Goal: Task Accomplishment & Management: Manage account settings

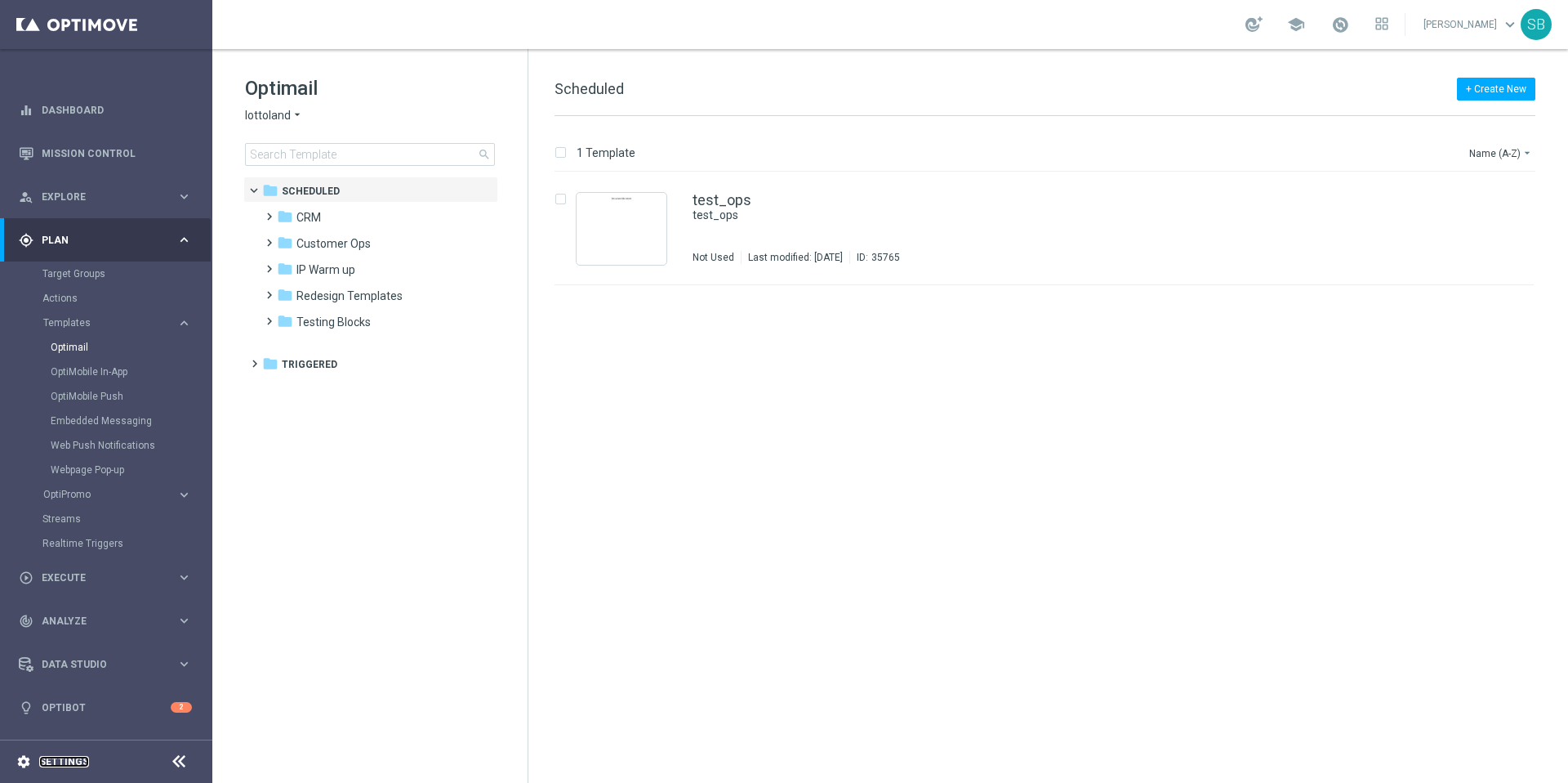
click at [52, 767] on link "Settings" at bounding box center [64, 761] width 50 height 10
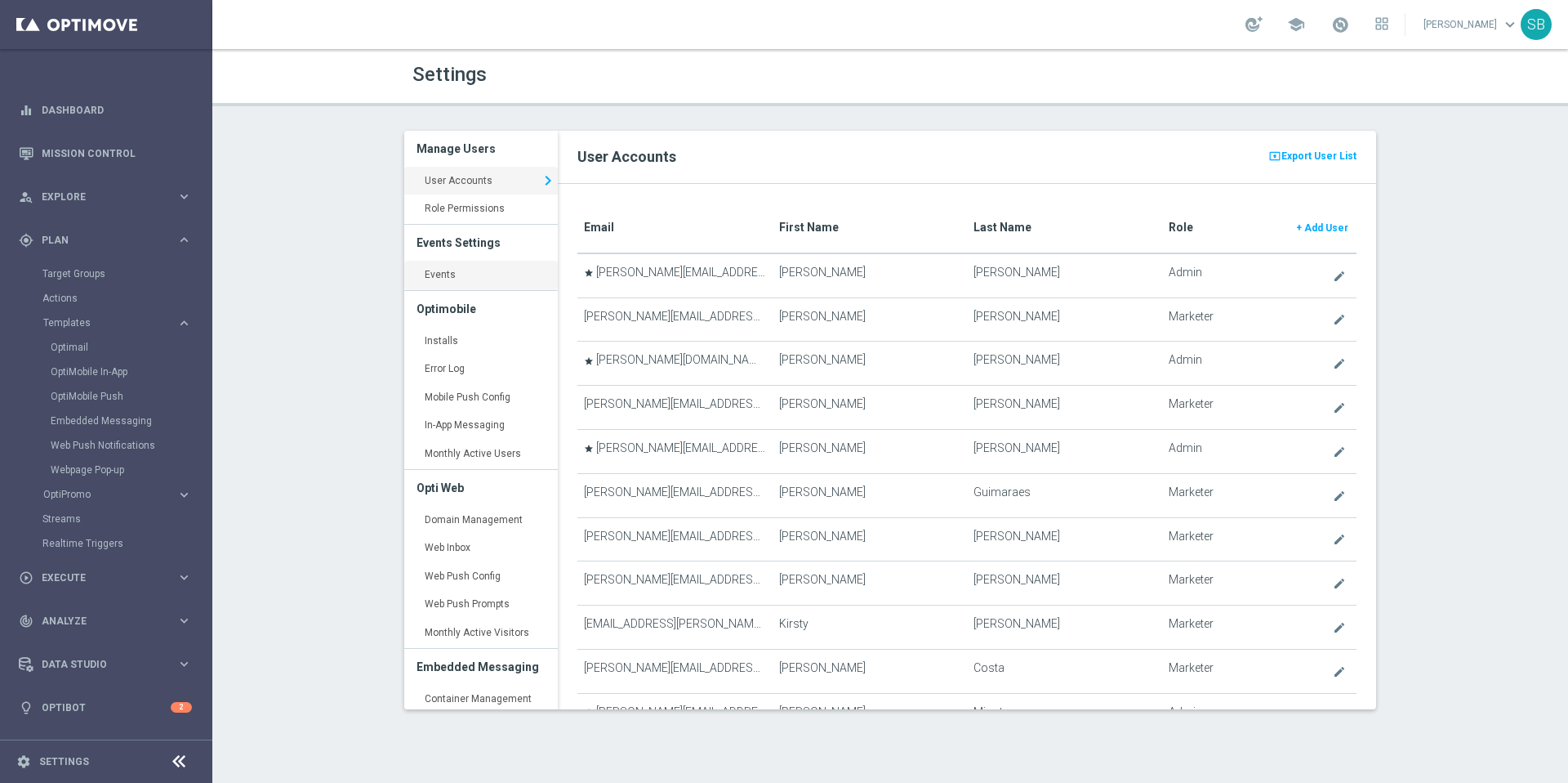
click at [440, 280] on link "Events keyboard_arrow_right" at bounding box center [480, 275] width 153 height 29
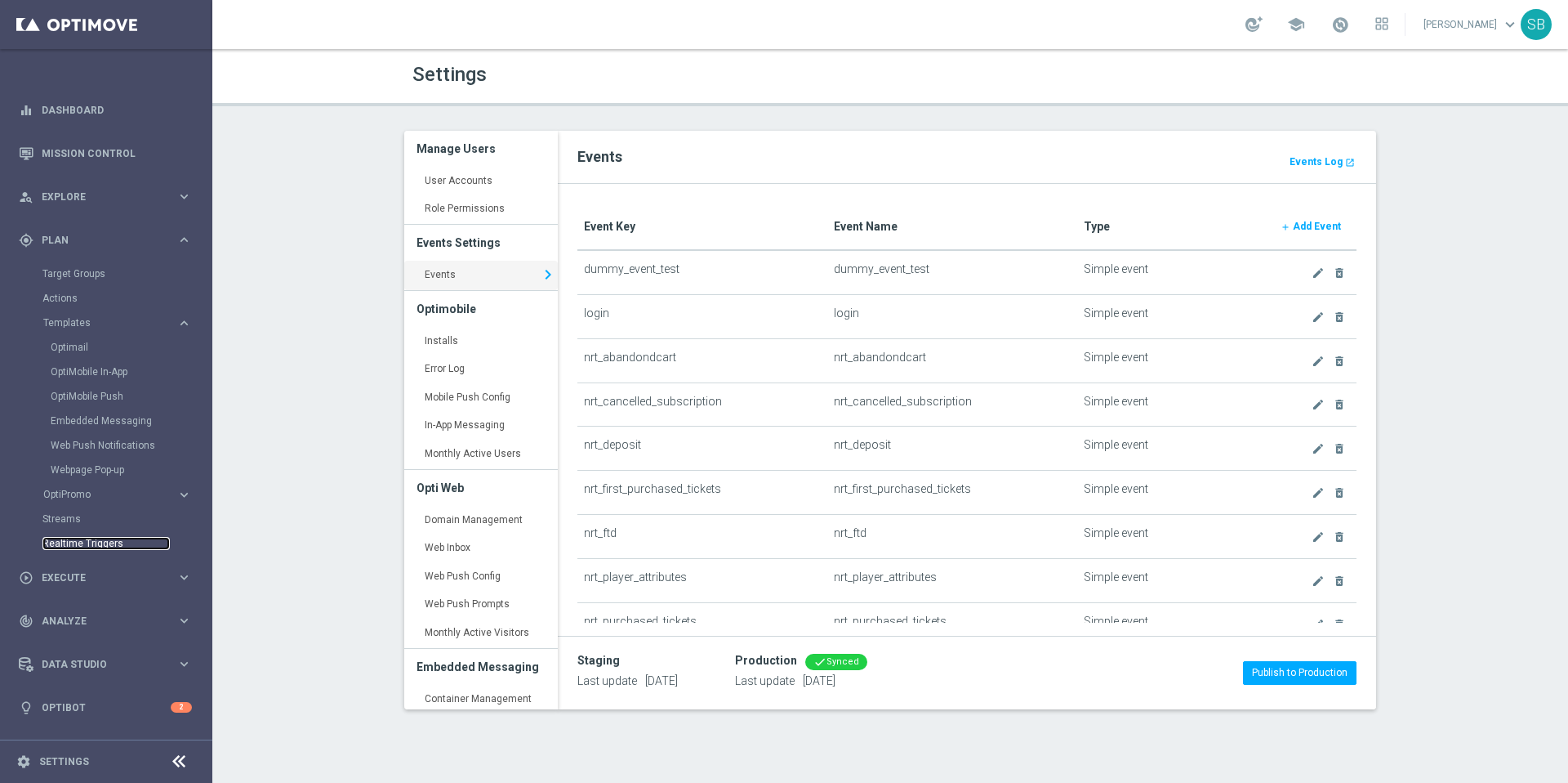
click at [109, 547] on link "Realtime Triggers" at bounding box center [106, 543] width 127 height 13
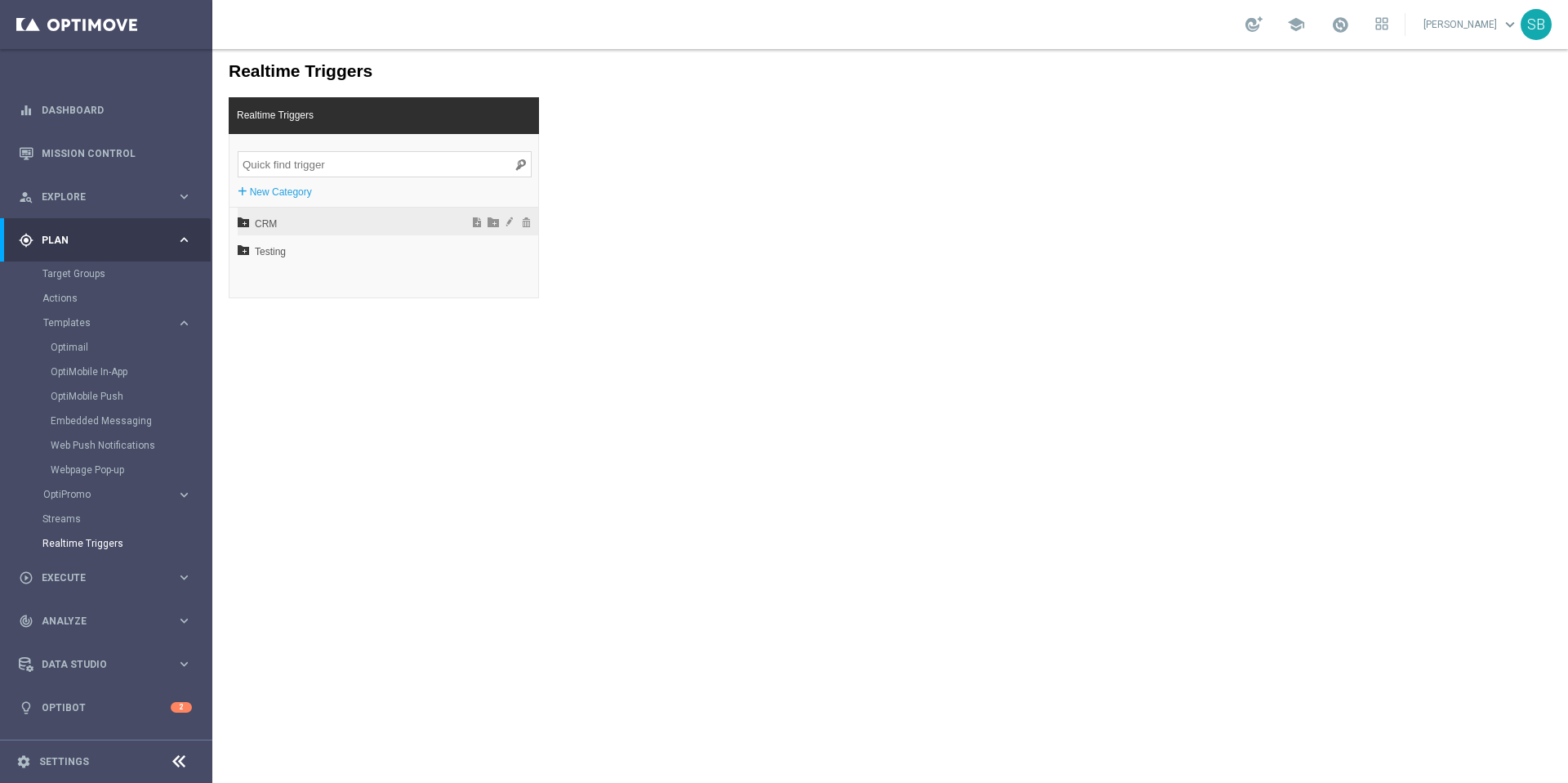
click at [271, 229] on span "CRM" at bounding box center [345, 223] width 181 height 28
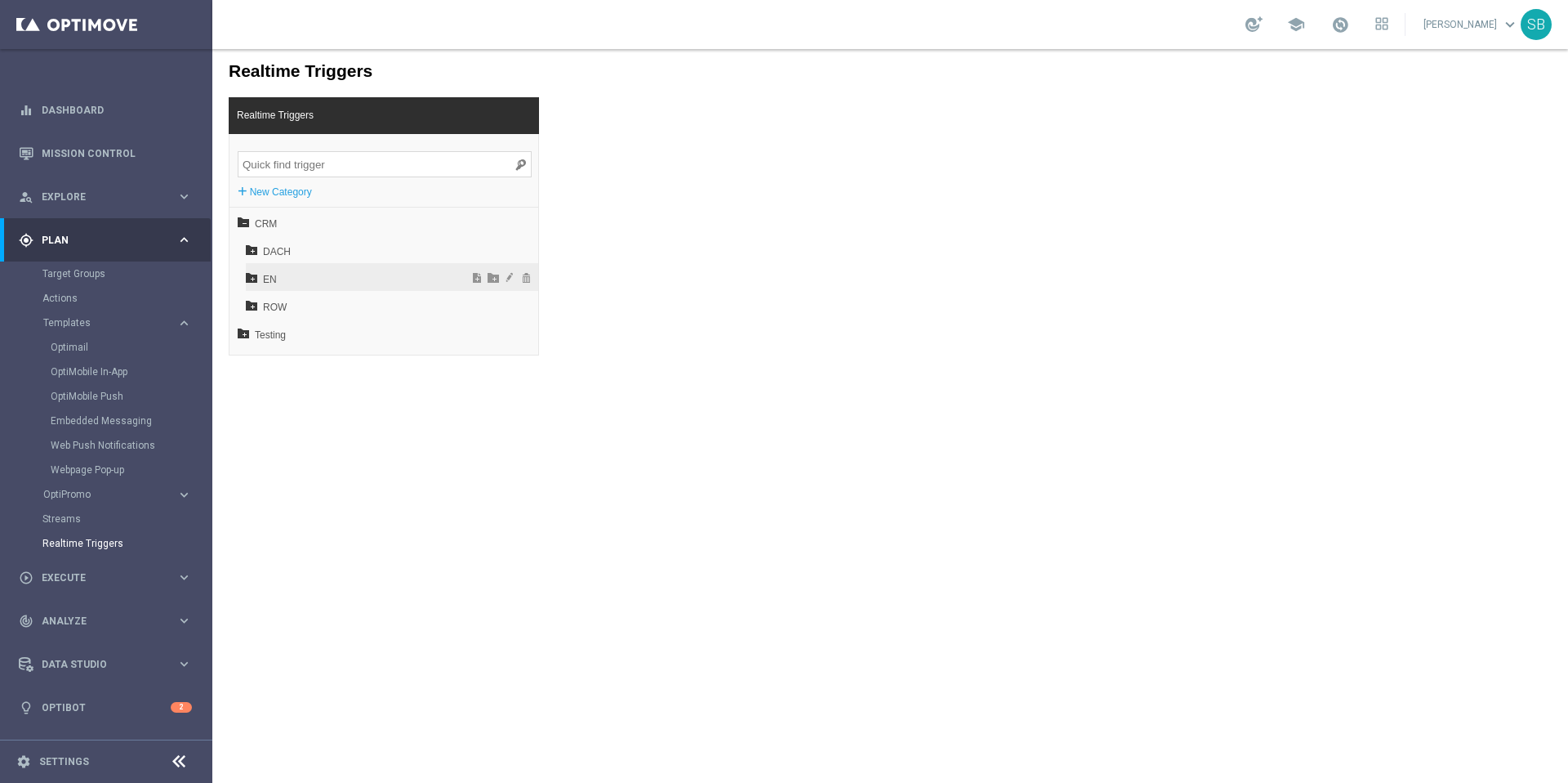
click at [261, 279] on div "EN" at bounding box center [392, 277] width 292 height 28
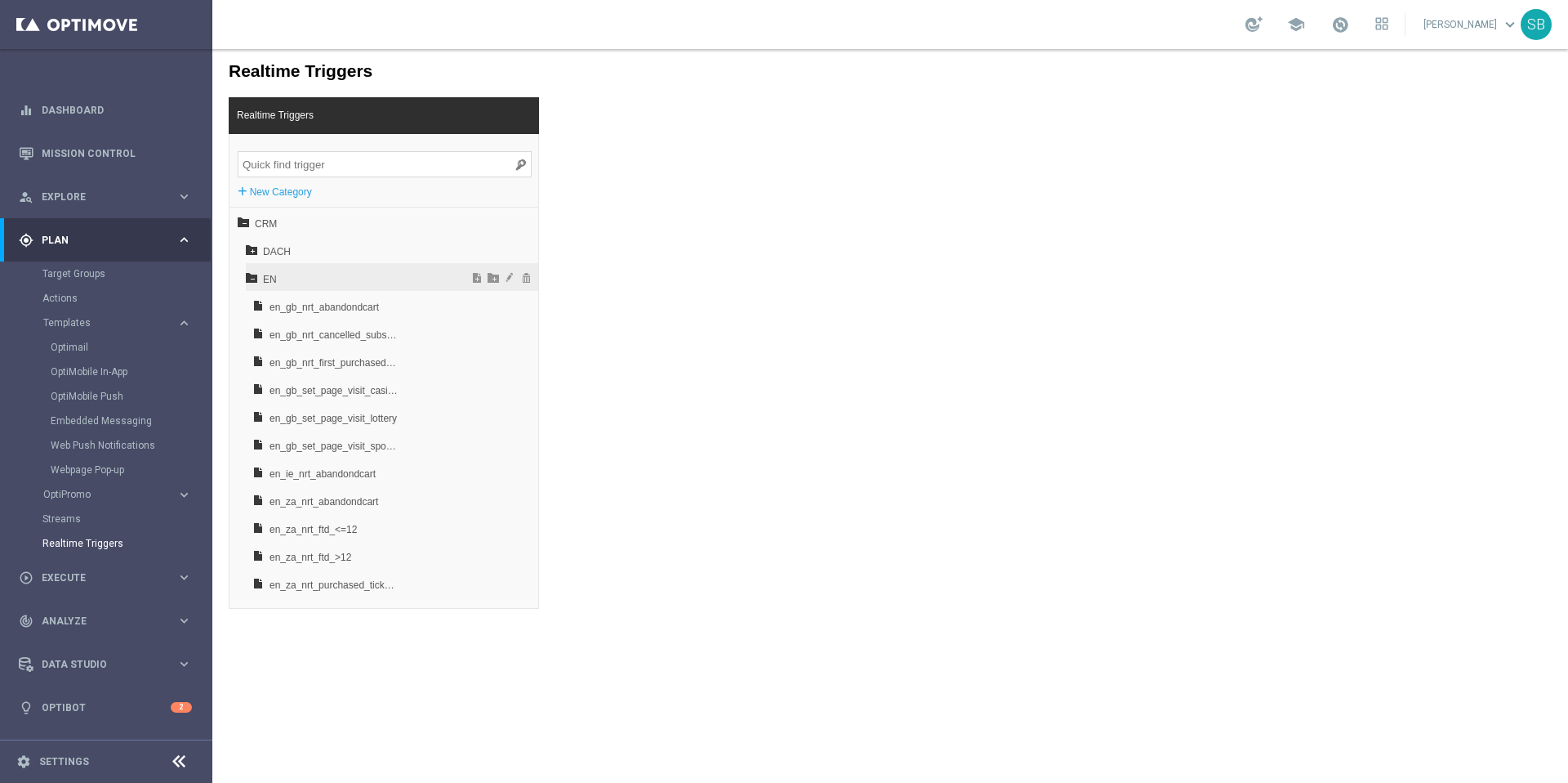
click at [251, 280] on icon at bounding box center [251, 277] width 12 height 12
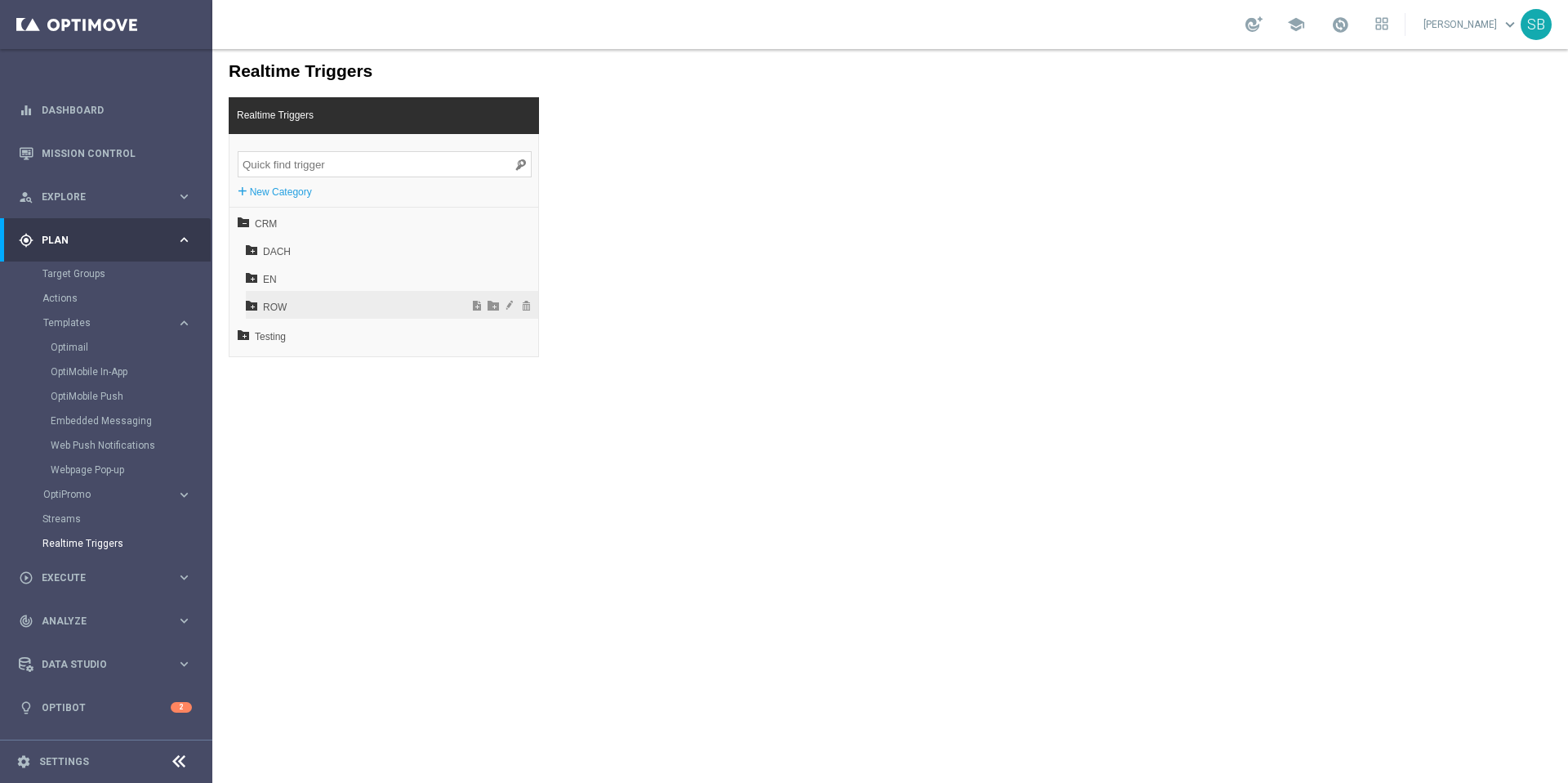
click at [254, 308] on icon at bounding box center [251, 304] width 12 height 12
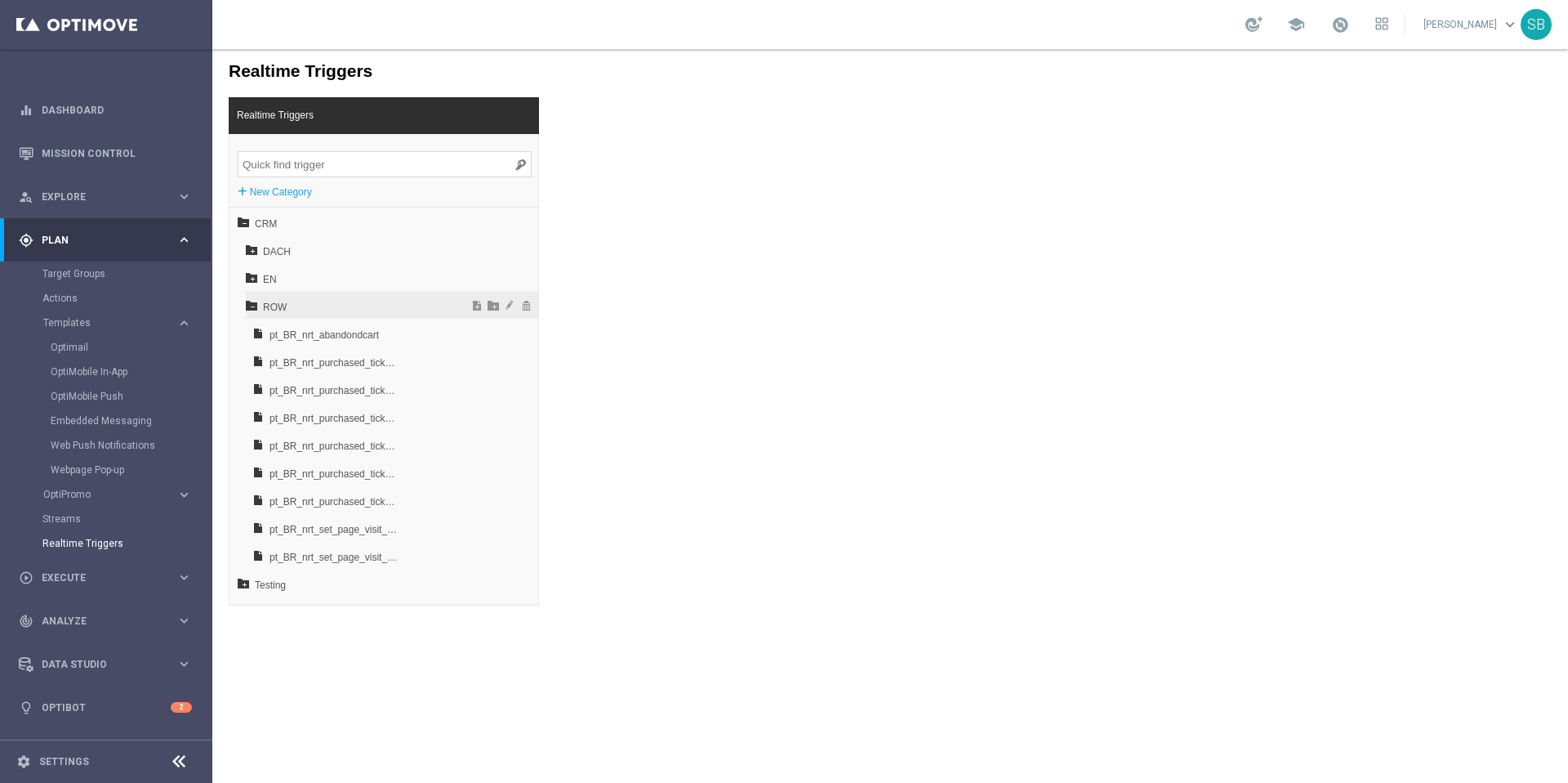
click at [269, 291] on div "ROW" at bounding box center [392, 304] width 292 height 28
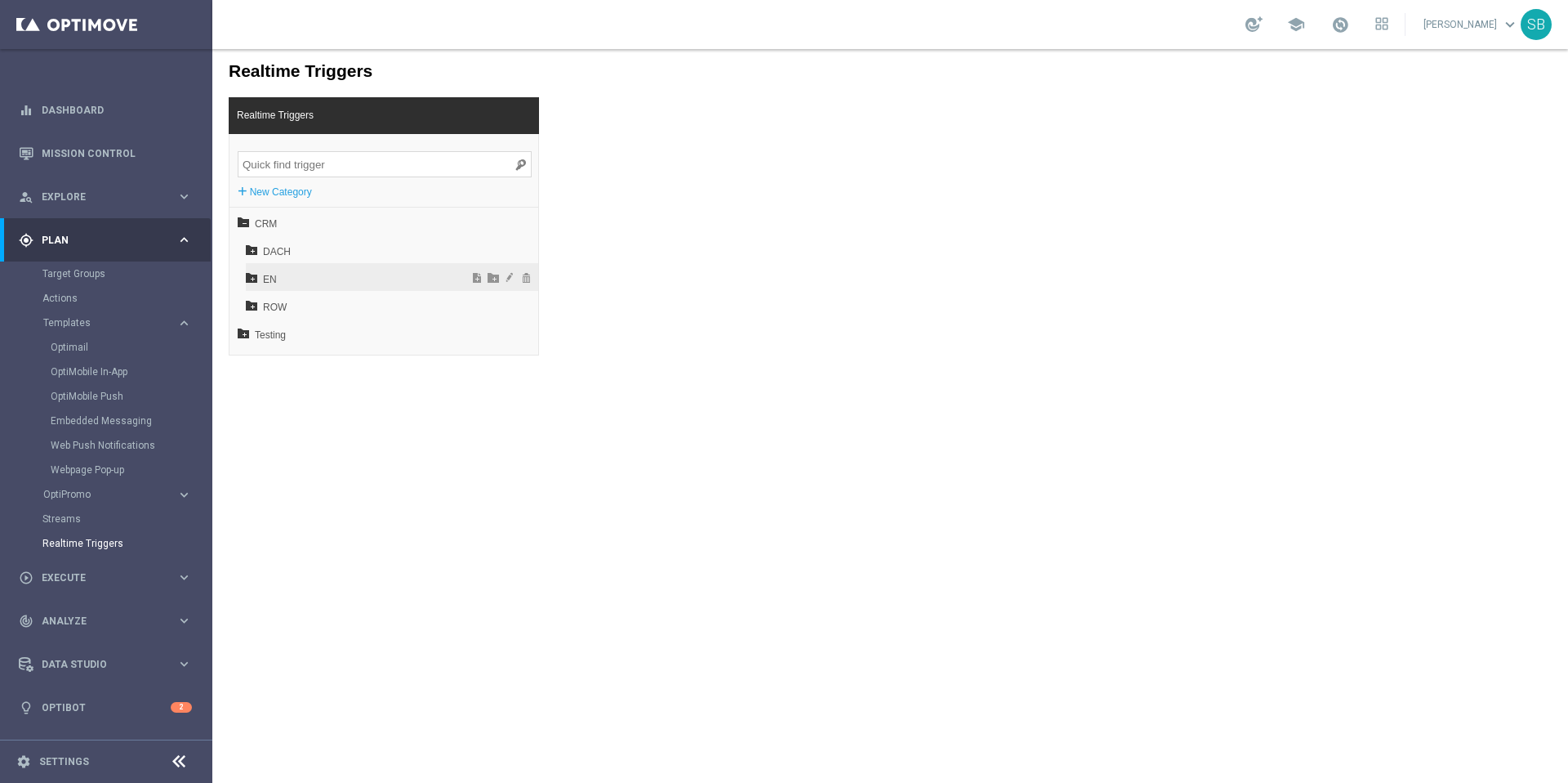
click at [267, 285] on span "EN" at bounding box center [350, 279] width 175 height 28
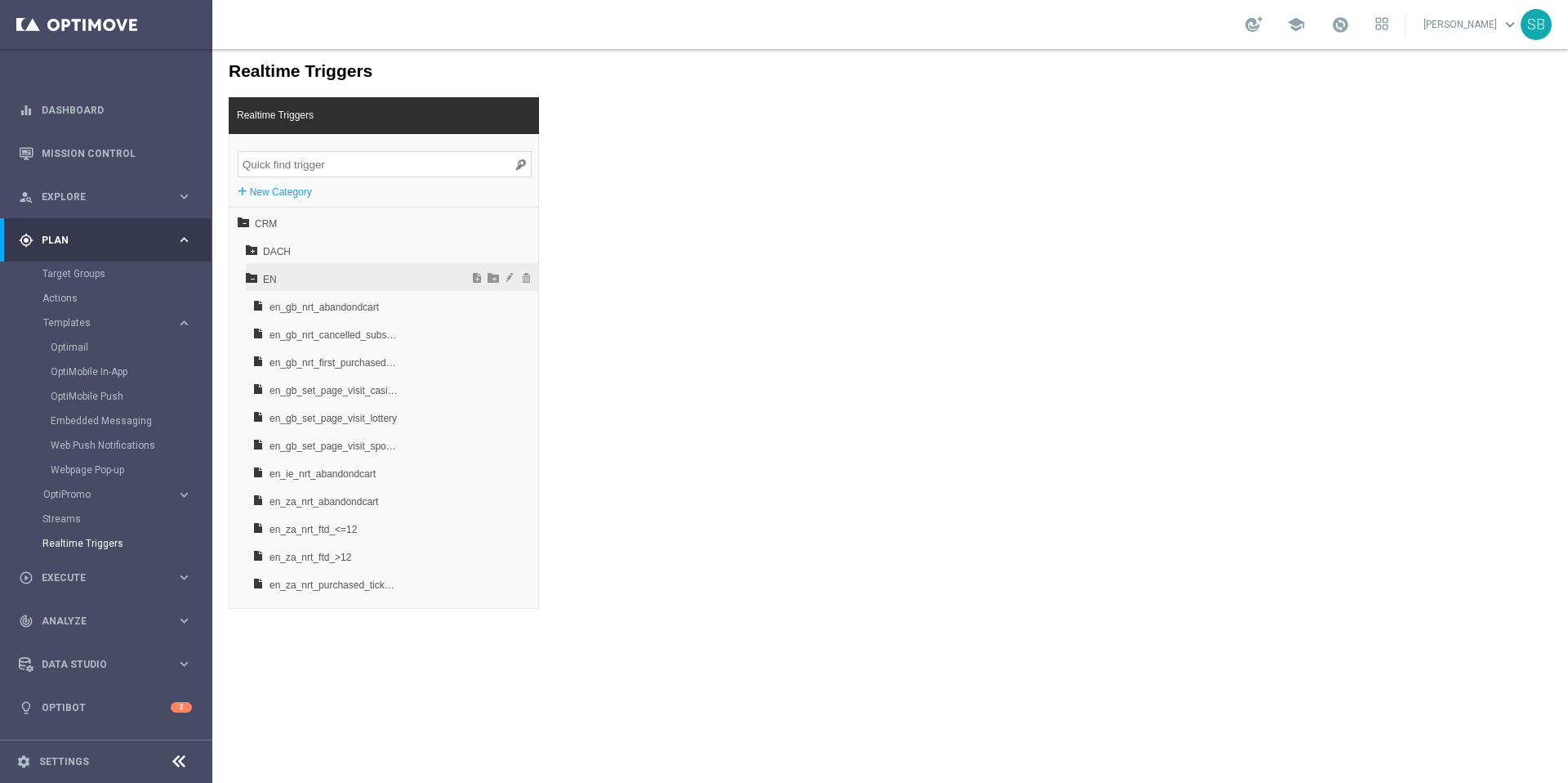
click at [252, 274] on icon at bounding box center [251, 277] width 12 height 12
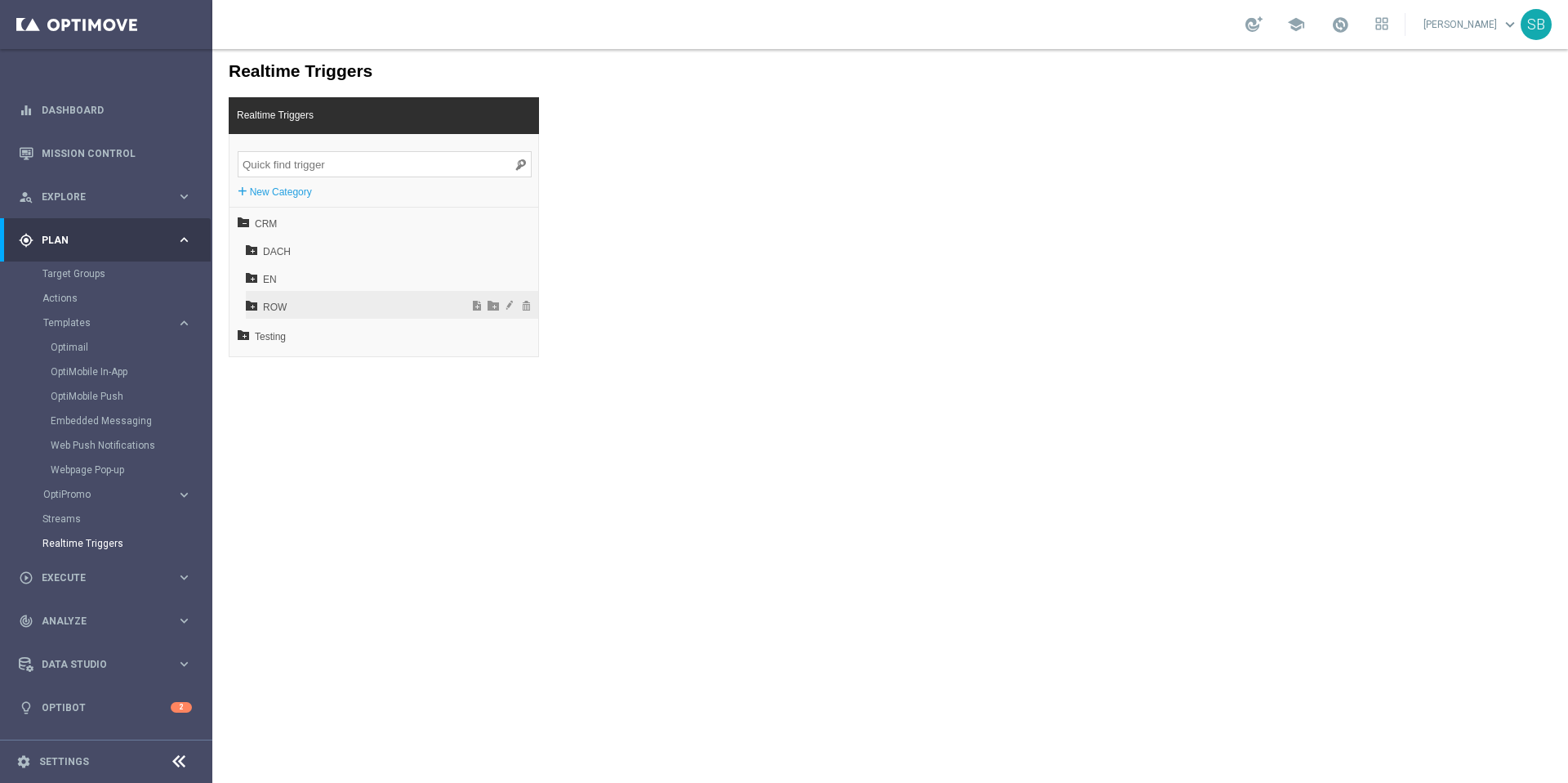
click at [251, 307] on icon at bounding box center [251, 304] width 12 height 12
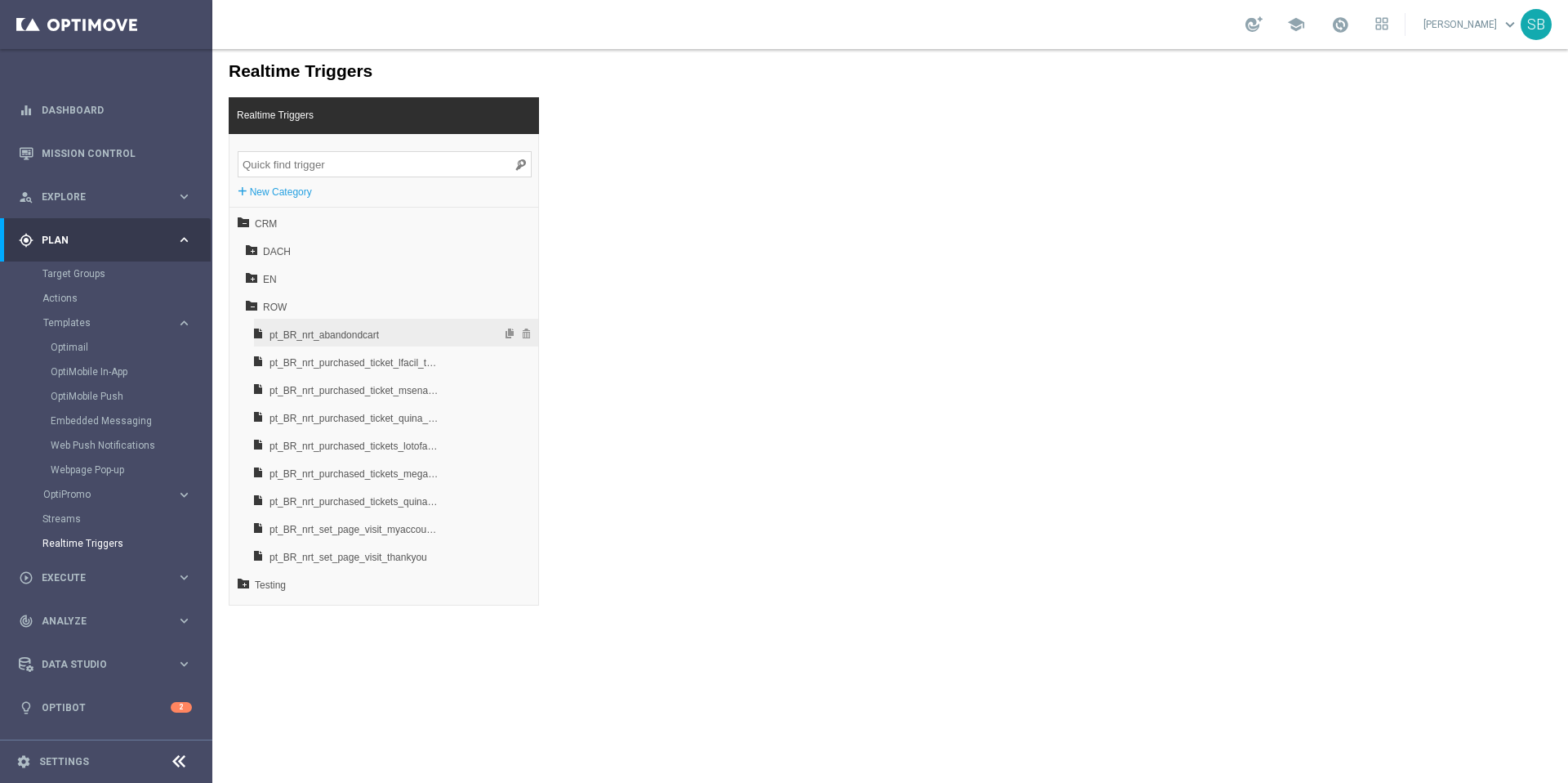
click at [277, 333] on span "pt_BR_nrt_abandondcart" at bounding box center [355, 334] width 171 height 28
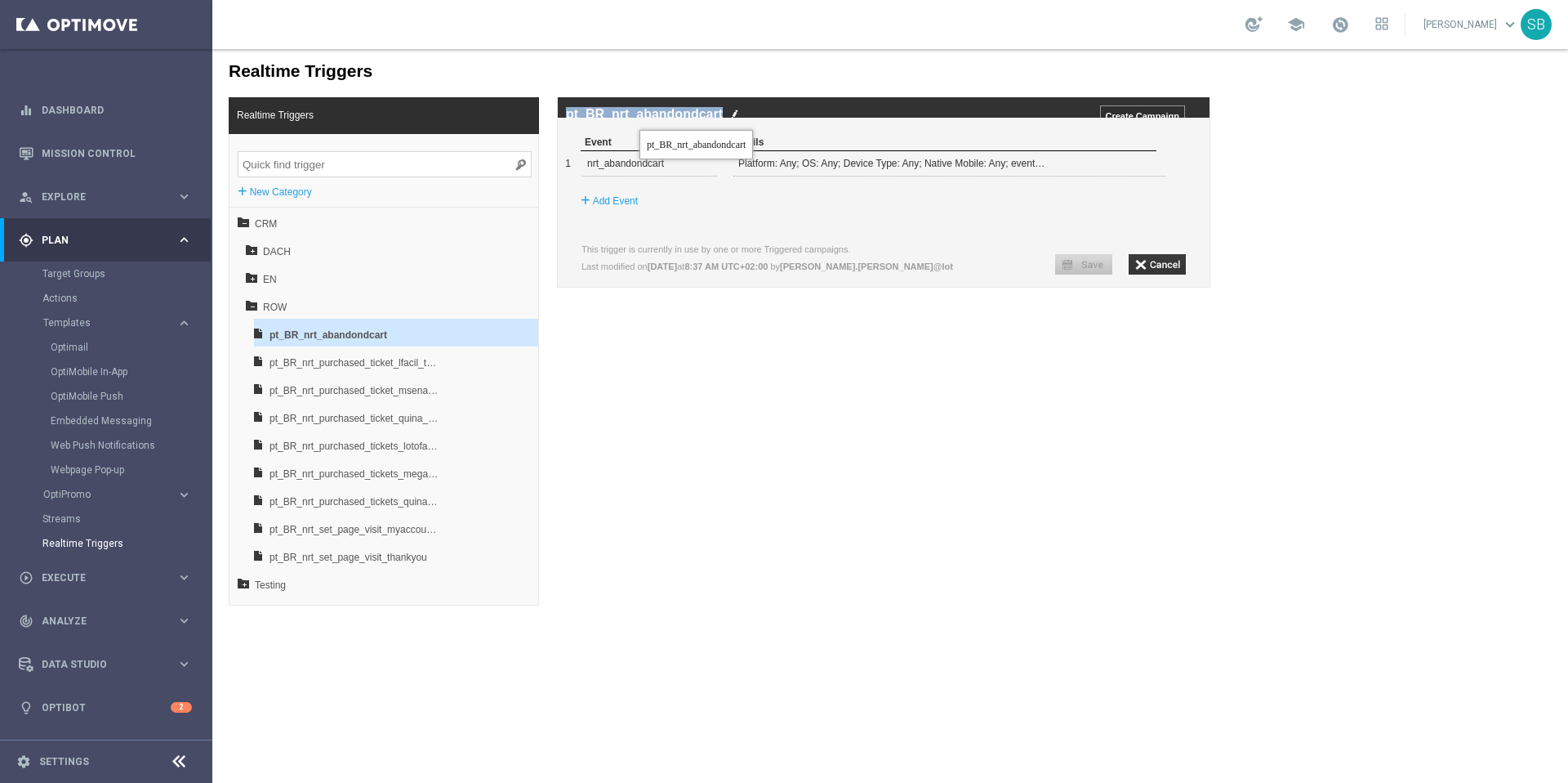
click at [639, 118] on label "pt_BR_nrt_abandondcart" at bounding box center [644, 114] width 157 height 15
click at [428, 333] on span "pt_BR_nrt_abandondcart" at bounding box center [355, 334] width 171 height 28
click at [1251, 173] on div "Realtime Triggers Realtime Triggers + New Category CRM DACH EN ROW pt_BR_nrt_ab…" at bounding box center [890, 327] width 1356 height 557
copy label "pt_BR_nrt_abandondcart"
click at [189, 325] on icon "keyboard_arrow_right" at bounding box center [183, 322] width 15 height 15
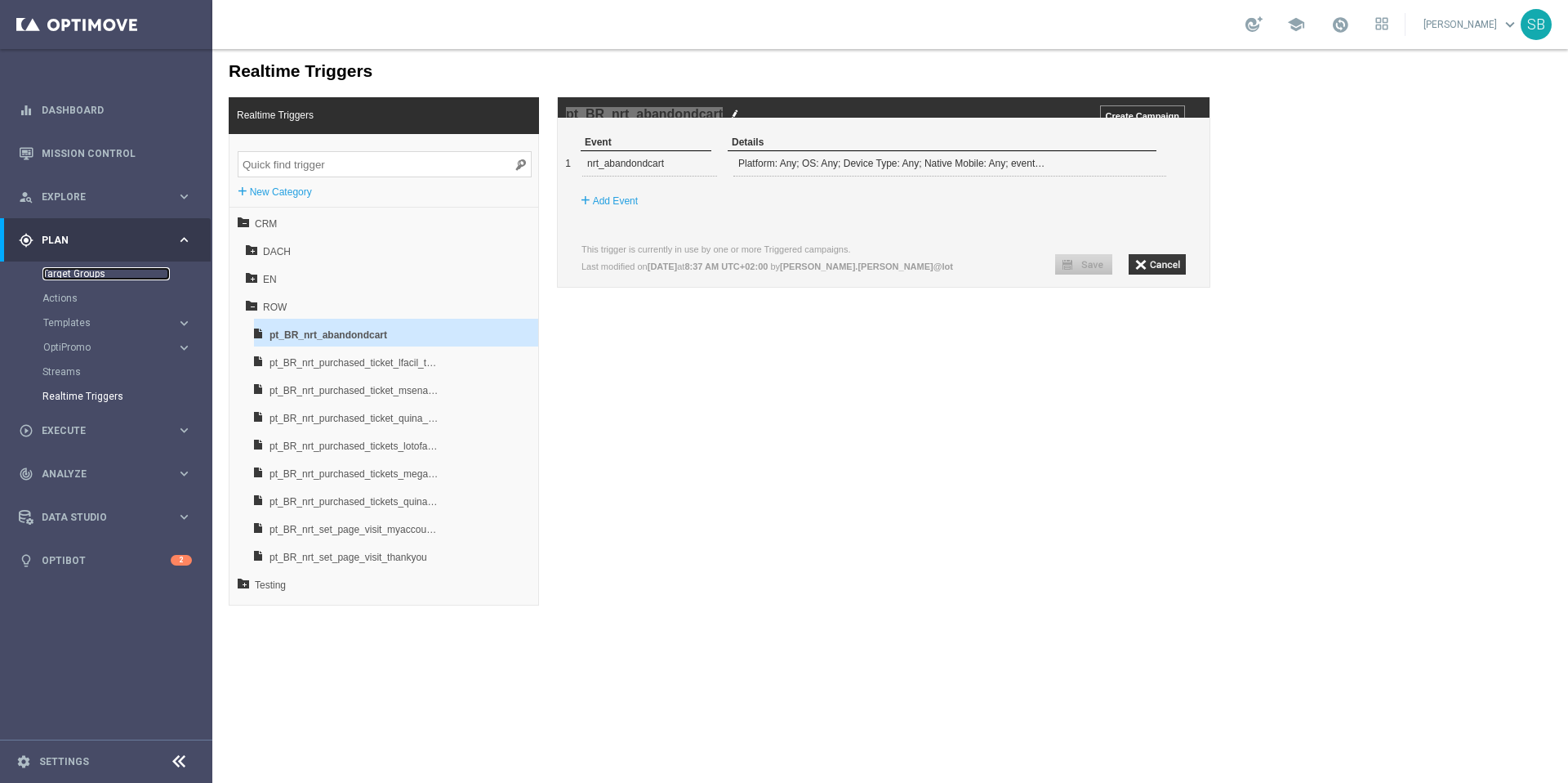
click at [102, 273] on link "Target Groups" at bounding box center [106, 273] width 127 height 13
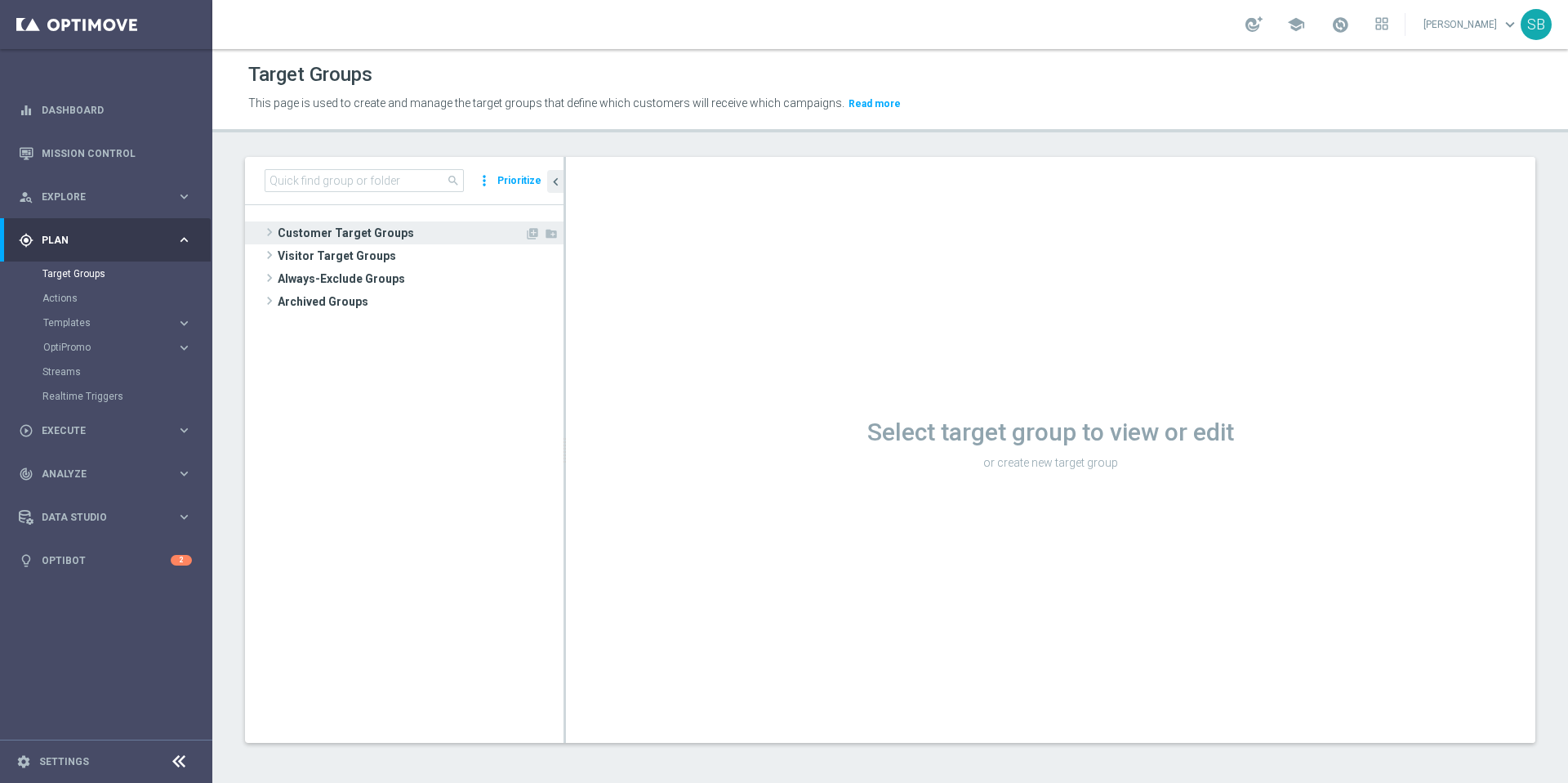
click at [282, 238] on span "Customer Target Groups" at bounding box center [401, 233] width 247 height 23
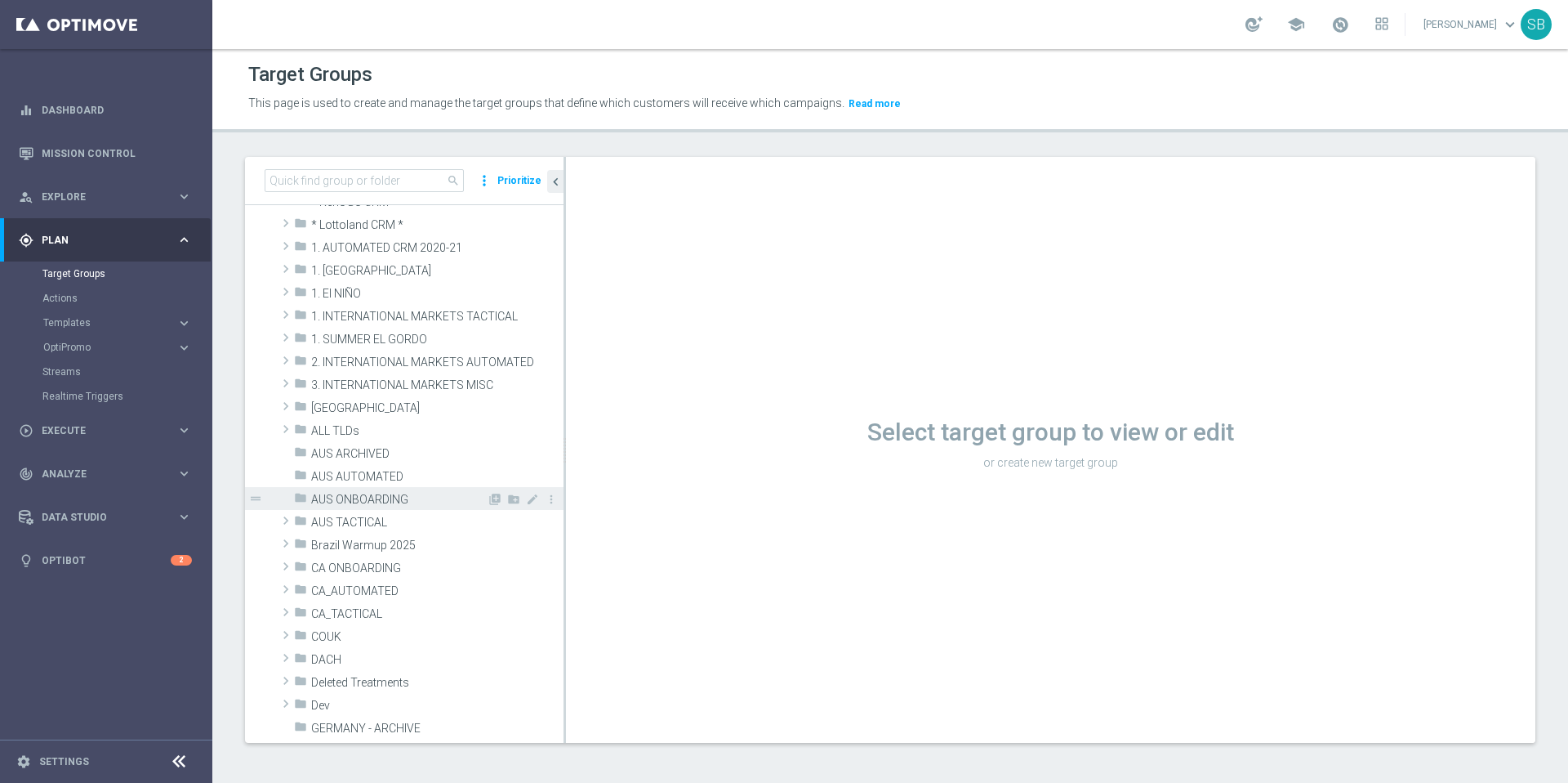
scroll to position [94, 0]
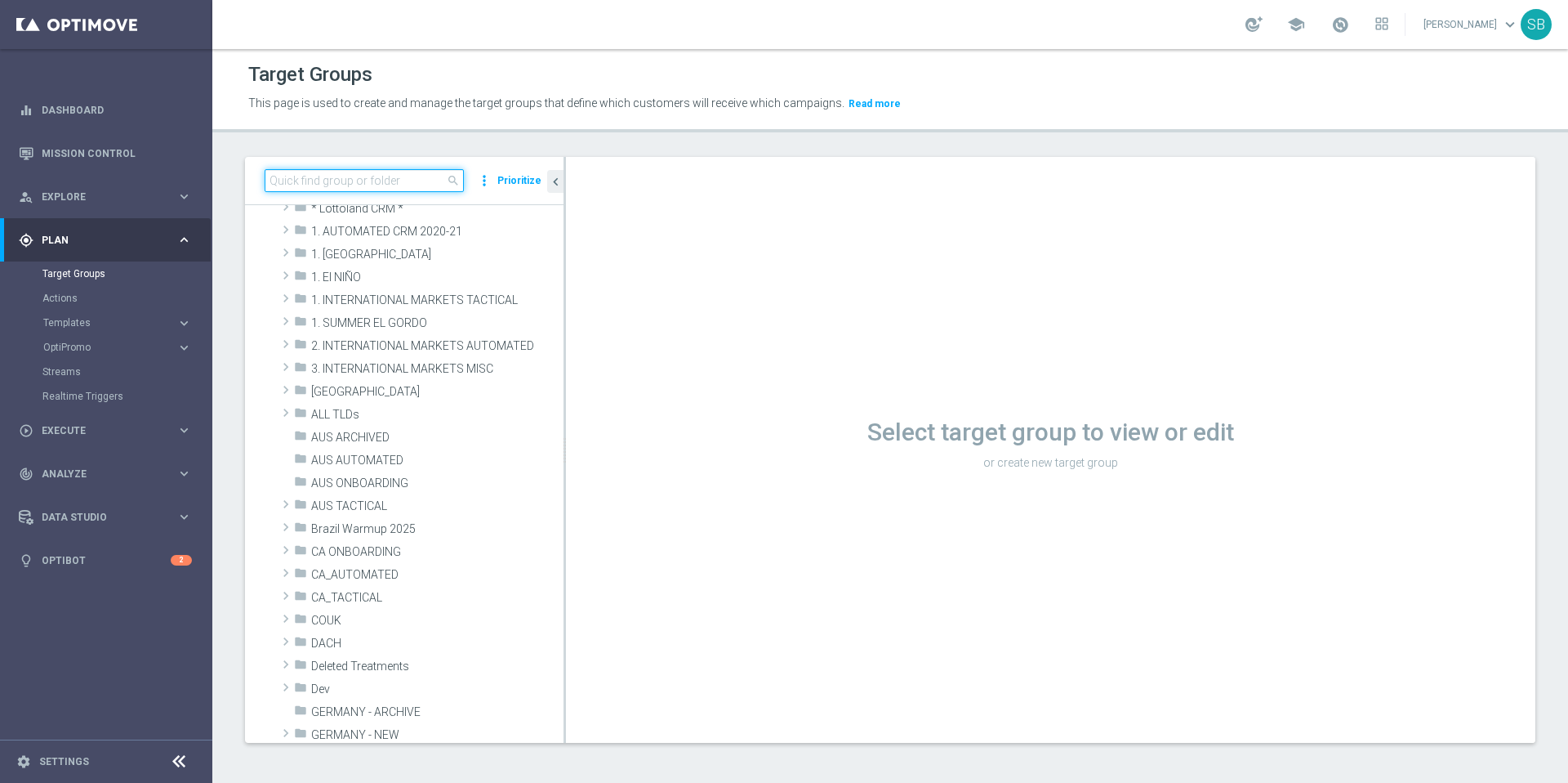
click at [331, 183] on input at bounding box center [363, 180] width 199 height 23
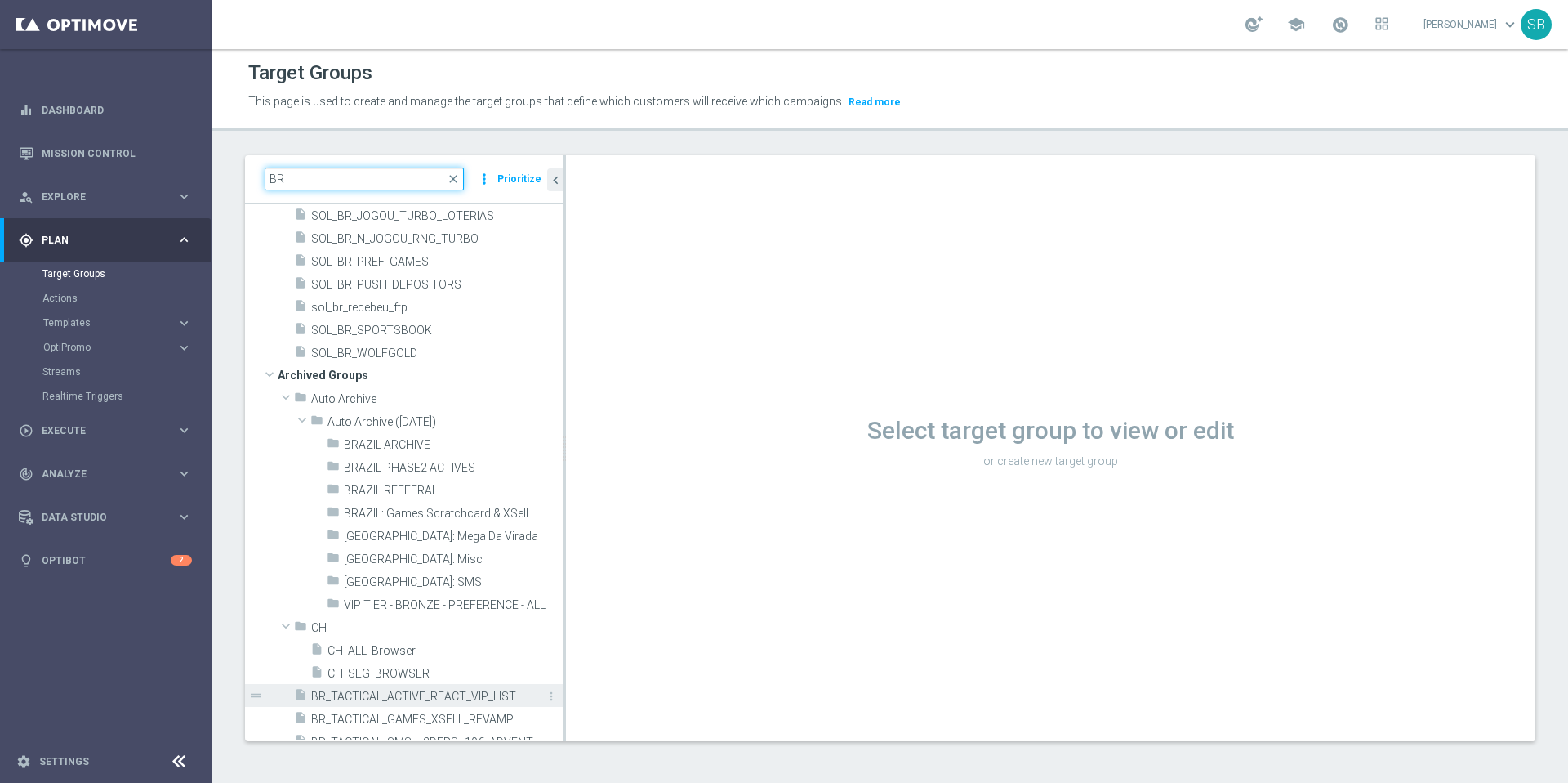
scroll to position [31579, 0]
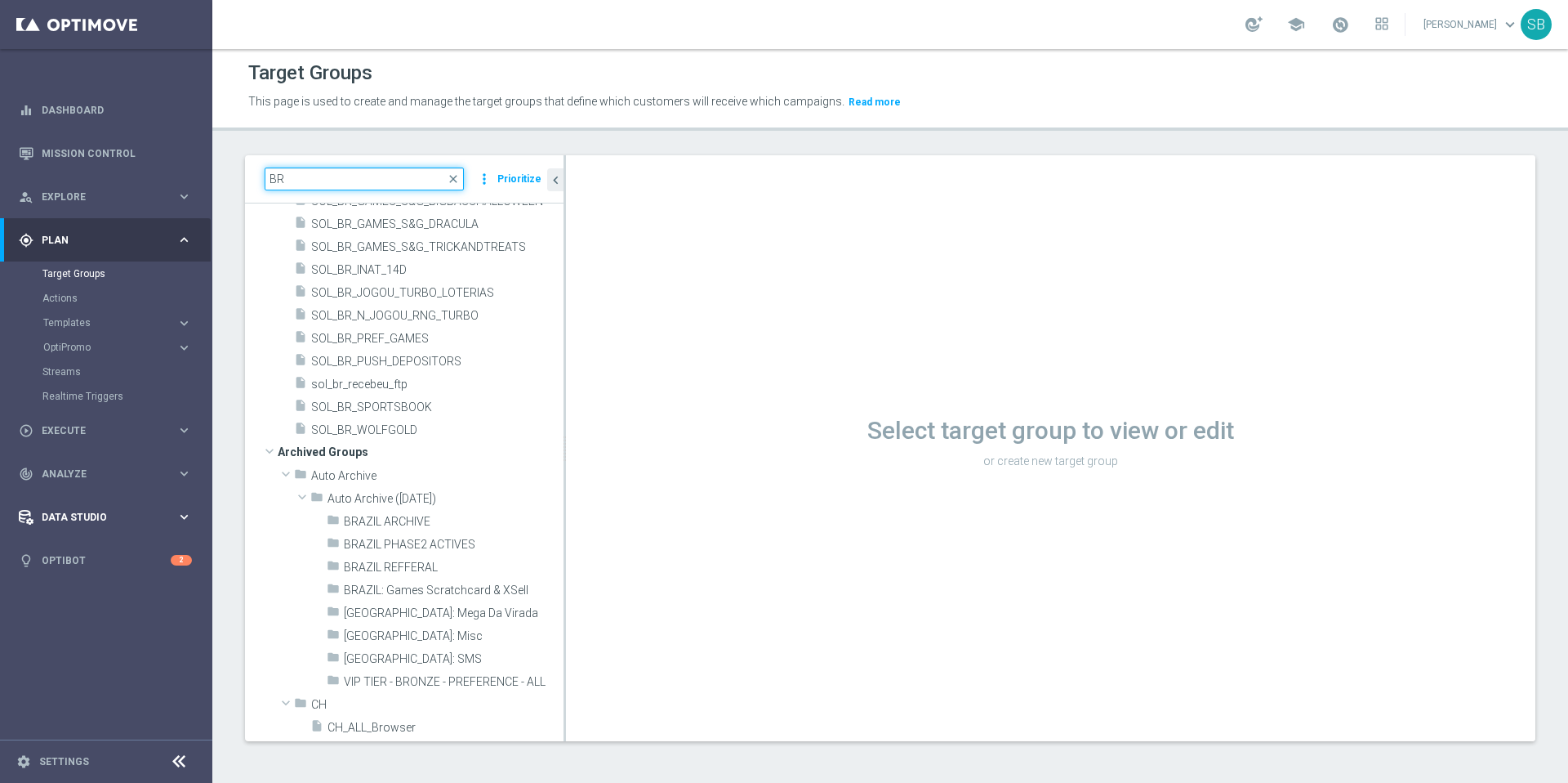
type input "BR"
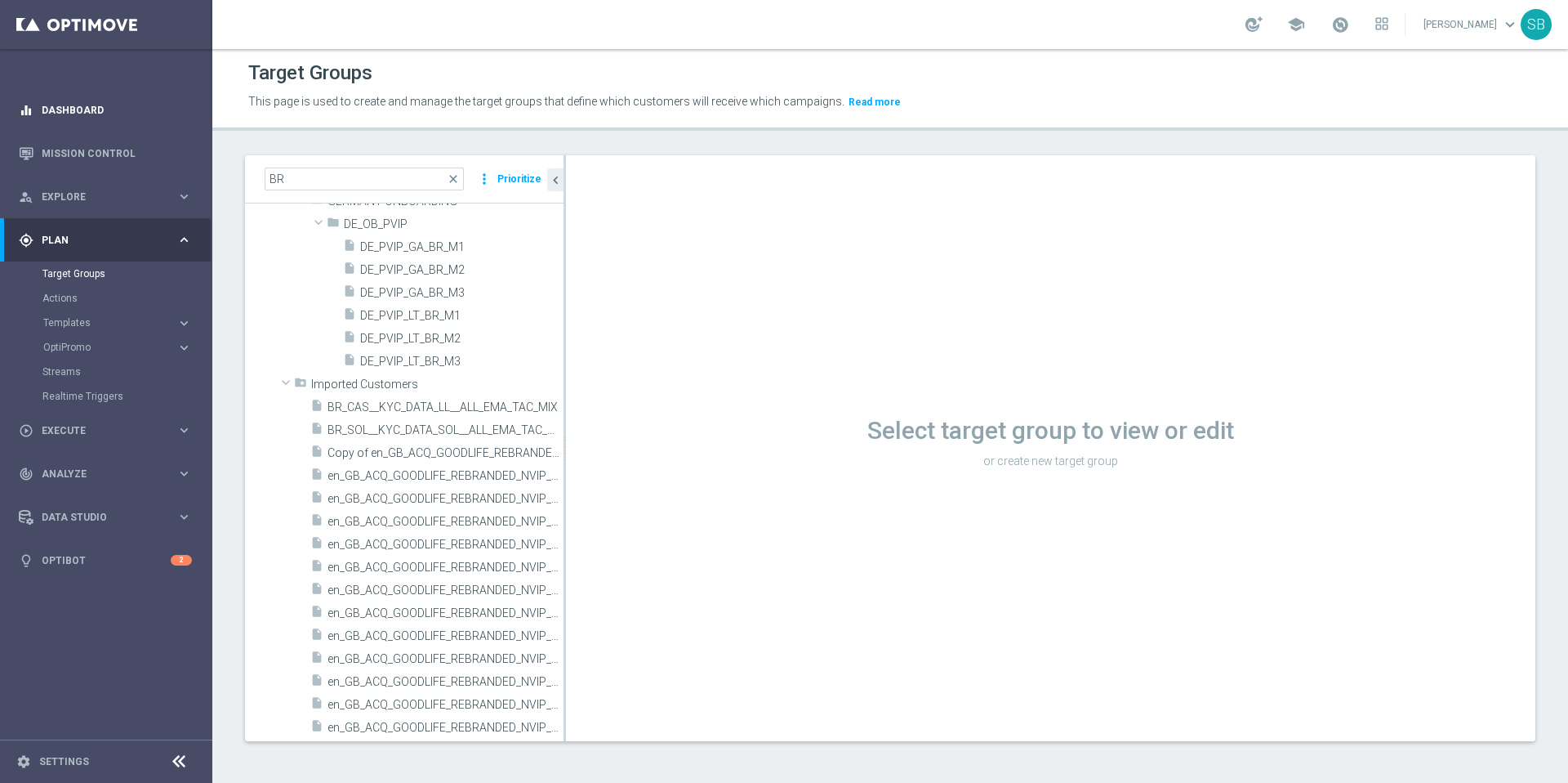
scroll to position [23824, 0]
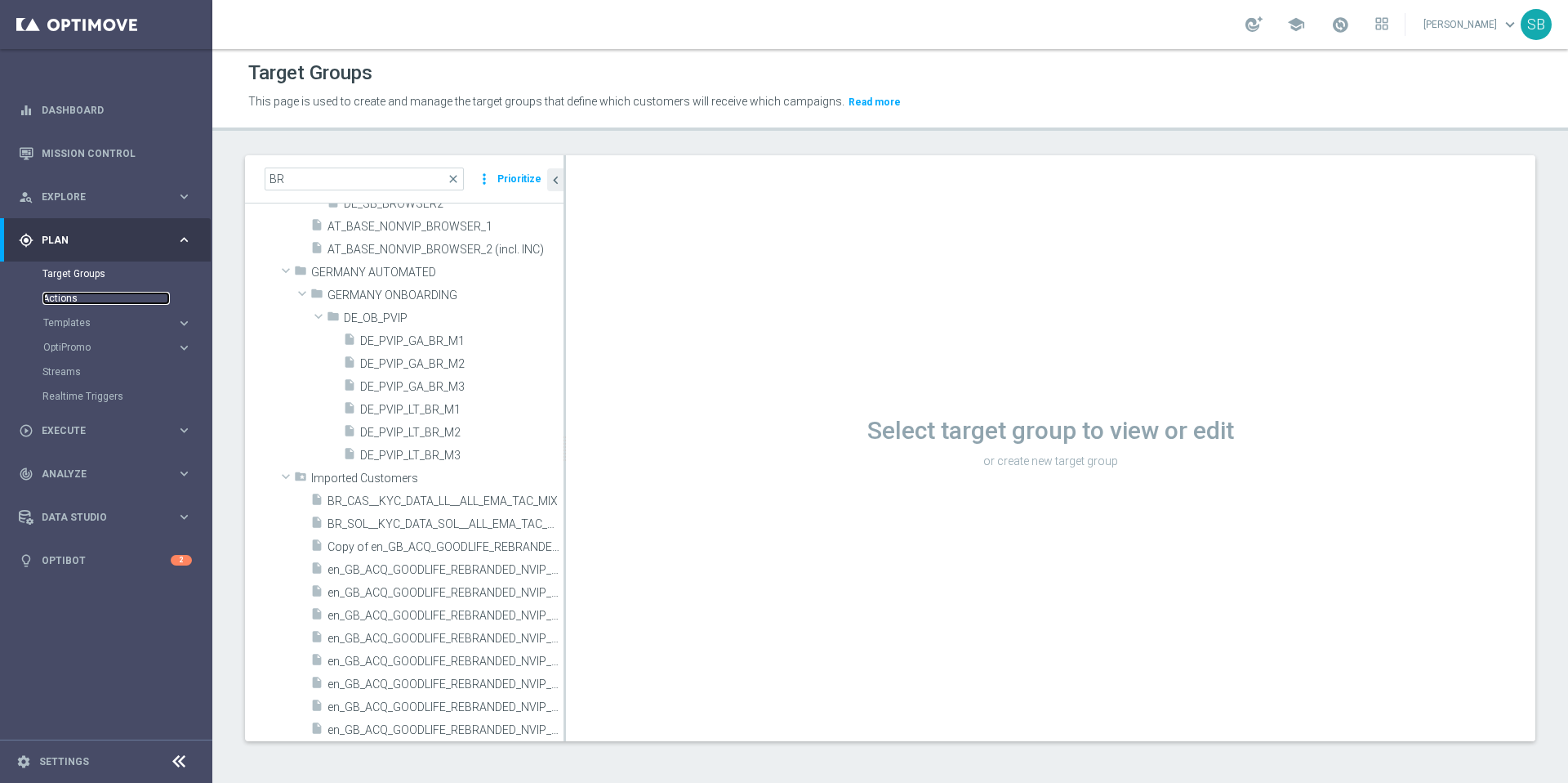
click at [70, 302] on link "Actions" at bounding box center [106, 298] width 127 height 13
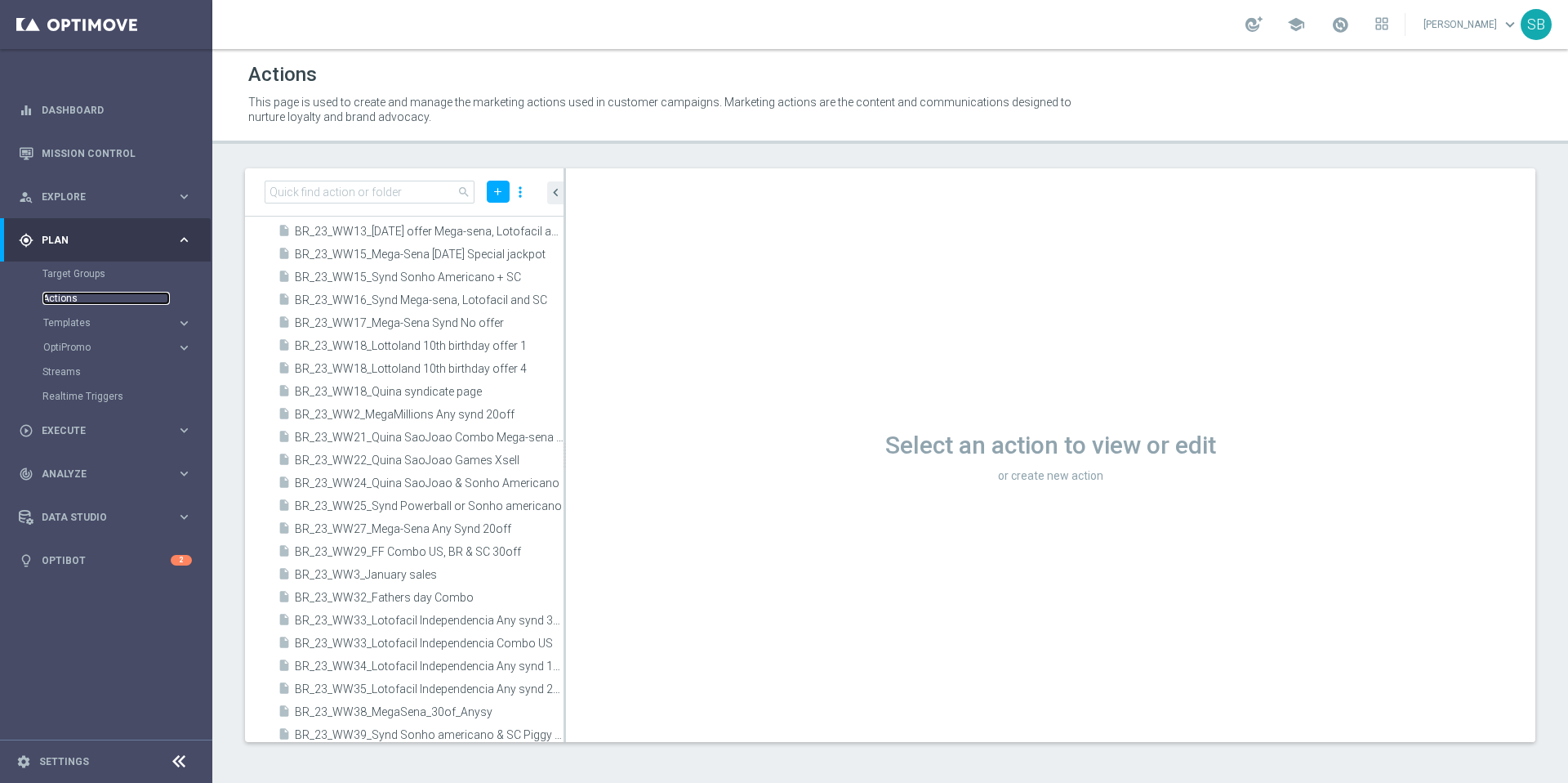
scroll to position [9630, 0]
click at [99, 325] on span "Templates" at bounding box center [102, 322] width 117 height 10
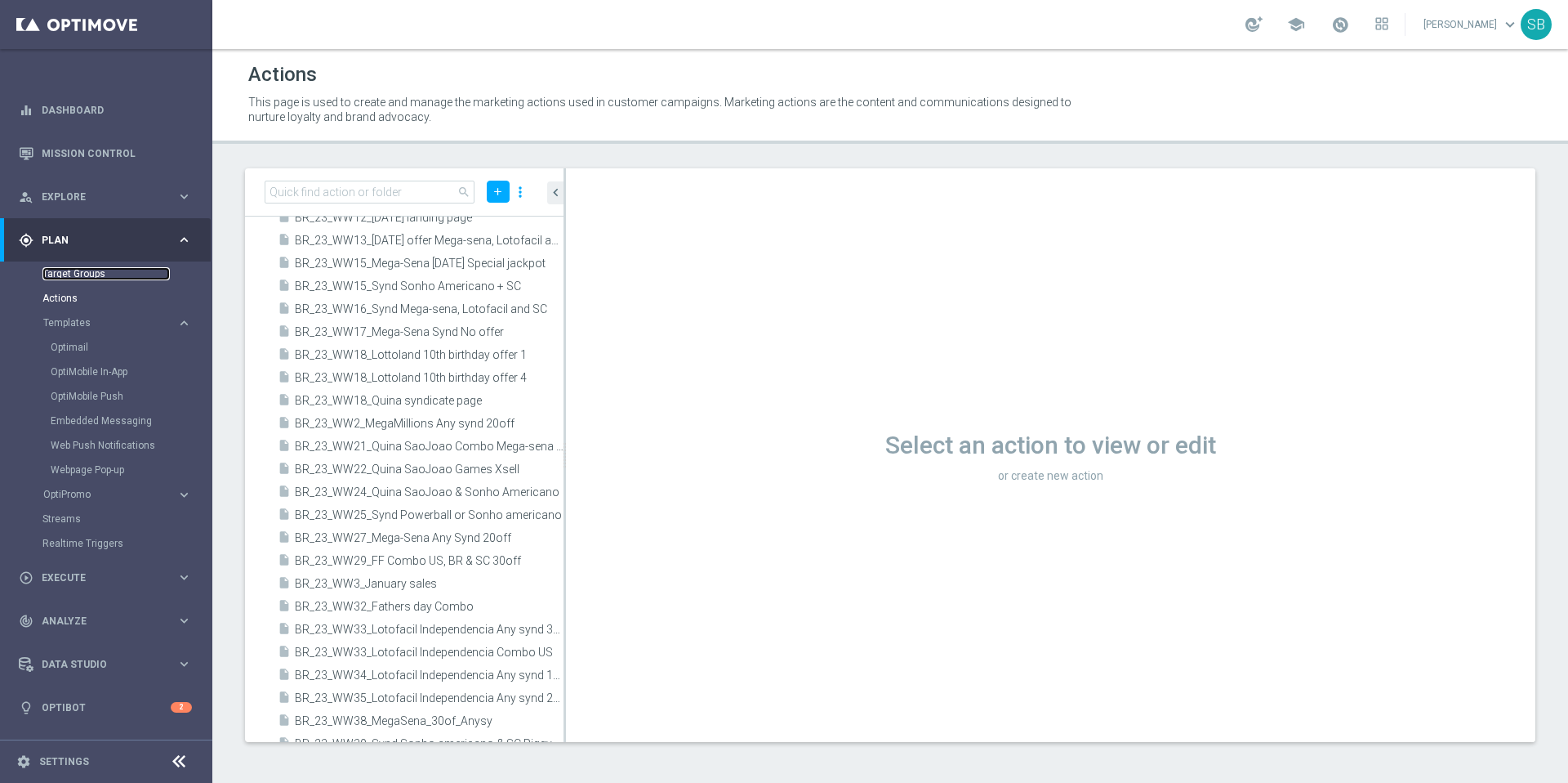
click at [79, 277] on link "Target Groups" at bounding box center [106, 273] width 127 height 13
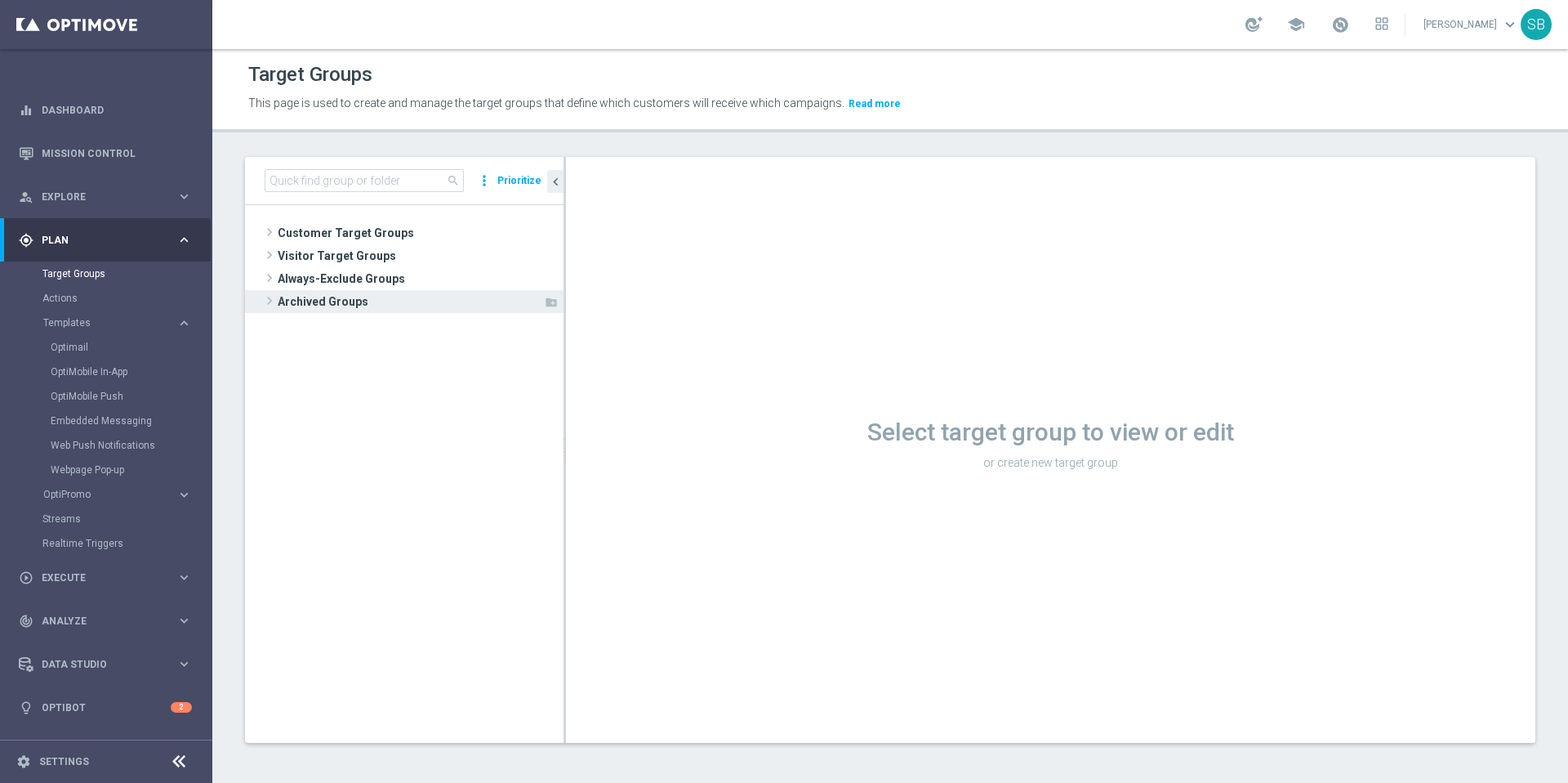
click at [330, 303] on span "Archived Groups" at bounding box center [410, 301] width 265 height 23
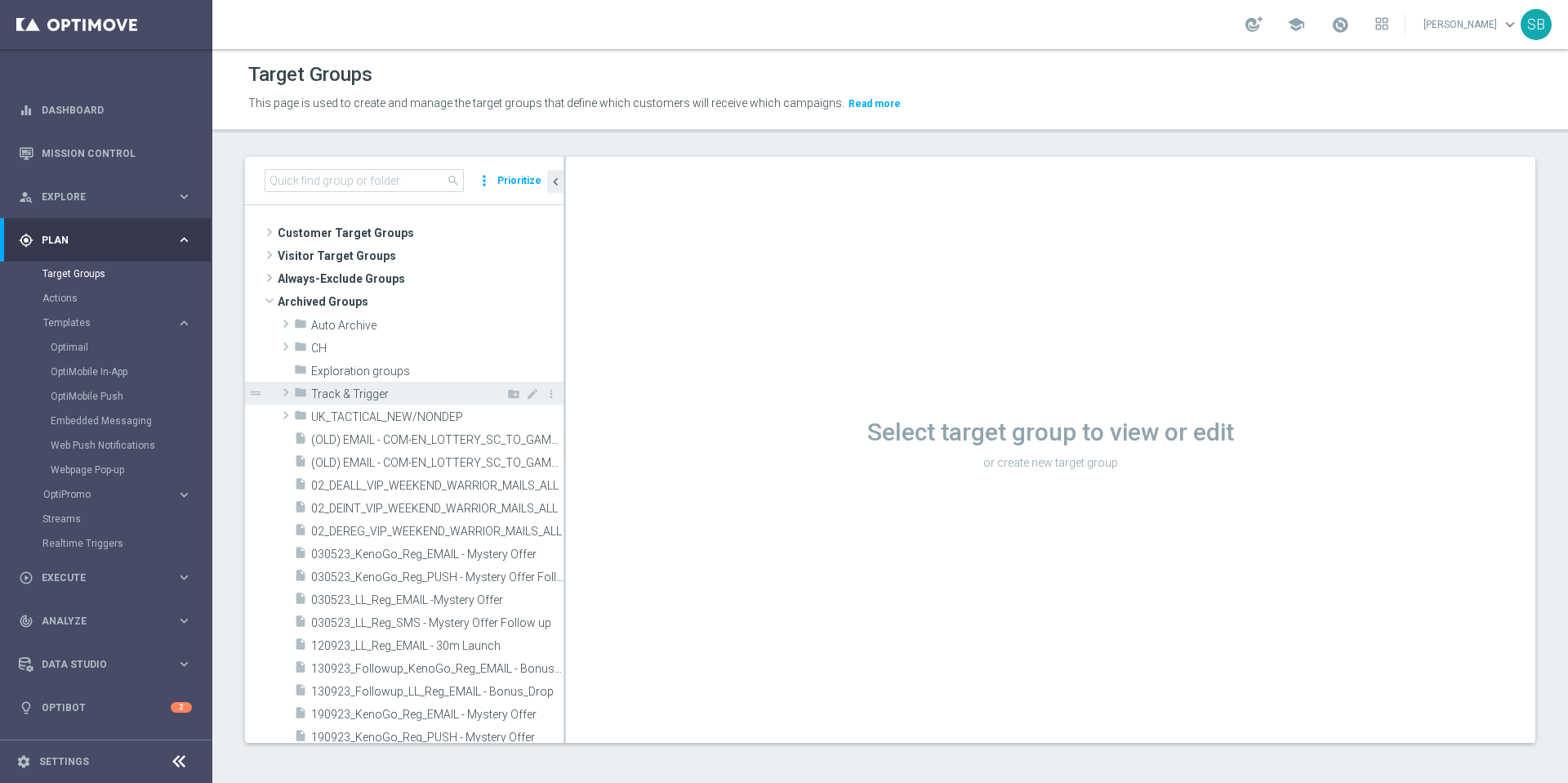
click at [340, 399] on span "Track & Trigger" at bounding box center [399, 393] width 177 height 14
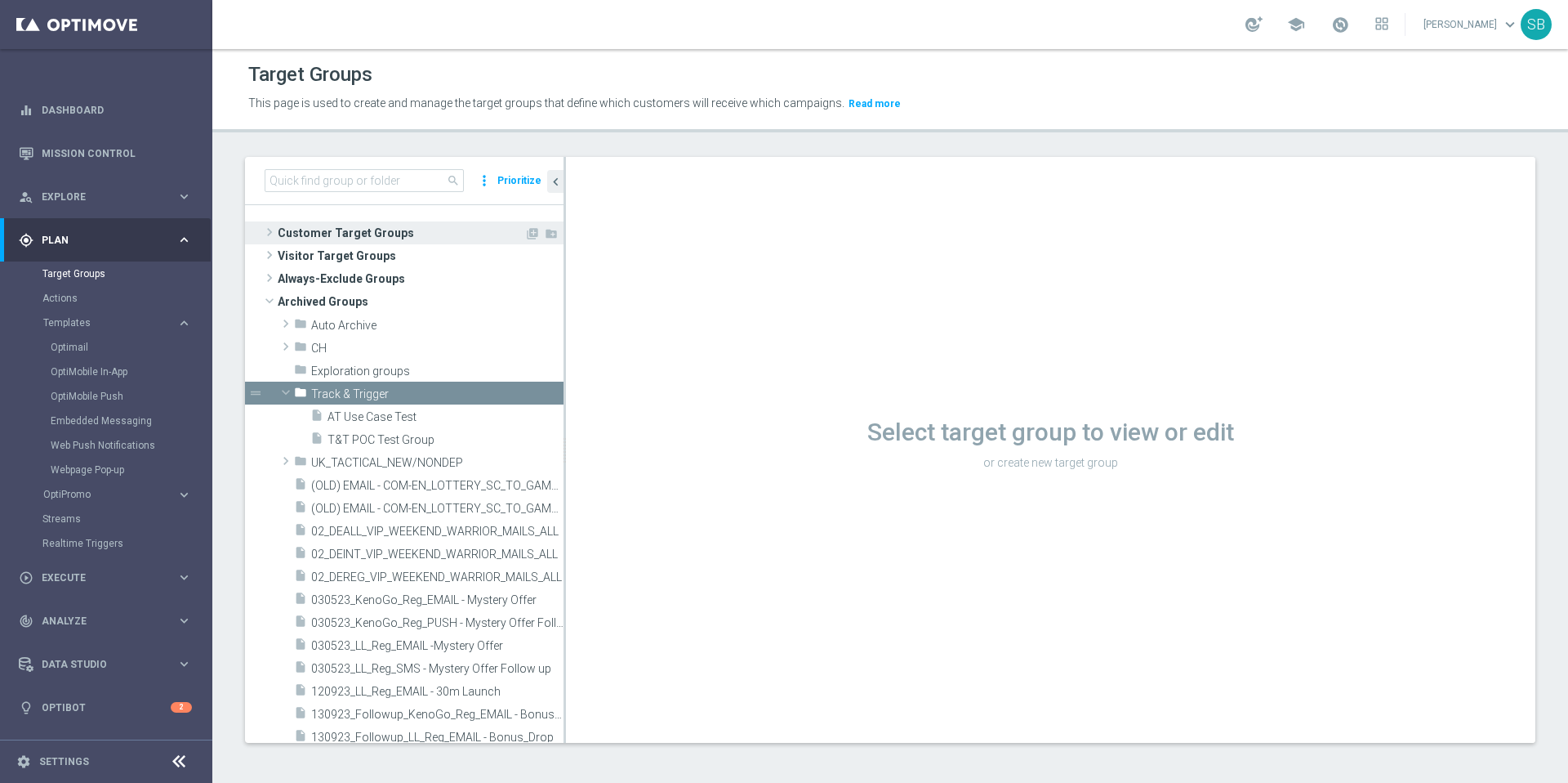
click at [349, 234] on span "Customer Target Groups" at bounding box center [401, 233] width 247 height 23
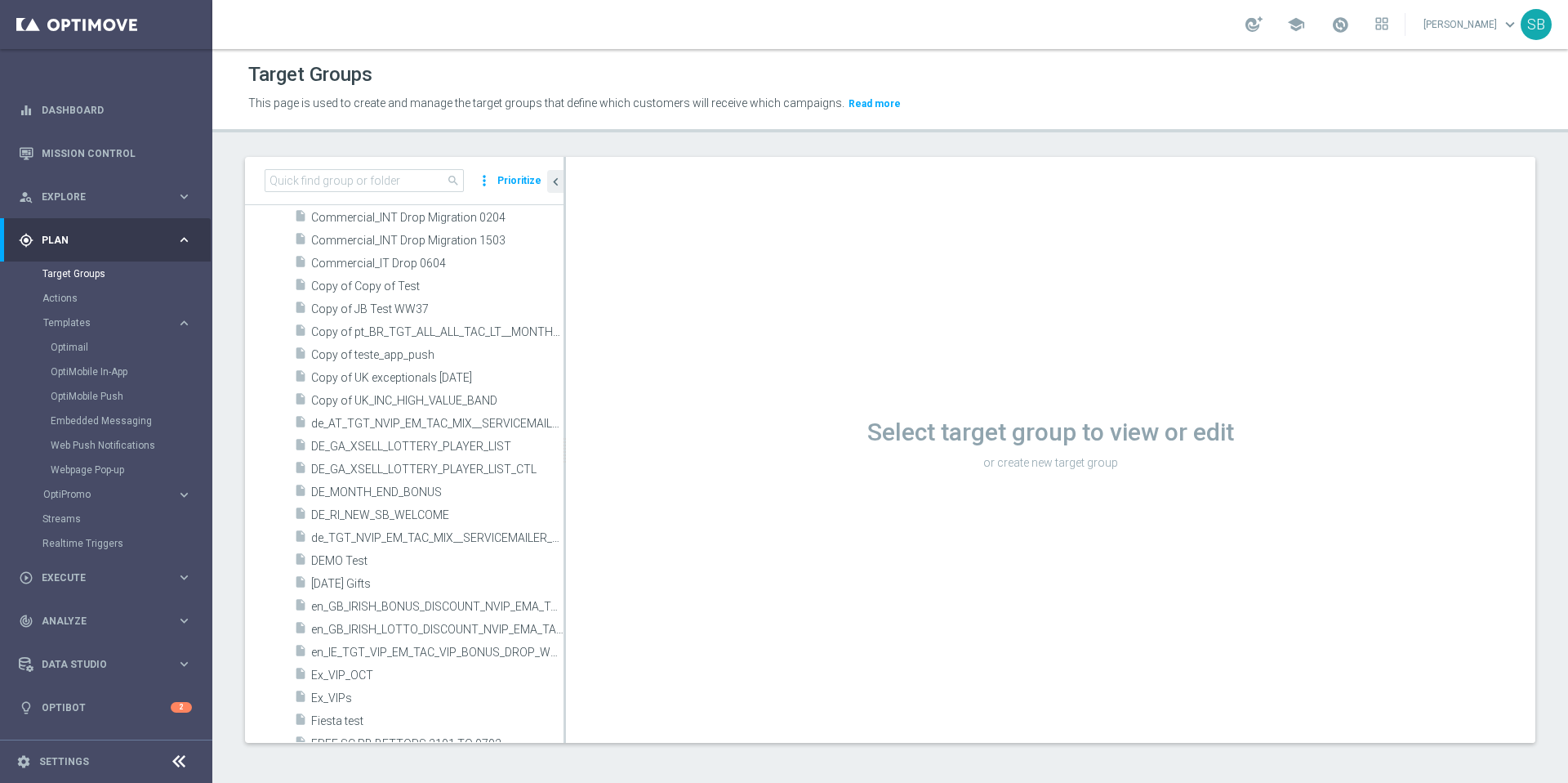
scroll to position [2054, 0]
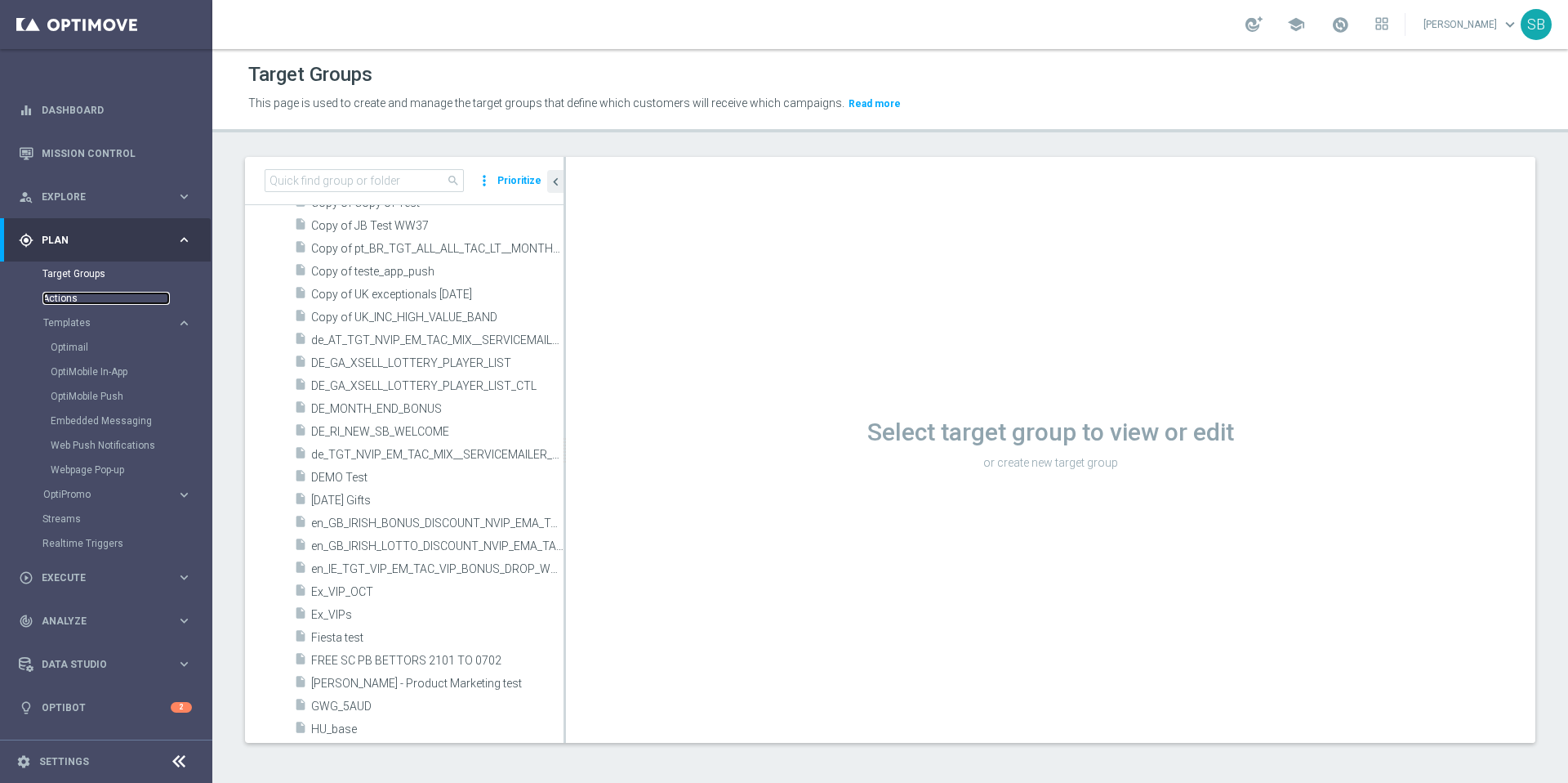
click at [68, 302] on link "Actions" at bounding box center [106, 298] width 127 height 13
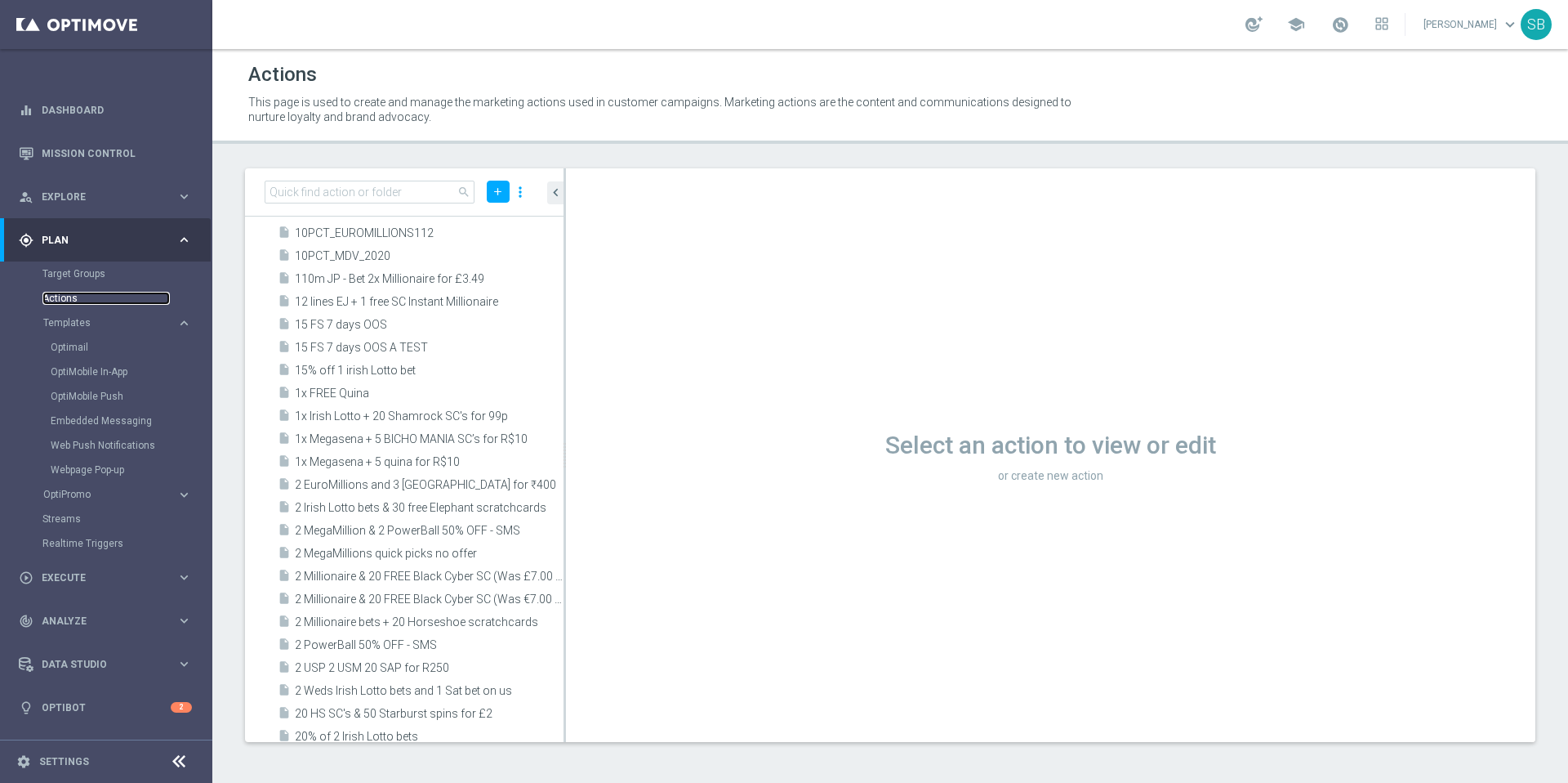
scroll to position [1079, 0]
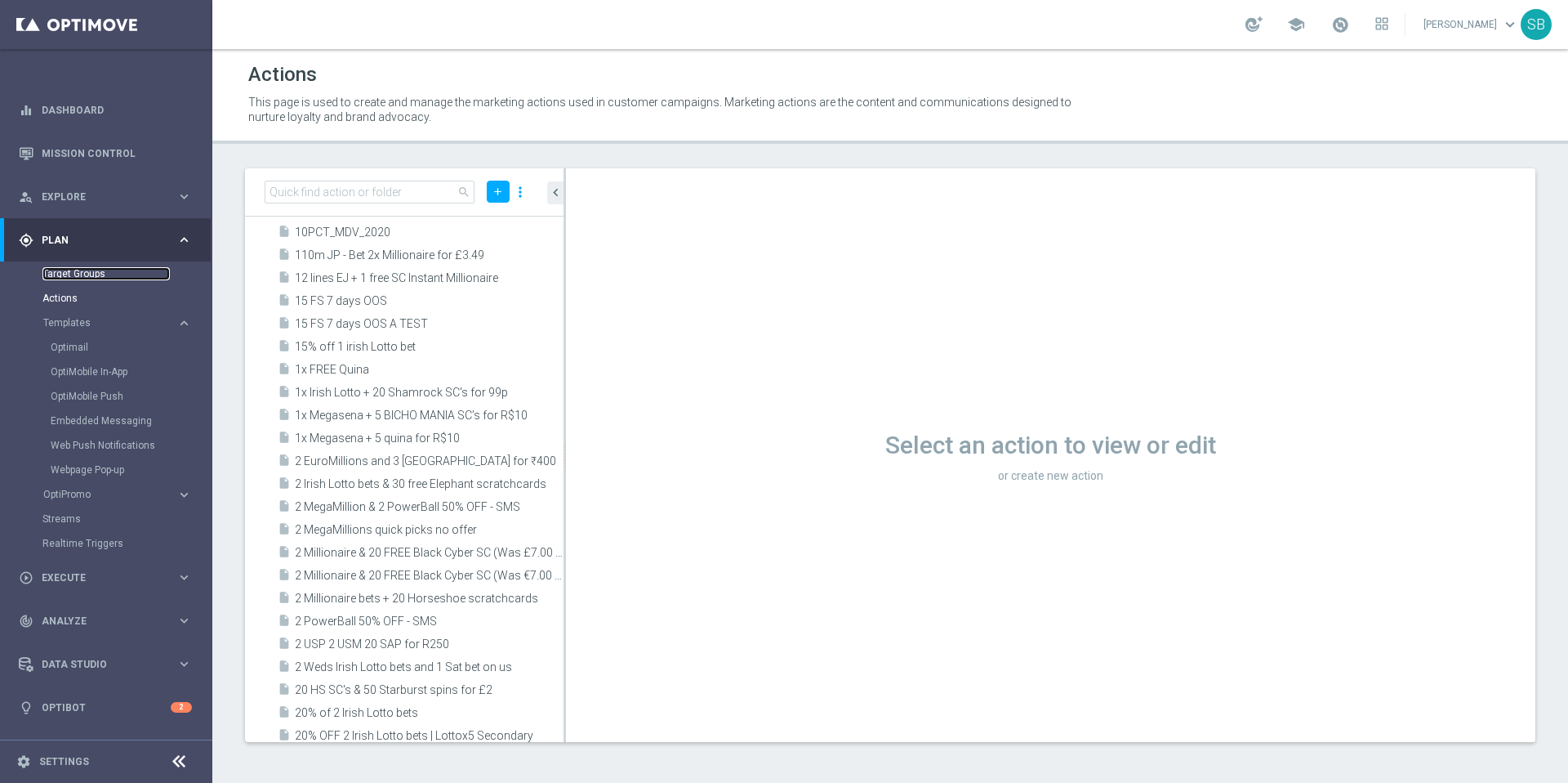
click at [69, 273] on link "Target Groups" at bounding box center [106, 273] width 127 height 13
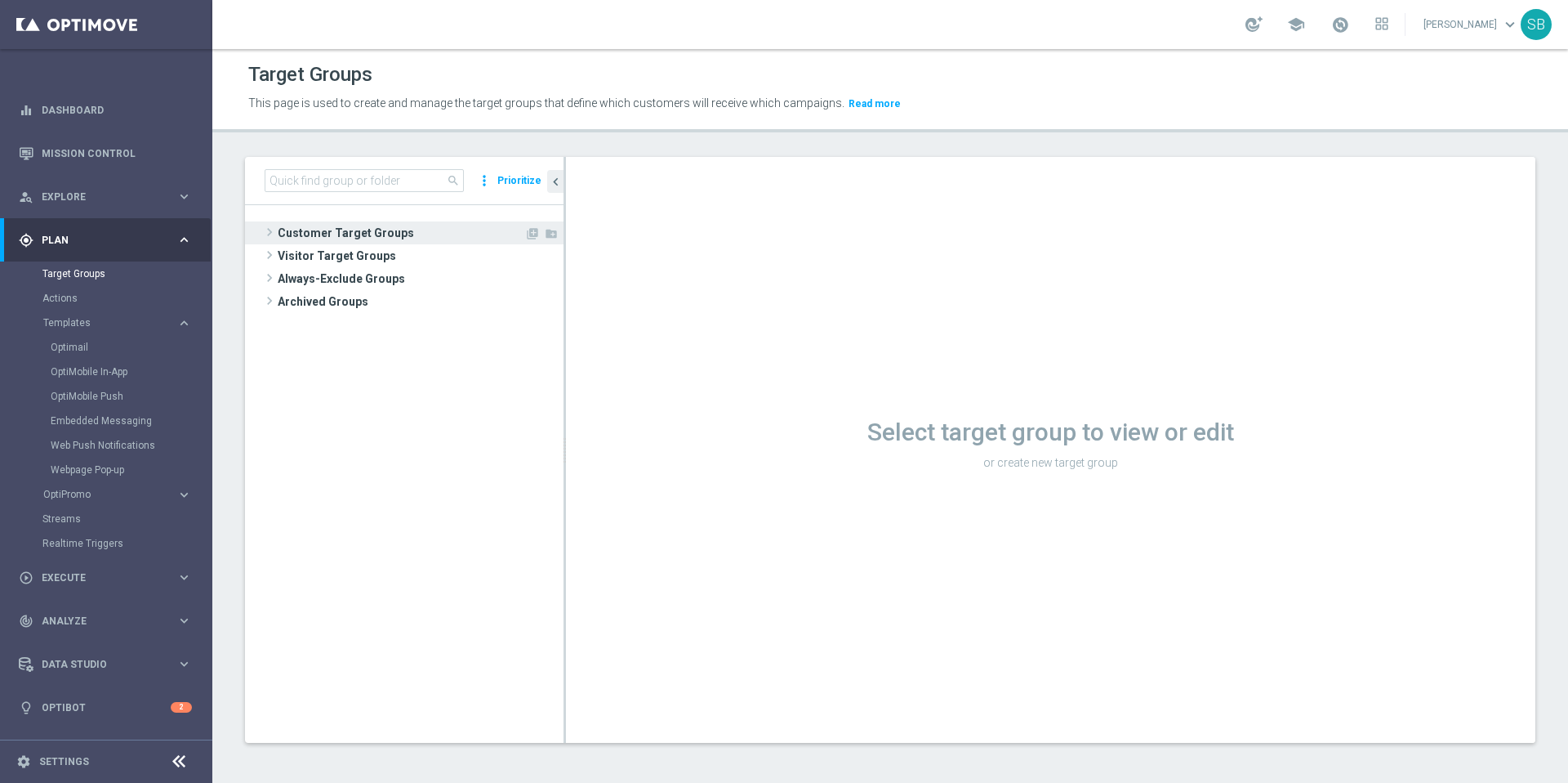
click at [330, 239] on span "Customer Target Groups" at bounding box center [401, 233] width 247 height 23
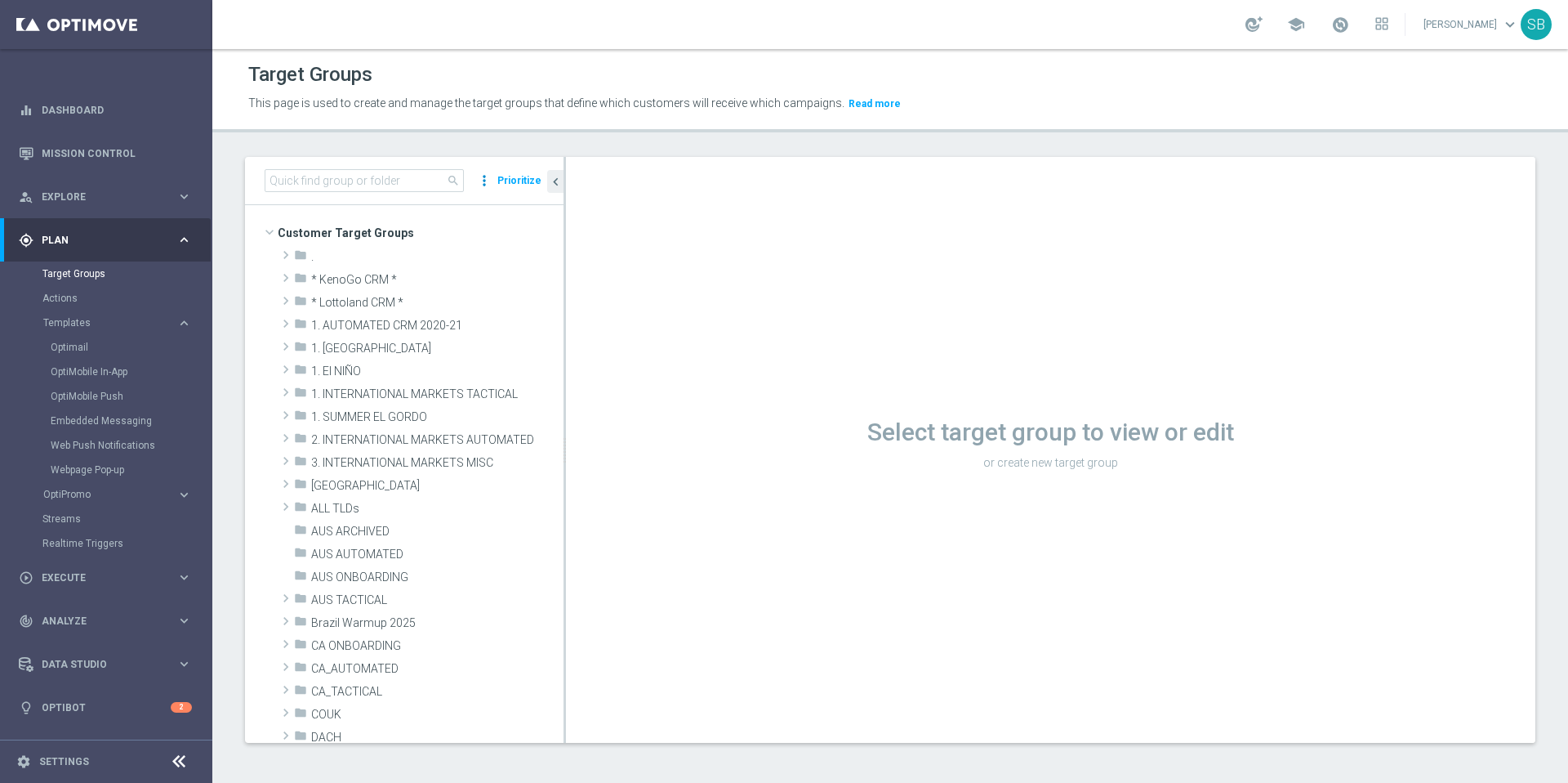
click at [491, 183] on icon "more_vert" at bounding box center [484, 180] width 16 height 23
click at [498, 187] on div "more_vert NO SELECTION New folder with selection Prioritize" at bounding box center [509, 180] width 68 height 23
click at [360, 304] on span "* Lottoland CRM *" at bounding box center [399, 302] width 175 height 14
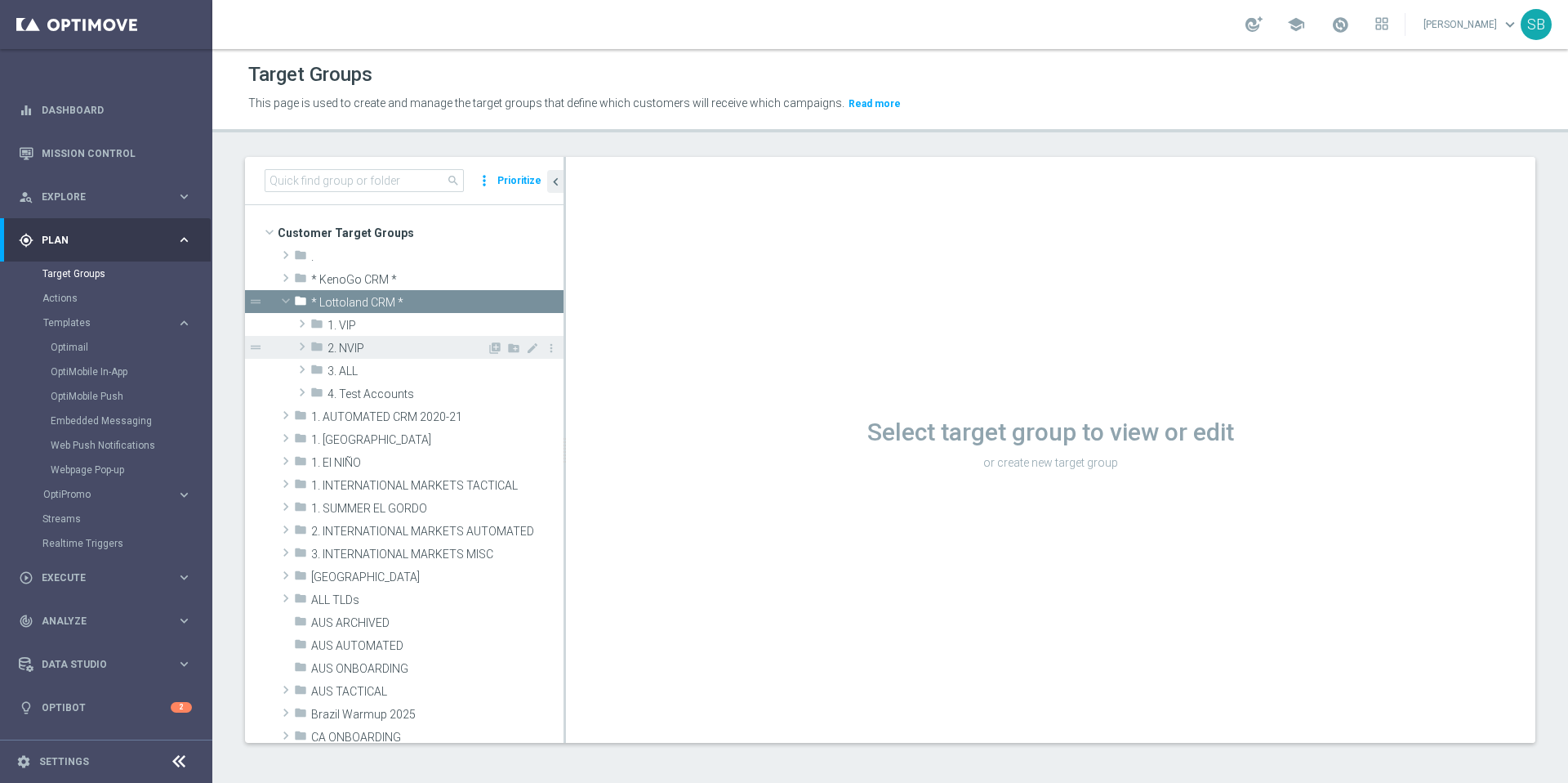
click at [340, 344] on span "2. NVIP" at bounding box center [407, 348] width 159 height 14
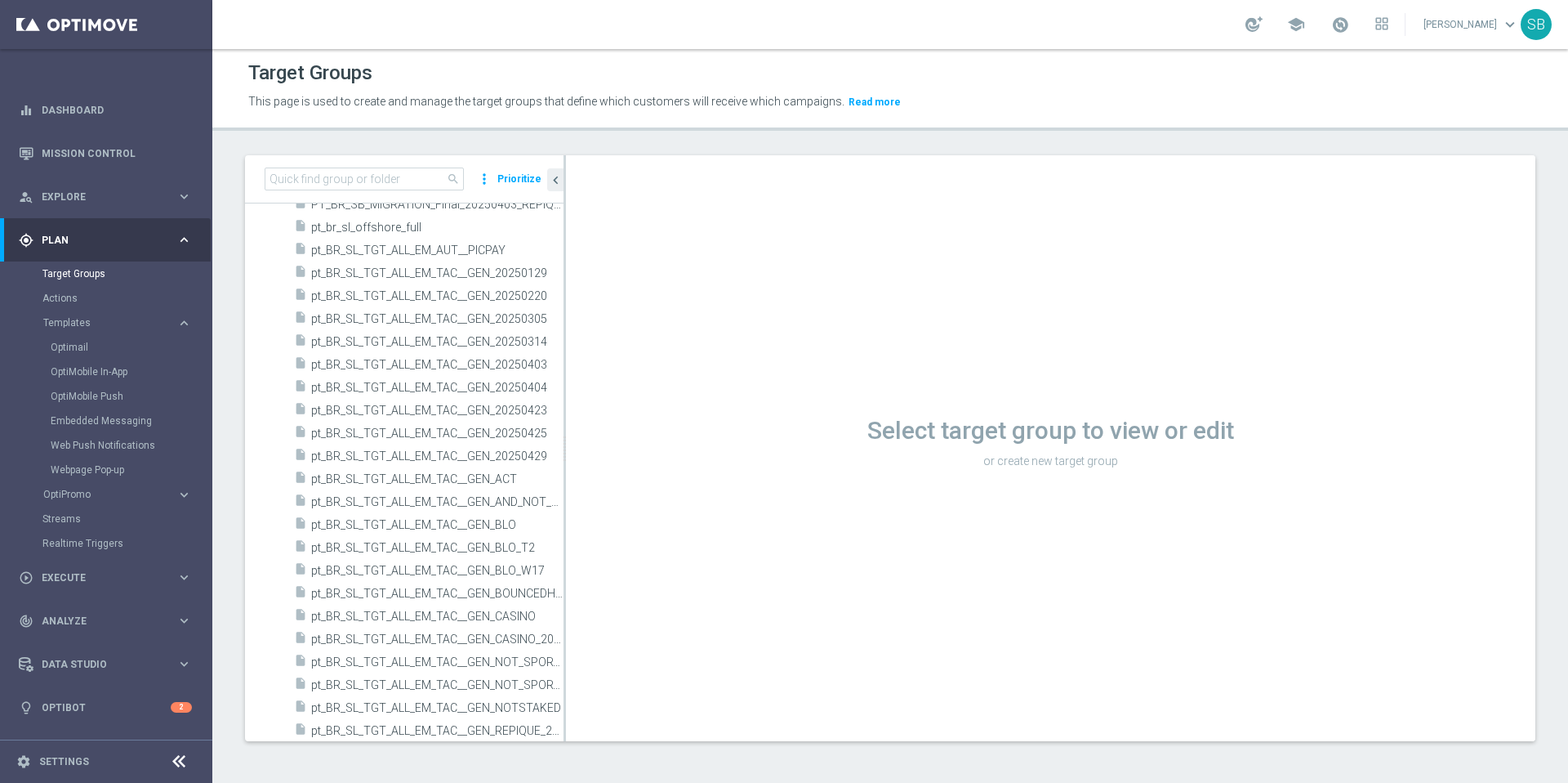
scroll to position [3995, 0]
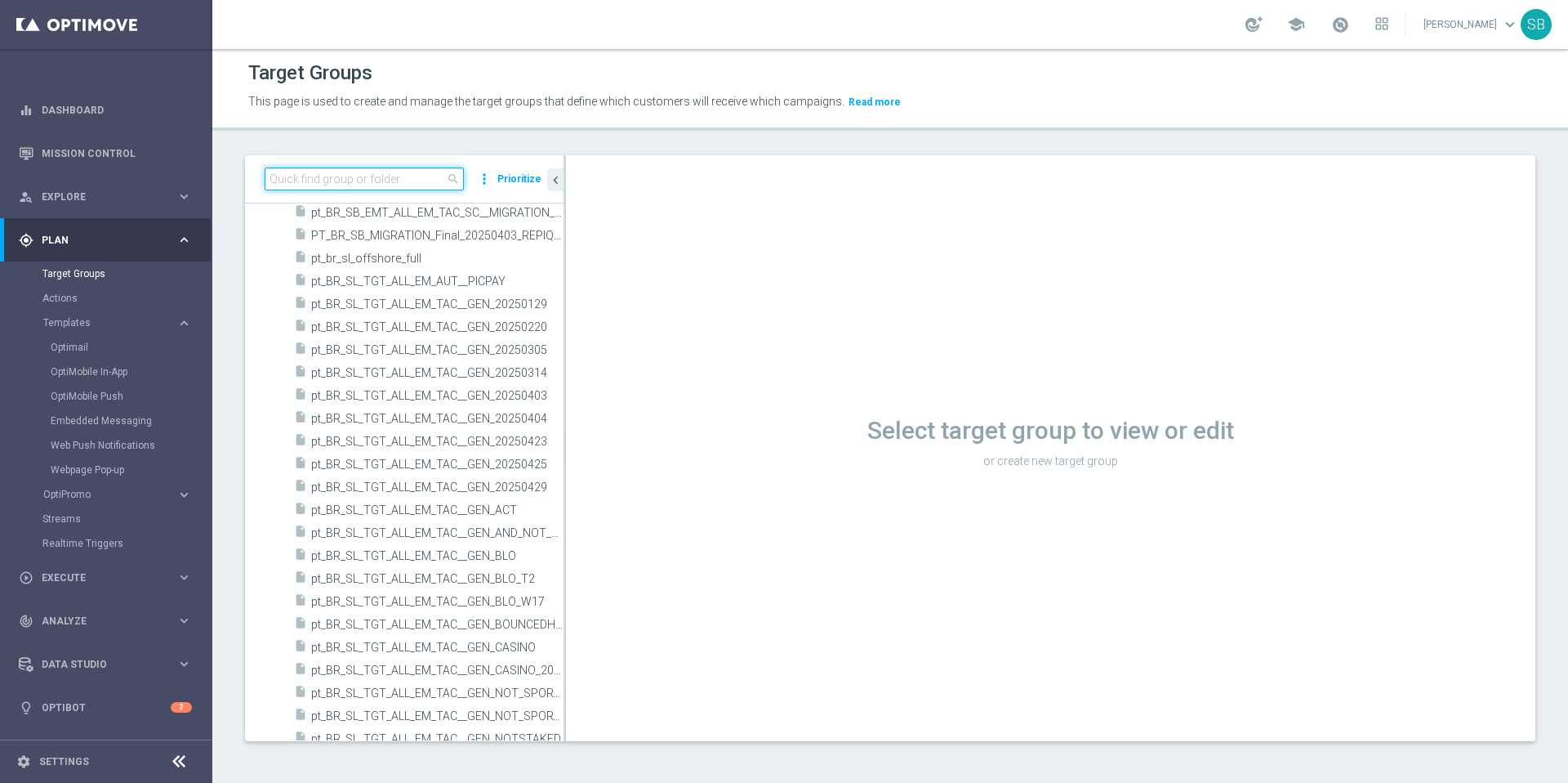
click at [330, 184] on input at bounding box center [363, 178] width 199 height 23
paste input "BR_LOT__TURBOSENA_CASINO_ACC__ALL_EMA_T&T_LT"
type input "BR_LOT__TURBOSENA_CASINO_ACC__ALL_EMA_T&T_LT"
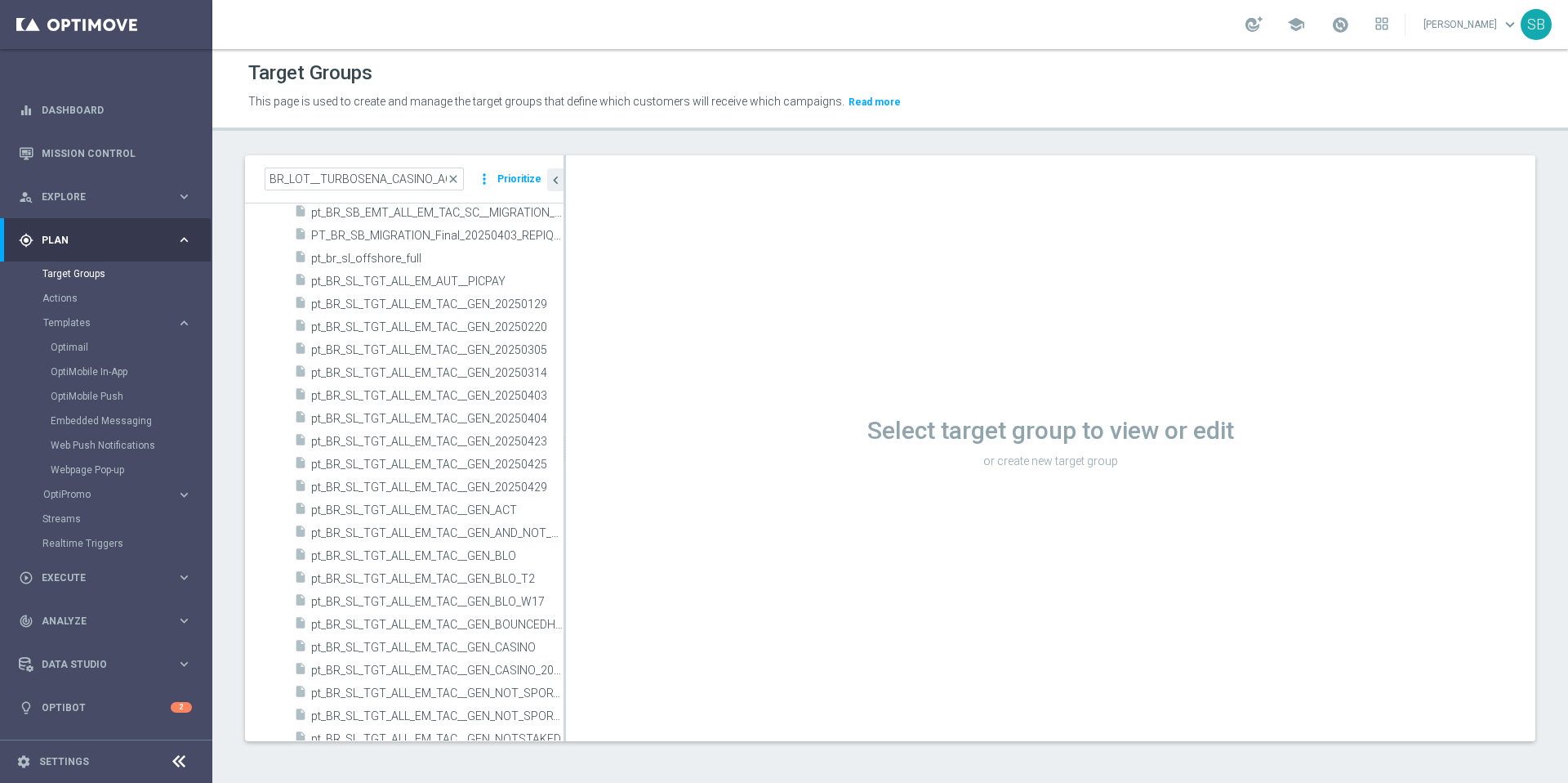
click at [711, 337] on div "Select target group to view or edit or create new target group" at bounding box center [1050, 448] width 970 height 586
click at [654, 487] on div "Select target group to view or edit or create new target group" at bounding box center [1050, 448] width 970 height 586
click at [110, 548] on link "Realtime Triggers" at bounding box center [106, 543] width 127 height 13
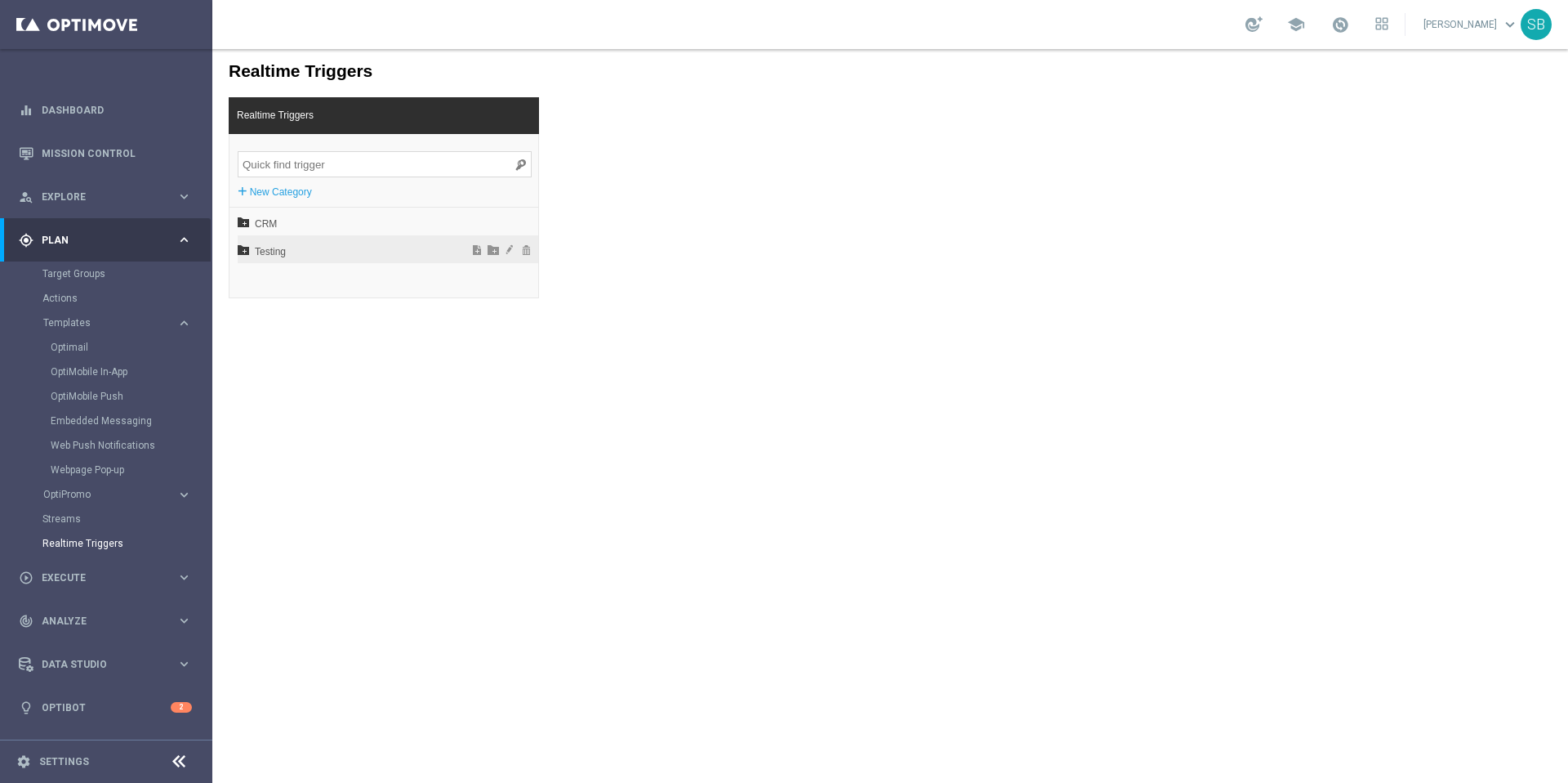
click at [264, 252] on span "Testing" at bounding box center [345, 252] width 181 height 28
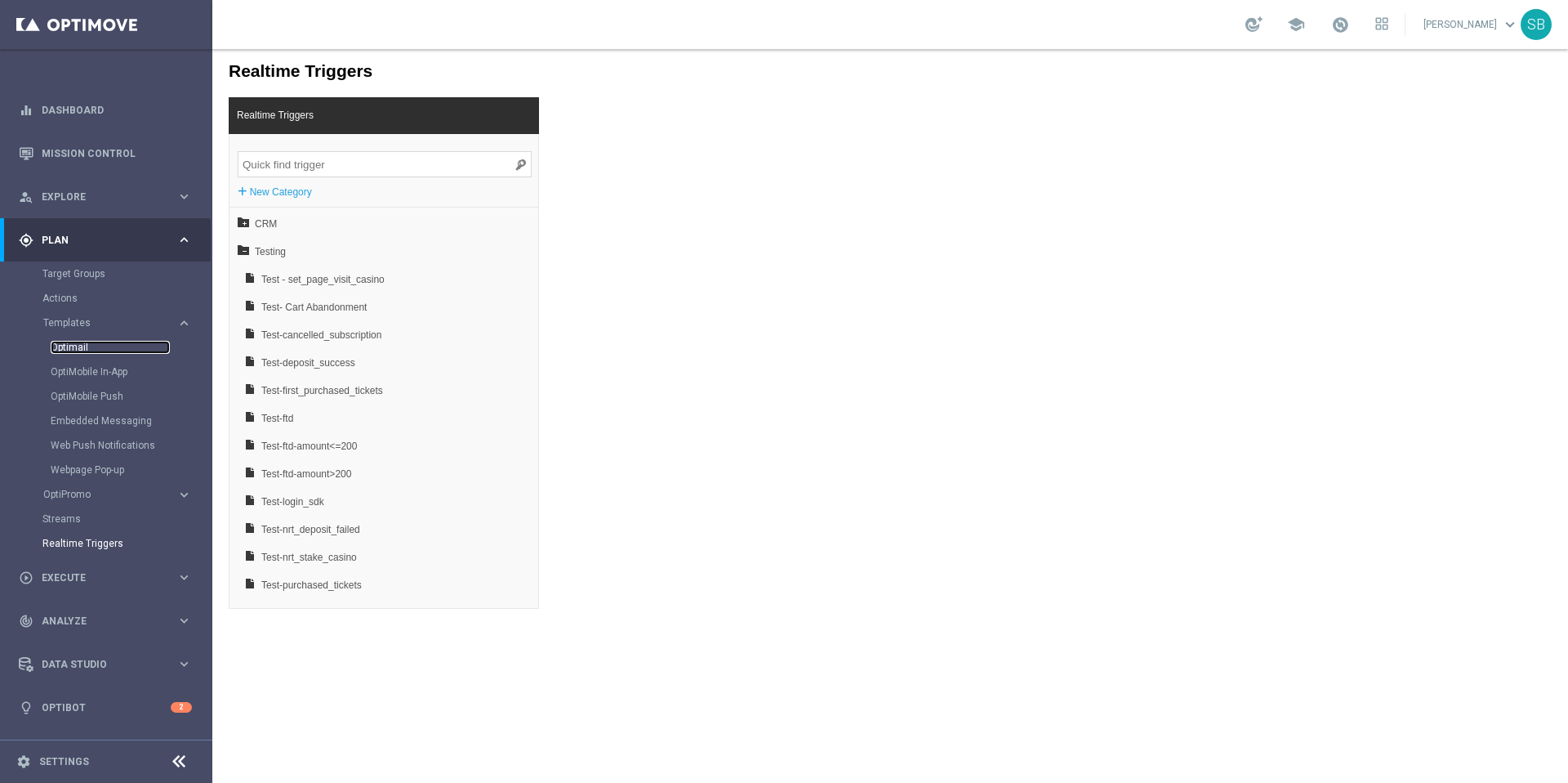
click at [70, 351] on link "Optimail" at bounding box center [110, 347] width 119 height 13
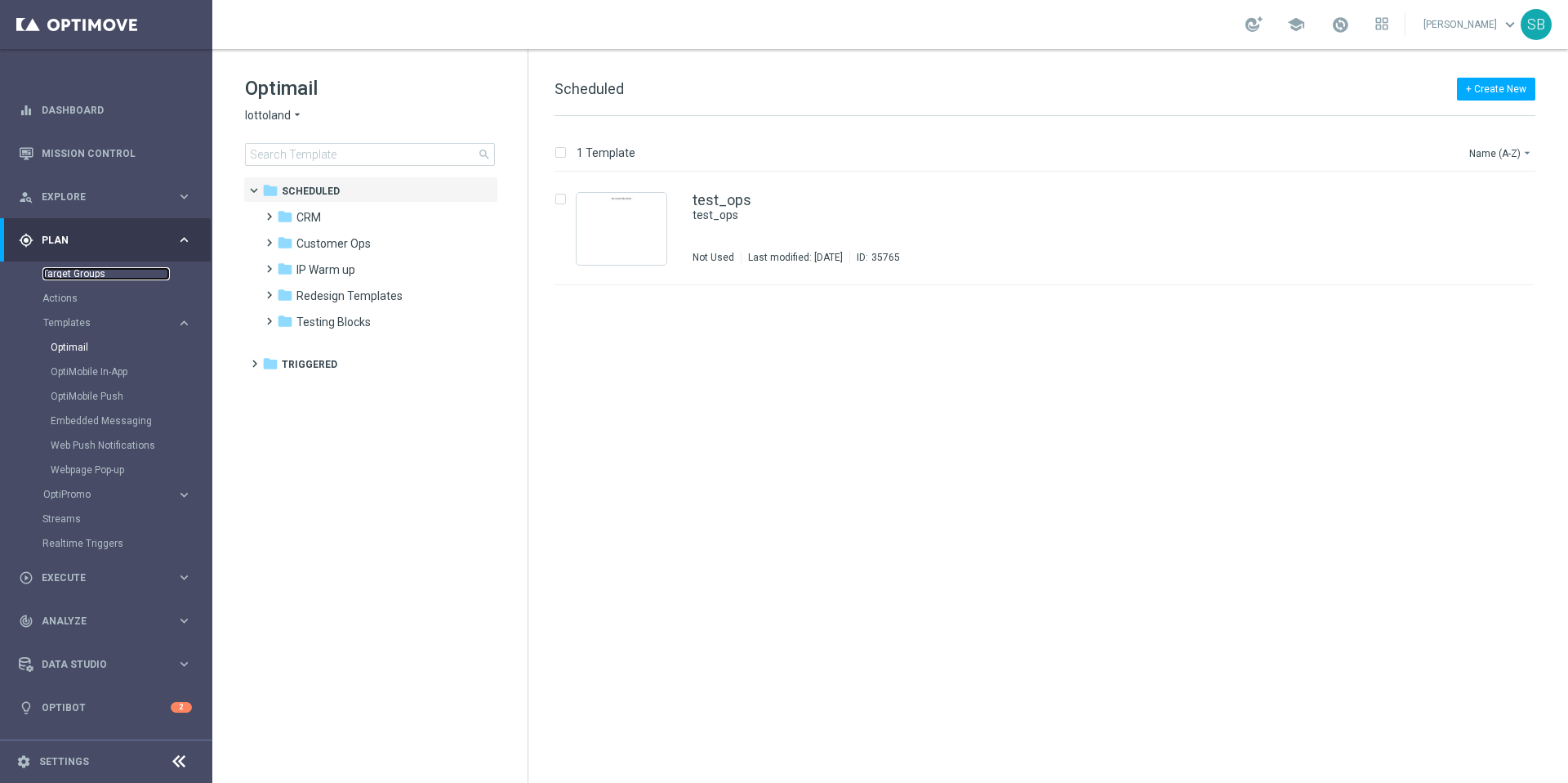
click at [87, 280] on link "Target Groups" at bounding box center [106, 273] width 127 height 13
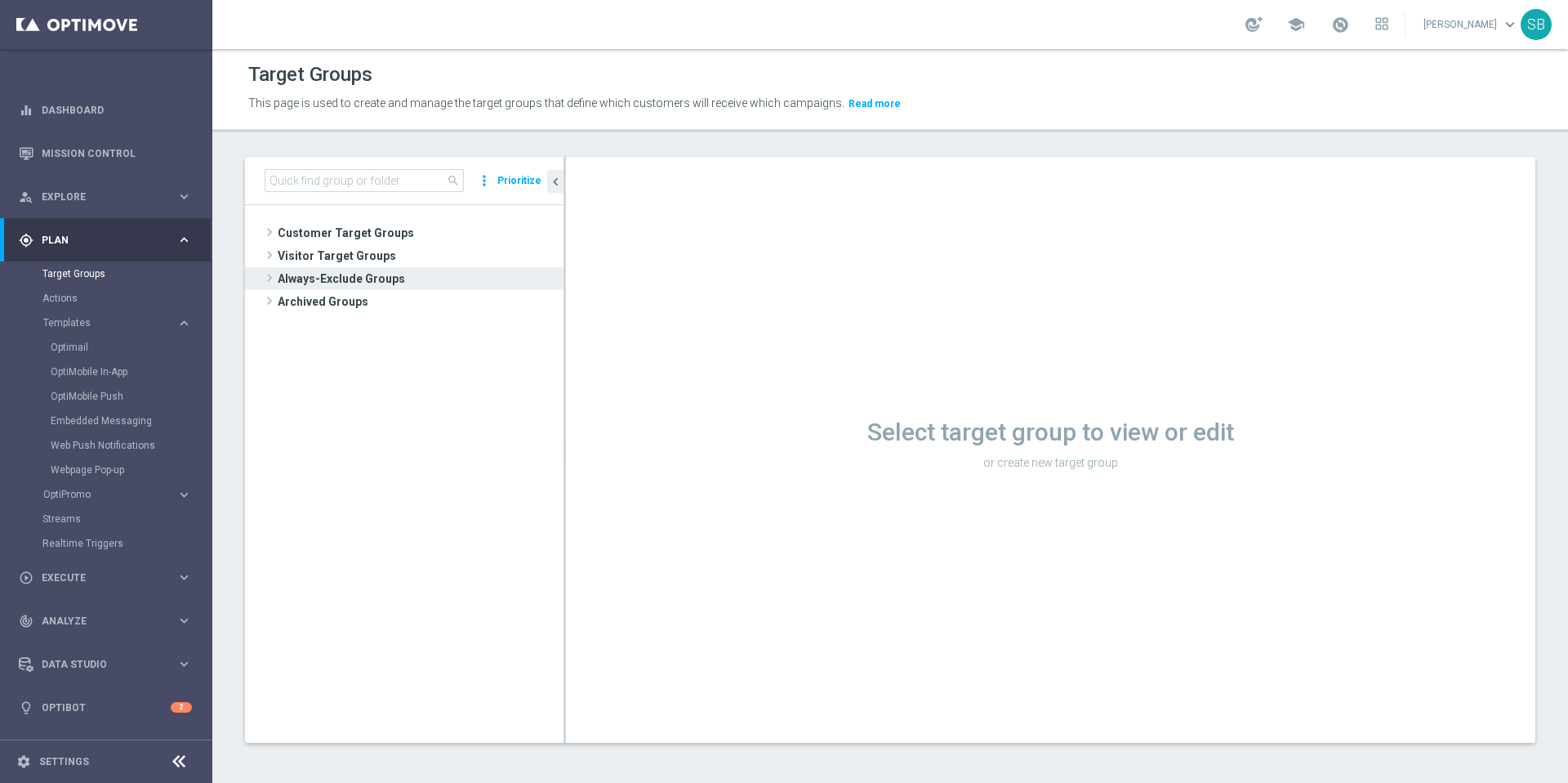
click at [344, 284] on span "Always-Exclude Groups" at bounding box center [419, 278] width 281 height 23
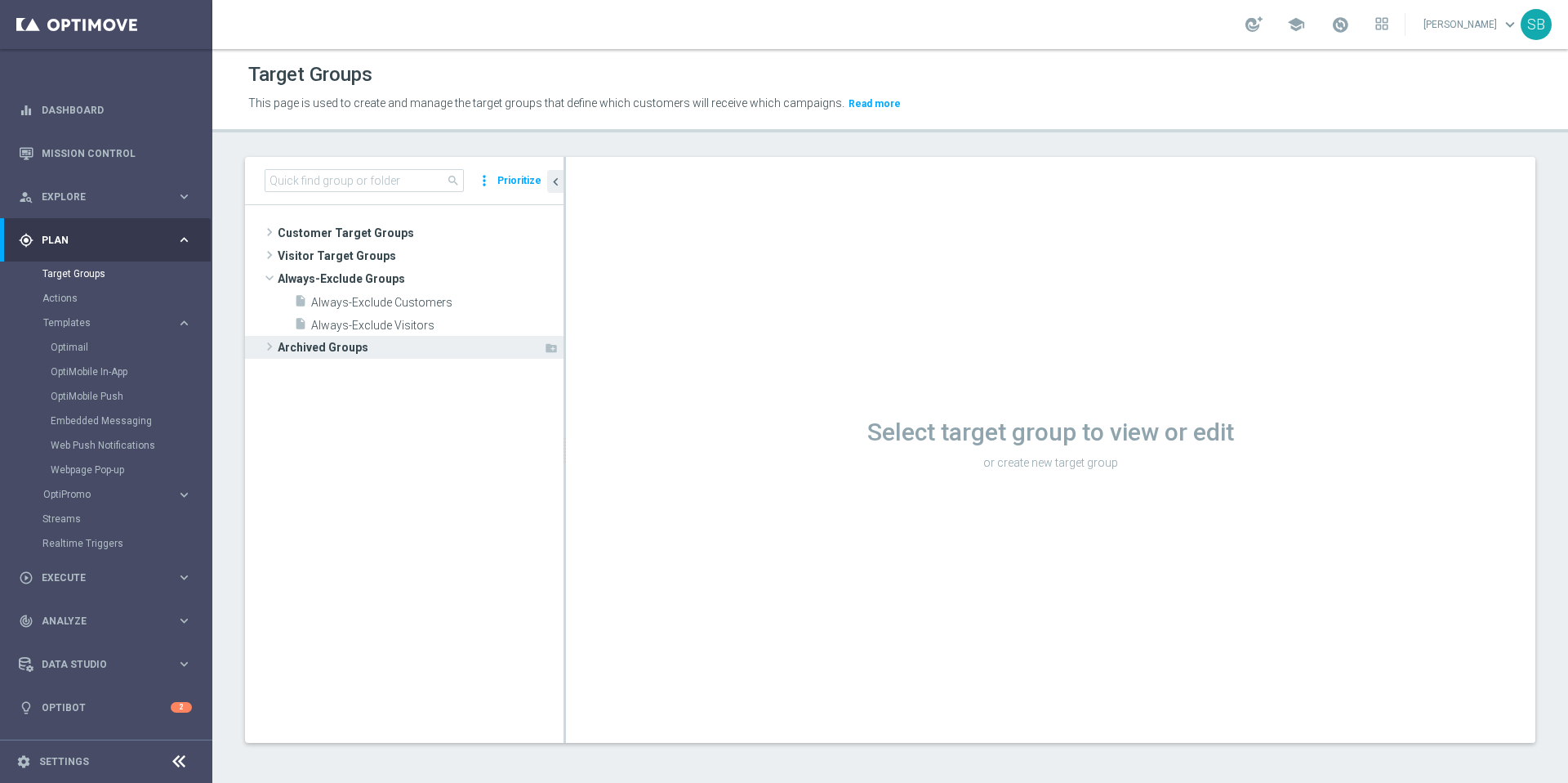
click at [316, 355] on span "Archived Groups" at bounding box center [410, 347] width 265 height 23
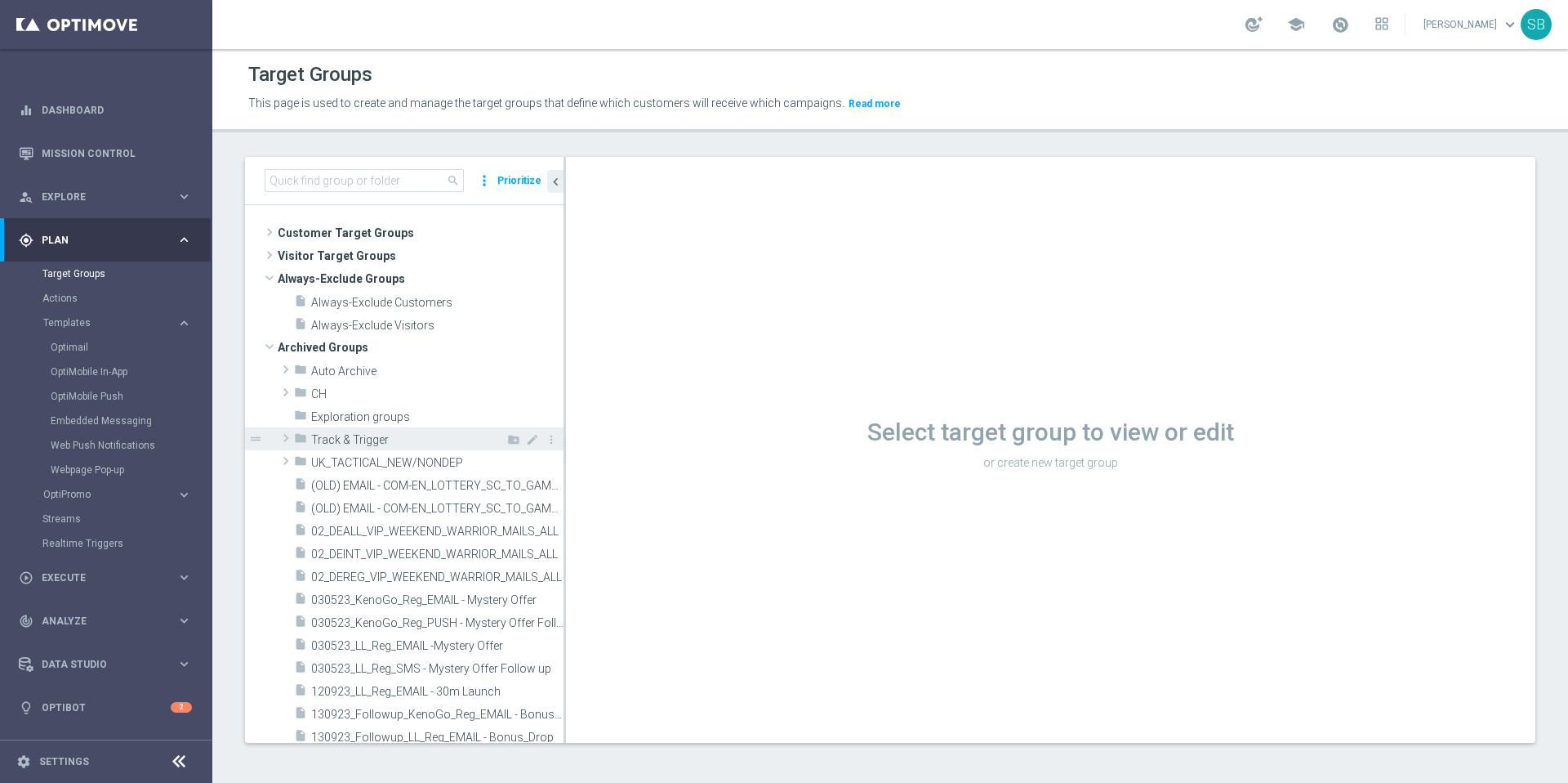
click at [349, 442] on span "Track & Trigger" at bounding box center [399, 440] width 177 height 14
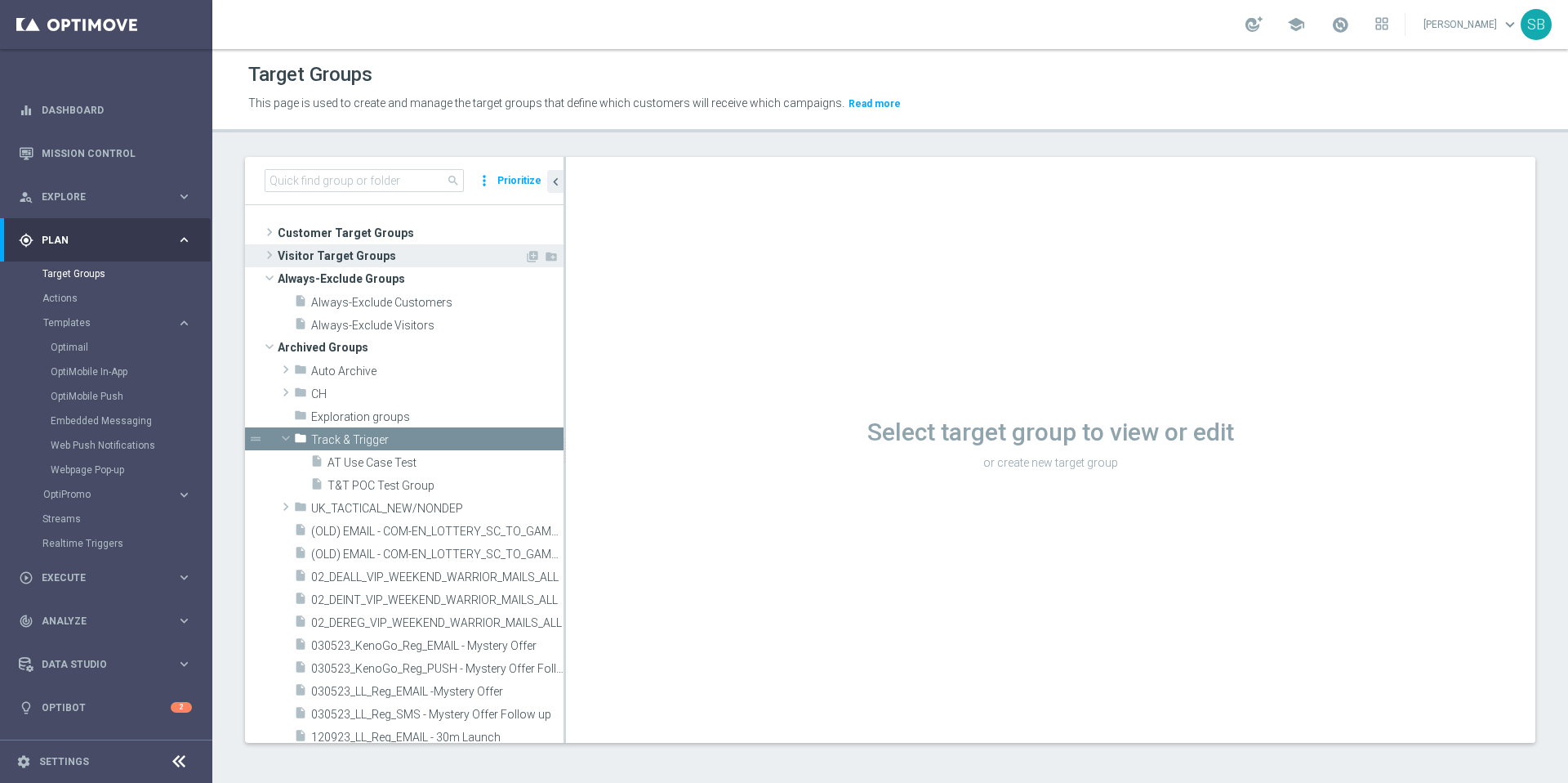
click at [320, 262] on span "Visitor Target Groups" at bounding box center [401, 255] width 247 height 23
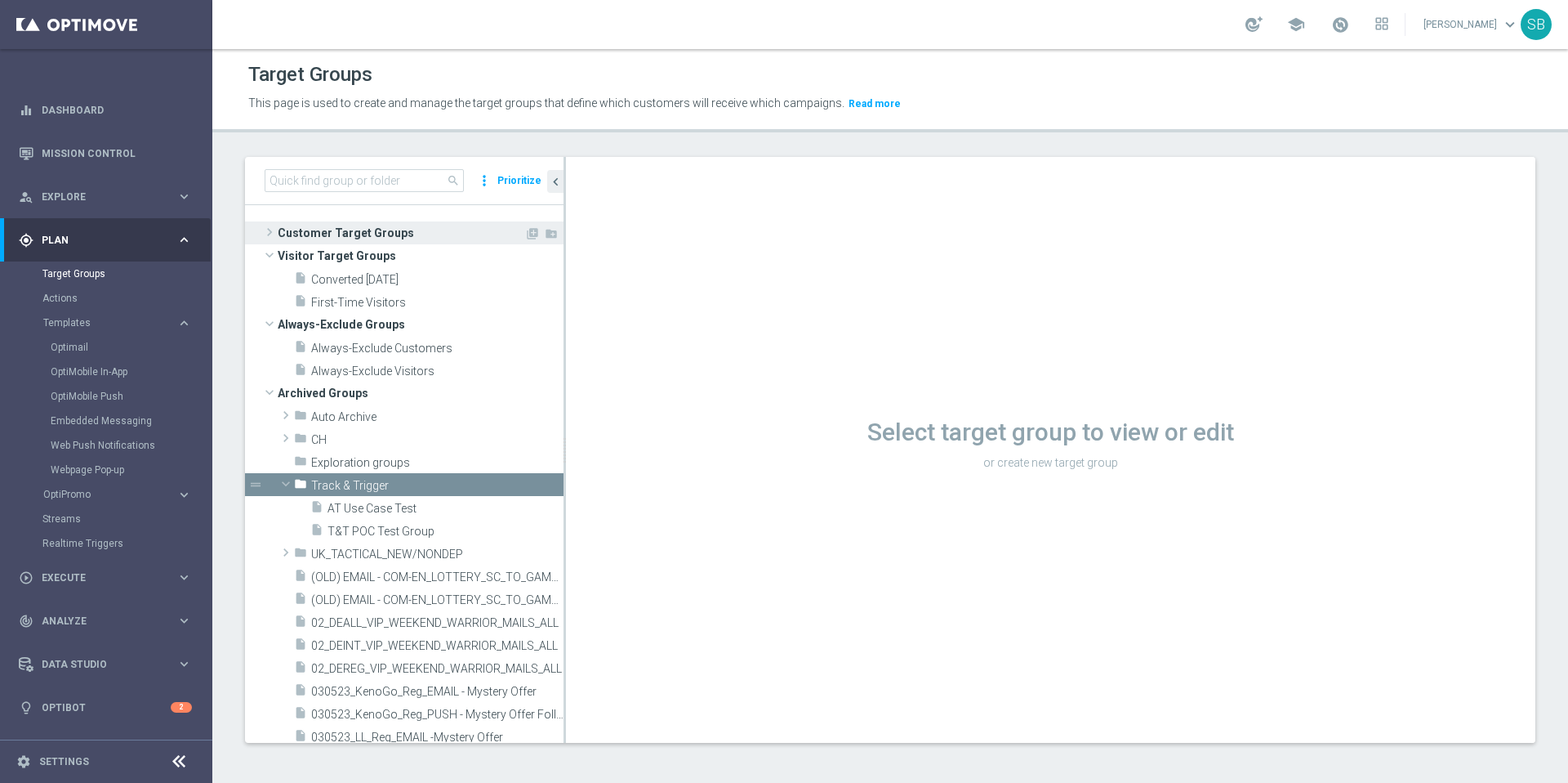
click at [343, 238] on span "Customer Target Groups" at bounding box center [401, 233] width 247 height 23
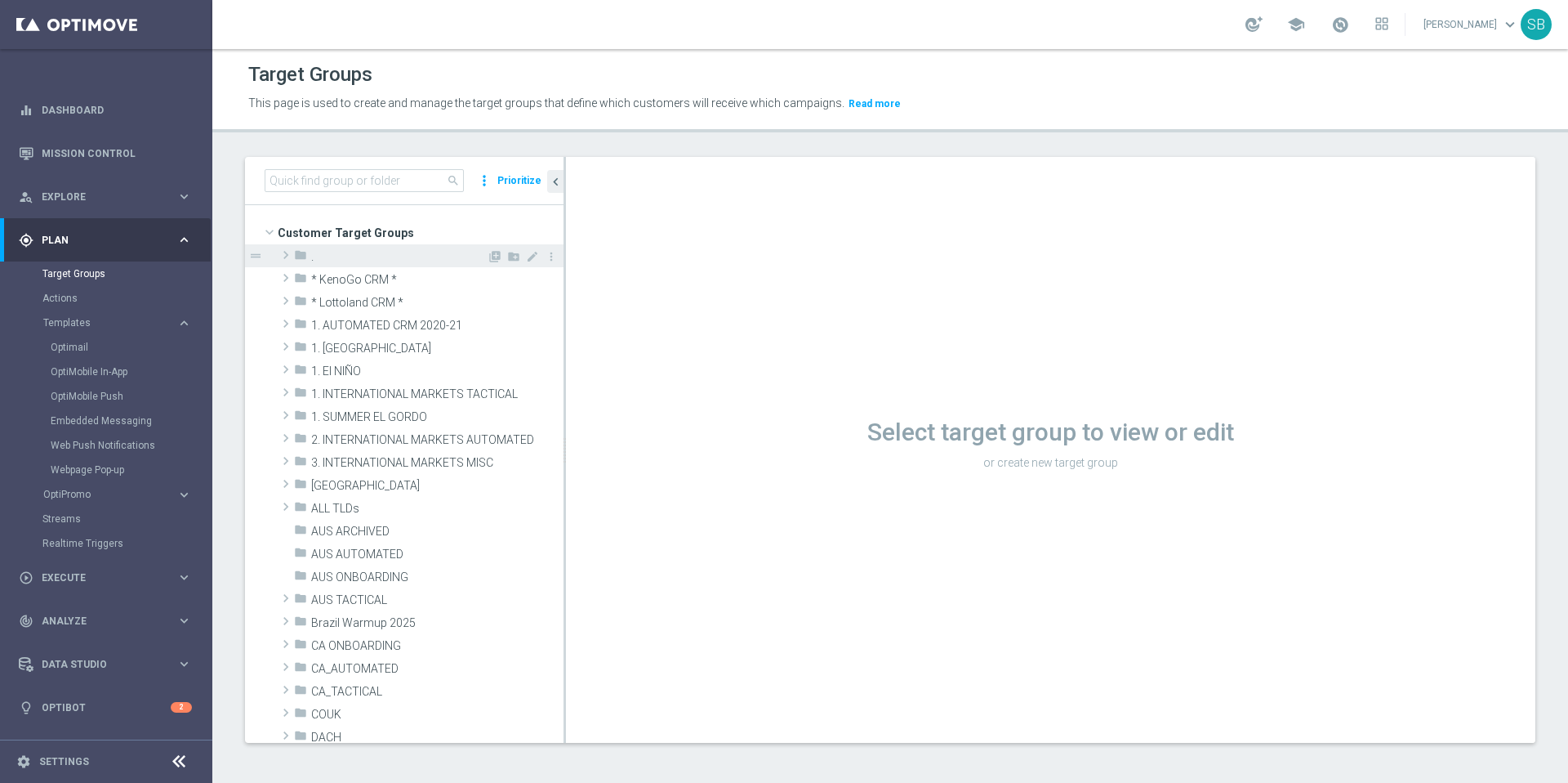
click at [302, 255] on icon "folder" at bounding box center [301, 257] width 13 height 19
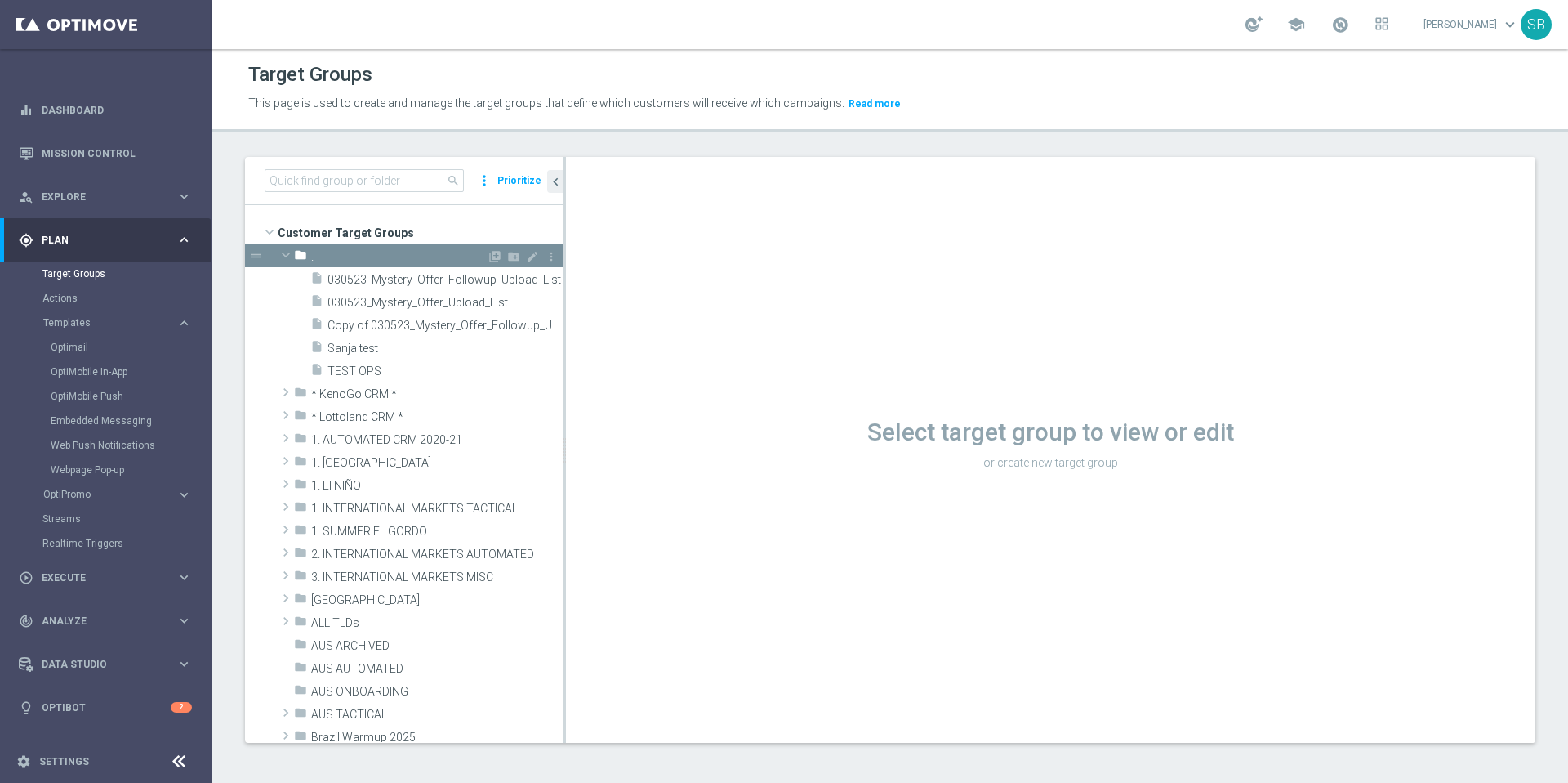
click at [302, 255] on icon "folder" at bounding box center [301, 257] width 13 height 19
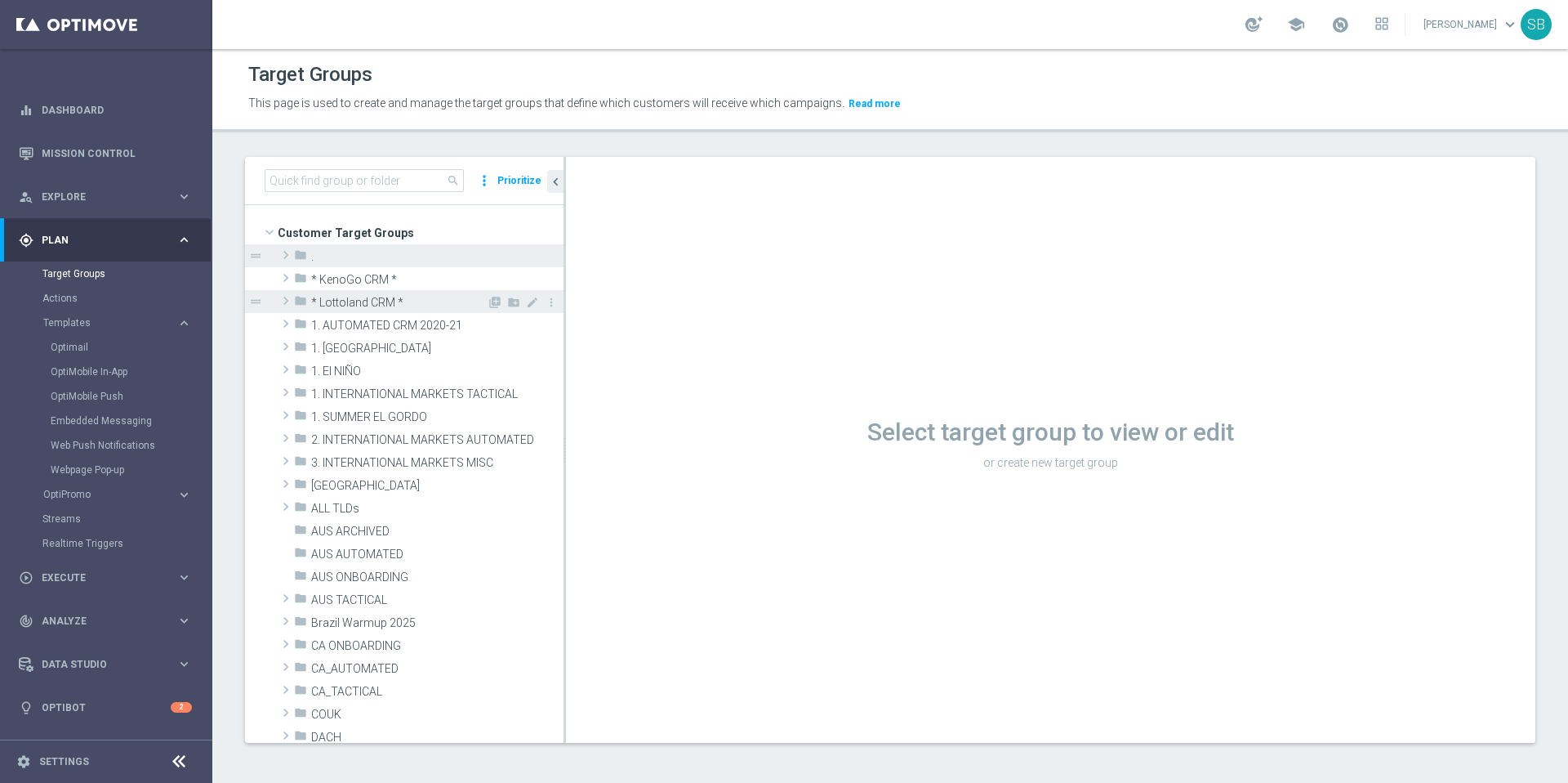
click at [304, 301] on icon "folder" at bounding box center [301, 303] width 13 height 19
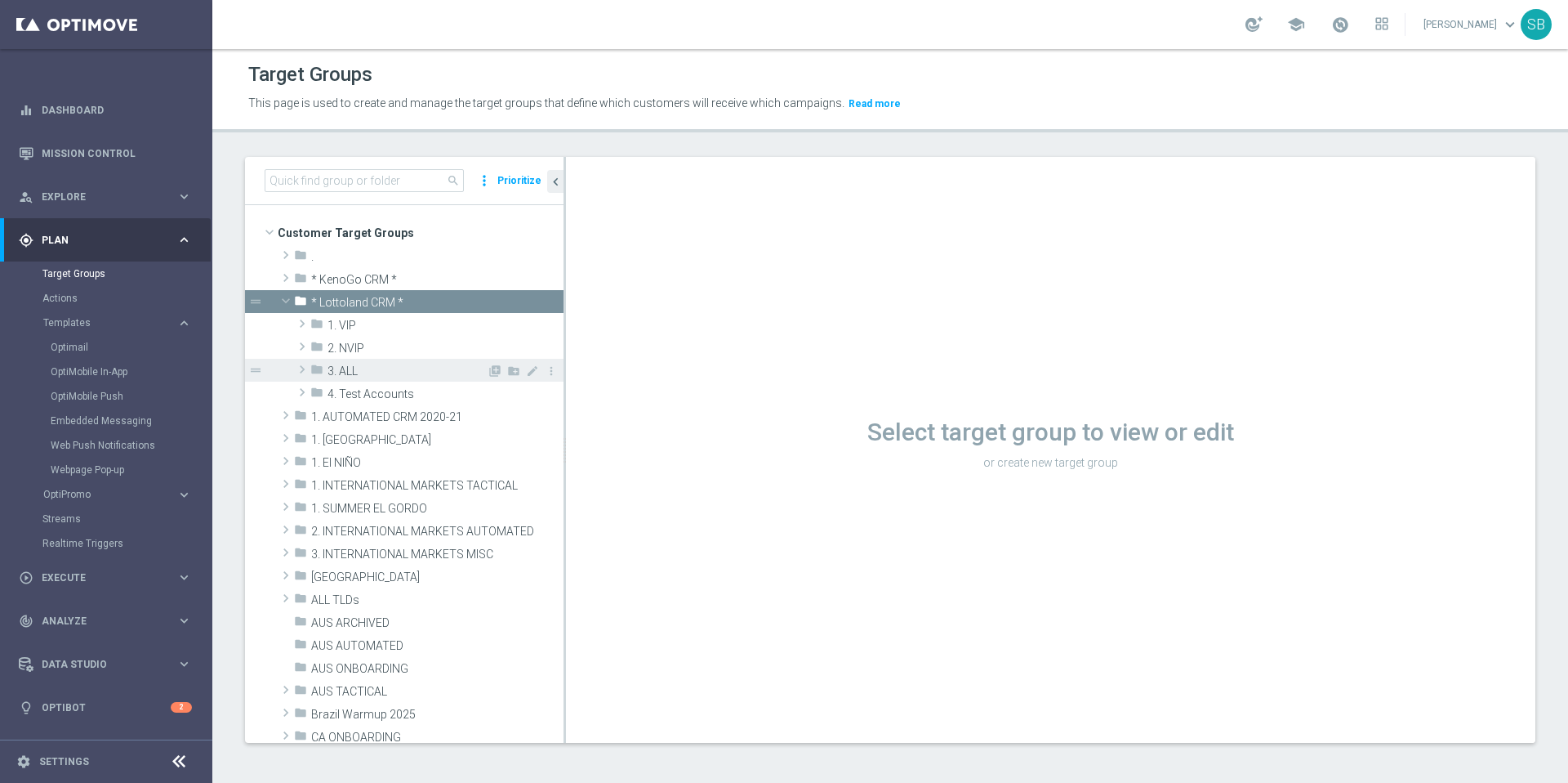
click at [314, 370] on icon "folder" at bounding box center [317, 372] width 13 height 19
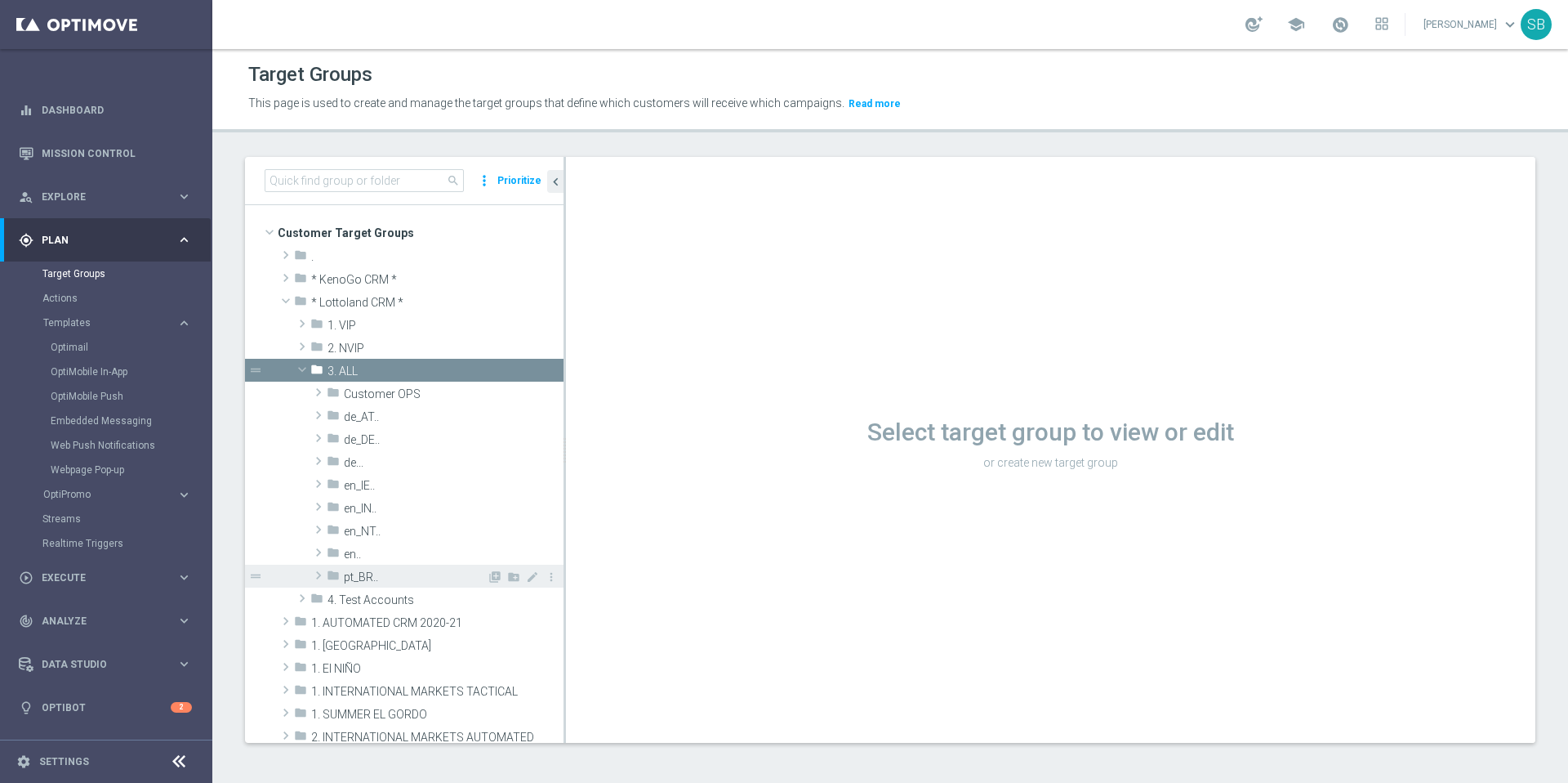
click at [337, 574] on icon "folder" at bounding box center [333, 578] width 13 height 19
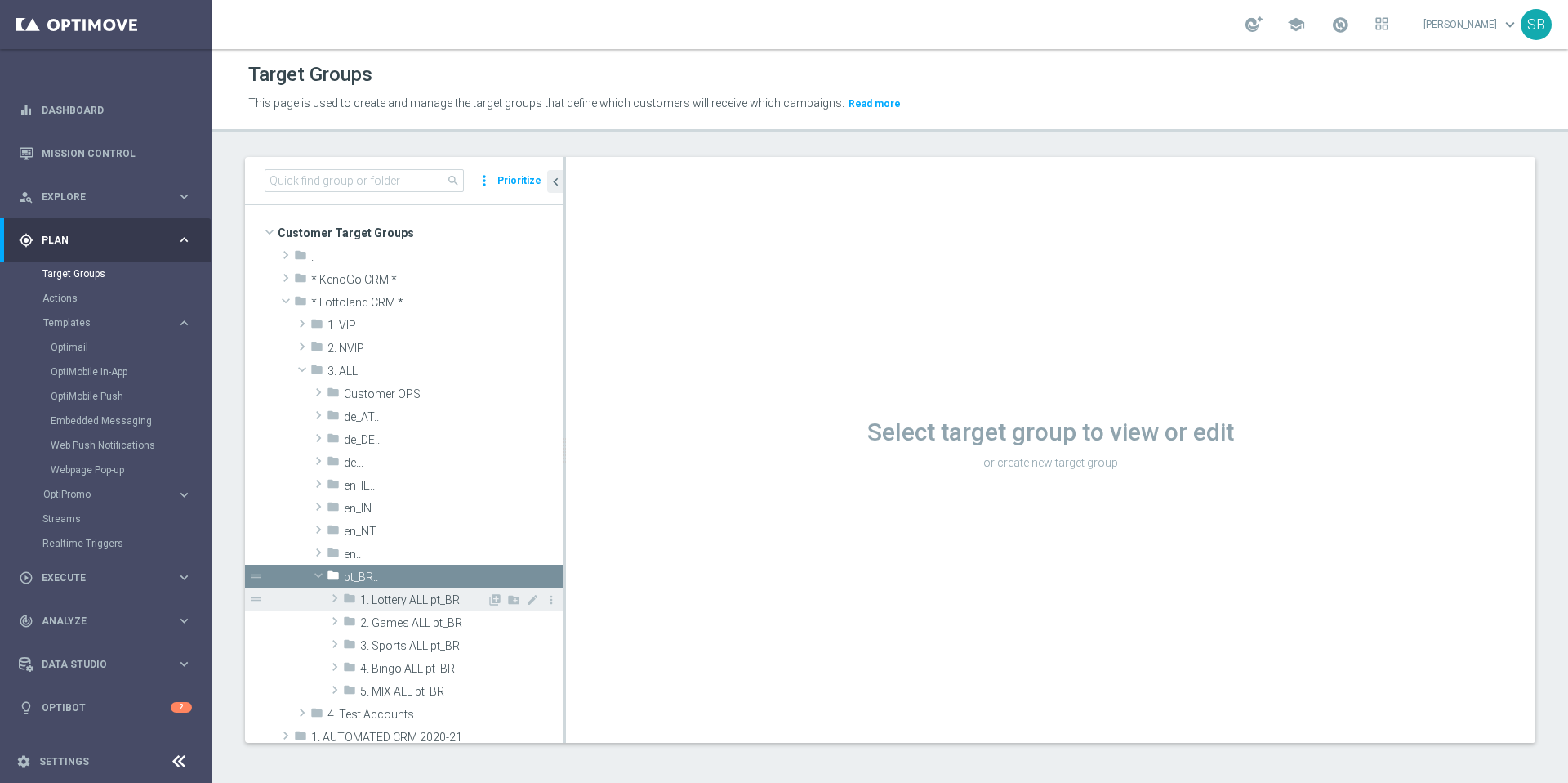
click at [348, 599] on icon "folder" at bounding box center [350, 600] width 13 height 19
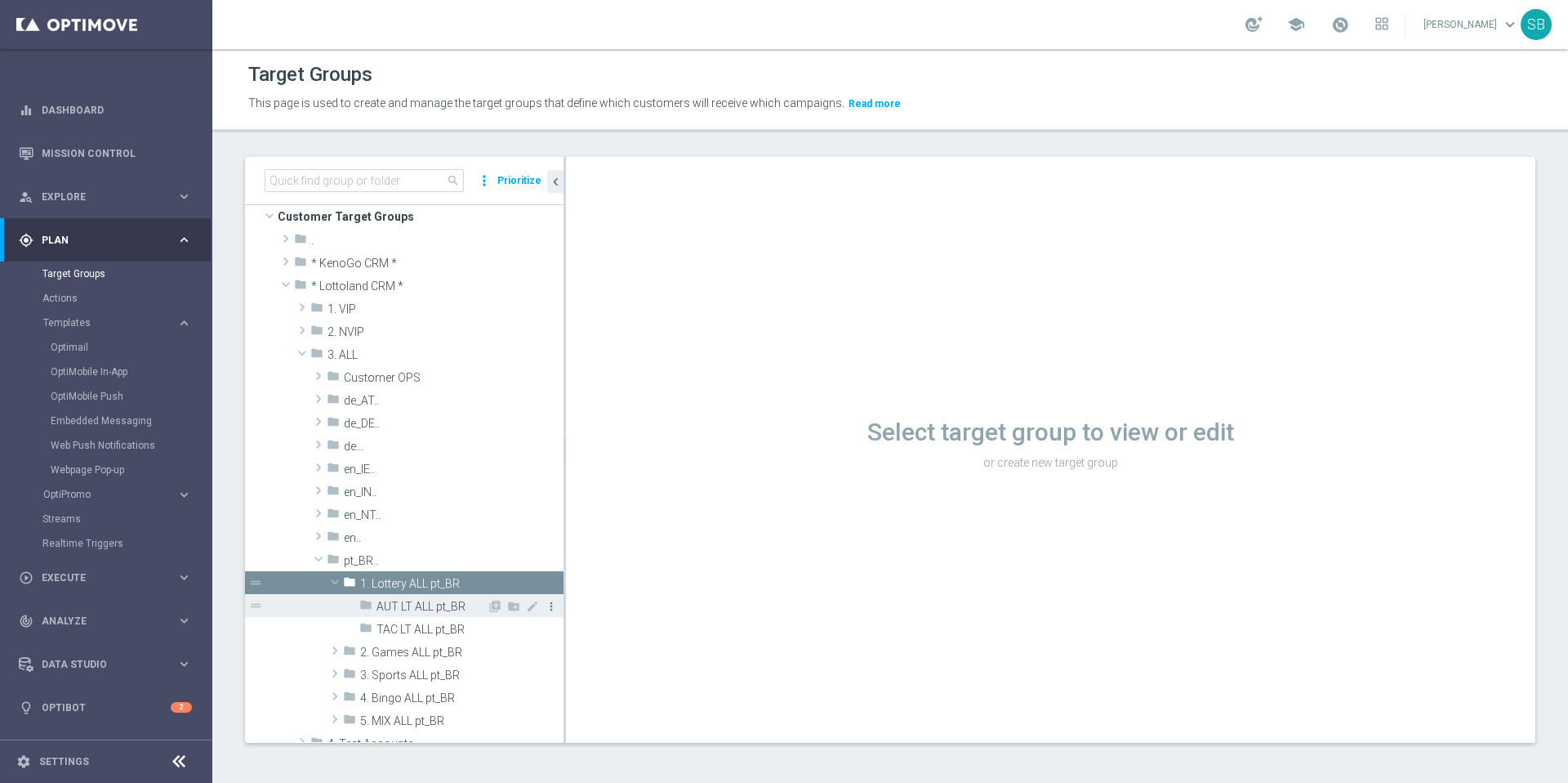
scroll to position [17, 0]
click at [367, 627] on icon "folder" at bounding box center [366, 629] width 13 height 19
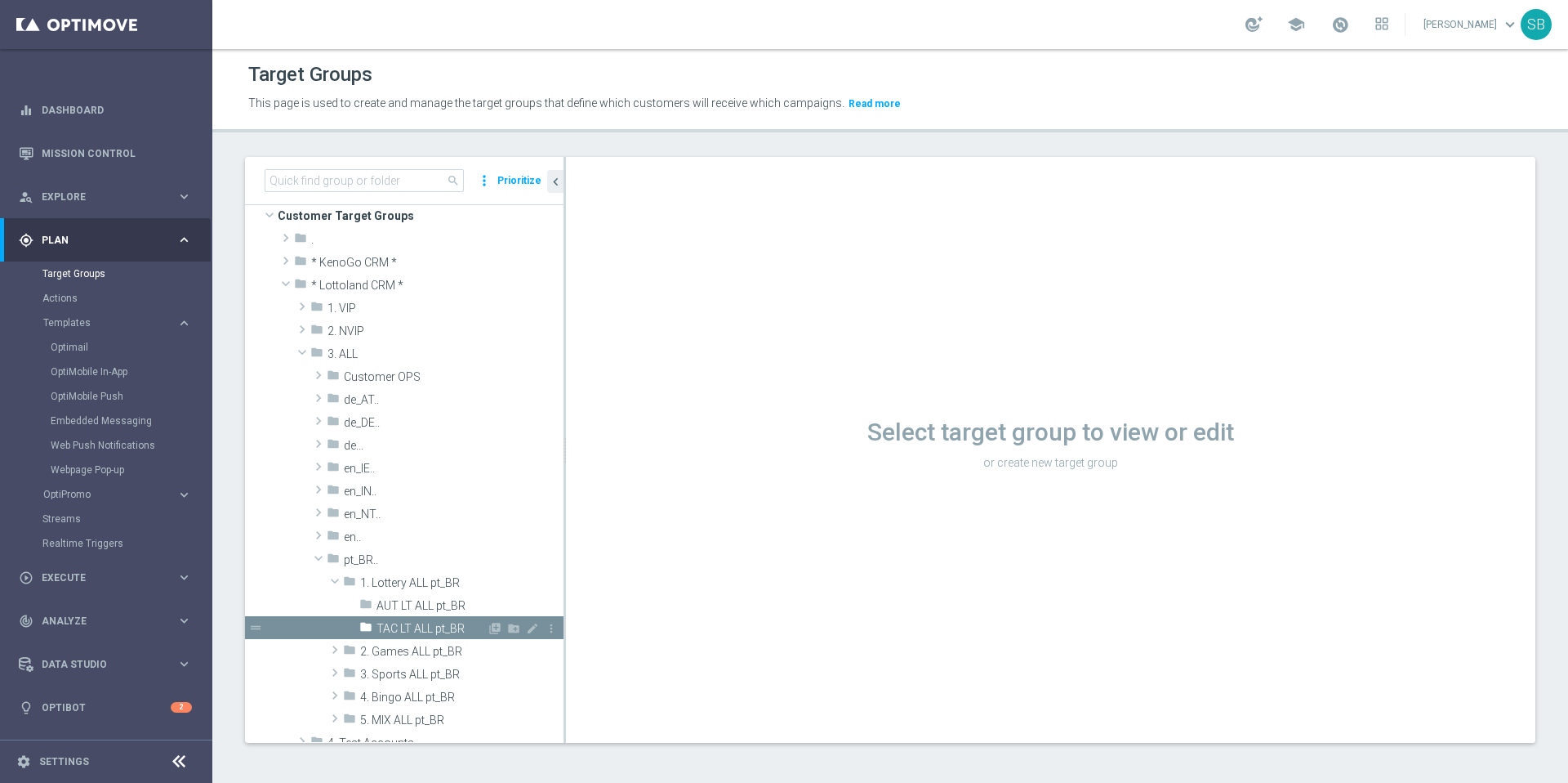
click at [367, 628] on icon "folder" at bounding box center [366, 629] width 13 height 19
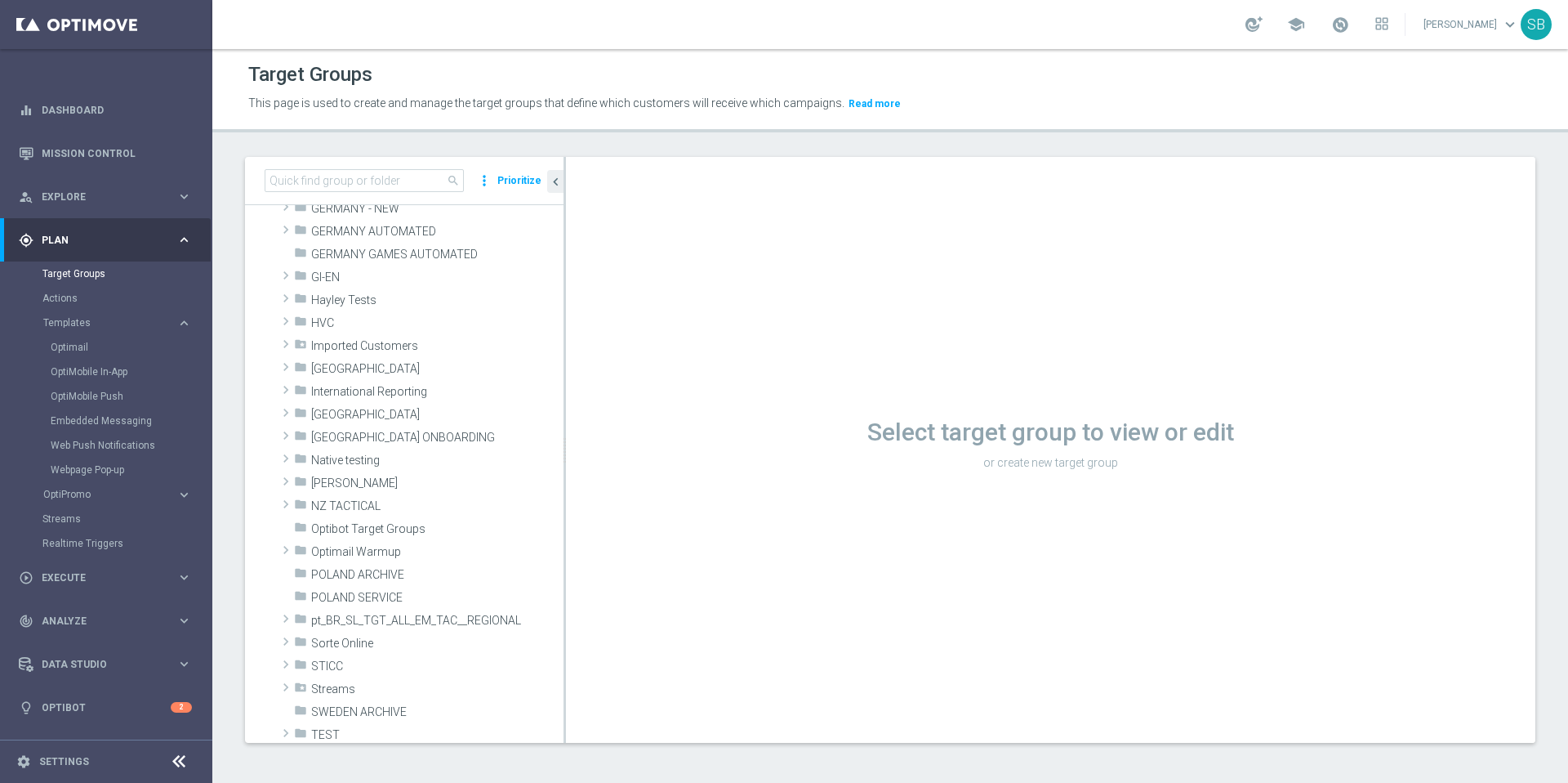
scroll to position [1036, 0]
click at [853, 104] on button "Read more" at bounding box center [874, 104] width 55 height 18
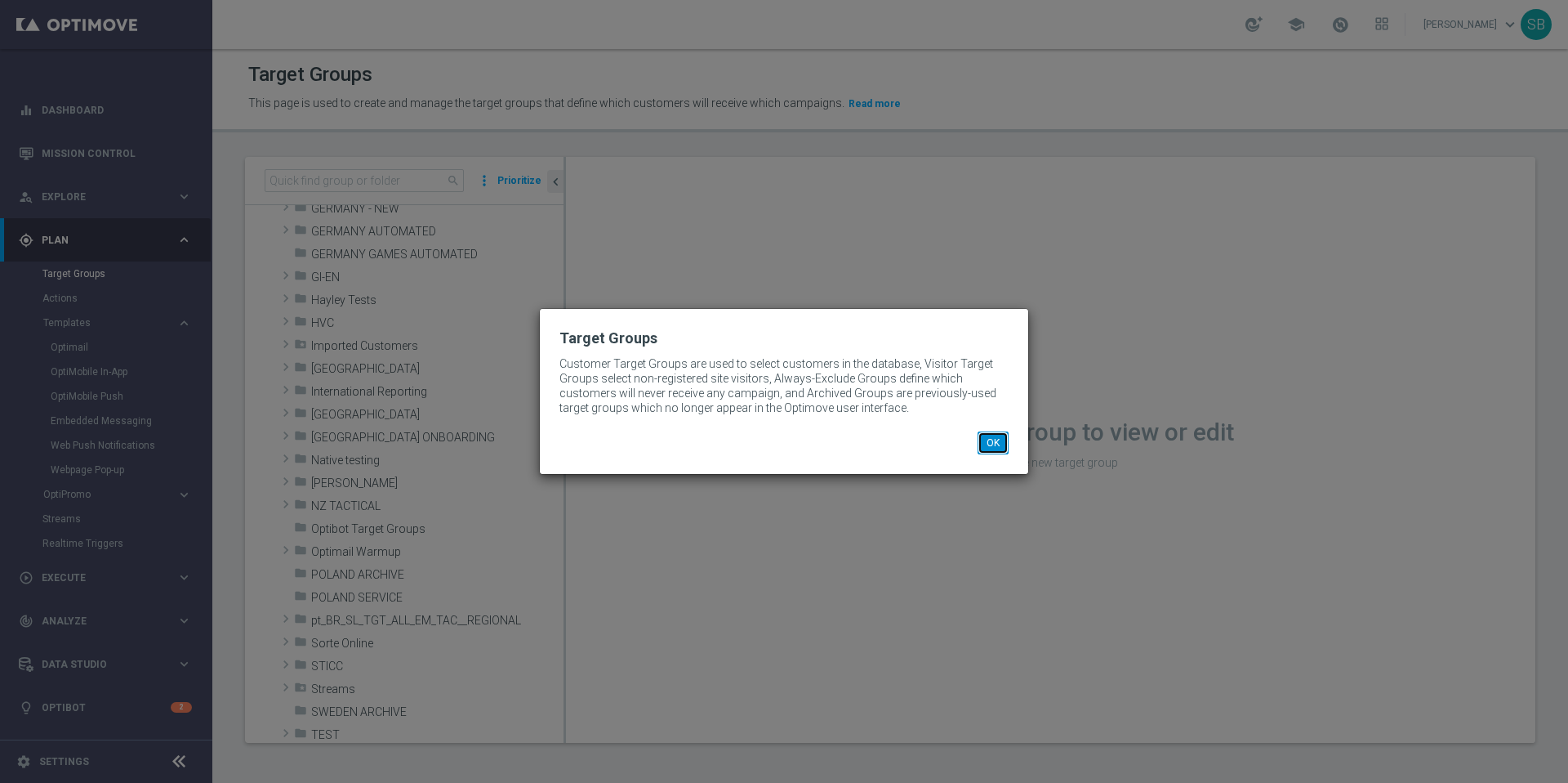
click at [986, 450] on button "OK" at bounding box center [993, 442] width 31 height 23
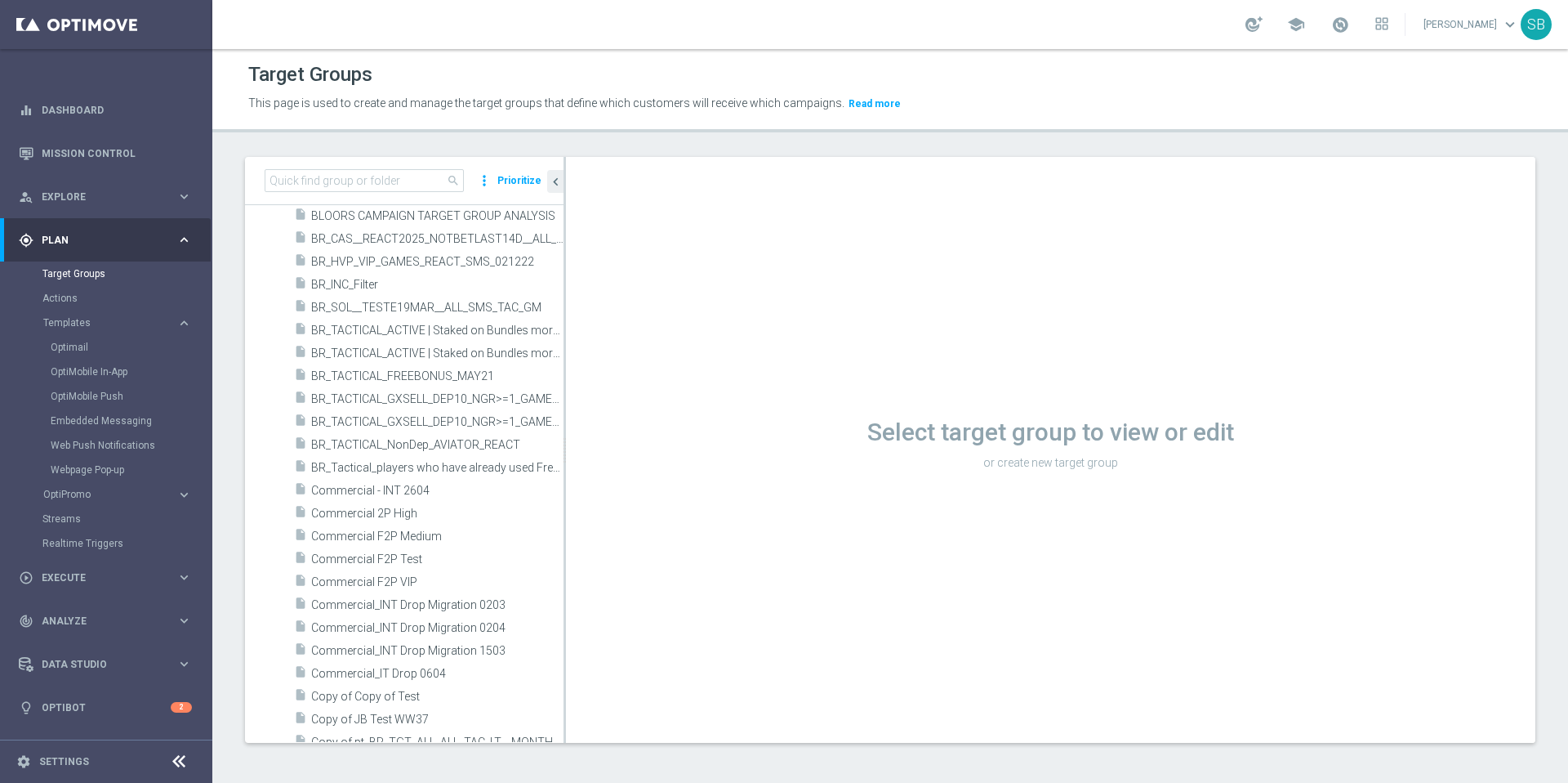
scroll to position [1993, 0]
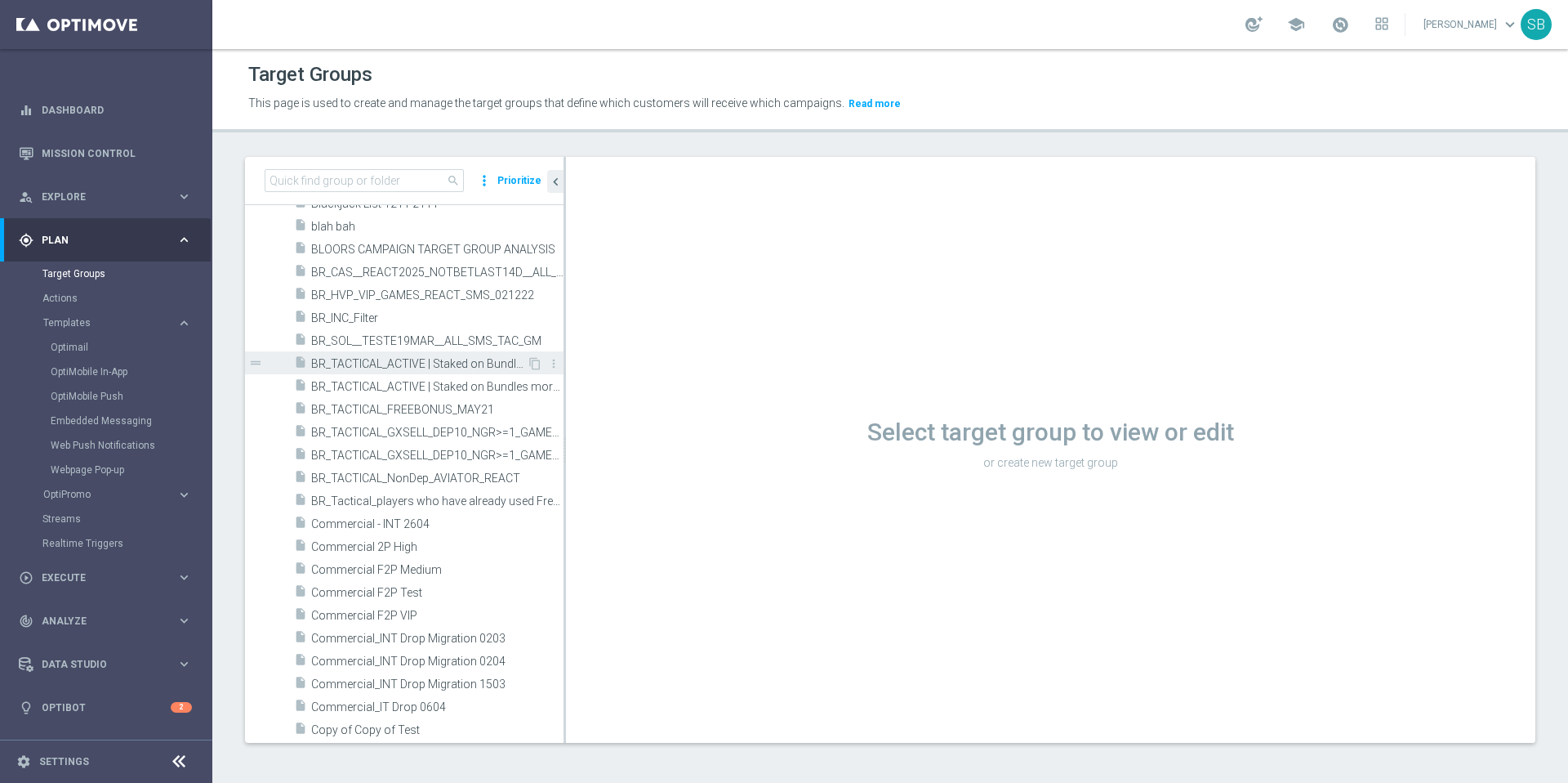
click at [394, 370] on span "BR_TACTICAL_ACTIVE | Staked on Bundles more than once in last 90 days | Avg Nor…" at bounding box center [419, 363] width 215 height 14
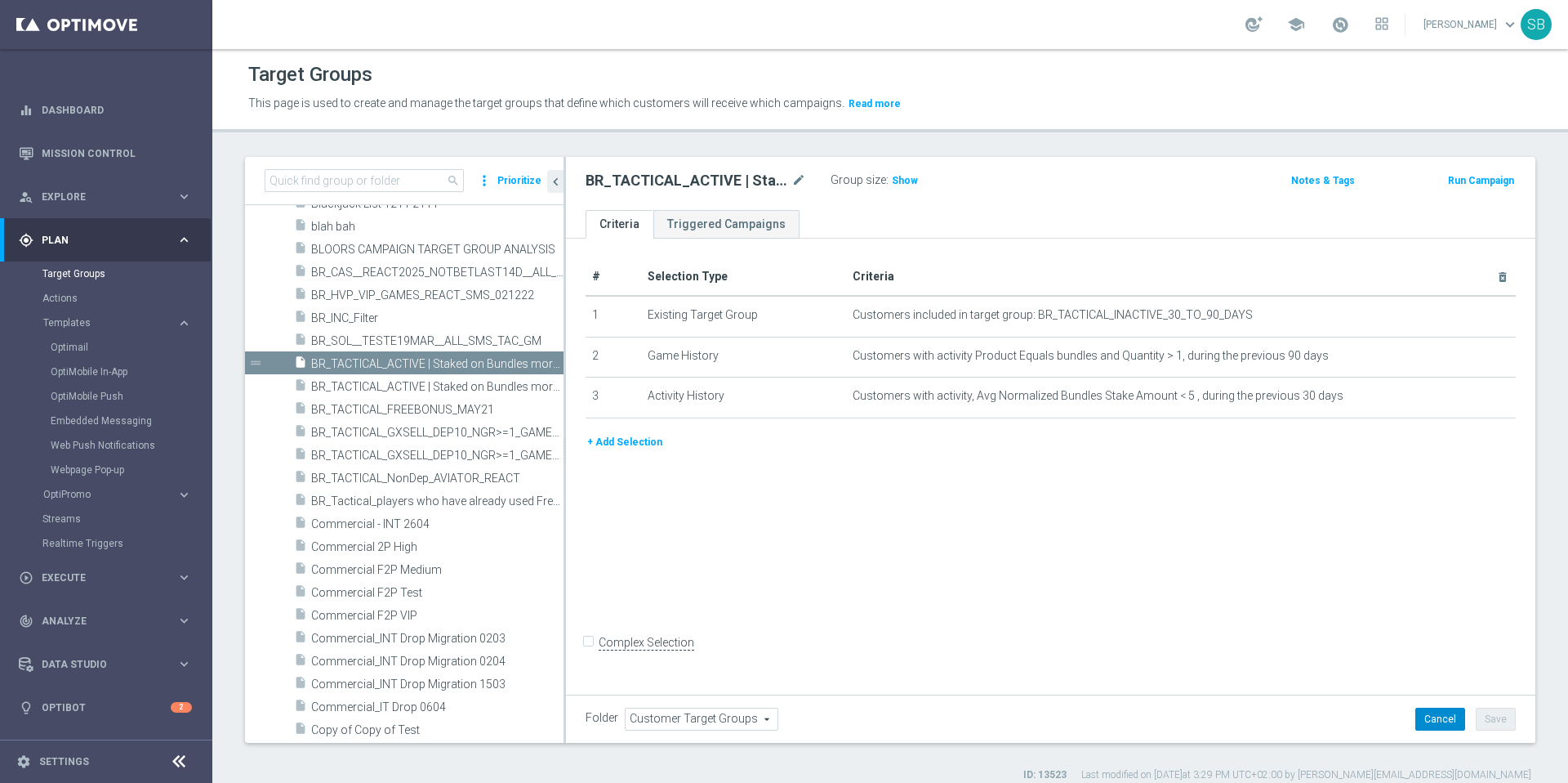
click at [1437, 719] on button "Cancel" at bounding box center [1440, 719] width 50 height 23
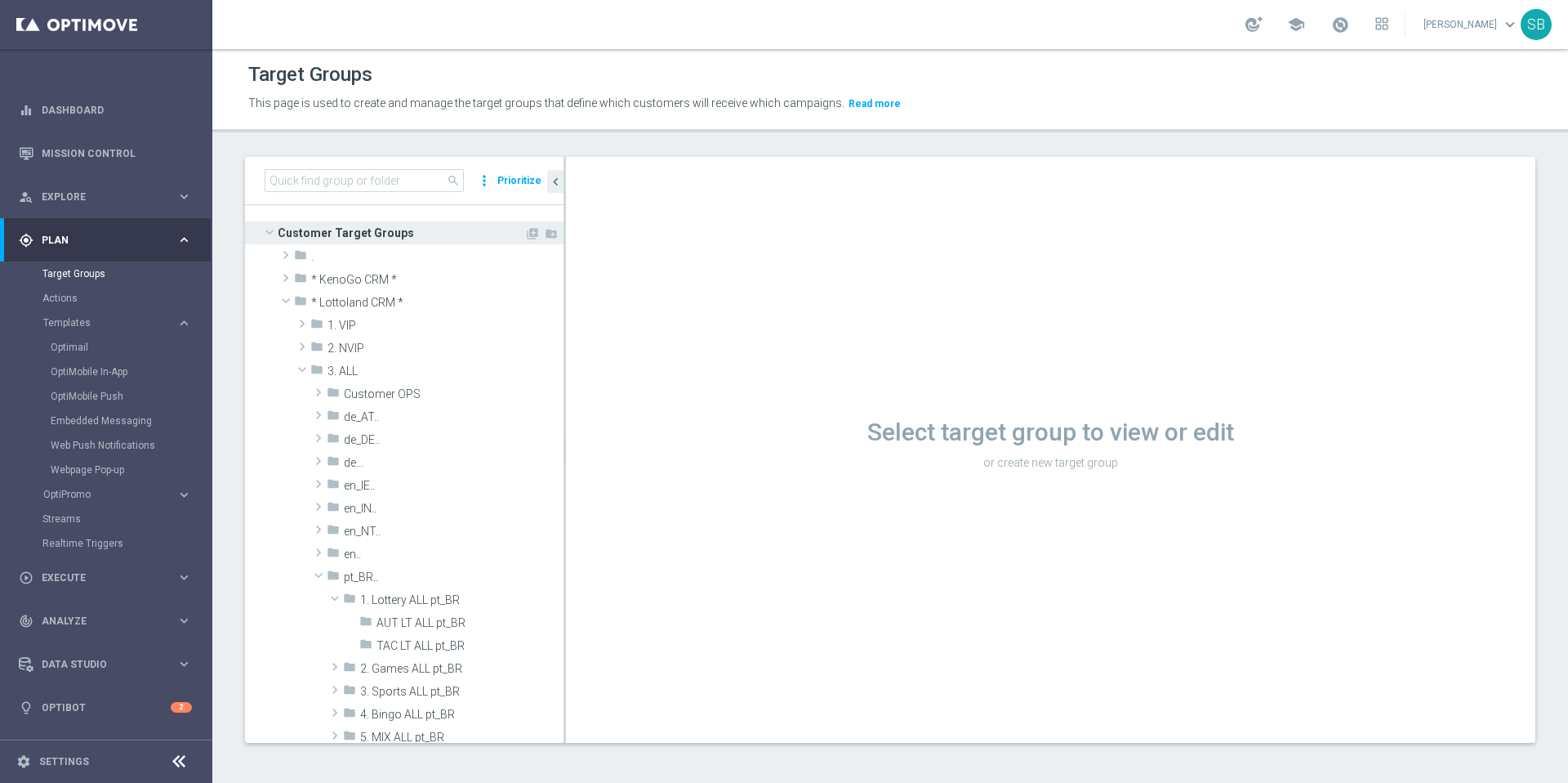
click at [272, 232] on span at bounding box center [270, 232] width 20 height 16
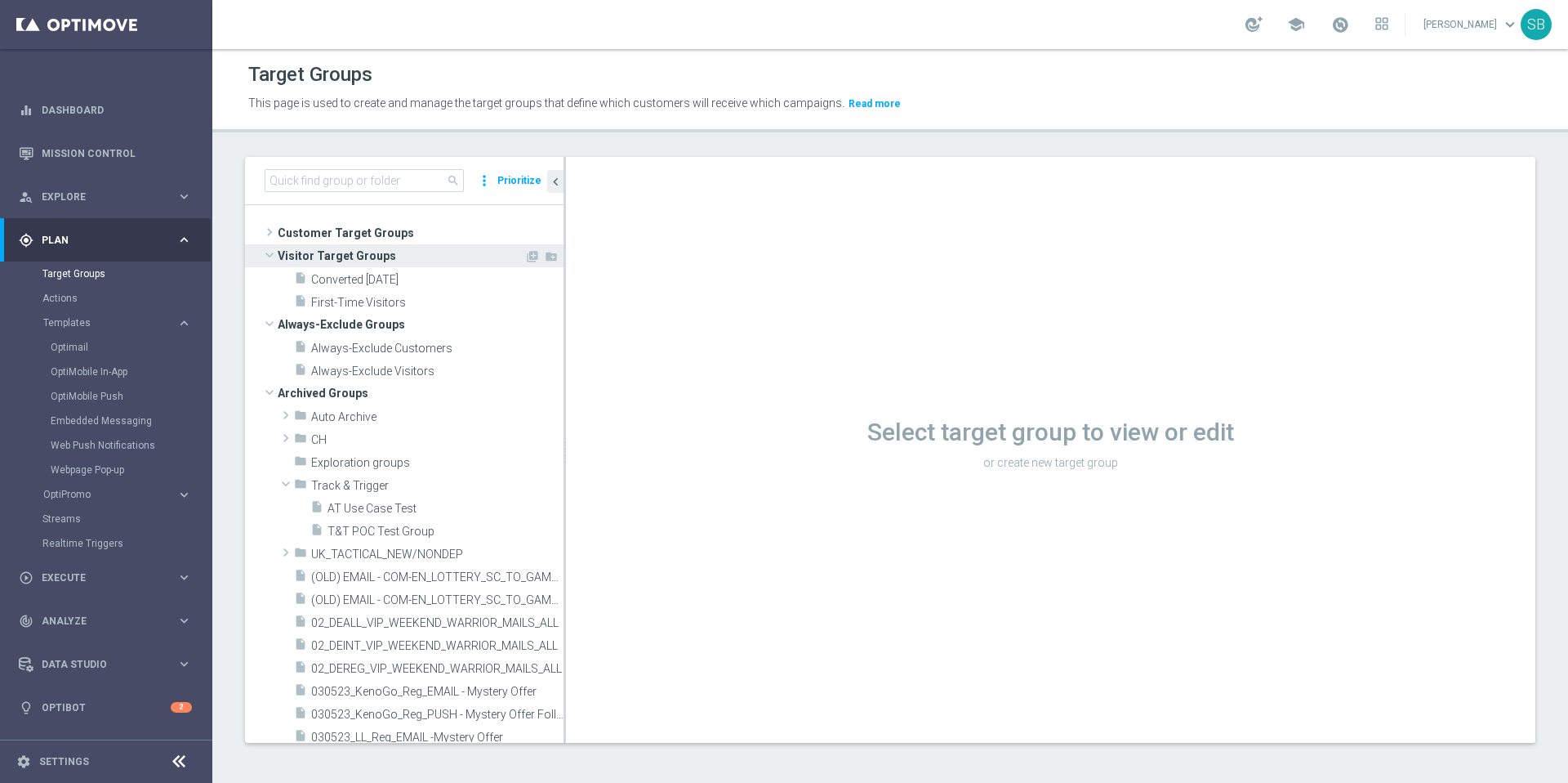
click at [271, 254] on span at bounding box center [270, 255] width 20 height 16
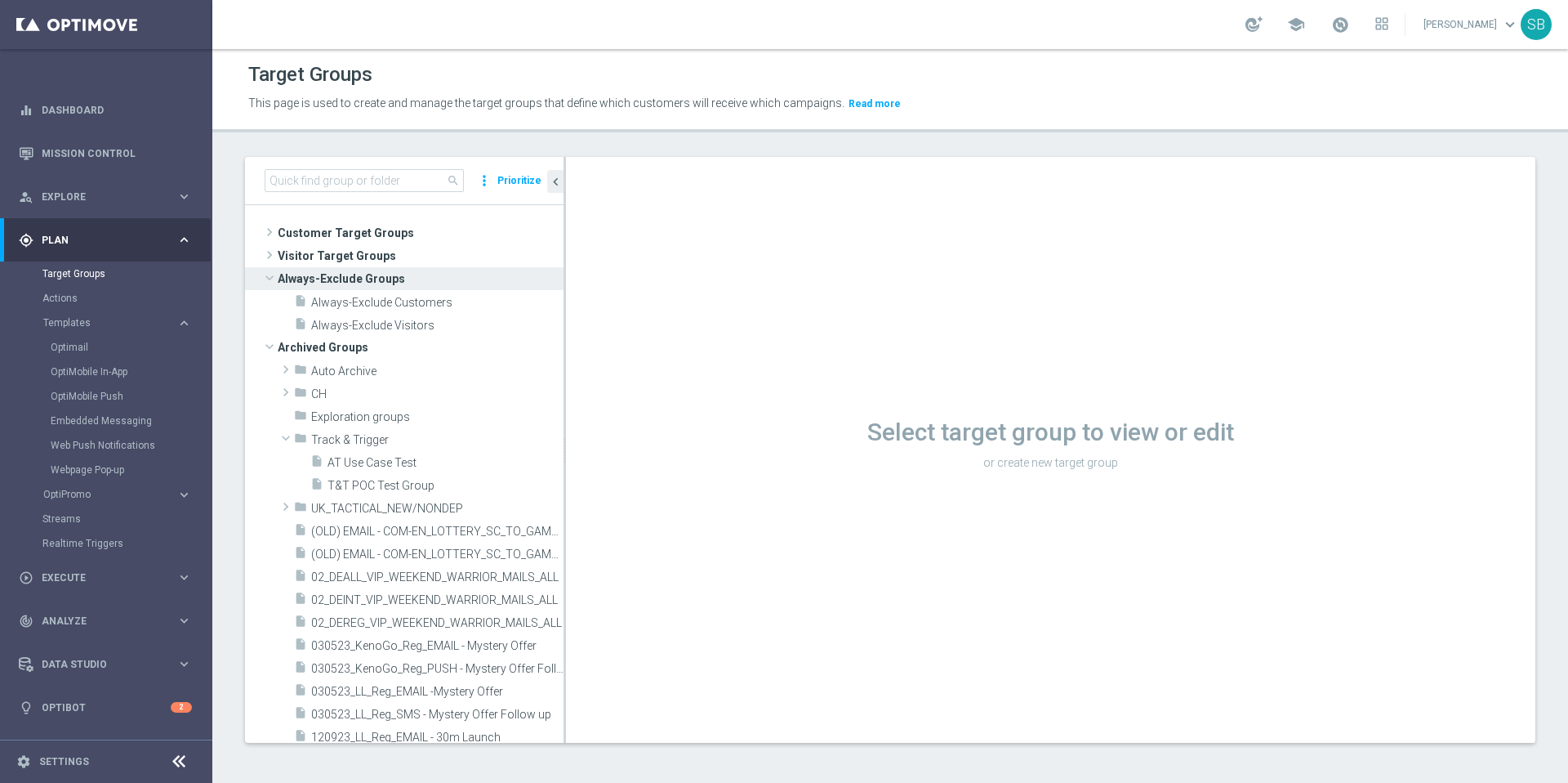
click at [271, 276] on span at bounding box center [270, 278] width 20 height 16
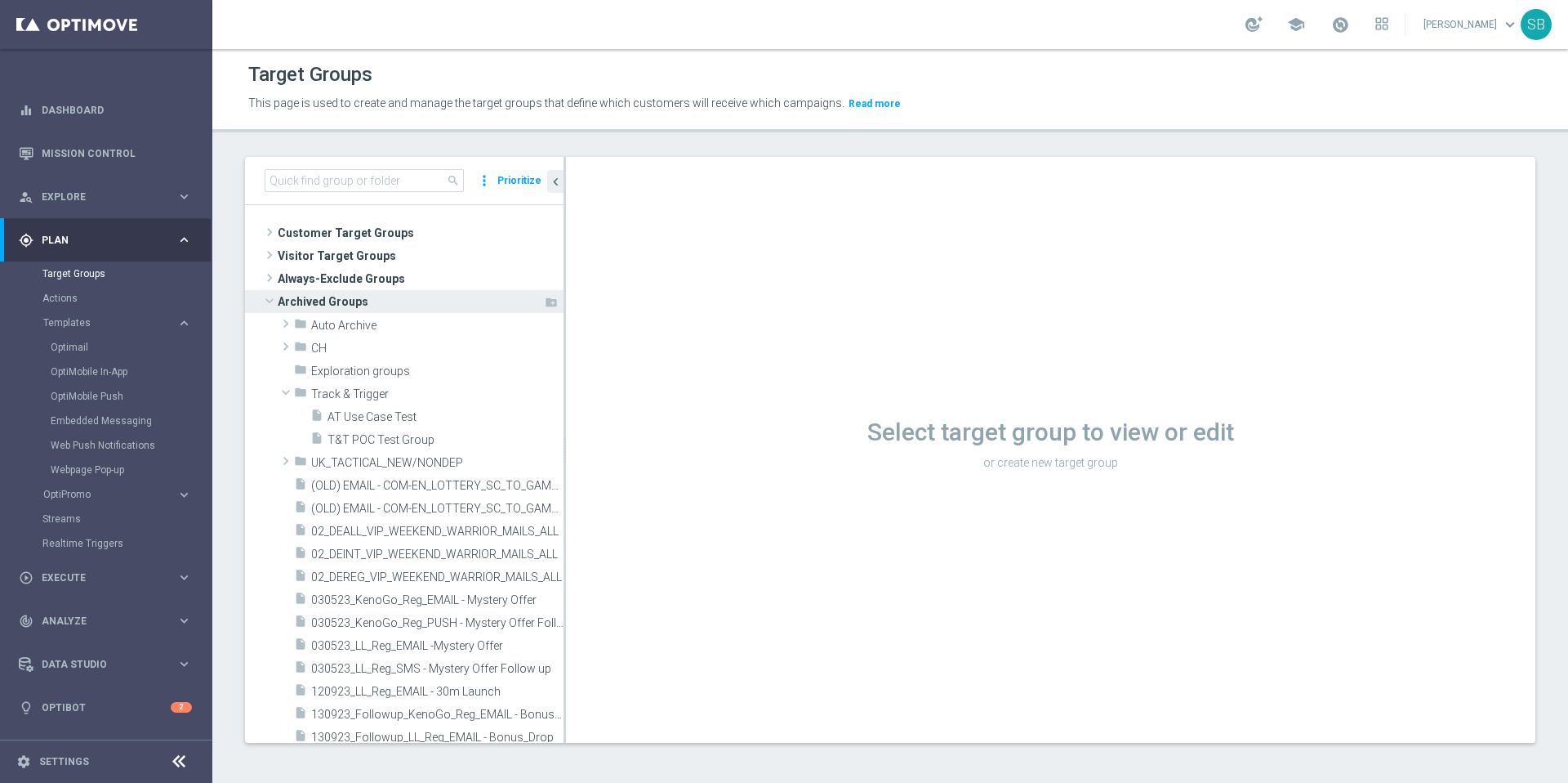
click at [272, 304] on span at bounding box center [270, 301] width 20 height 16
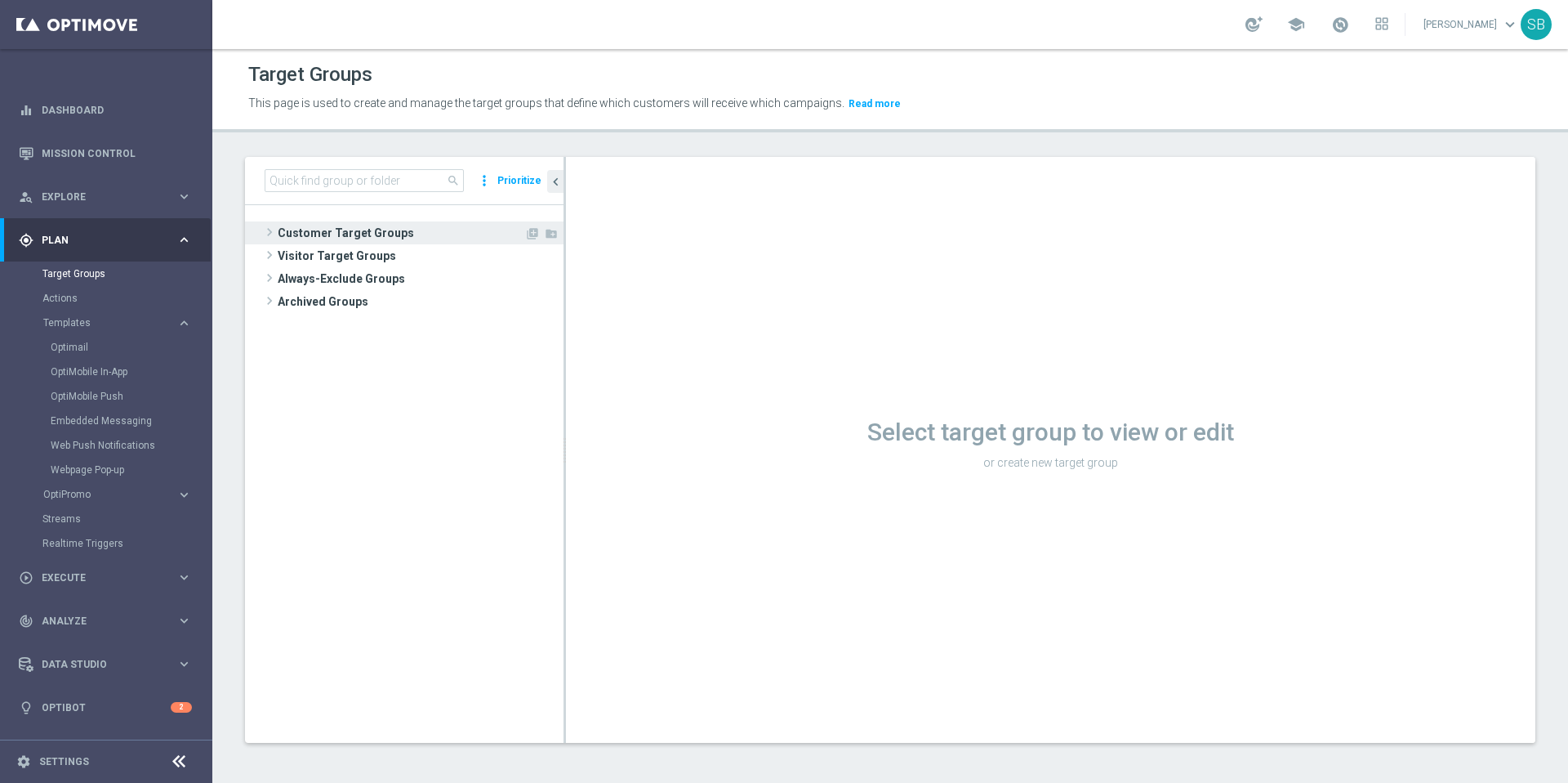
click at [274, 239] on span at bounding box center [270, 233] width 16 height 20
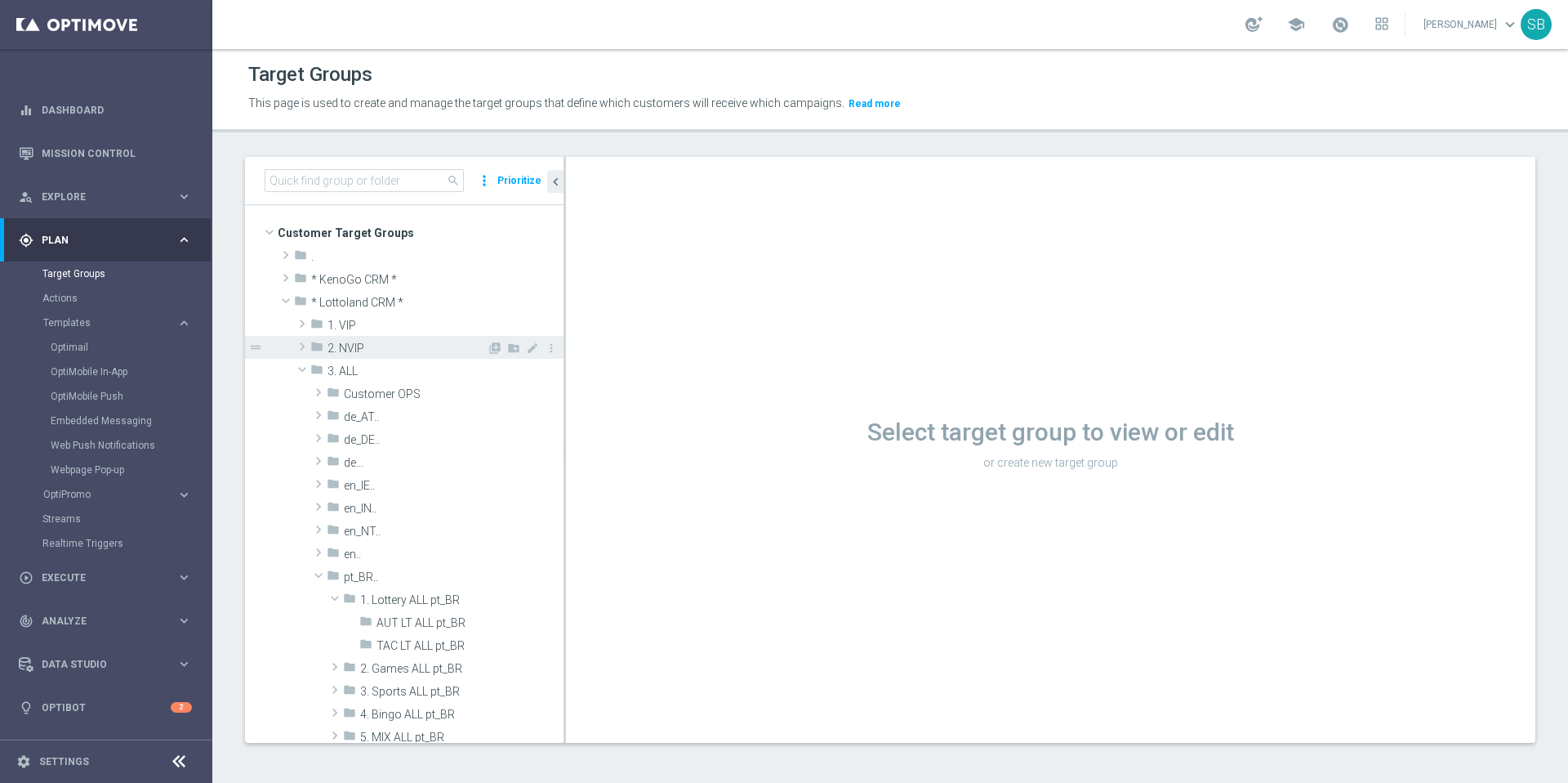
click at [322, 349] on icon "folder" at bounding box center [317, 349] width 13 height 19
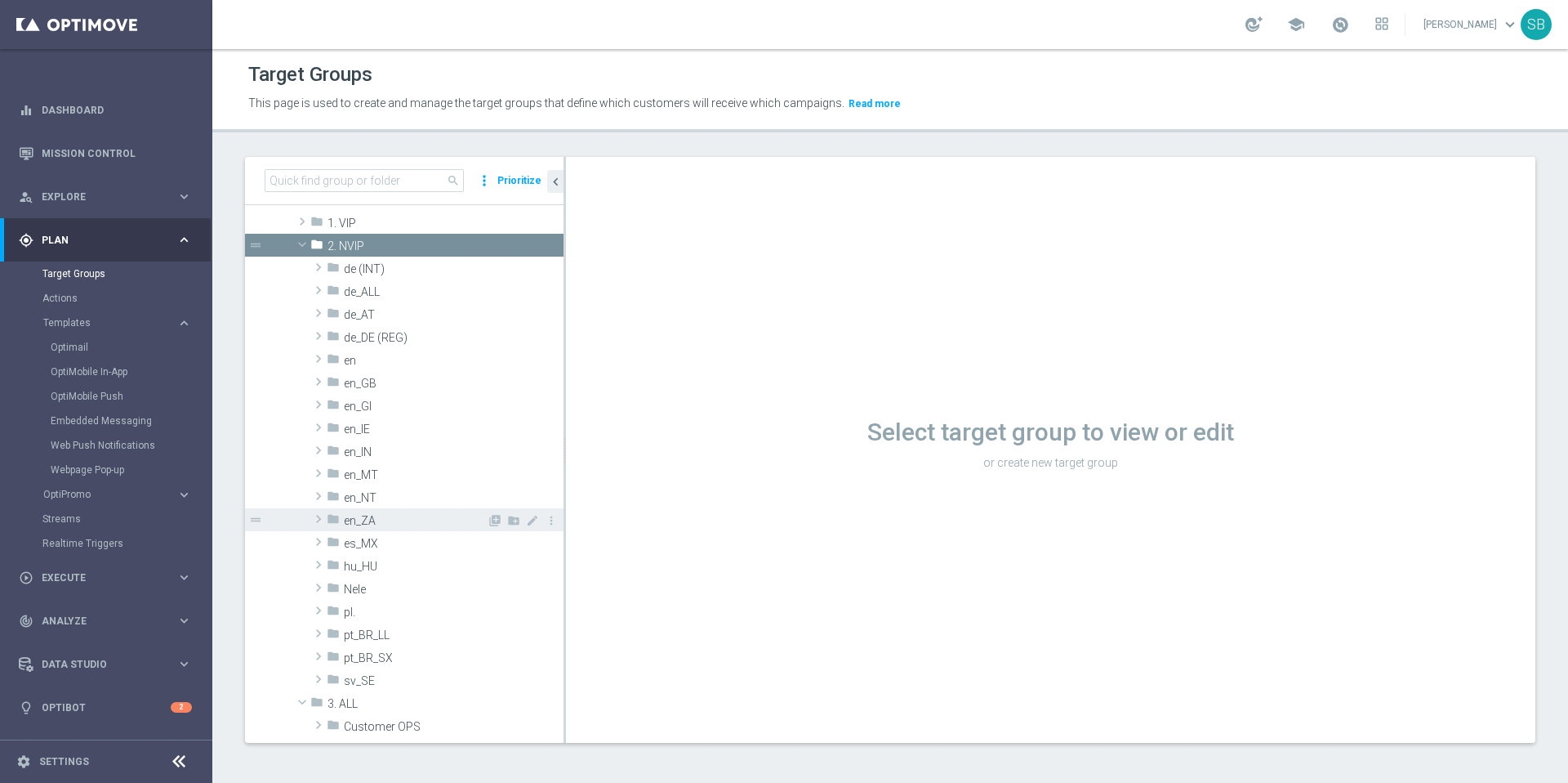
scroll to position [120, 0]
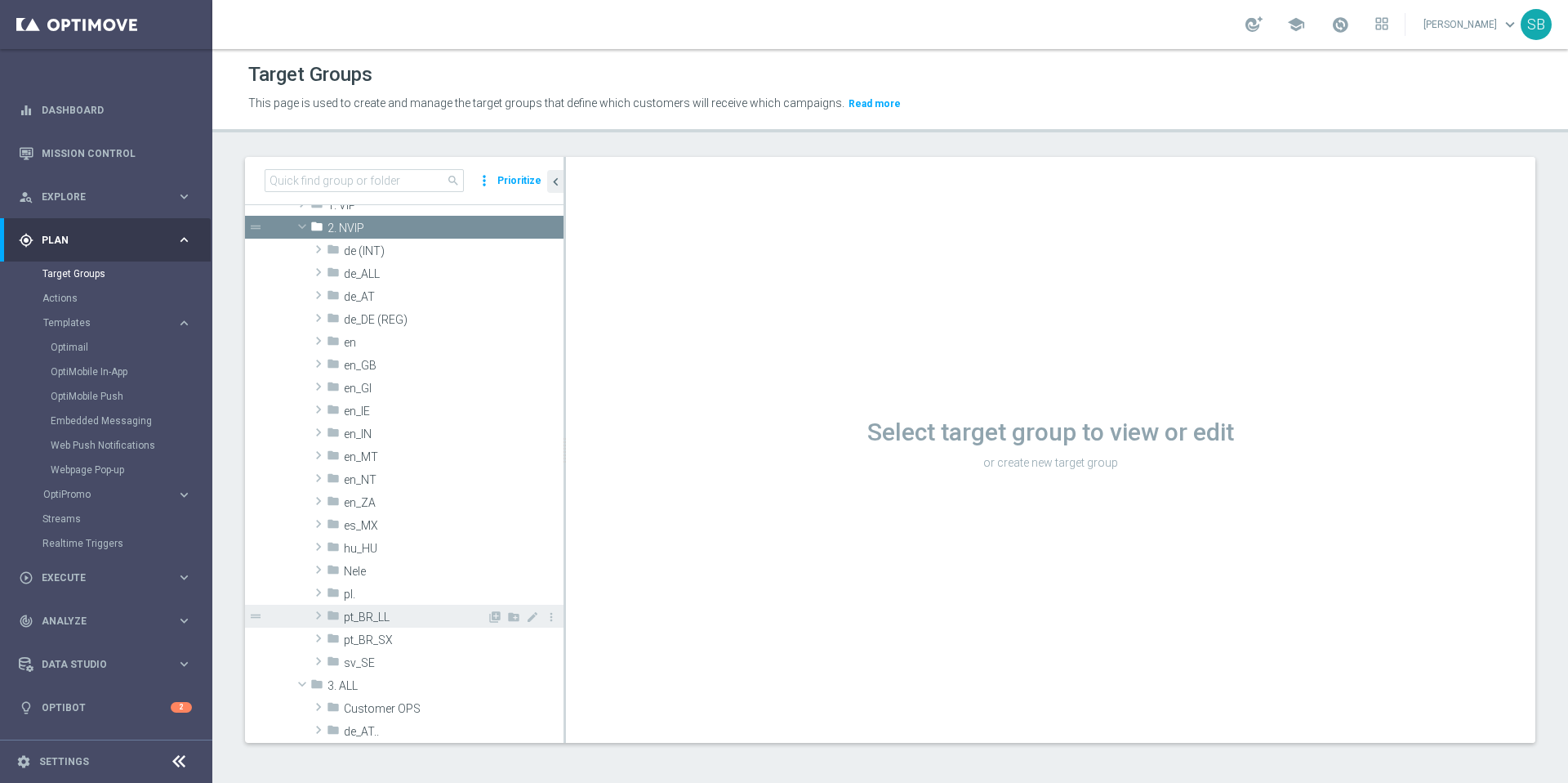
click at [364, 616] on span "pt_BR_LL" at bounding box center [415, 617] width 143 height 14
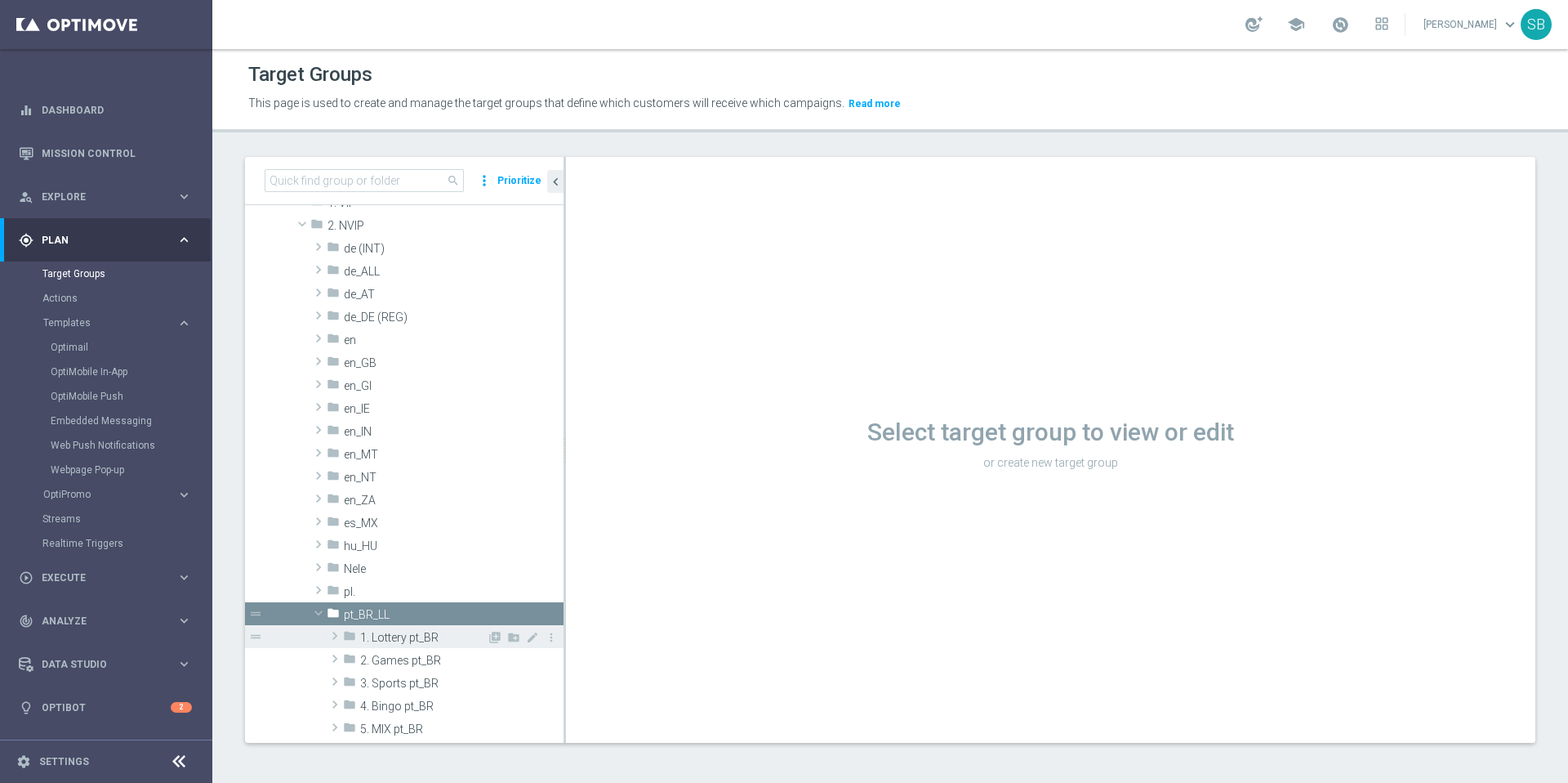
scroll to position [124, 0]
click at [377, 635] on span "1. Lottery pt_BR" at bounding box center [423, 636] width 126 height 14
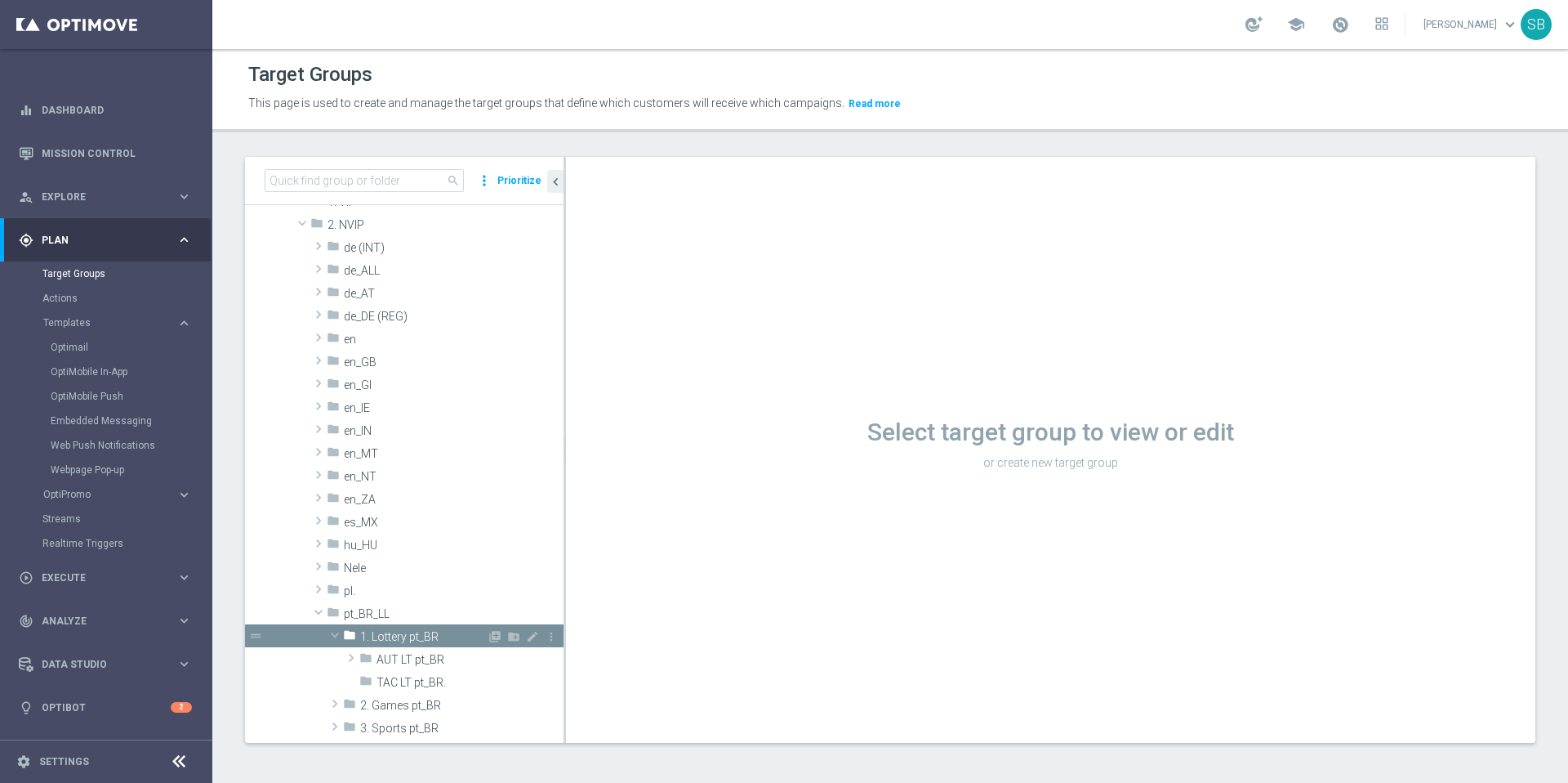
click at [377, 635] on span "1. Lottery pt_BR" at bounding box center [423, 636] width 126 height 14
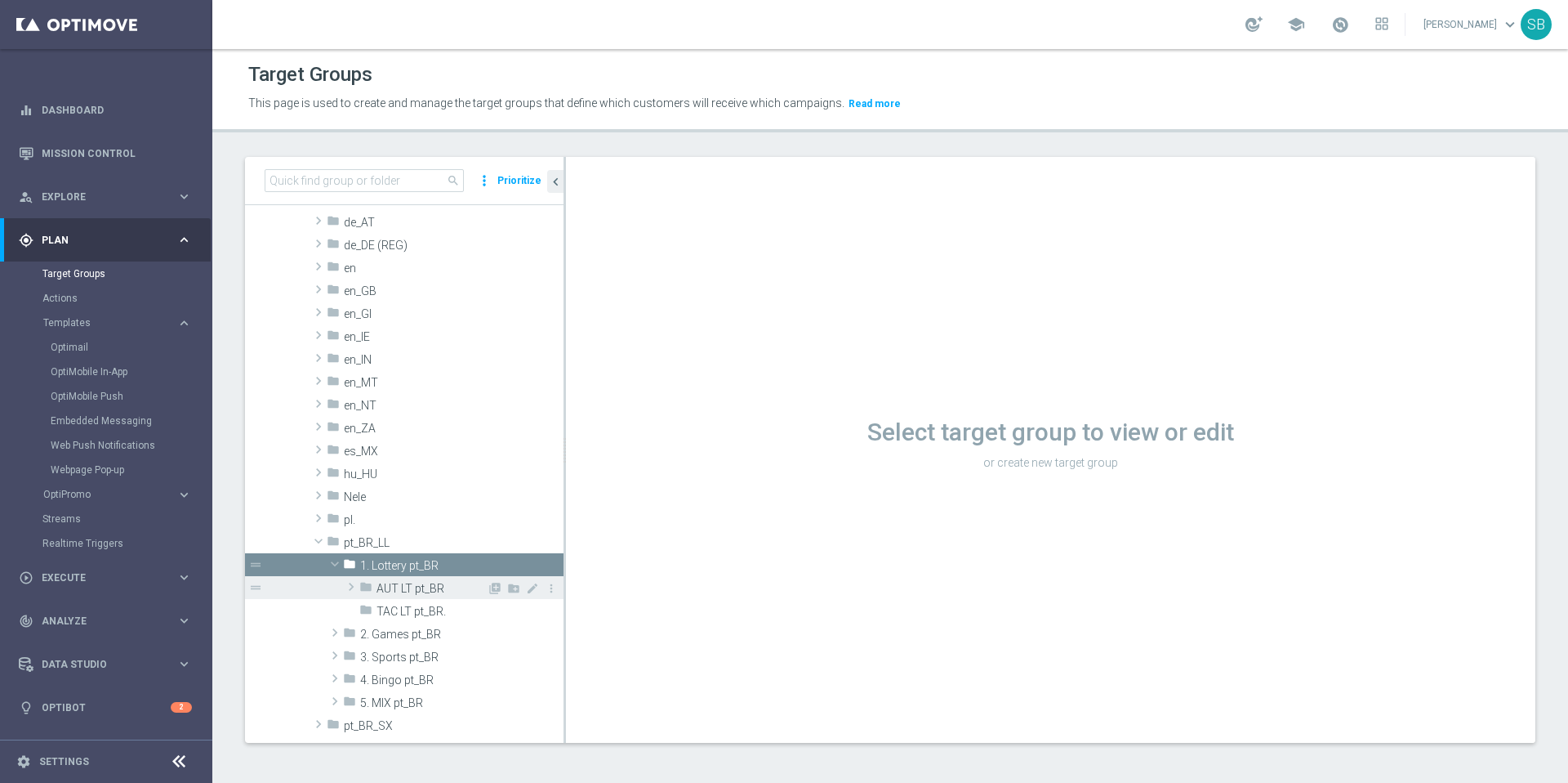
scroll to position [217, 0]
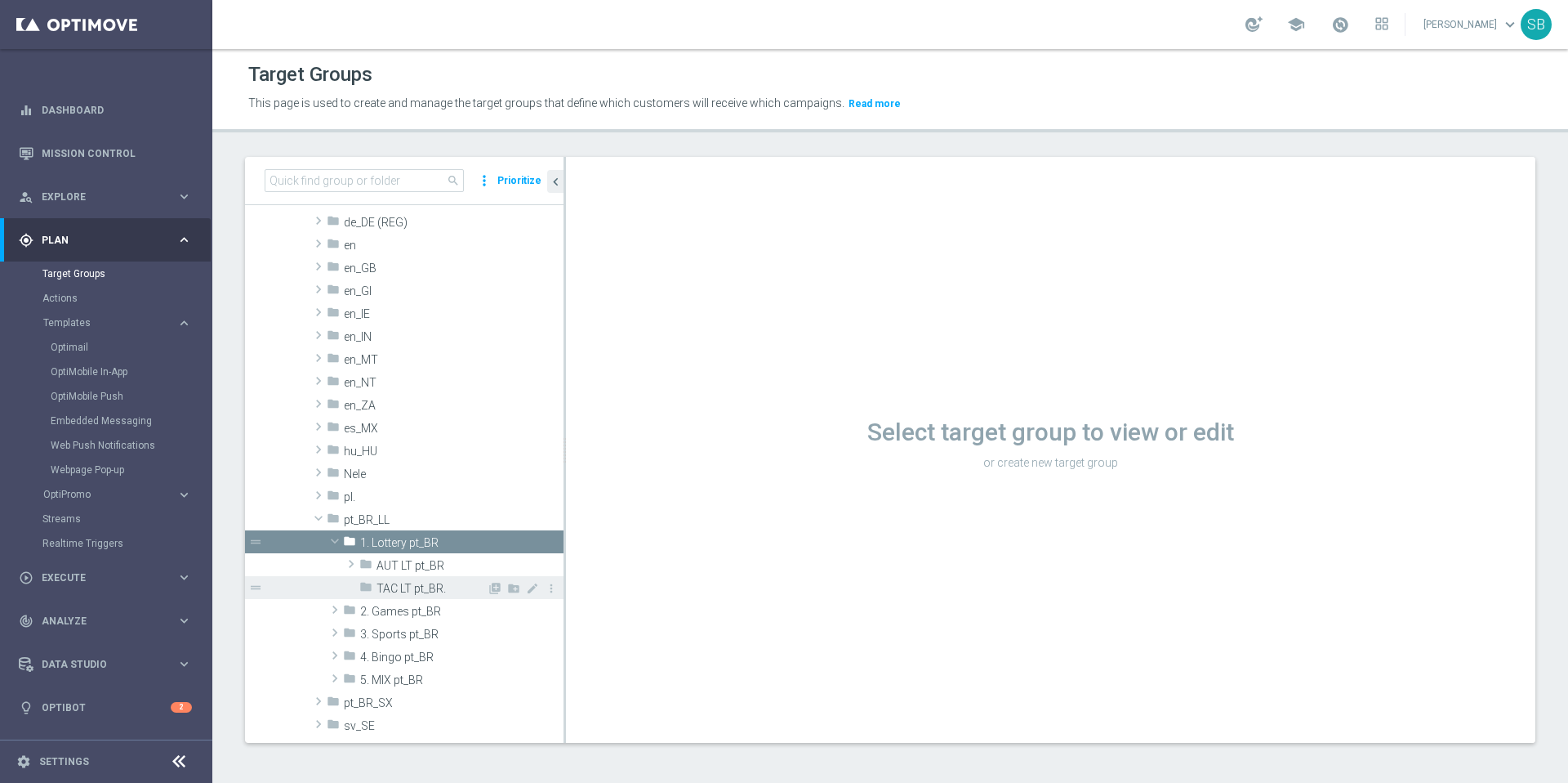
click at [403, 593] on span "TAC LT pt_BR." at bounding box center [431, 588] width 110 height 14
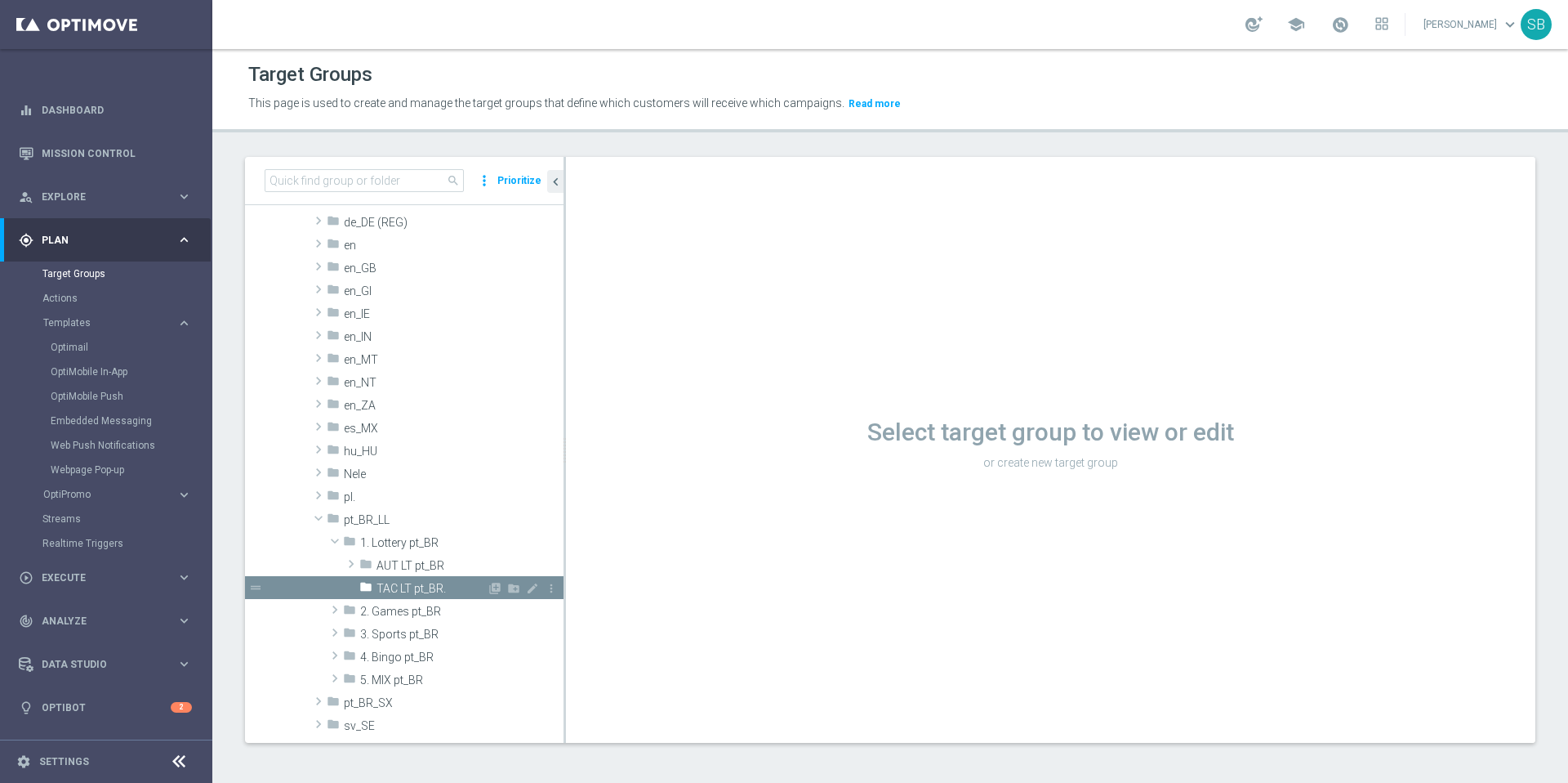
click at [367, 588] on icon "folder" at bounding box center [366, 590] width 13 height 19
click at [385, 589] on span "TAC LT pt_BR." at bounding box center [431, 588] width 110 height 14
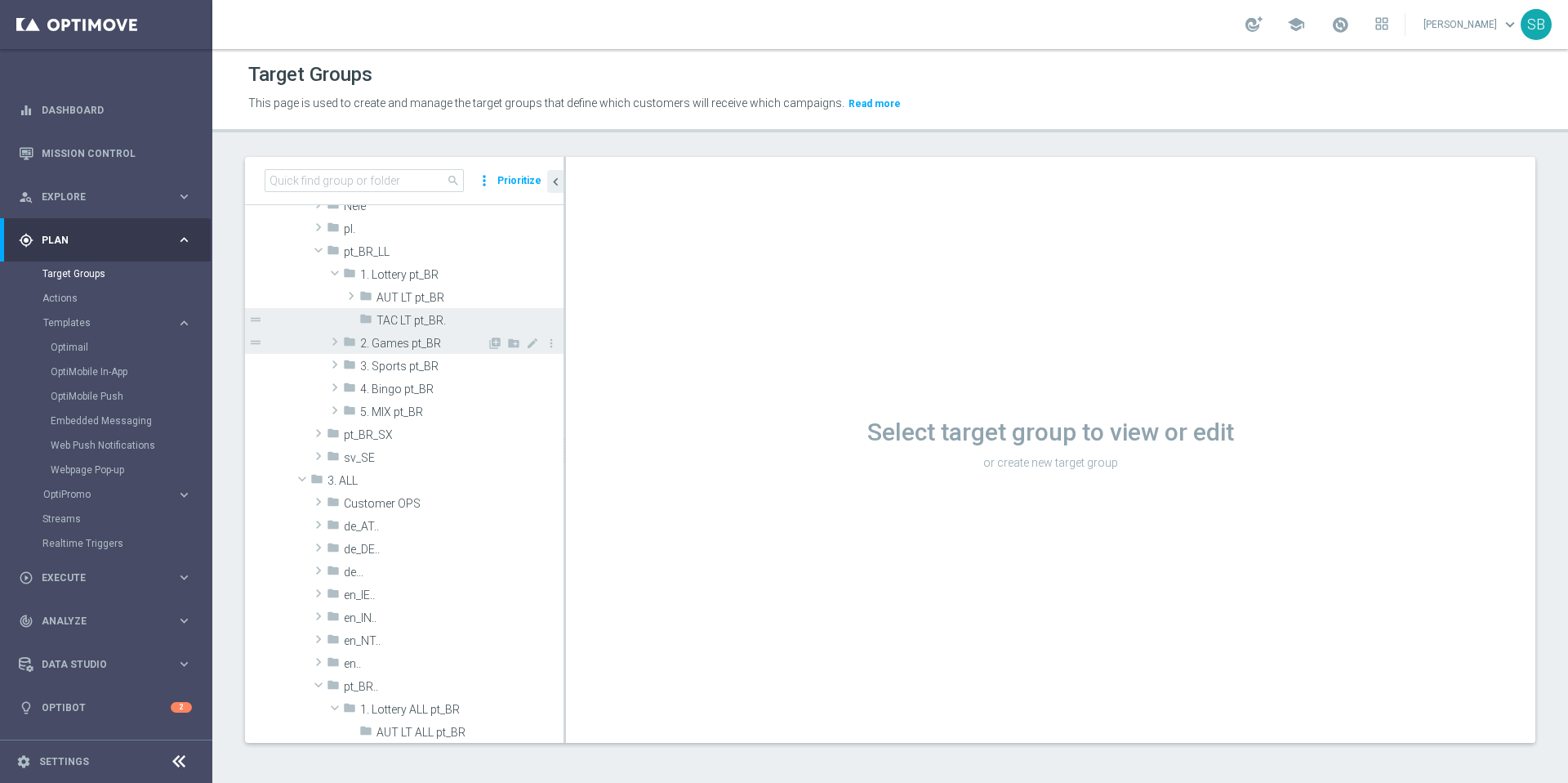
scroll to position [483, 0]
click at [392, 710] on span "1. Lottery ALL pt_BR" at bounding box center [423, 708] width 126 height 14
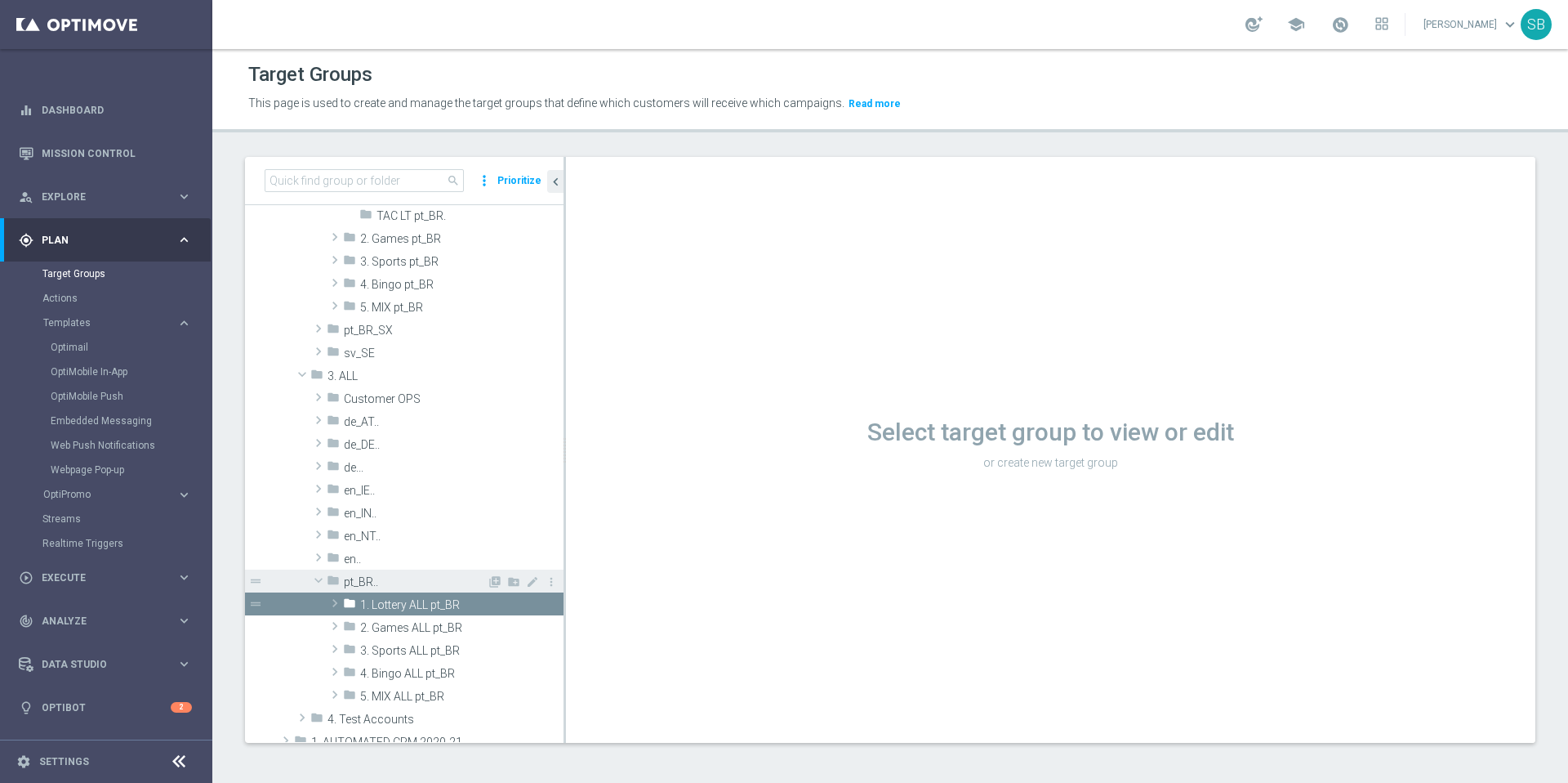
scroll to position [583, 0]
click at [394, 602] on span "1. Lottery ALL pt_BR" at bounding box center [423, 600] width 126 height 14
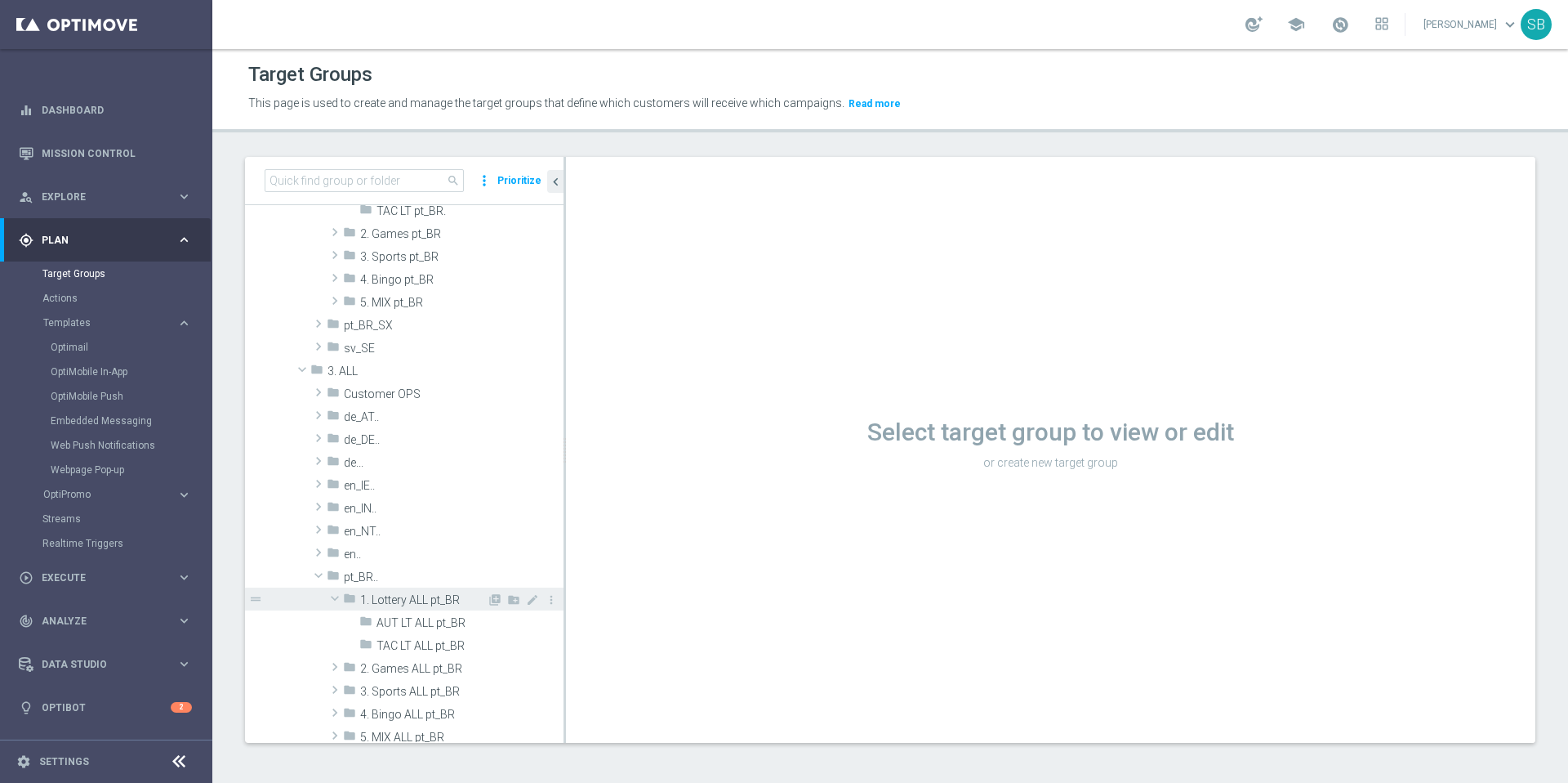
click at [381, 600] on span "1. Lottery ALL pt_BR" at bounding box center [423, 600] width 126 height 14
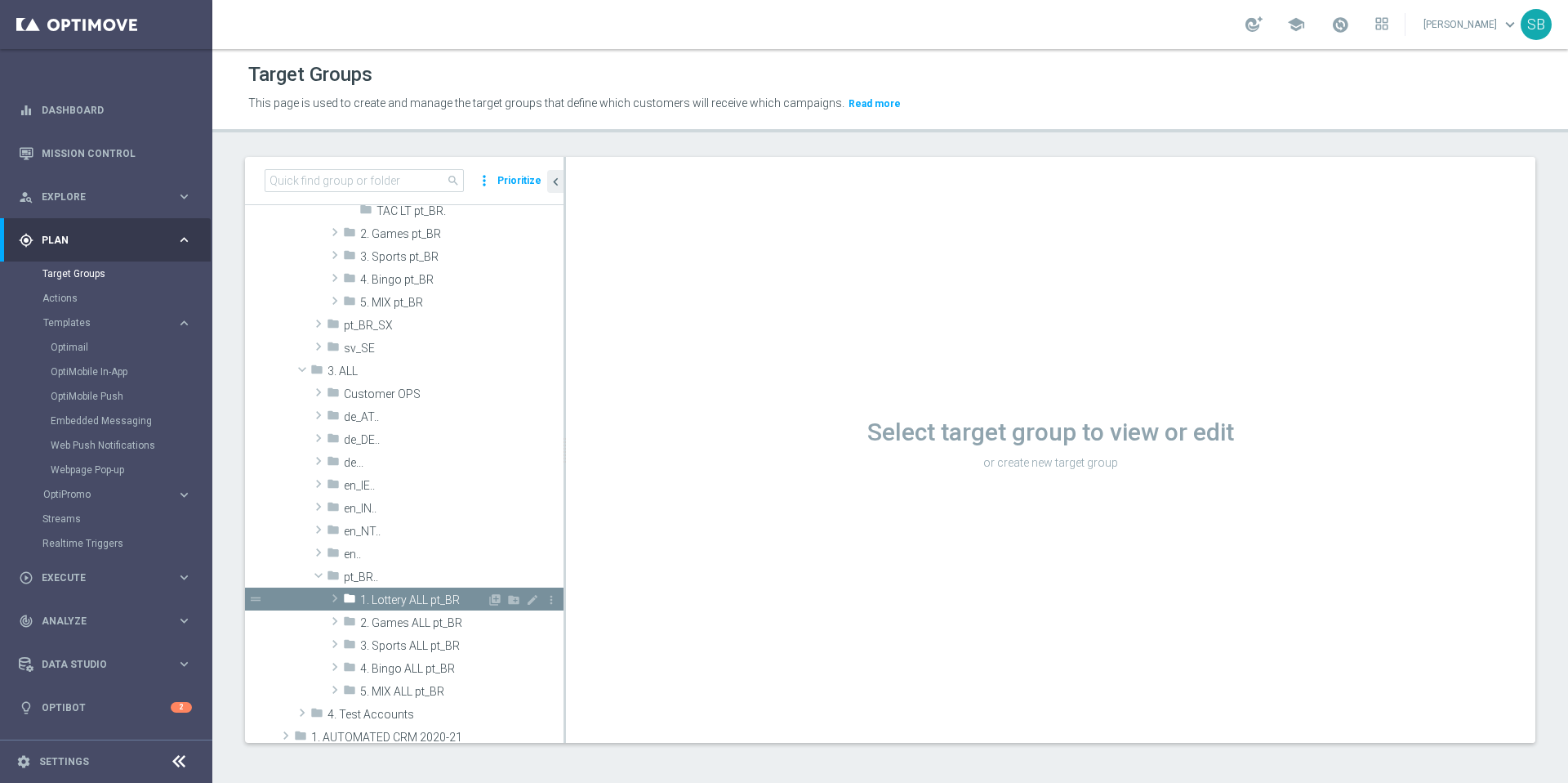
click at [382, 600] on span "1. Lottery ALL pt_BR" at bounding box center [423, 600] width 126 height 14
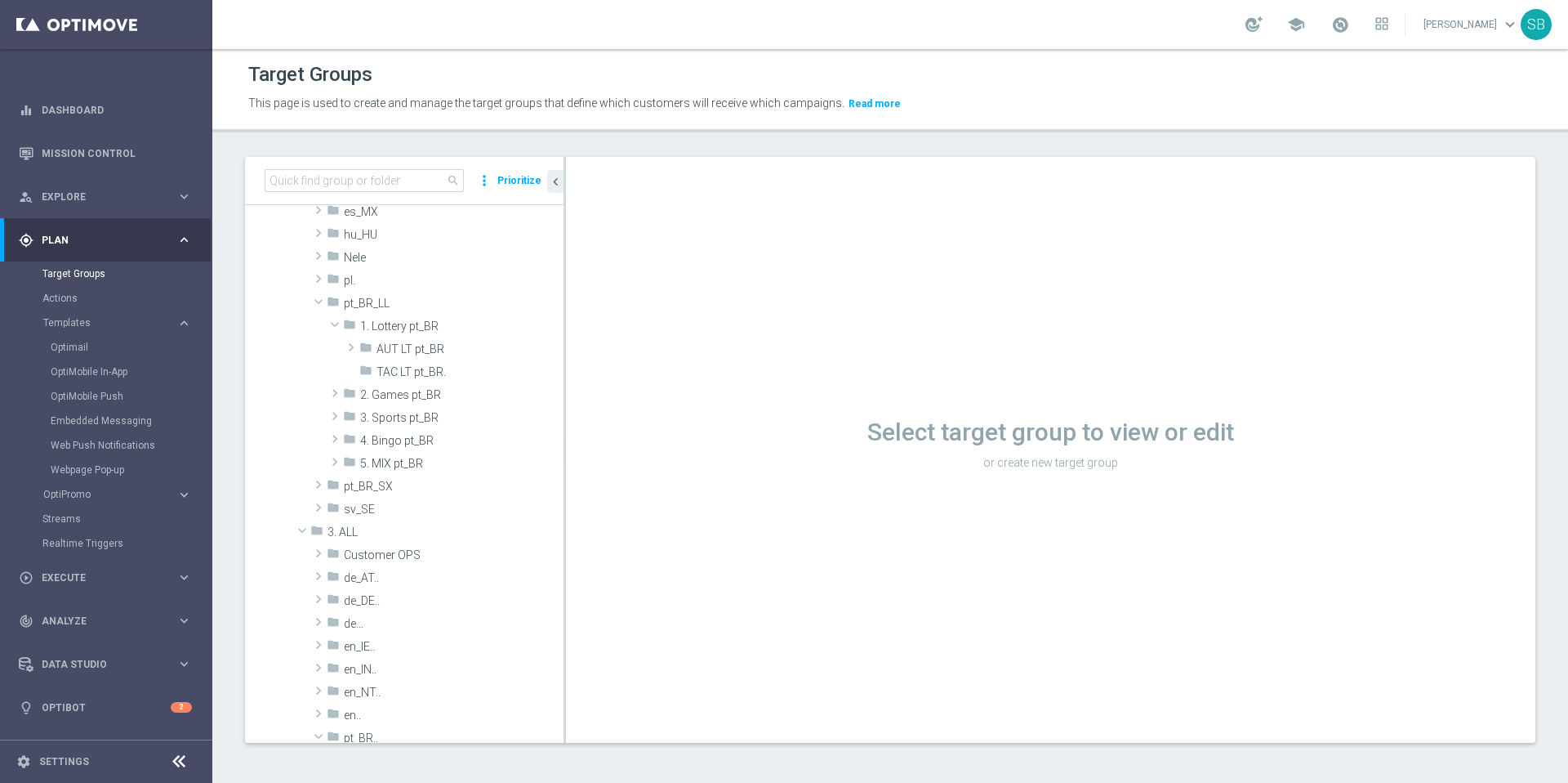
scroll to position [118, 0]
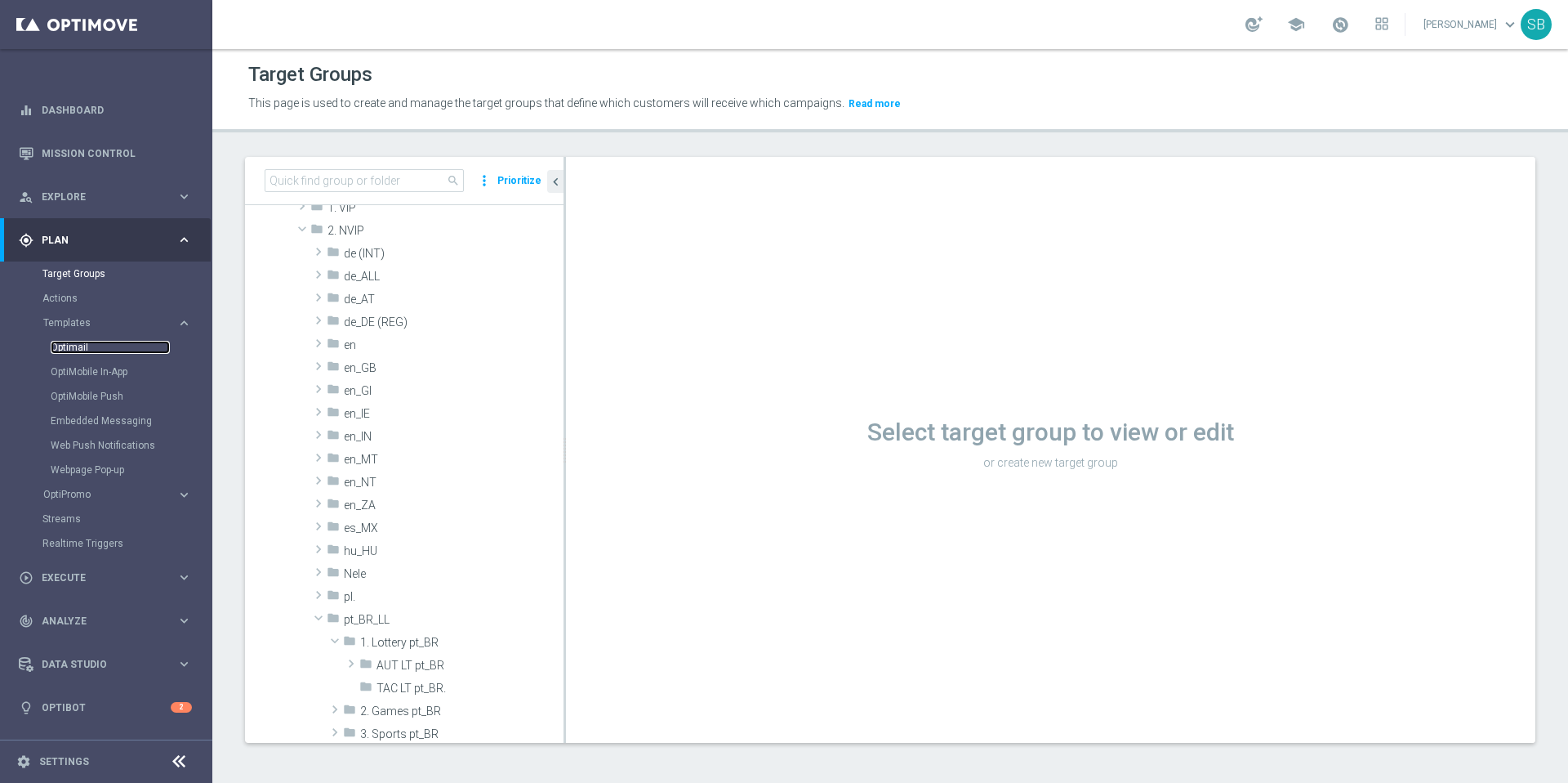
click at [82, 349] on link "Optimail" at bounding box center [110, 347] width 119 height 13
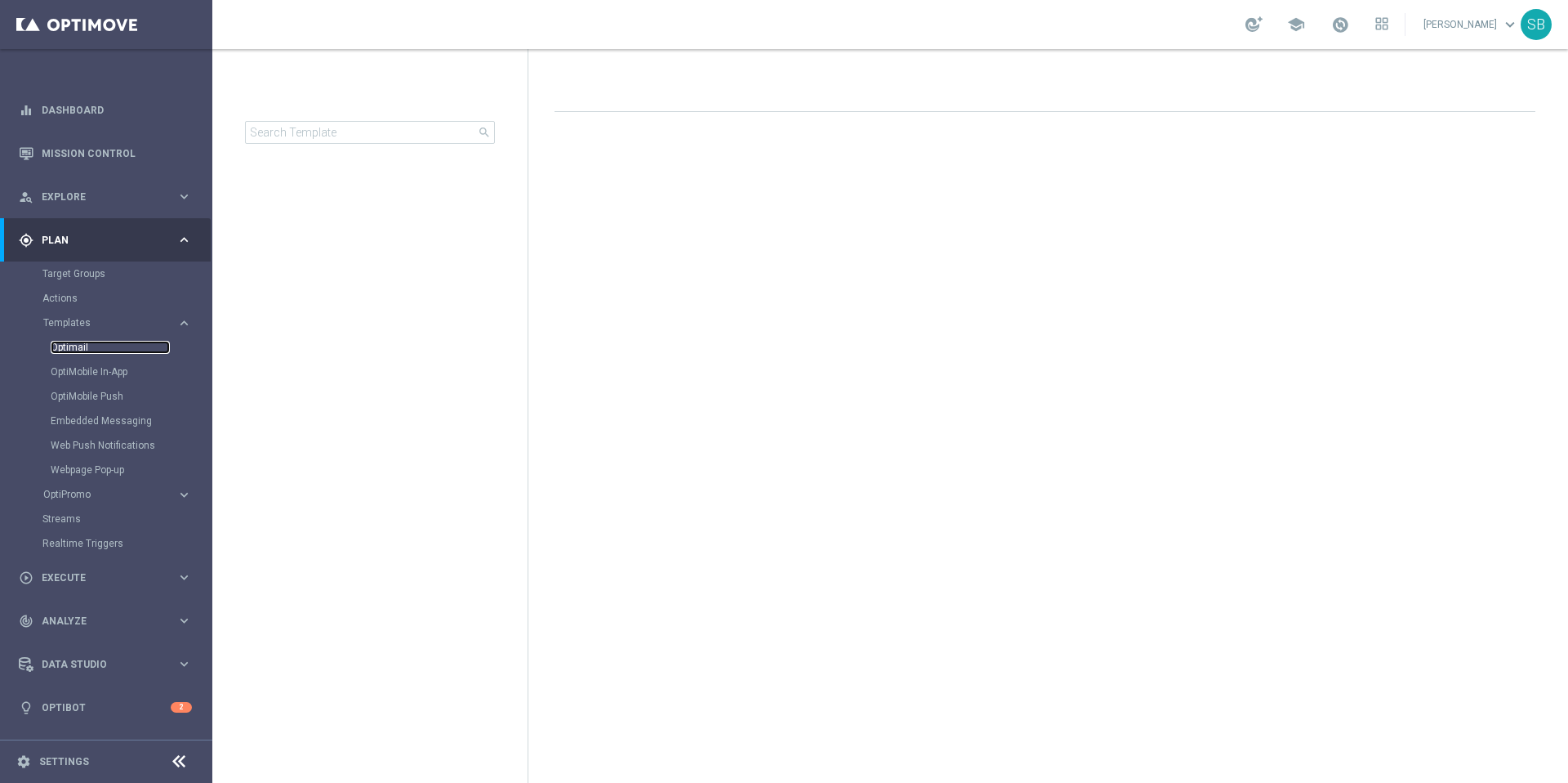
click at [82, 349] on link "Optimail" at bounding box center [110, 347] width 119 height 13
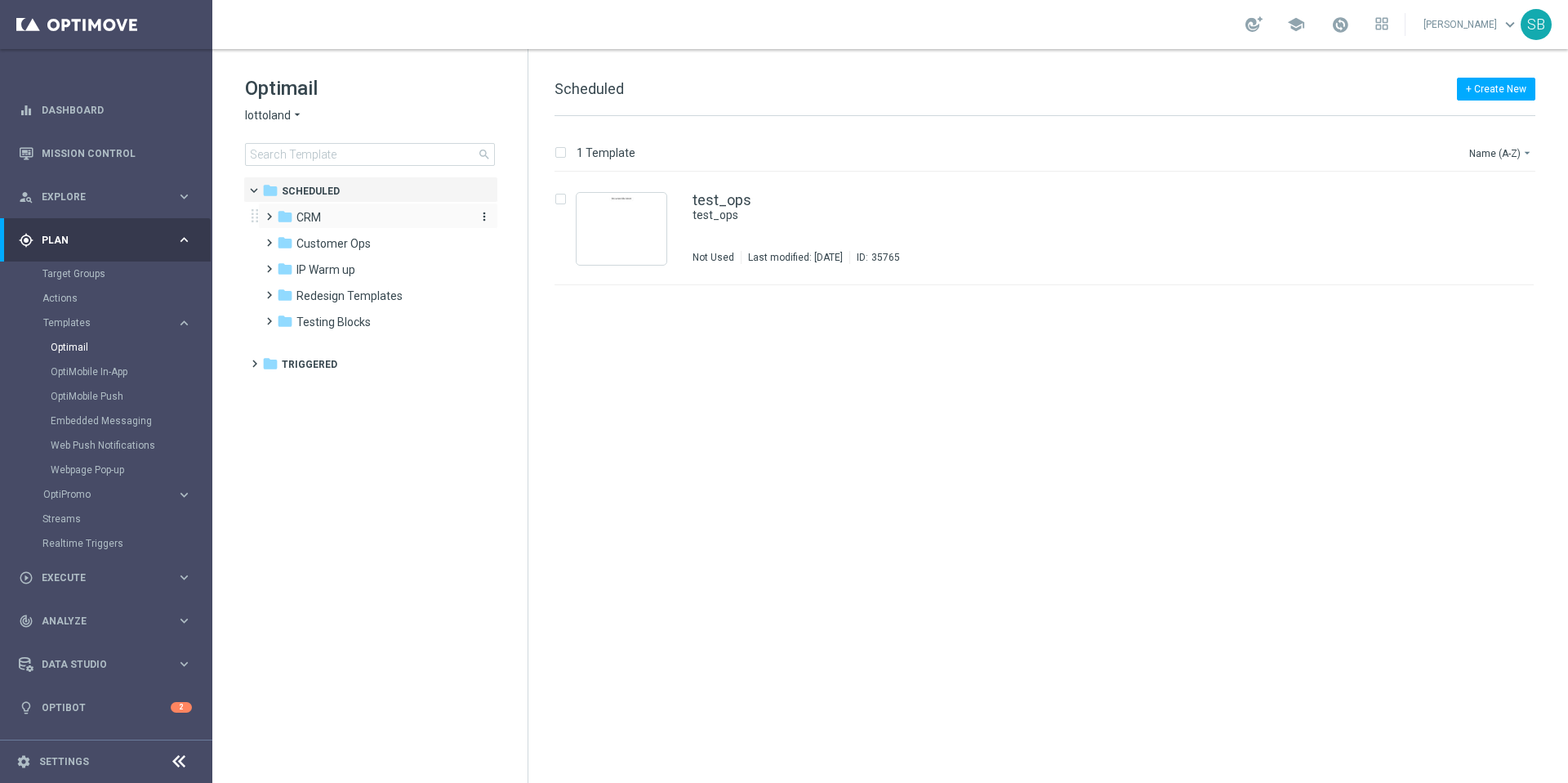
click at [308, 216] on span "CRM" at bounding box center [308, 217] width 25 height 15
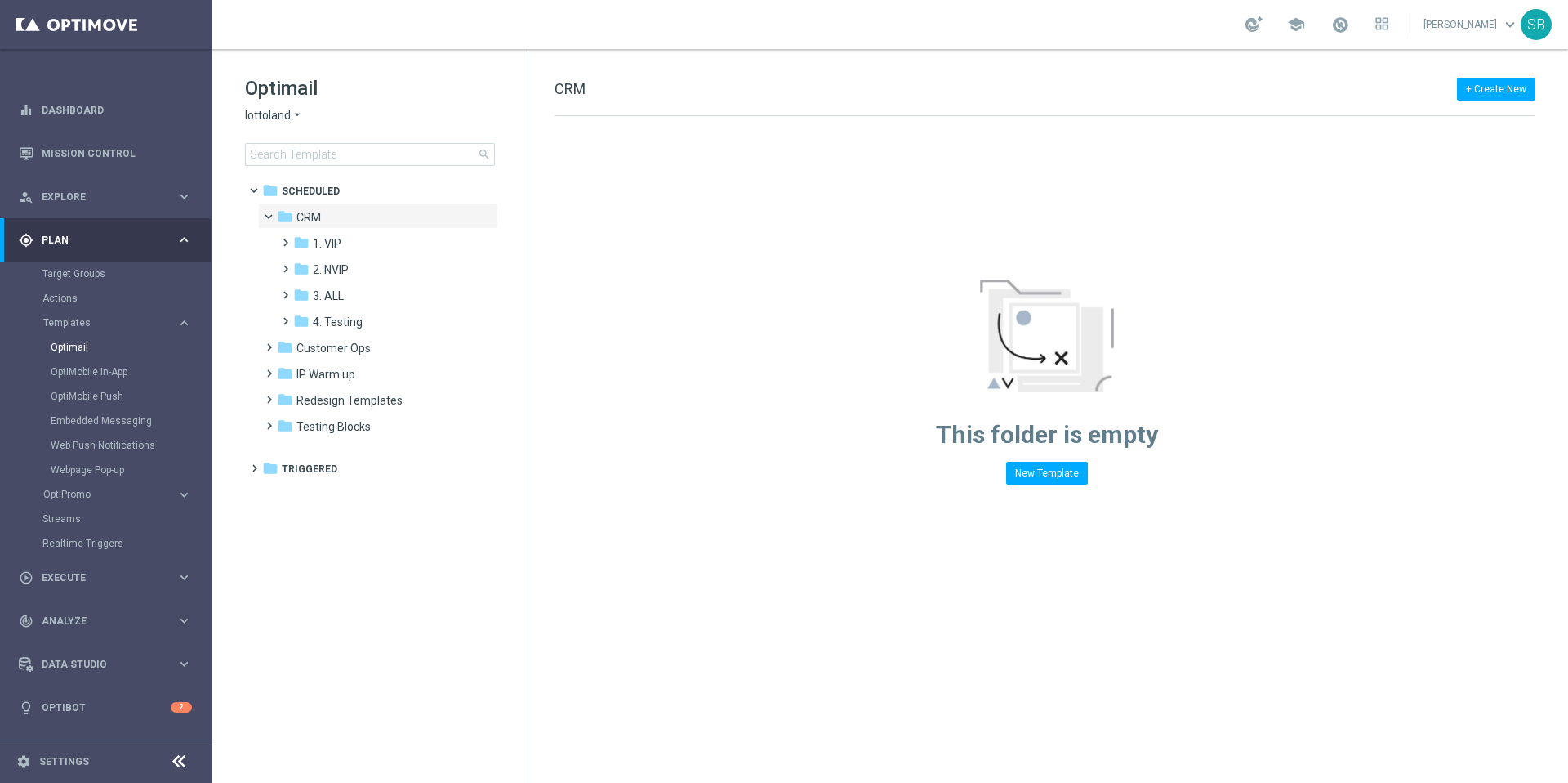
click at [297, 115] on icon "arrow_drop_down" at bounding box center [297, 115] width 13 height 15
click at [0, 0] on span "[DOMAIN_NAME]" at bounding box center [0, 0] width 0 height 0
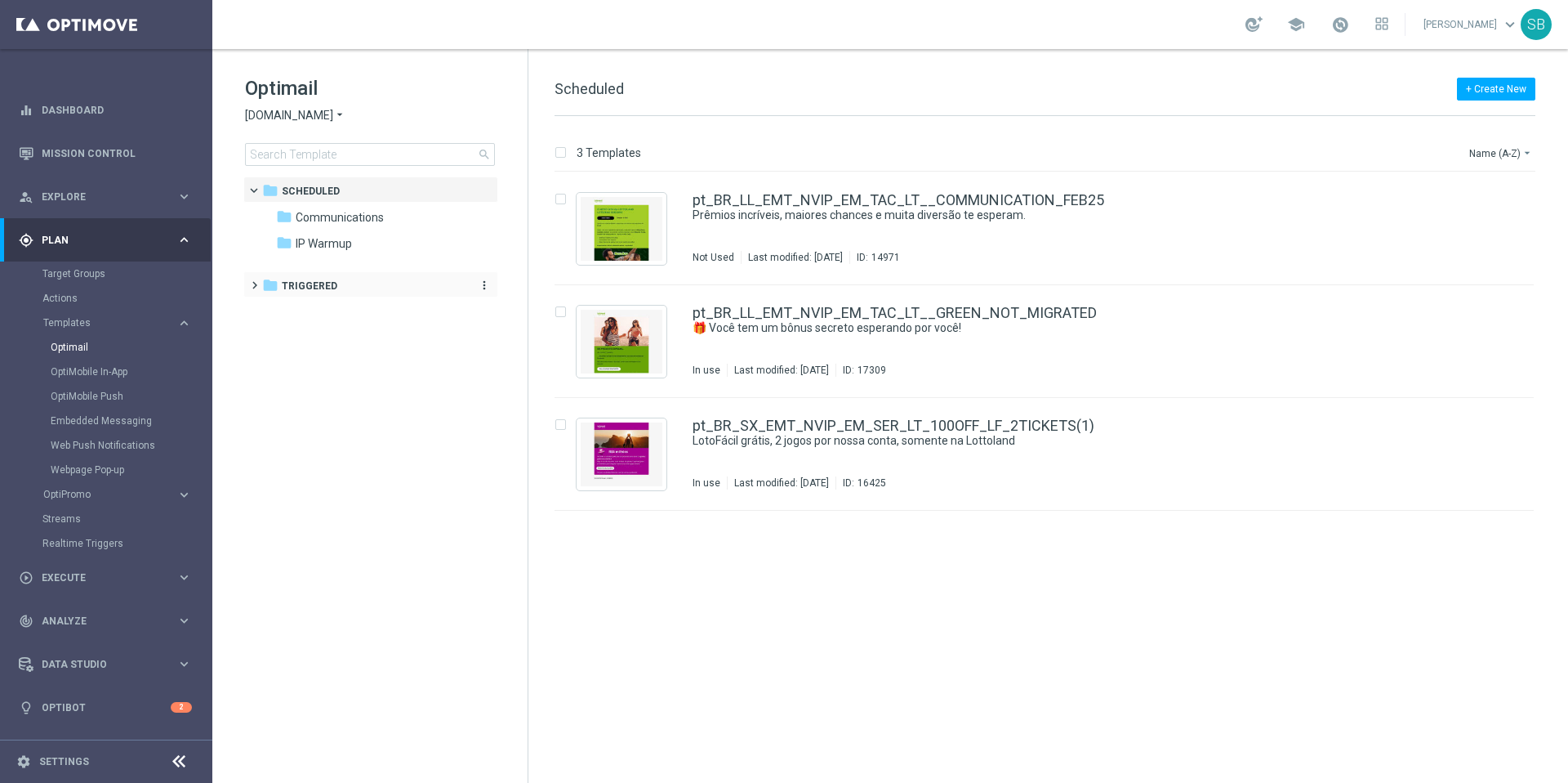
click at [271, 283] on icon "folder" at bounding box center [271, 285] width 16 height 16
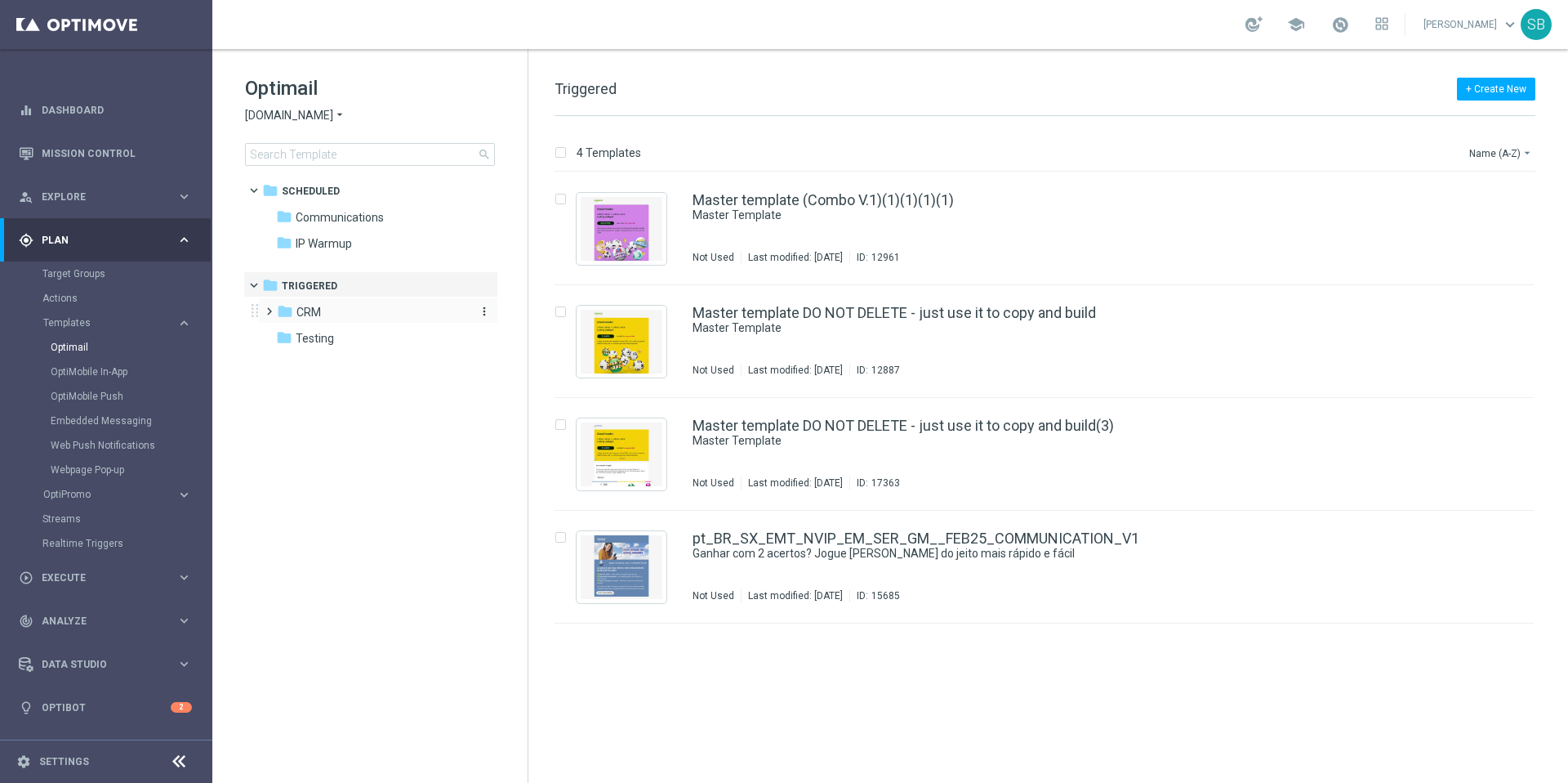
click at [279, 308] on icon "folder" at bounding box center [285, 312] width 16 height 16
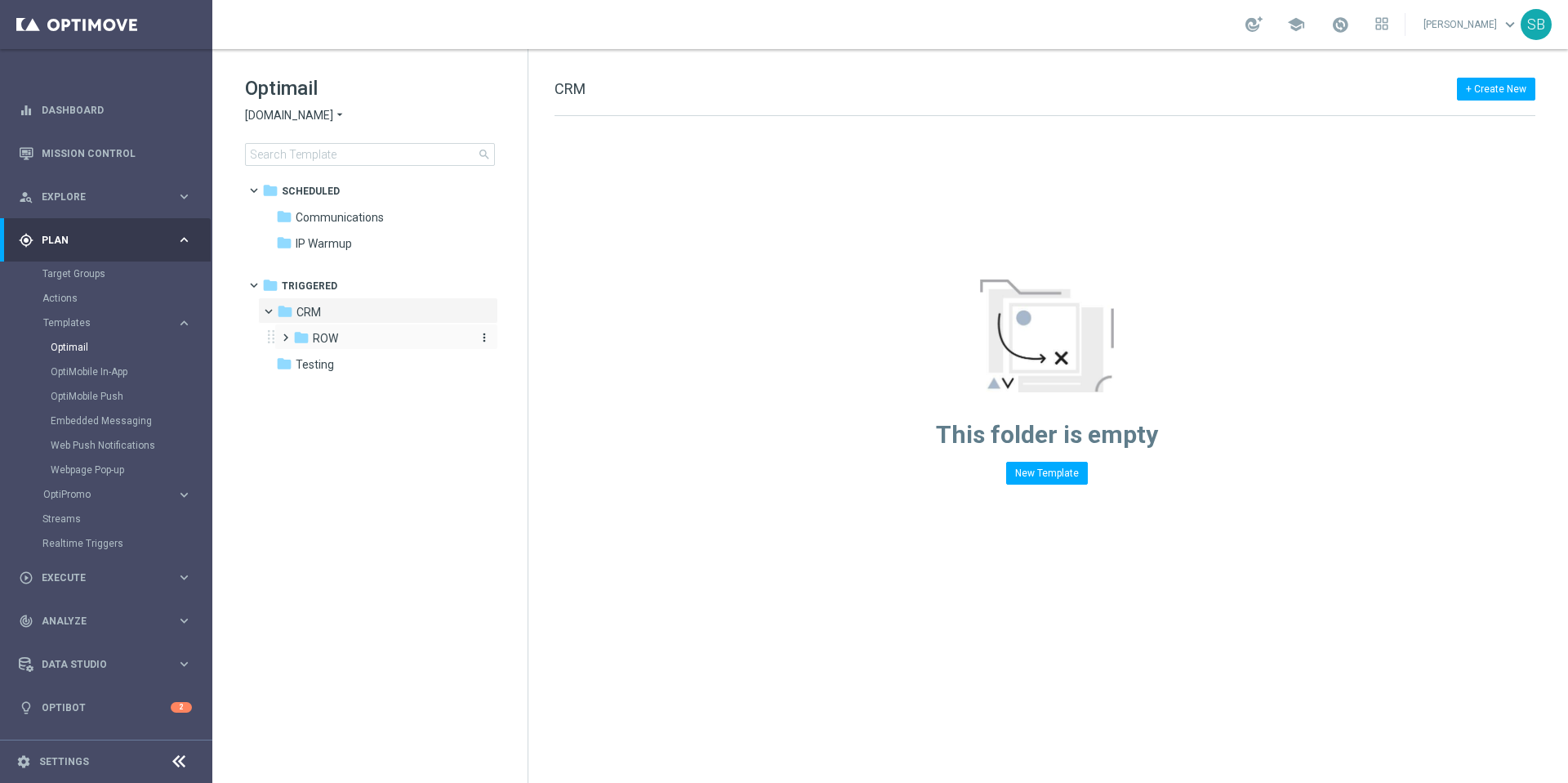
click at [296, 338] on icon "folder" at bounding box center [301, 337] width 16 height 16
click at [321, 362] on icon "folder" at bounding box center [317, 363] width 16 height 16
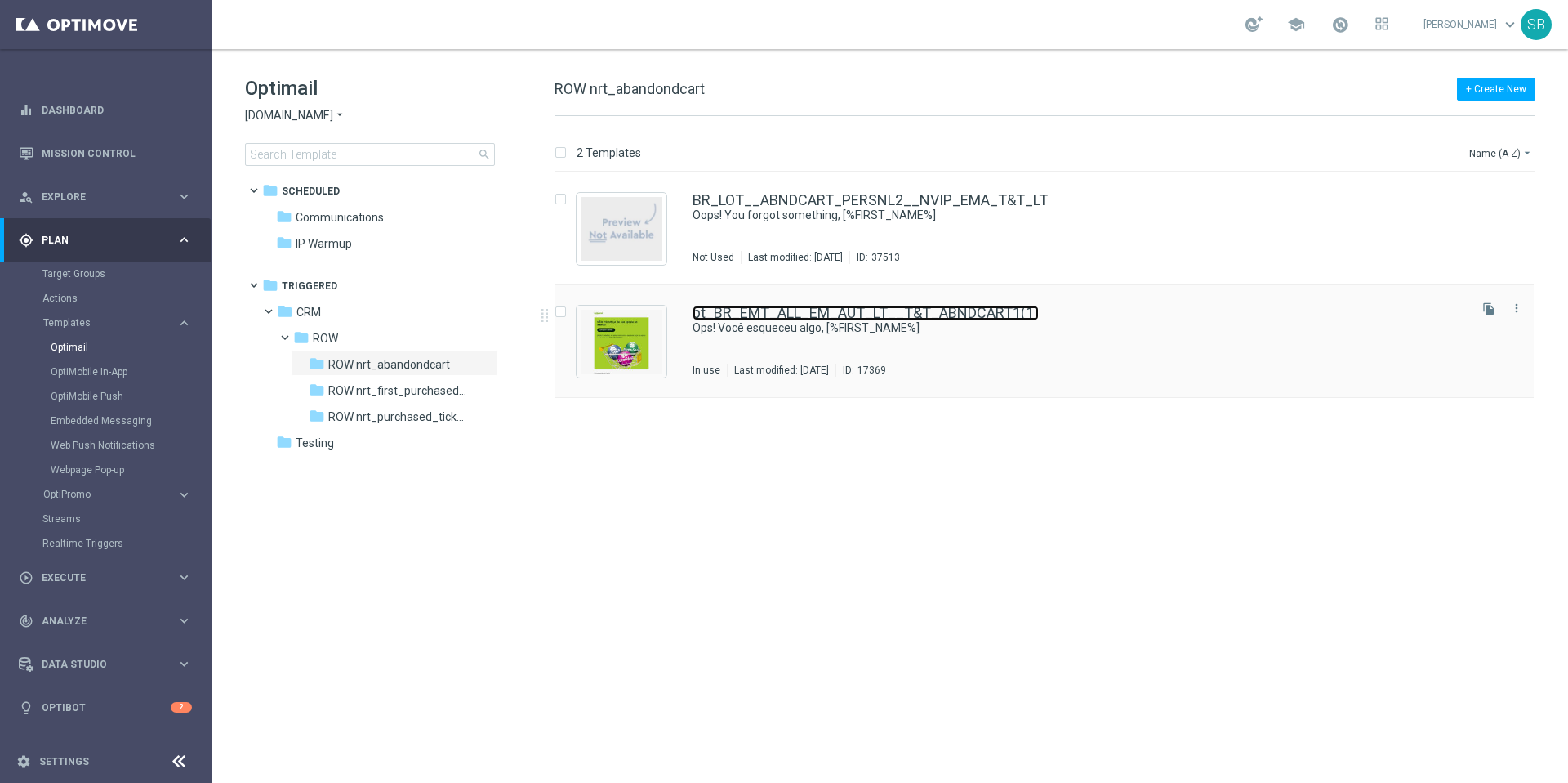
click at [796, 315] on link "pt_BR_EMT_ALL_EM_AUT_LT__T&T_ABNDCART1(1)" at bounding box center [865, 312] width 346 height 15
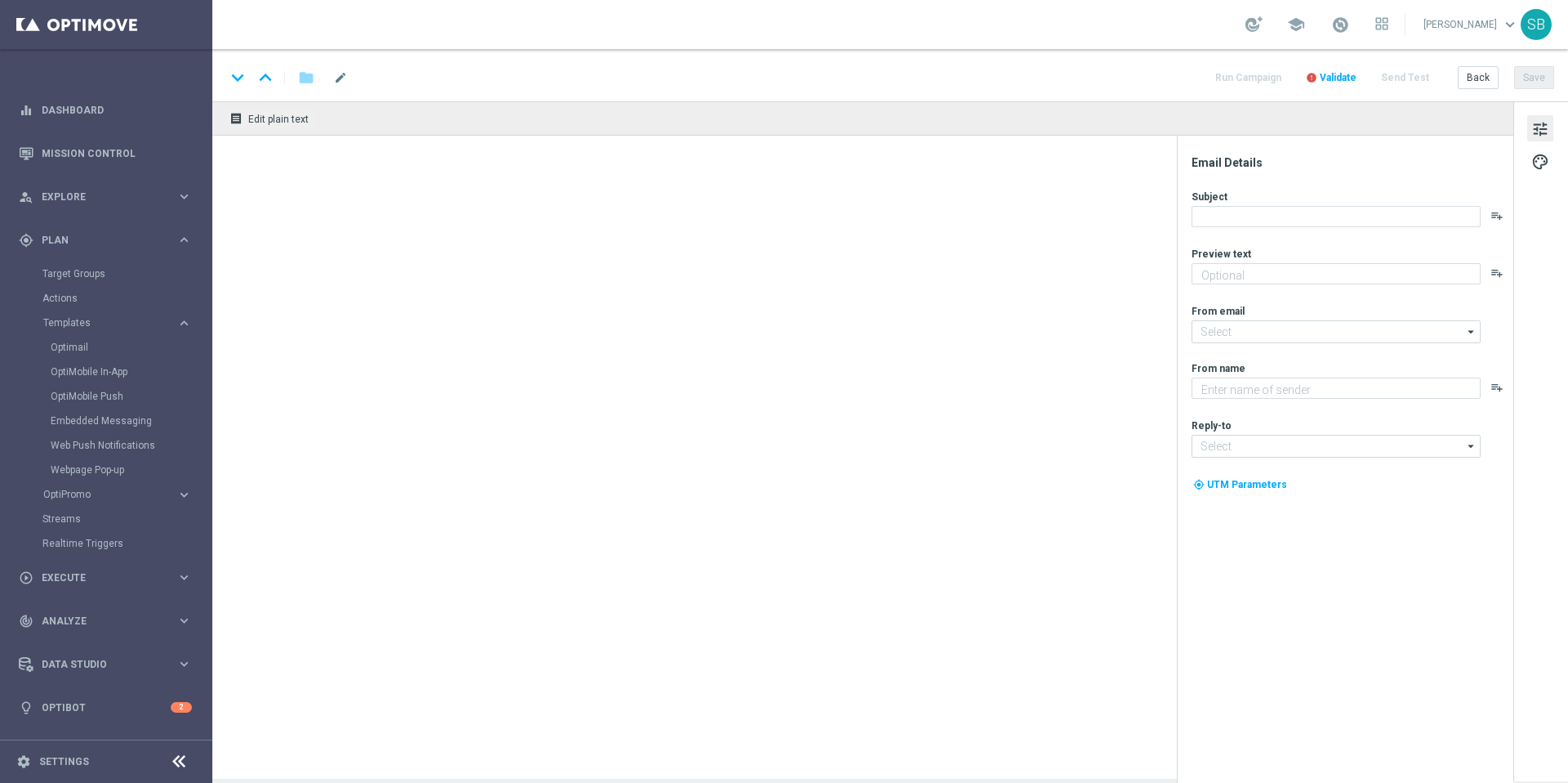
type textarea "Seu carrinho está esperando!"
type input "[EMAIL_ADDRESS][DOMAIN_NAME]"
type textarea "Lottoland"
type input "[EMAIL_ADDRESS][DOMAIN_NAME]"
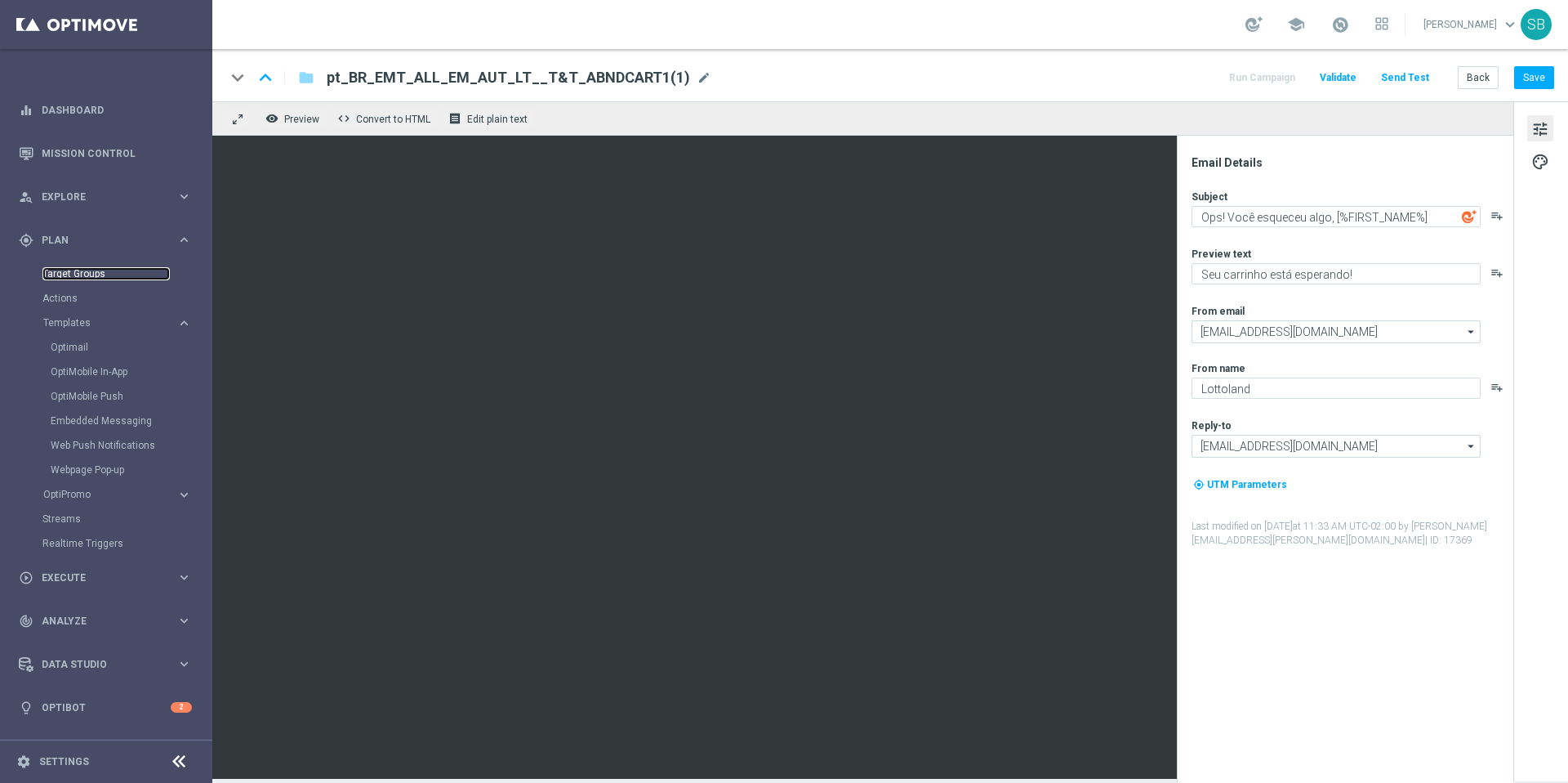
click at [80, 273] on link "Target Groups" at bounding box center [106, 273] width 127 height 13
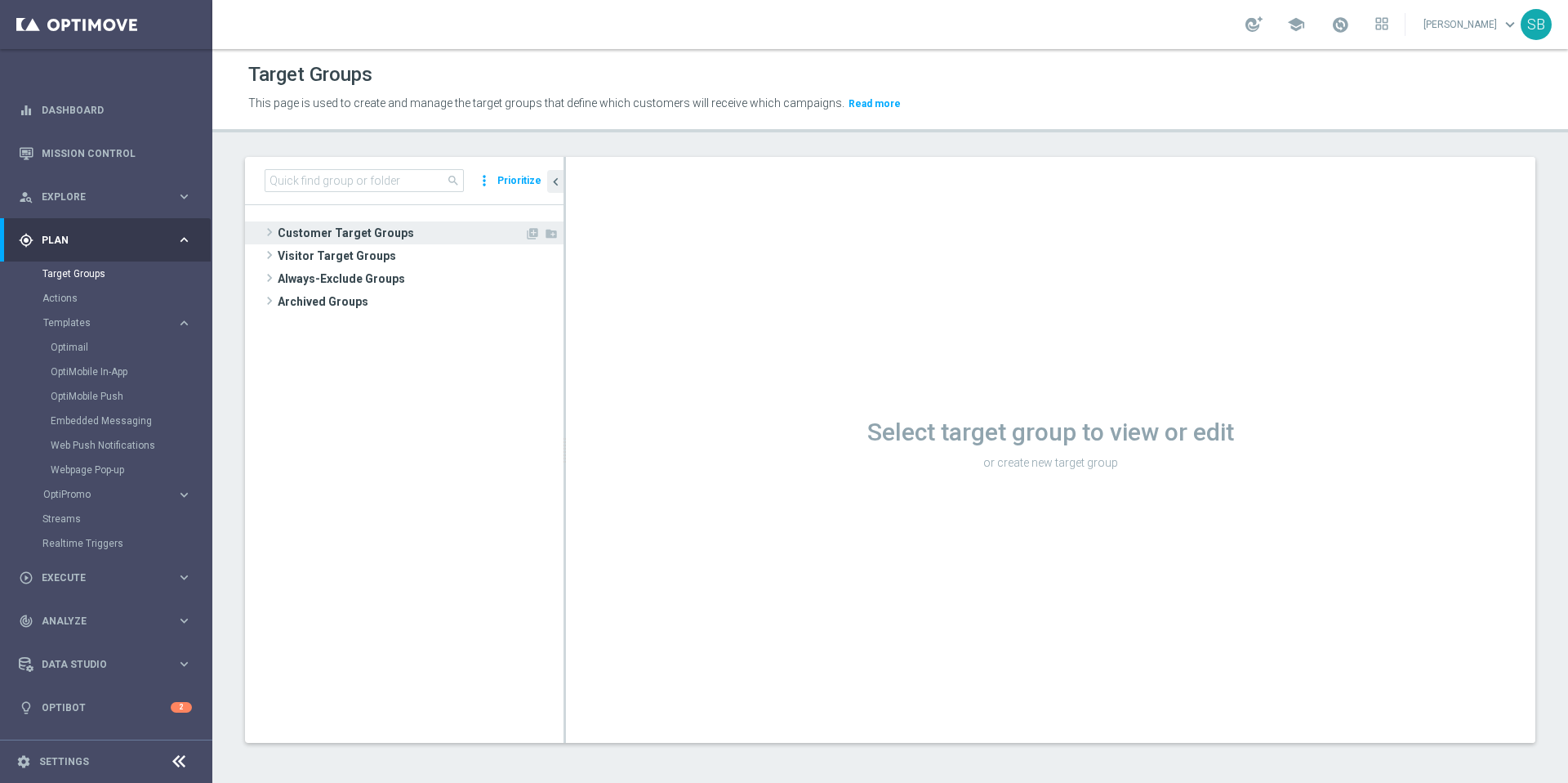
click at [312, 238] on span "Customer Target Groups" at bounding box center [401, 233] width 247 height 23
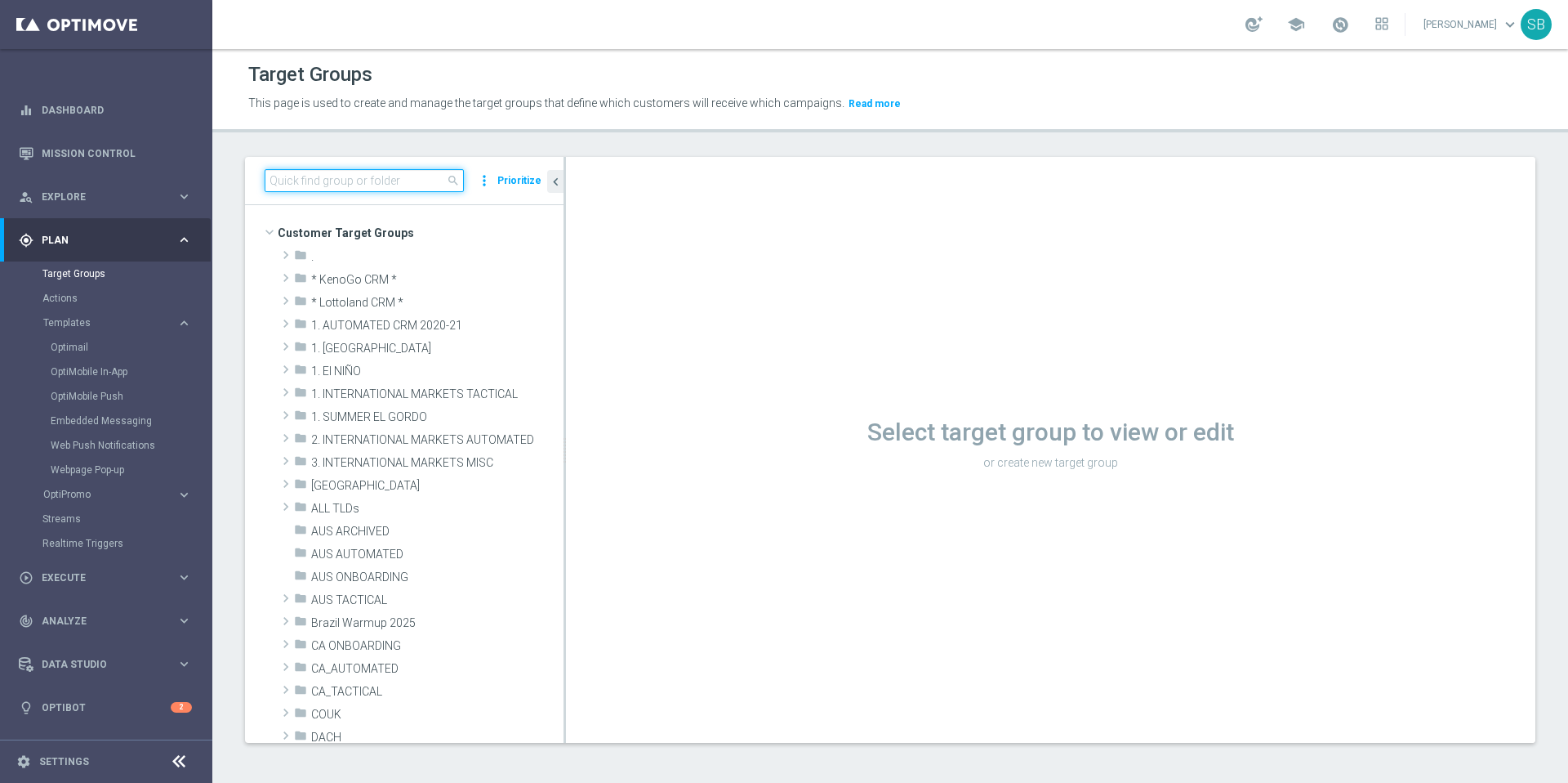
click at [309, 175] on input at bounding box center [363, 180] width 199 height 23
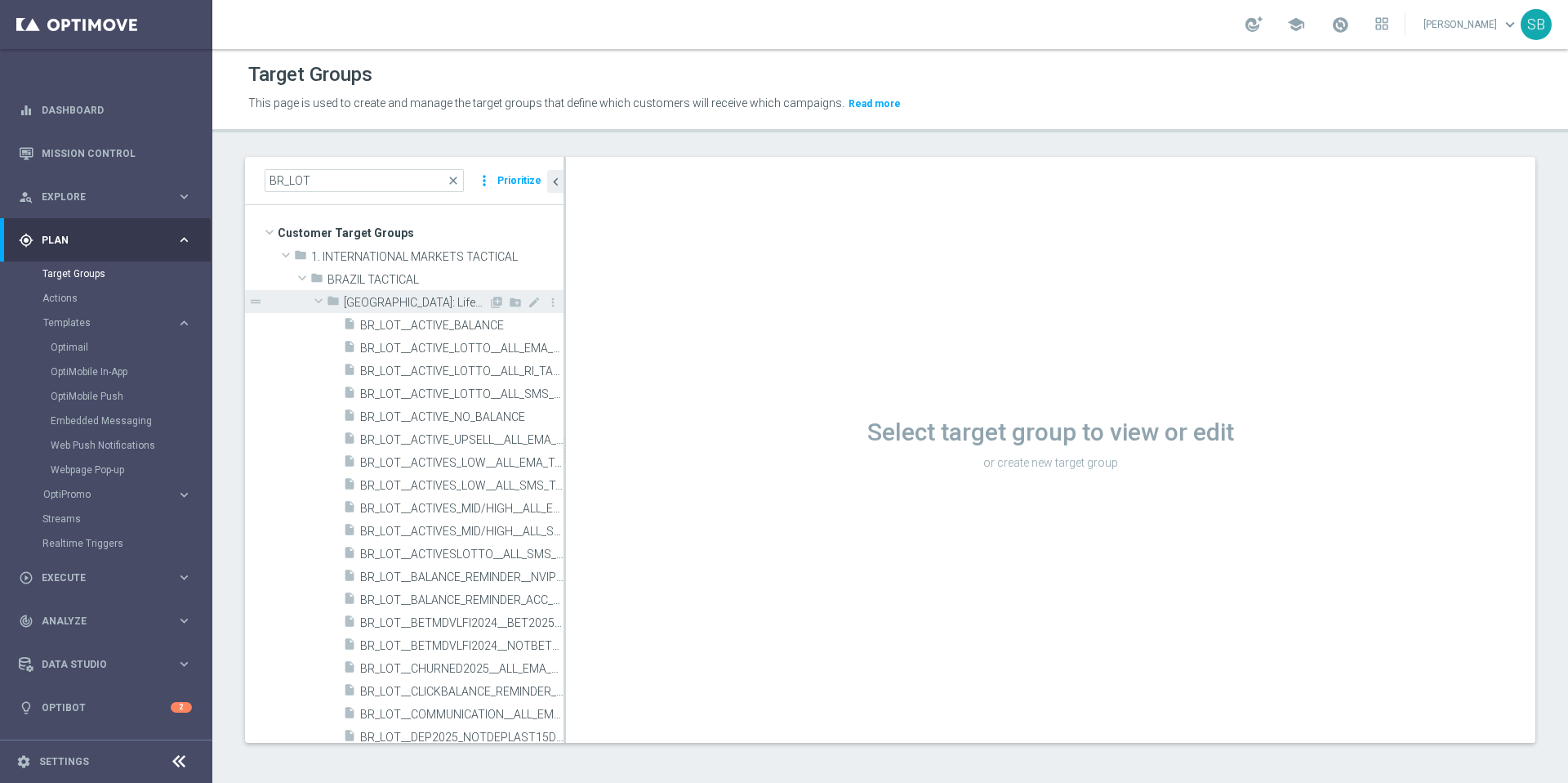
click at [335, 304] on icon "folder" at bounding box center [333, 303] width 13 height 19
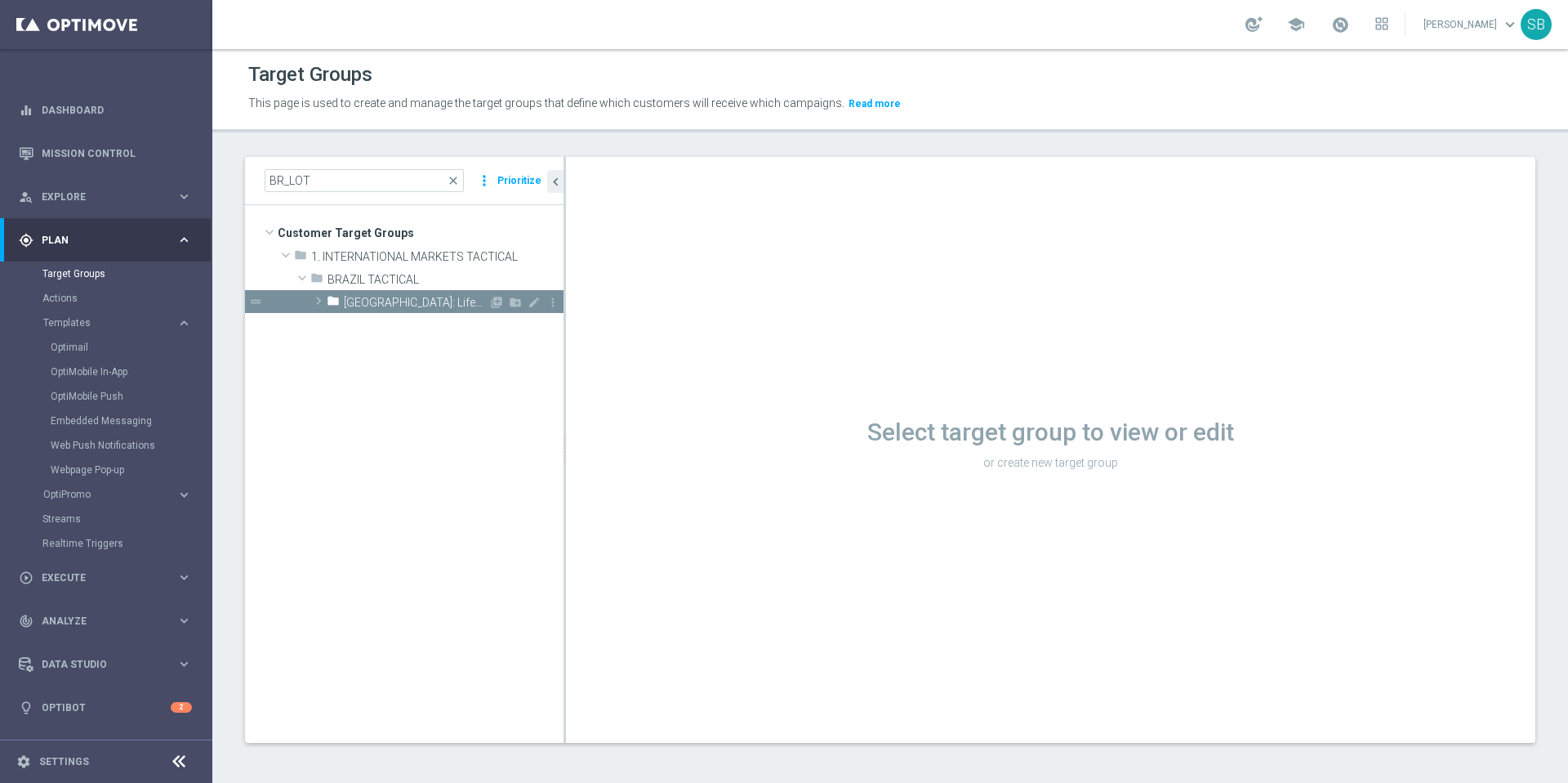
click at [335, 304] on icon "folder" at bounding box center [333, 303] width 13 height 19
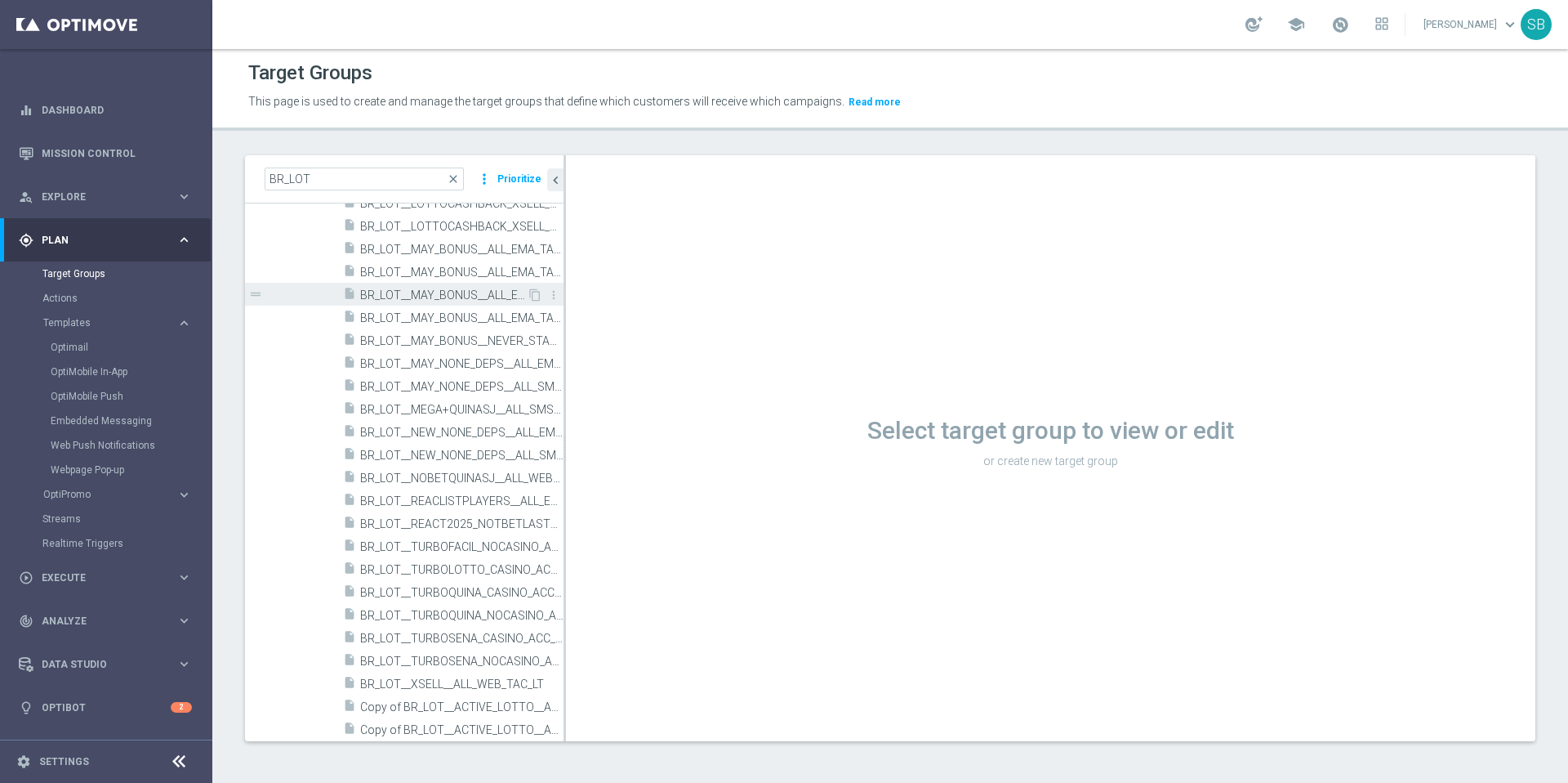
scroll to position [699, 0]
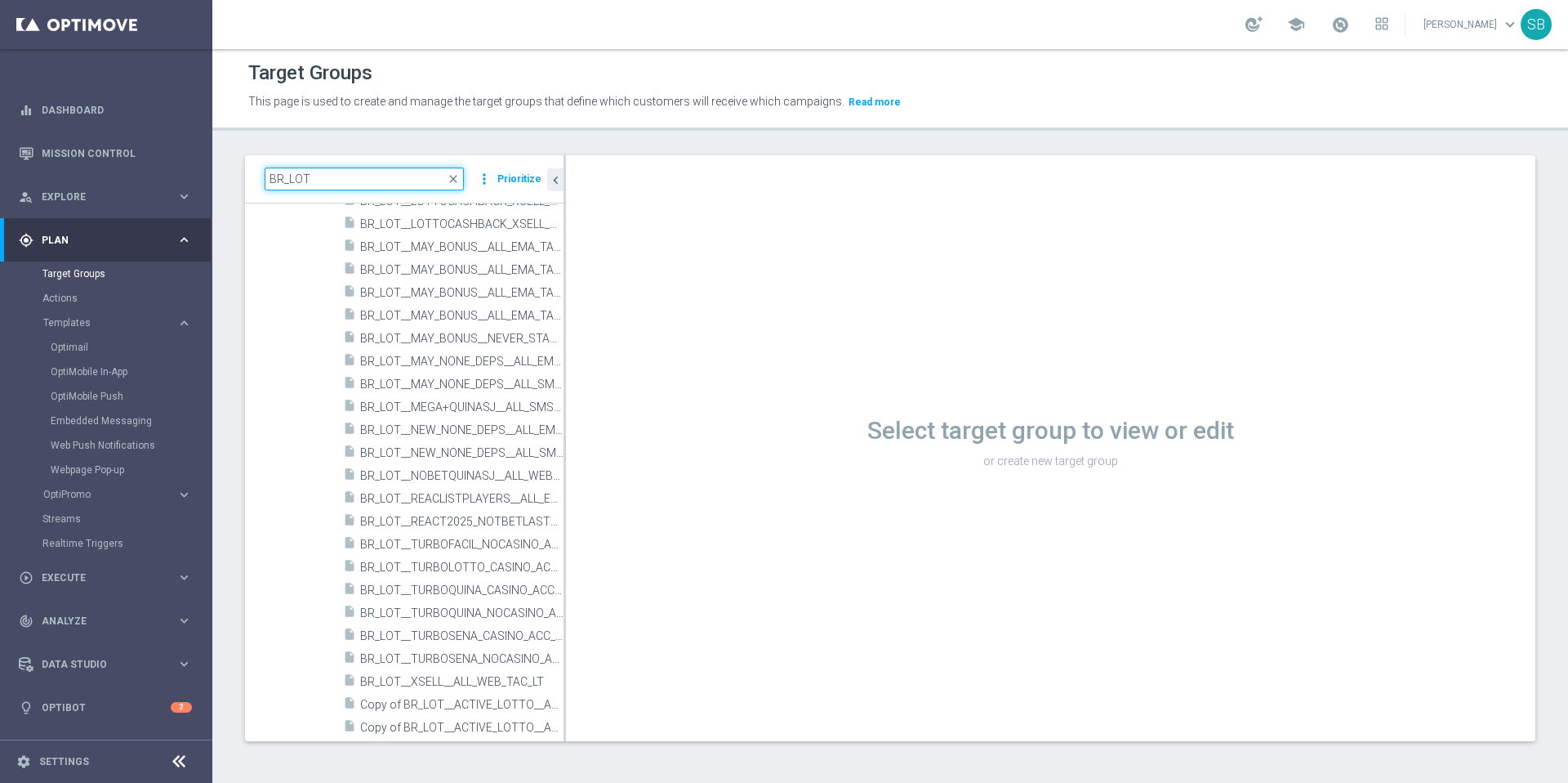
click at [340, 182] on input "BR_LOT" at bounding box center [363, 178] width 199 height 23
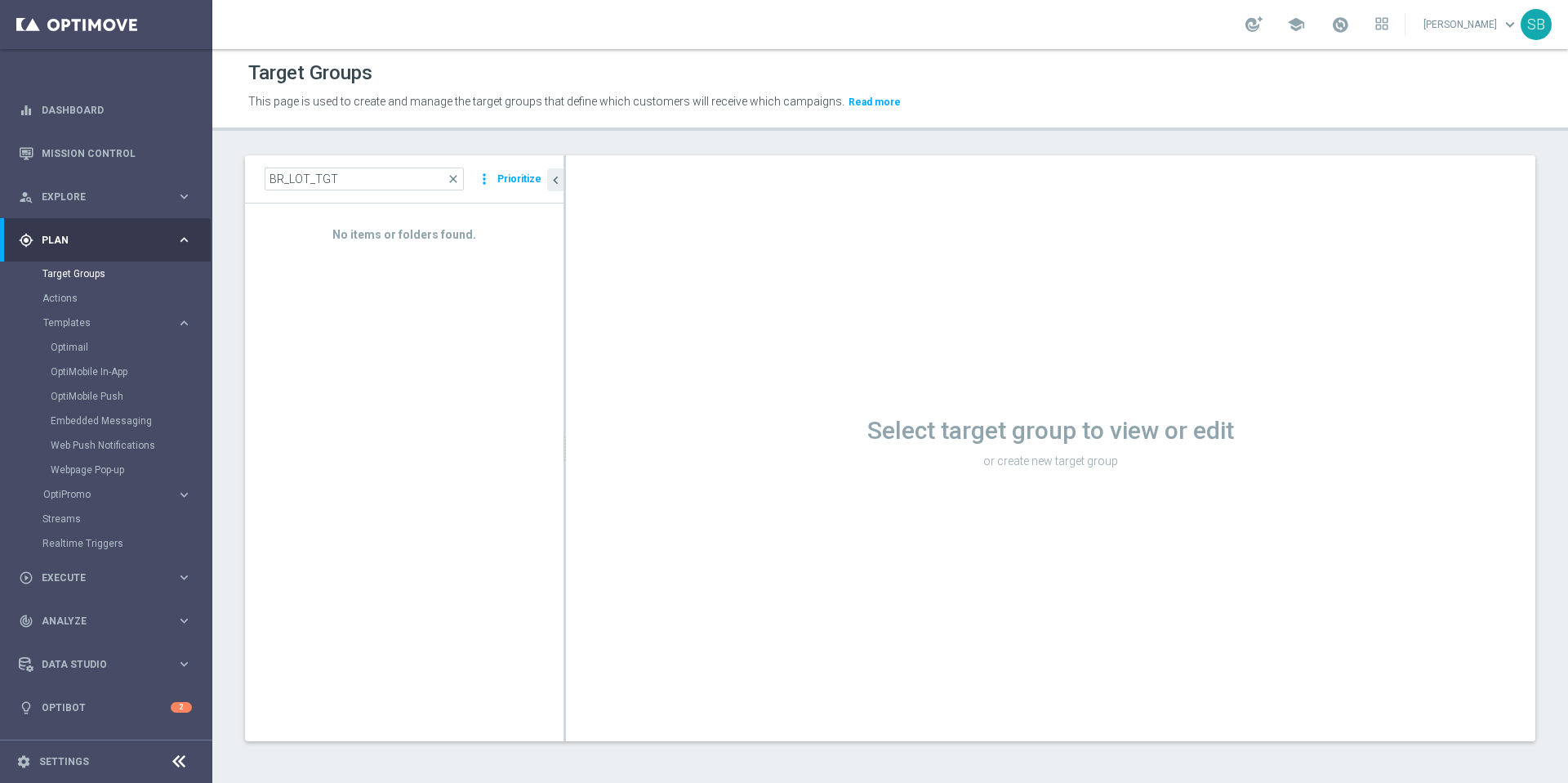
click at [376, 281] on div "No items or folders found." at bounding box center [404, 471] width 319 height 537
click at [270, 184] on input "BR_LOT_TGT" at bounding box center [363, 178] width 199 height 23
drag, startPoint x: 304, startPoint y: 179, endPoint x: 329, endPoint y: 179, distance: 25.0
click at [329, 179] on input "pt_BR_LOT_TGT" at bounding box center [363, 178] width 199 height 23
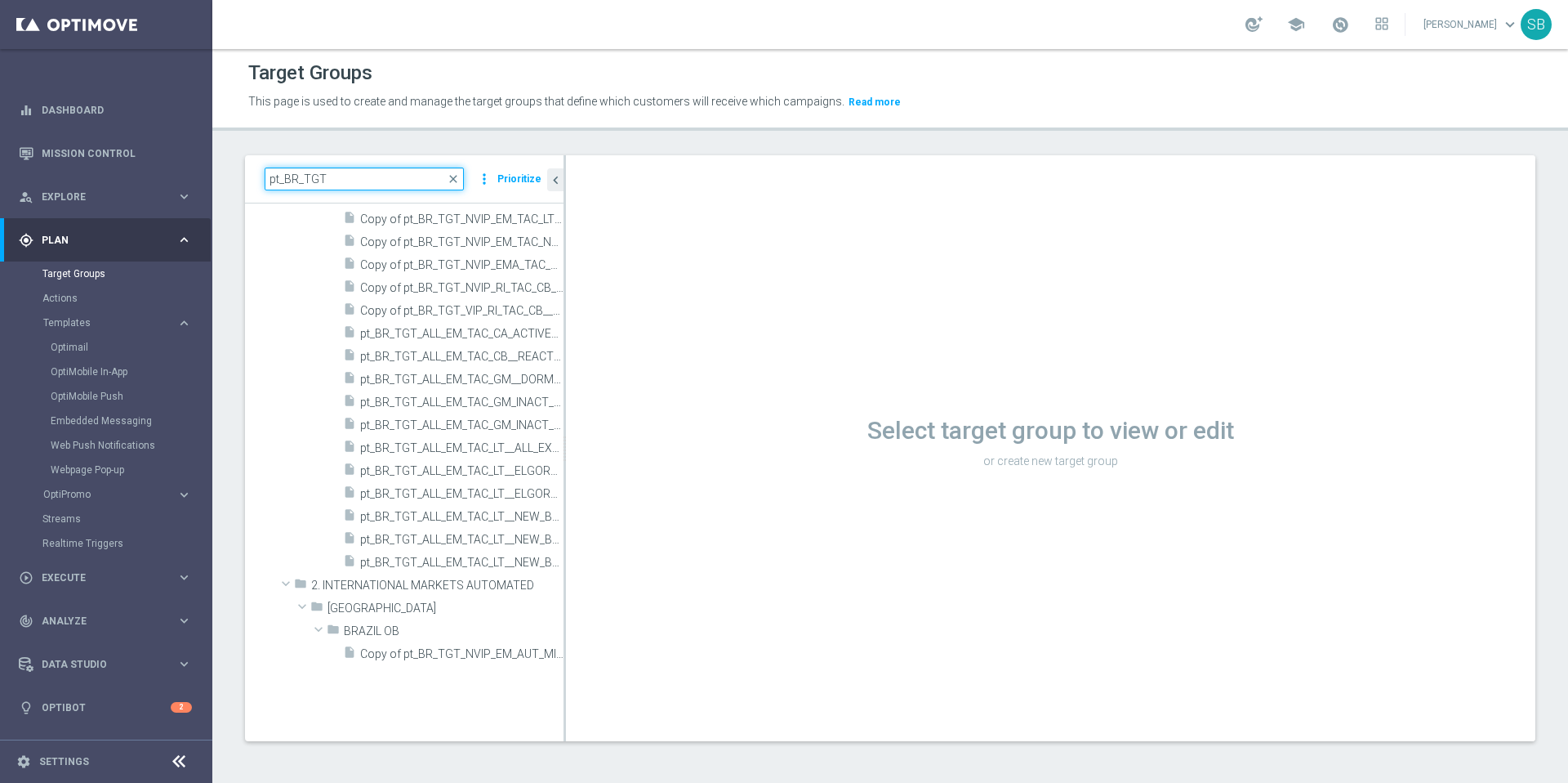
click at [370, 186] on input "pt_BR_TGT" at bounding box center [363, 178] width 199 height 23
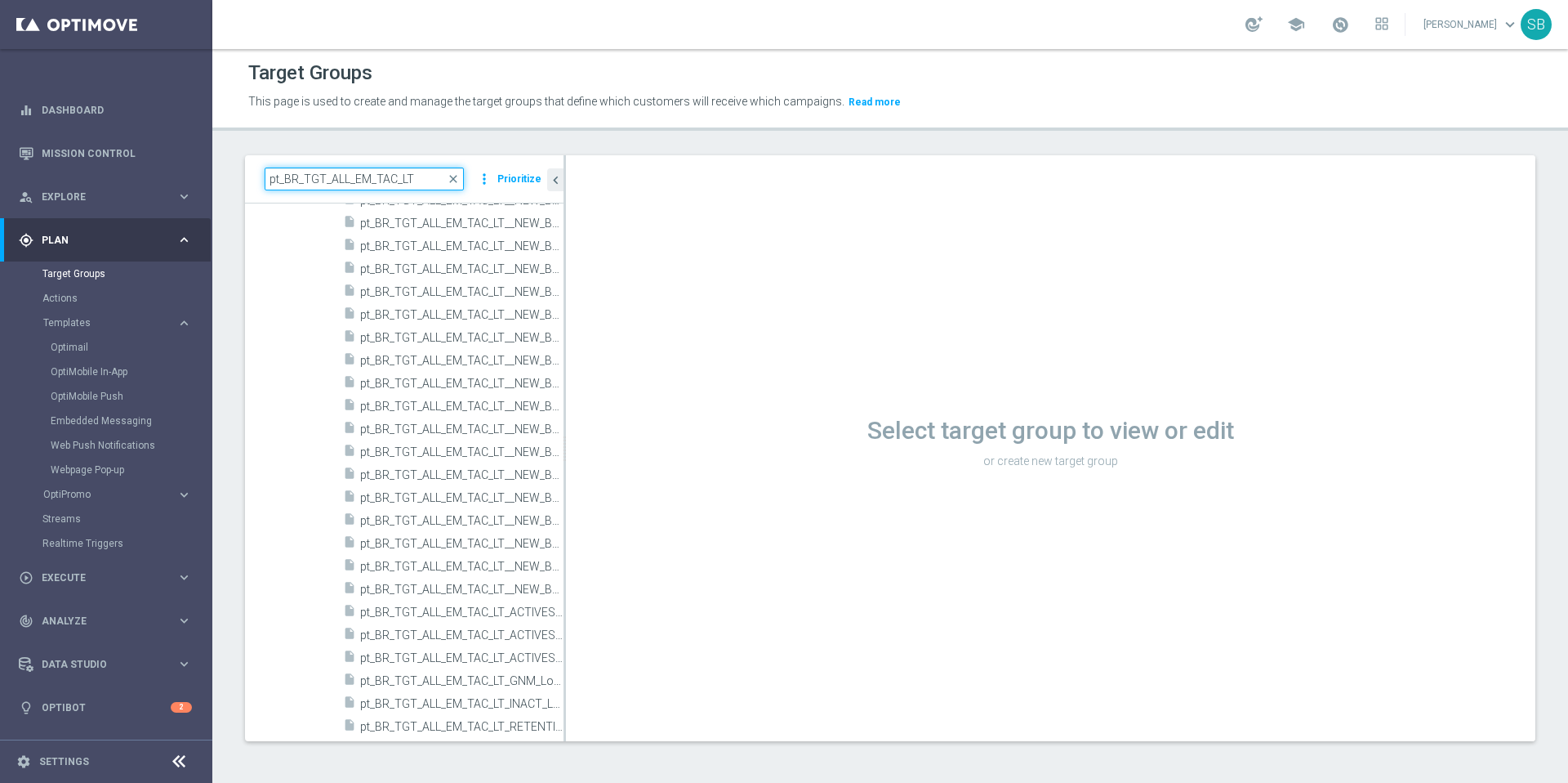
scroll to position [543, 0]
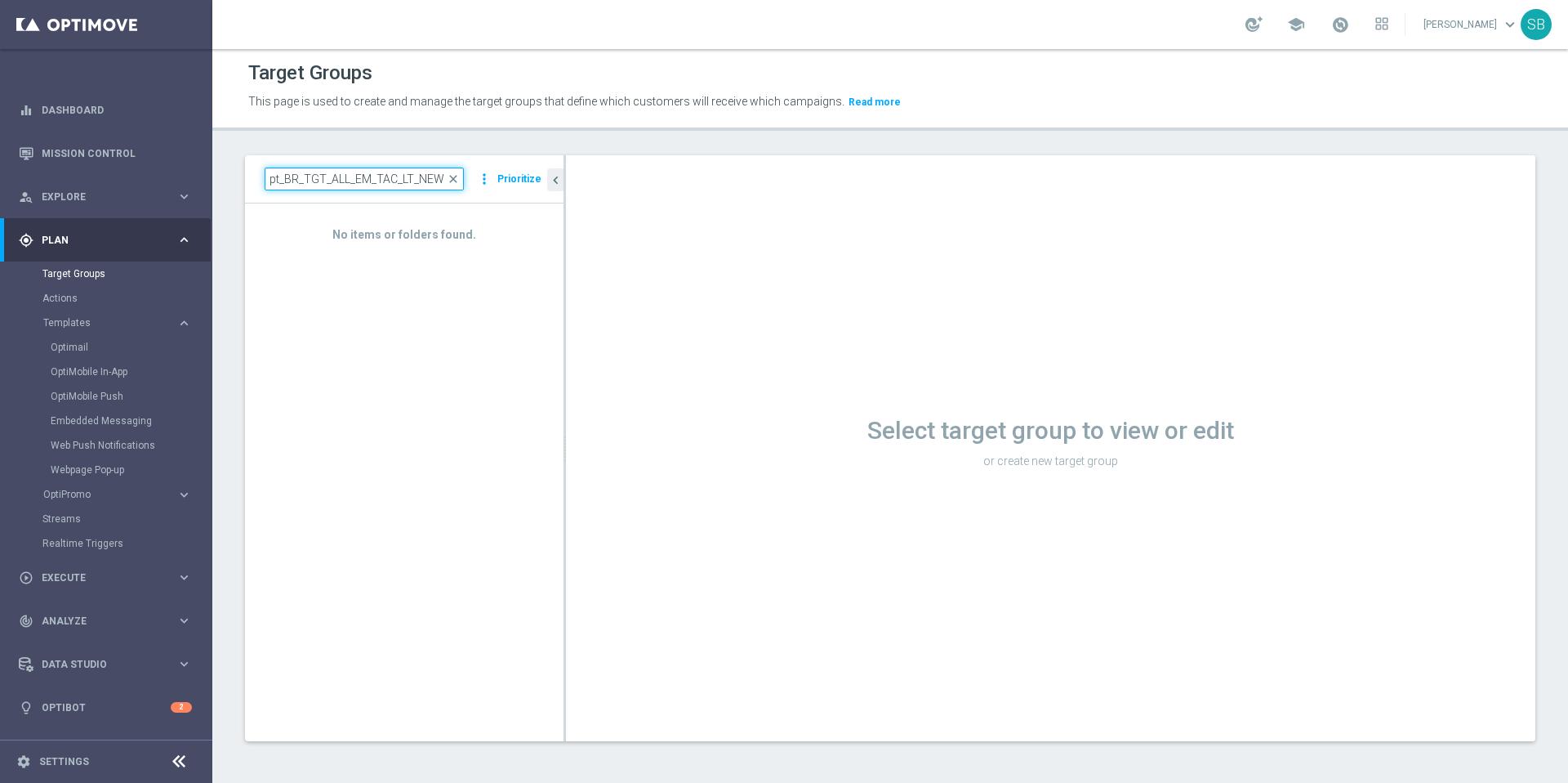
click at [402, 183] on input "pt_BR_TGT_ALL_EM_TAC_LT_NEW" at bounding box center [363, 178] width 199 height 23
drag, startPoint x: 417, startPoint y: 184, endPoint x: 429, endPoint y: 186, distance: 12.2
click at [429, 186] on input "pt_BR_TGT_ALL_EM_TAC__LT_NEW" at bounding box center [363, 178] width 199 height 23
click at [423, 186] on input "pt_BR_TGT_ALL_EM_TAC__LT" at bounding box center [363, 178] width 199 height 23
type input "pt_BR_TGT_ALL_EM_TAC__LT_NEW"
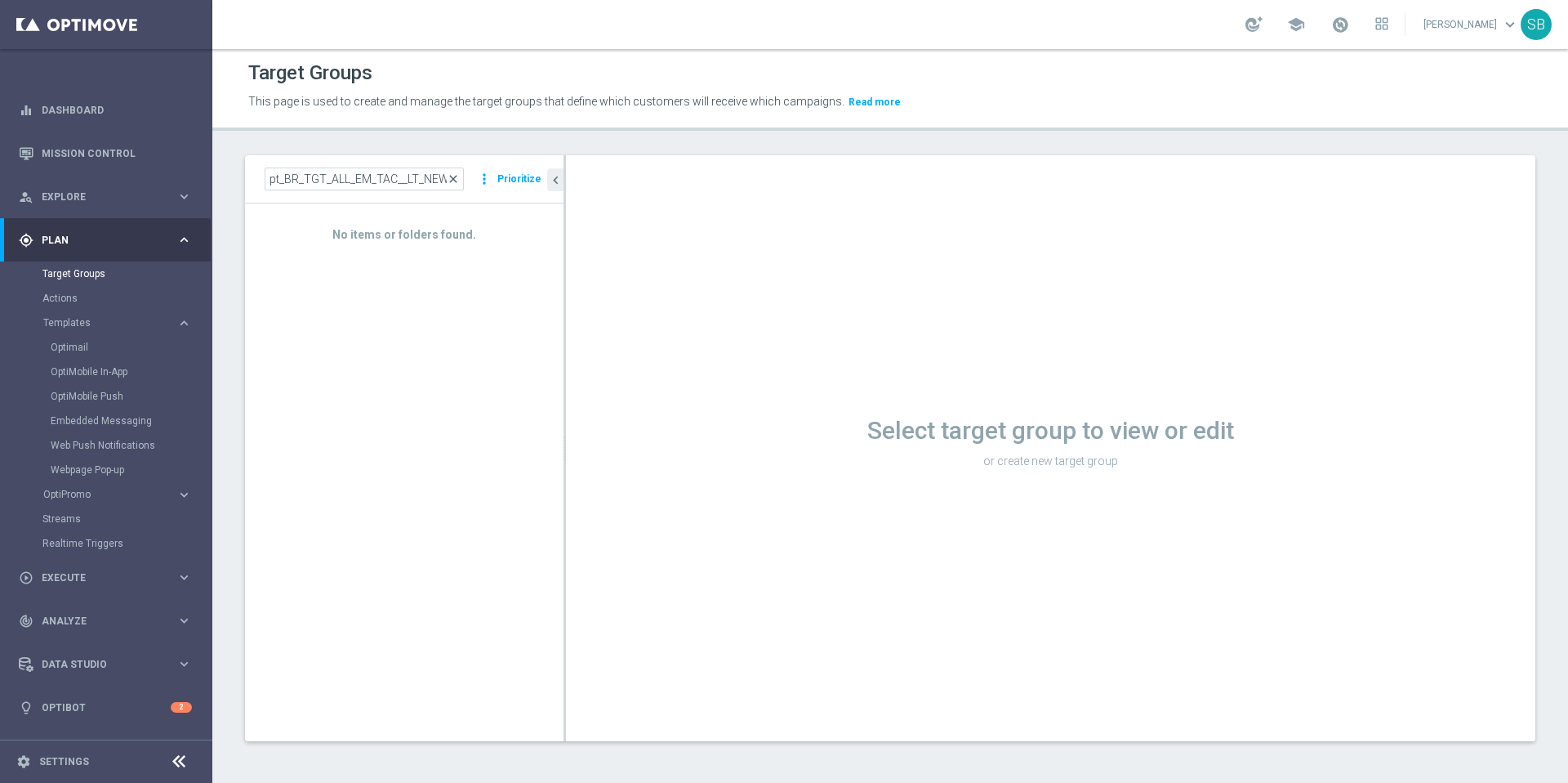
click at [458, 181] on span "close" at bounding box center [453, 179] width 13 height 13
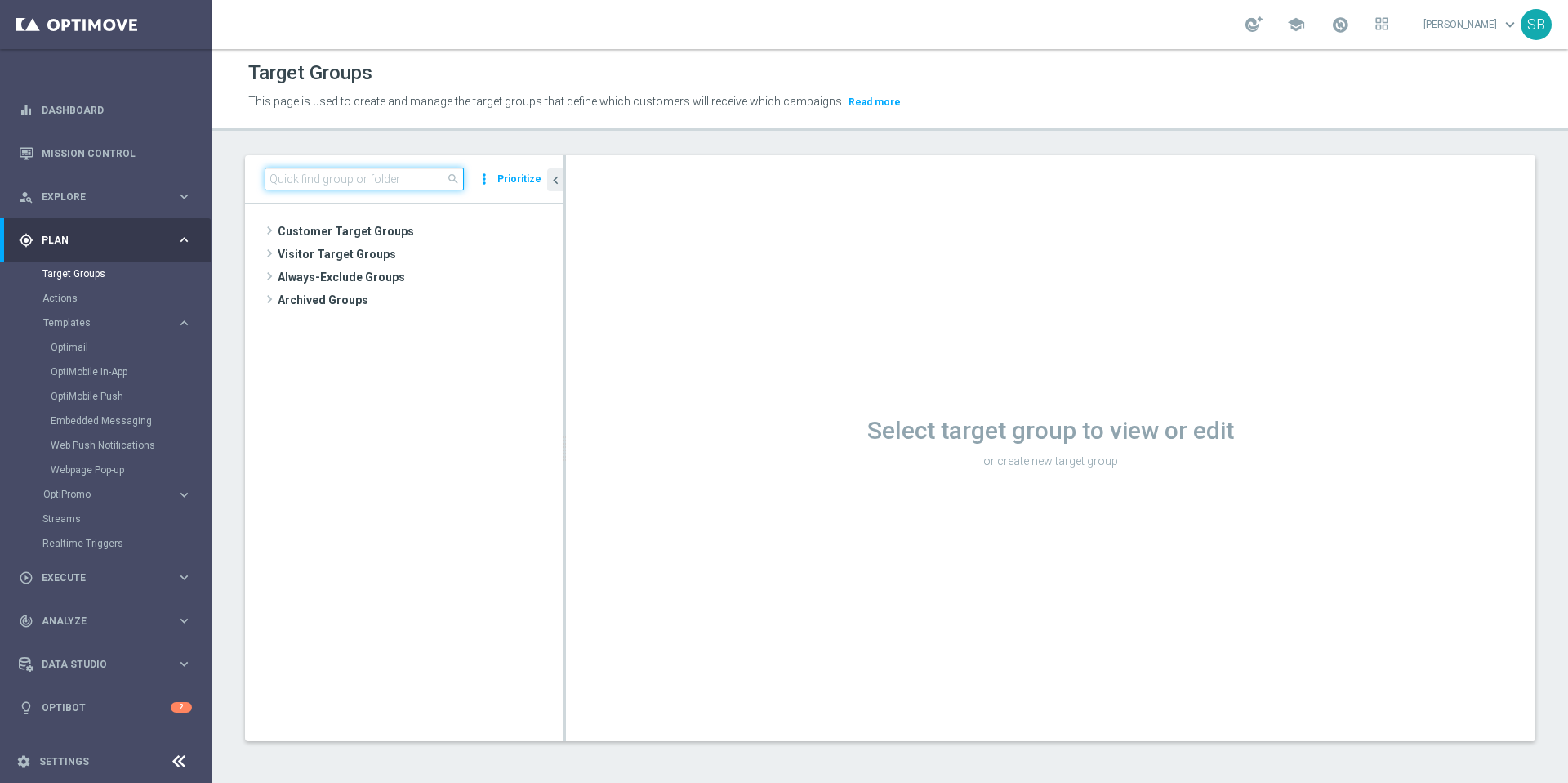
click at [390, 181] on input at bounding box center [363, 178] width 199 height 23
paste input "pt_BR_TGT_ALL_EM_TAC_LT__NEW_BR_ACTIVE_LOTTO_T&T_ABNDCAR"
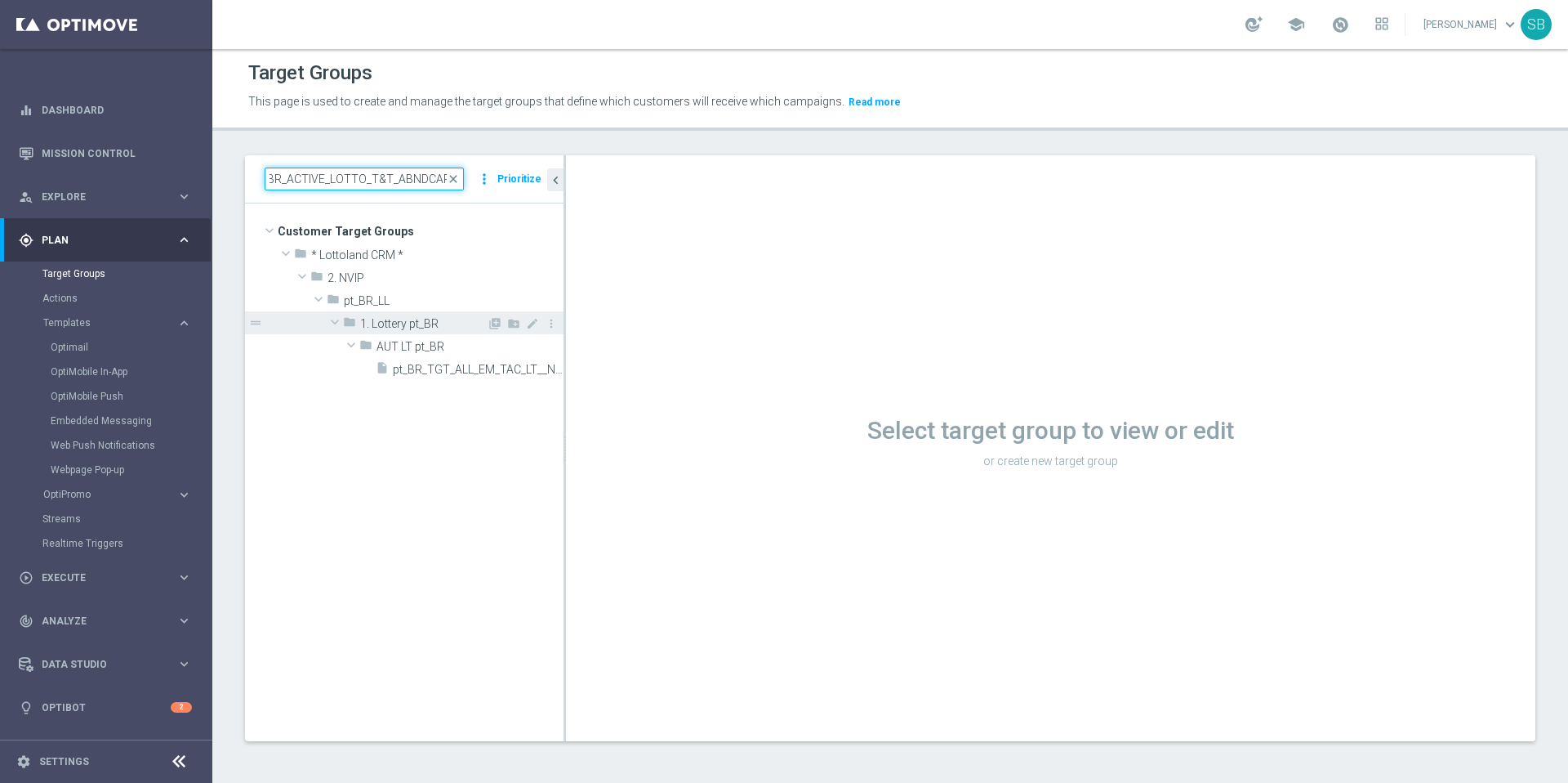
type input "pt_BR_TGT_ALL_EM_TAC_LT__NEW_BR_ACTIVE_LOTTO_T&T_ABNDCART"
click at [434, 329] on span "1. Lottery pt_BR" at bounding box center [423, 323] width 126 height 14
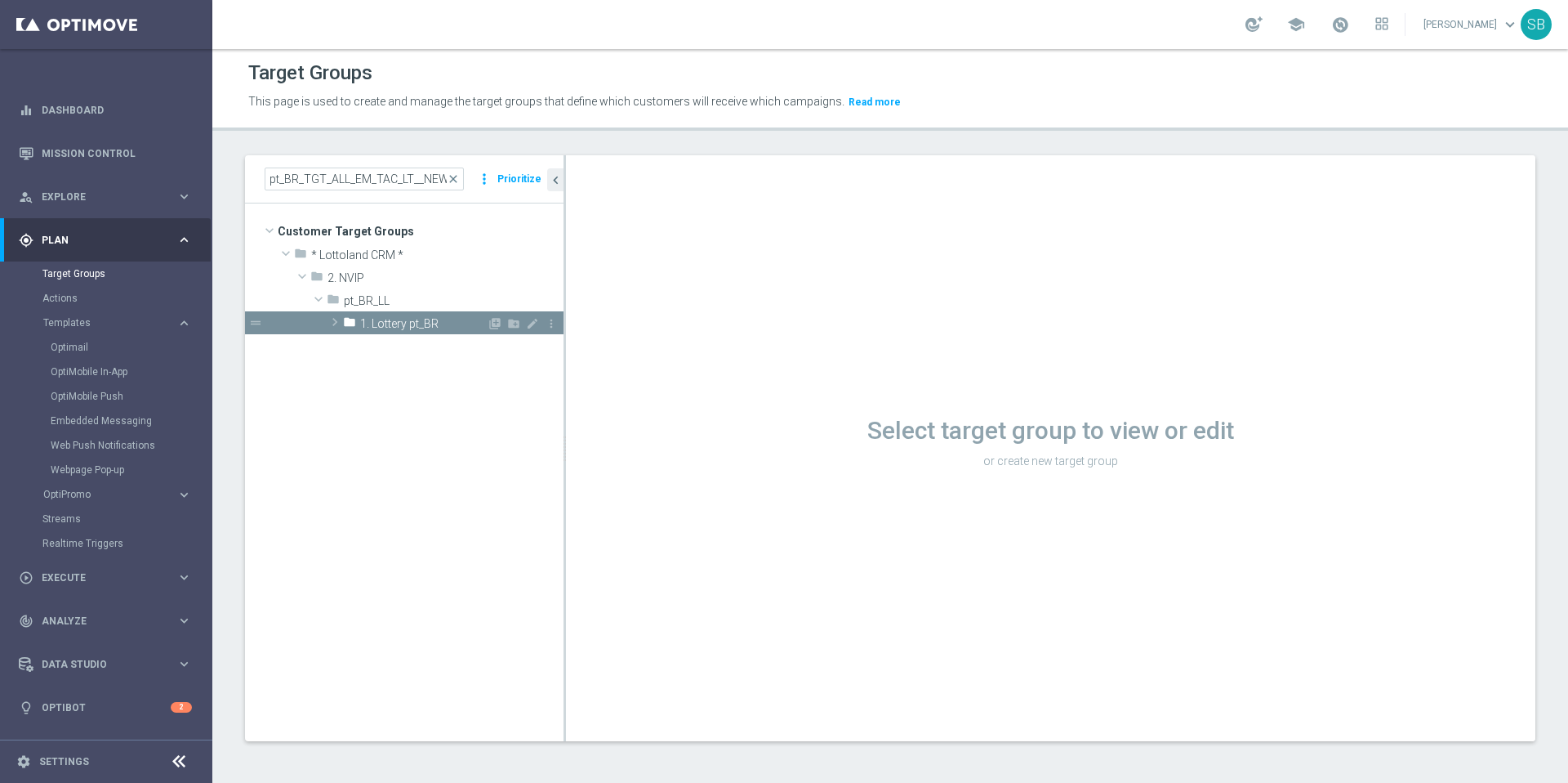
click at [434, 329] on span "1. Lottery pt_BR" at bounding box center [423, 323] width 126 height 14
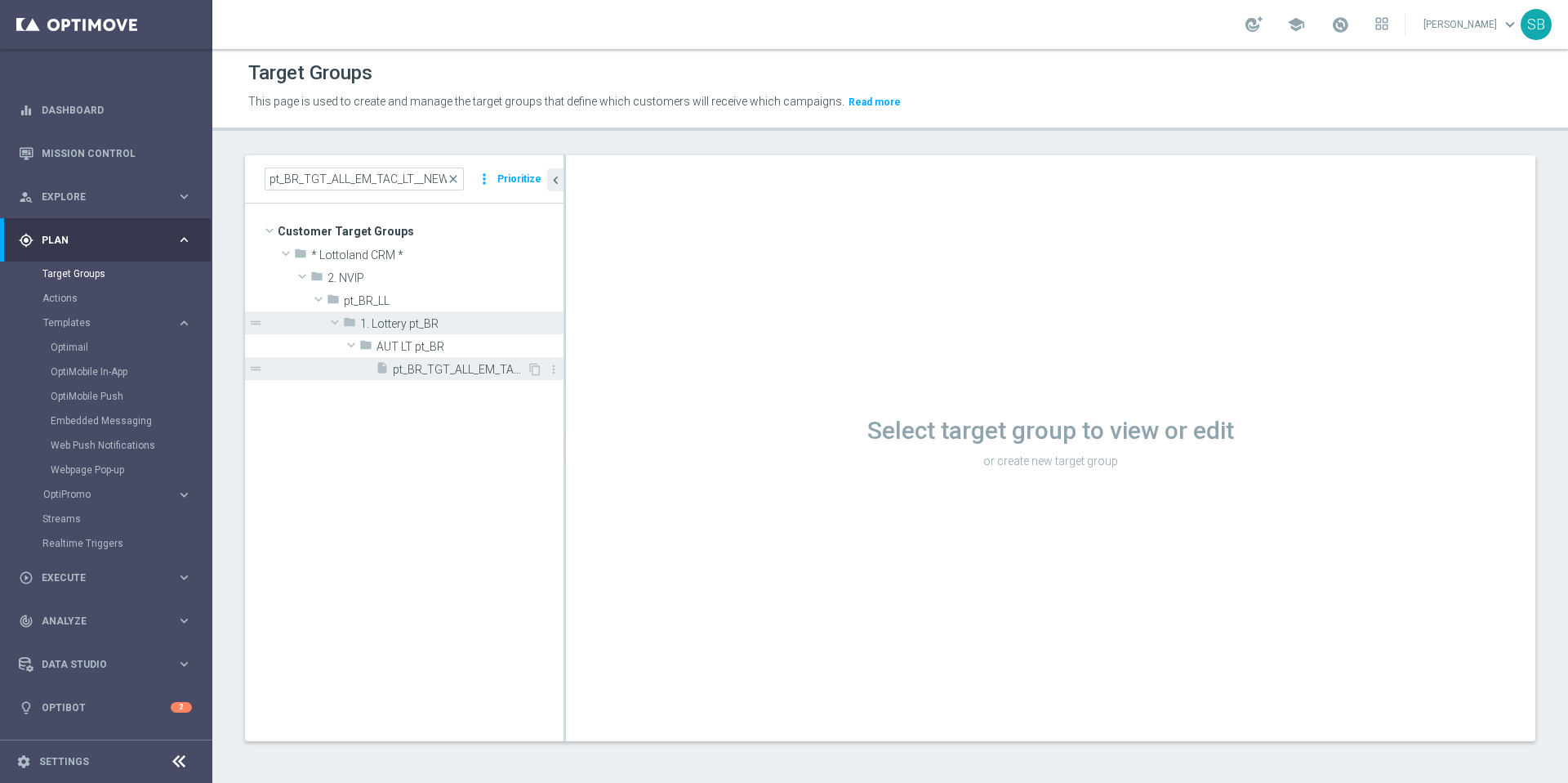
click at [436, 365] on span "pt_BR_TGT_ALL_EM_TAC_LT__NEW_BR_ACTIVE_LOTTO_T&T_ABNDCART" at bounding box center [460, 369] width 134 height 14
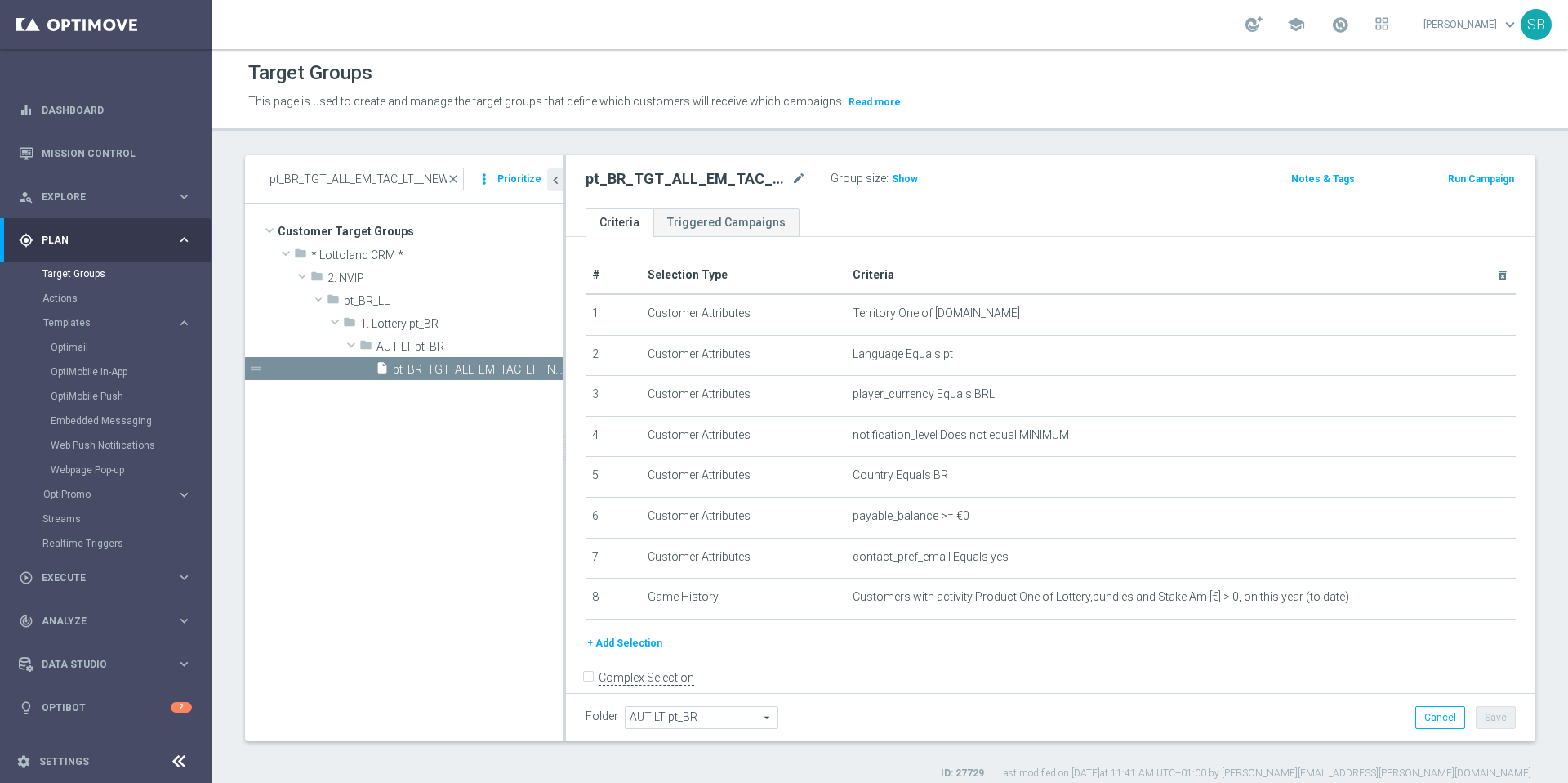
click at [749, 183] on h2 "pt_BR_TGT_ALL_EM_TAC_LT__NEW_BR_ACTIVE_LOTTO_T&T_ABNDCART" at bounding box center [686, 179] width 202 height 20
copy div "pt_BR_TGT_ALL_EM_TAC_LT__NEW_BR_ACTIVE_LOTTO_T&T_ABNDCART"
click at [895, 182] on span "Show" at bounding box center [904, 179] width 26 height 12
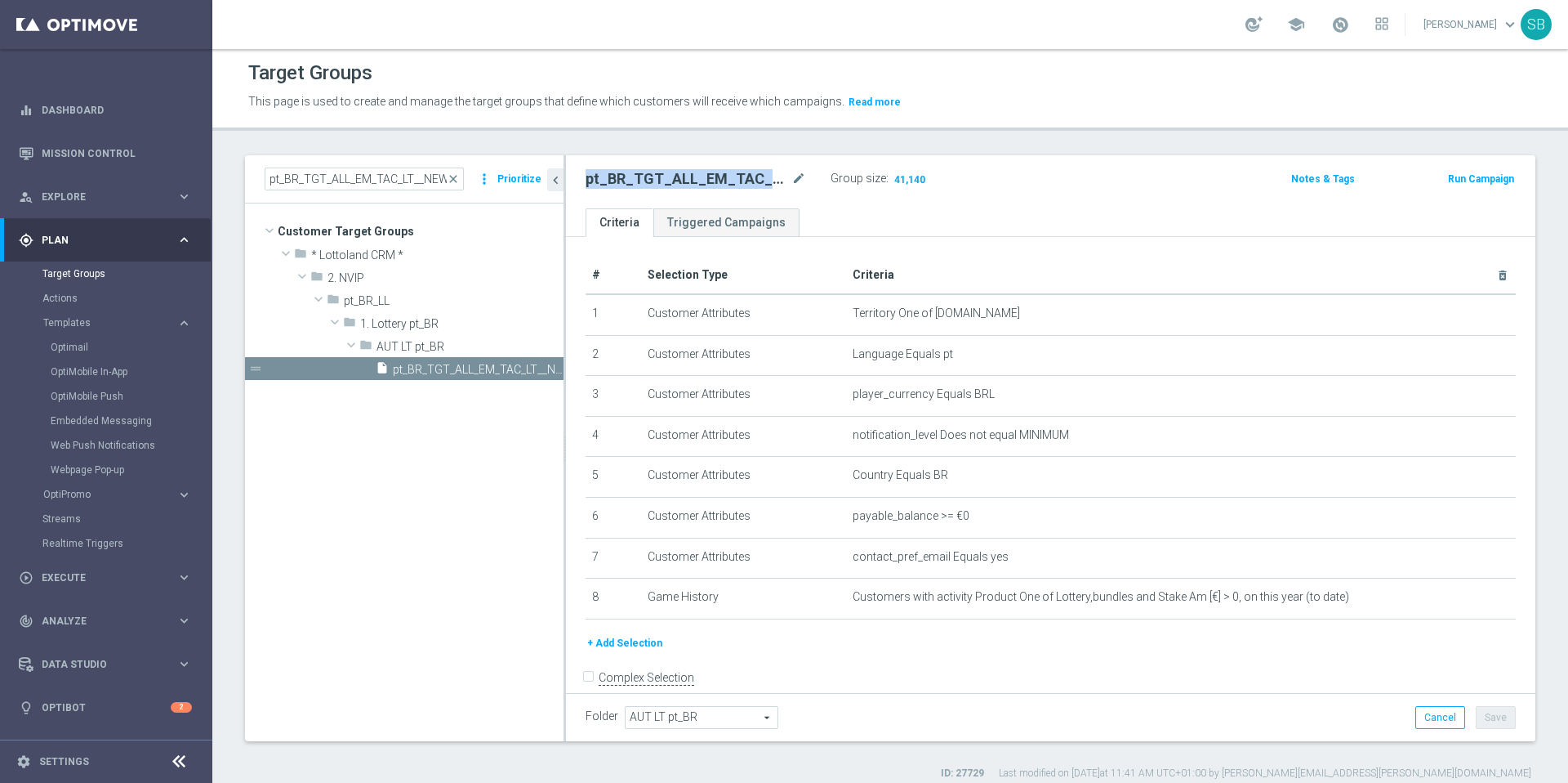
scroll to position [2, 0]
click at [77, 350] on link "Optimail" at bounding box center [110, 347] width 119 height 13
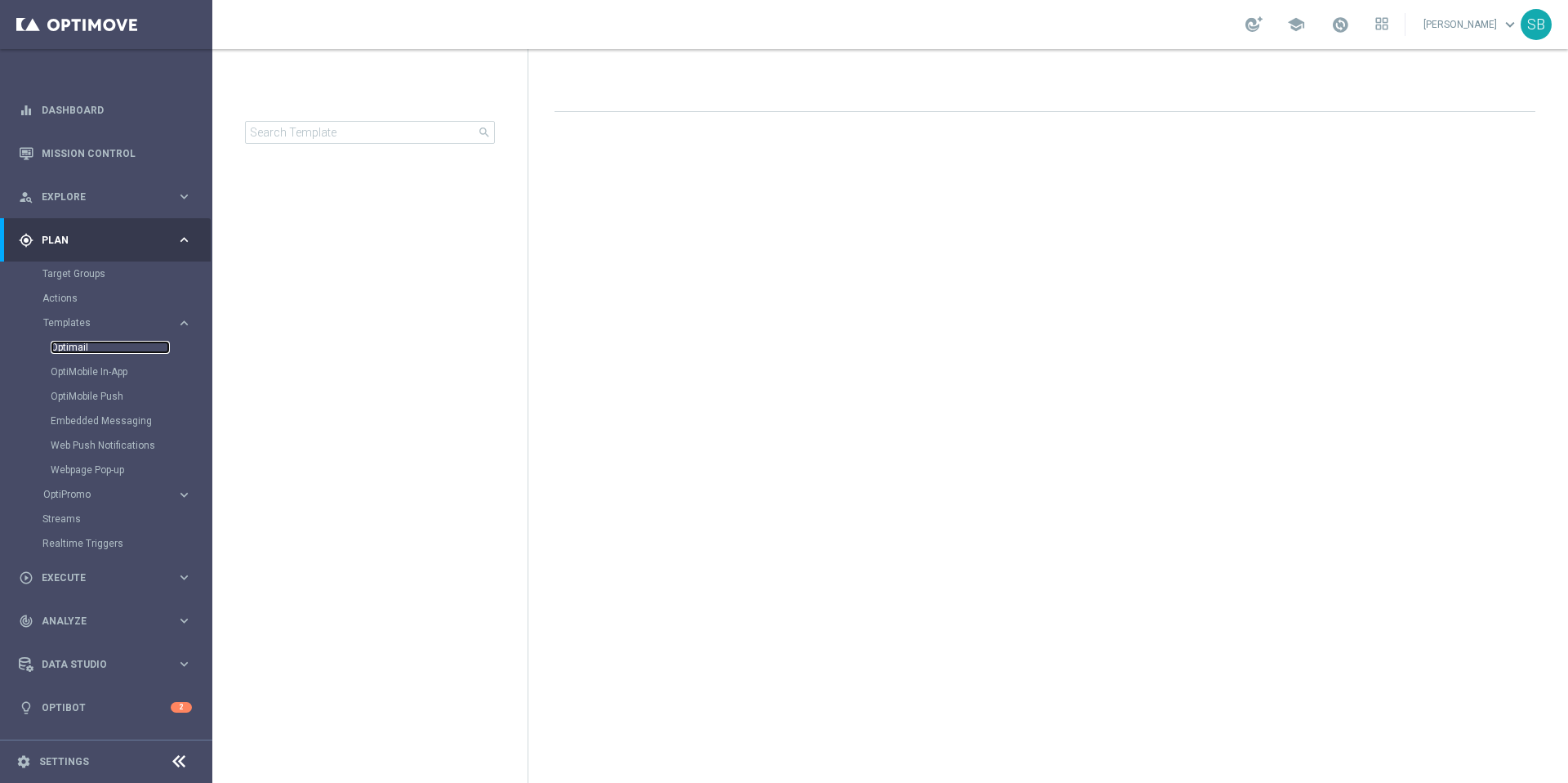
click at [77, 350] on link "Optimail" at bounding box center [110, 347] width 119 height 13
click at [75, 347] on link "Optimail" at bounding box center [110, 347] width 119 height 13
click at [70, 324] on span "Templates" at bounding box center [102, 322] width 117 height 10
click at [72, 327] on span "Templates" at bounding box center [102, 322] width 117 height 10
click at [76, 346] on link "Optimail" at bounding box center [110, 347] width 119 height 13
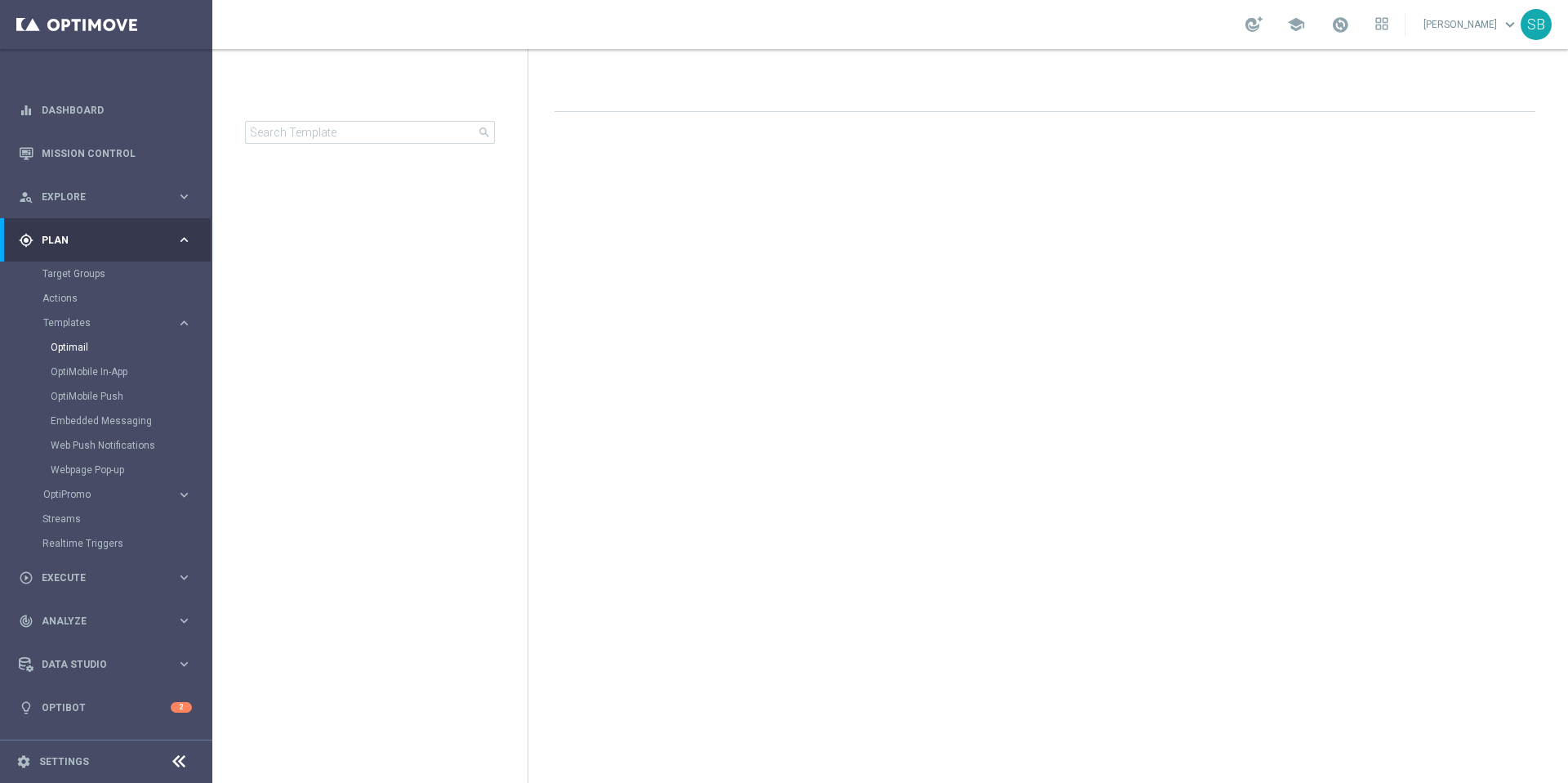
click at [180, 238] on icon "keyboard_arrow_right" at bounding box center [183, 239] width 15 height 15
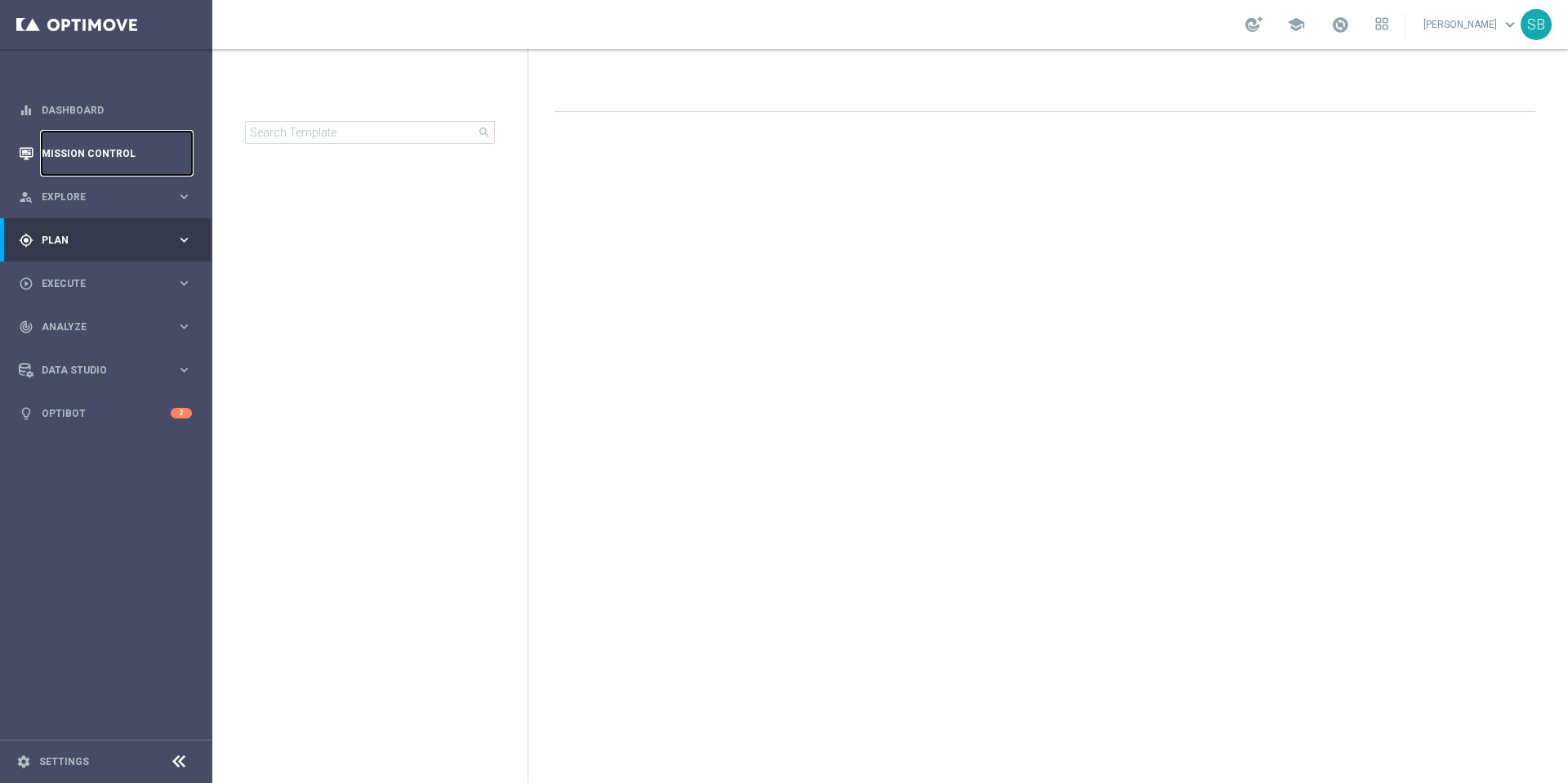
click at [109, 154] on link "Mission Control" at bounding box center [116, 154] width 150 height 44
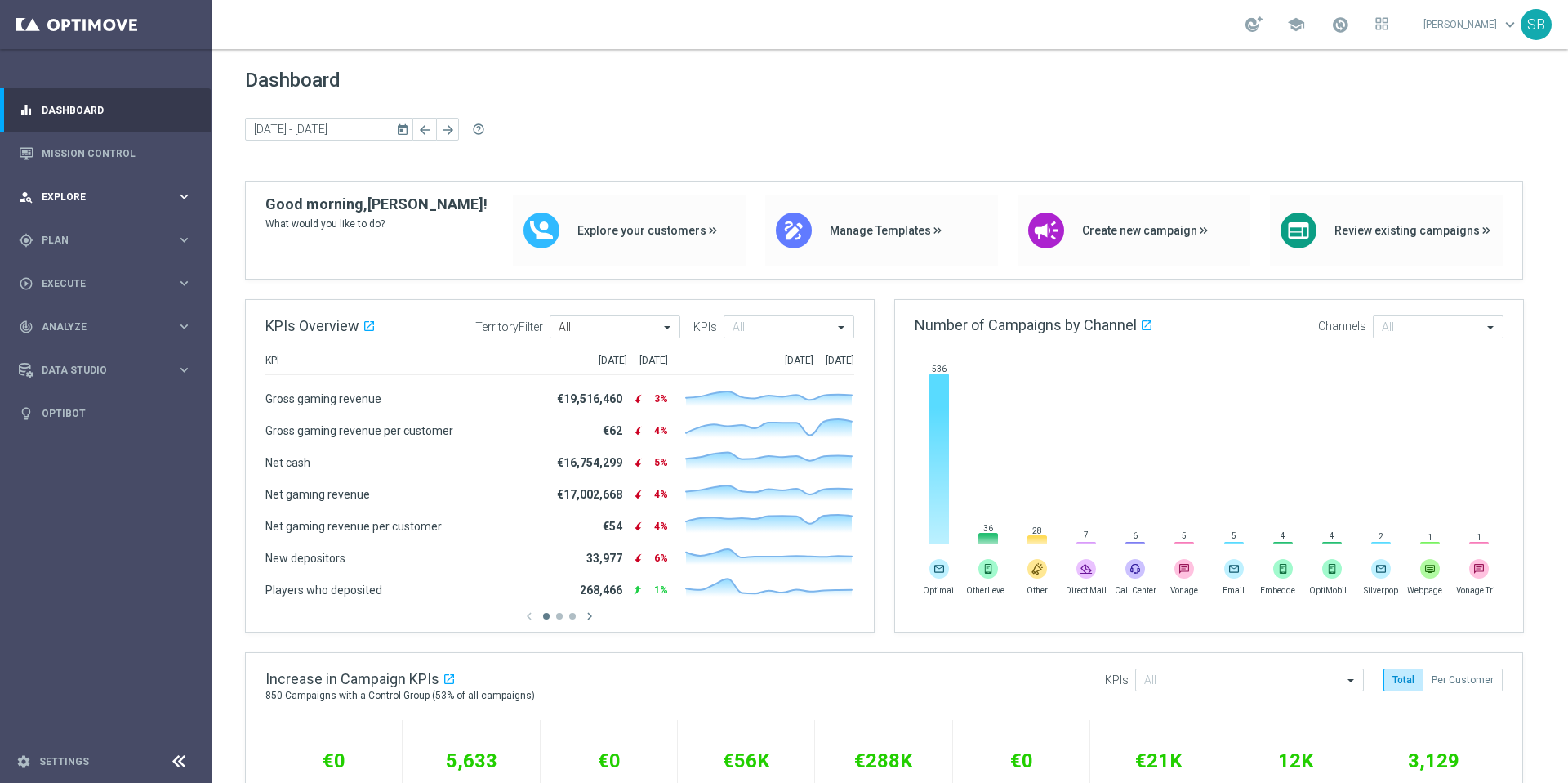
click at [64, 202] on div "person_search Explore" at bounding box center [98, 197] width 158 height 15
click at [71, 200] on span "Explore" at bounding box center [109, 196] width 134 height 10
click at [63, 245] on div "gps_fixed Plan" at bounding box center [98, 240] width 158 height 15
click at [70, 324] on span "Templates" at bounding box center [102, 322] width 117 height 10
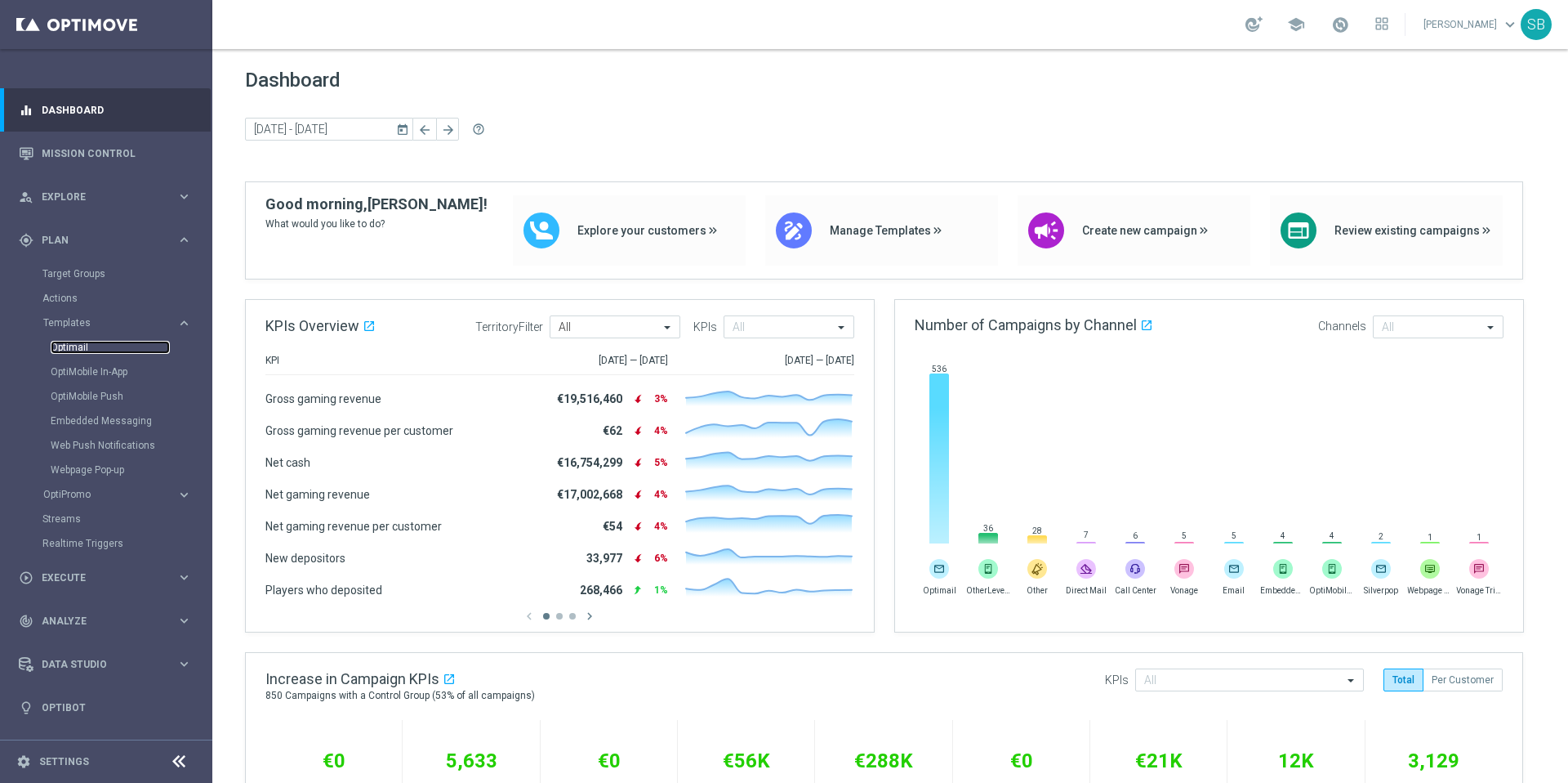
click at [74, 348] on link "Optimail" at bounding box center [110, 347] width 119 height 13
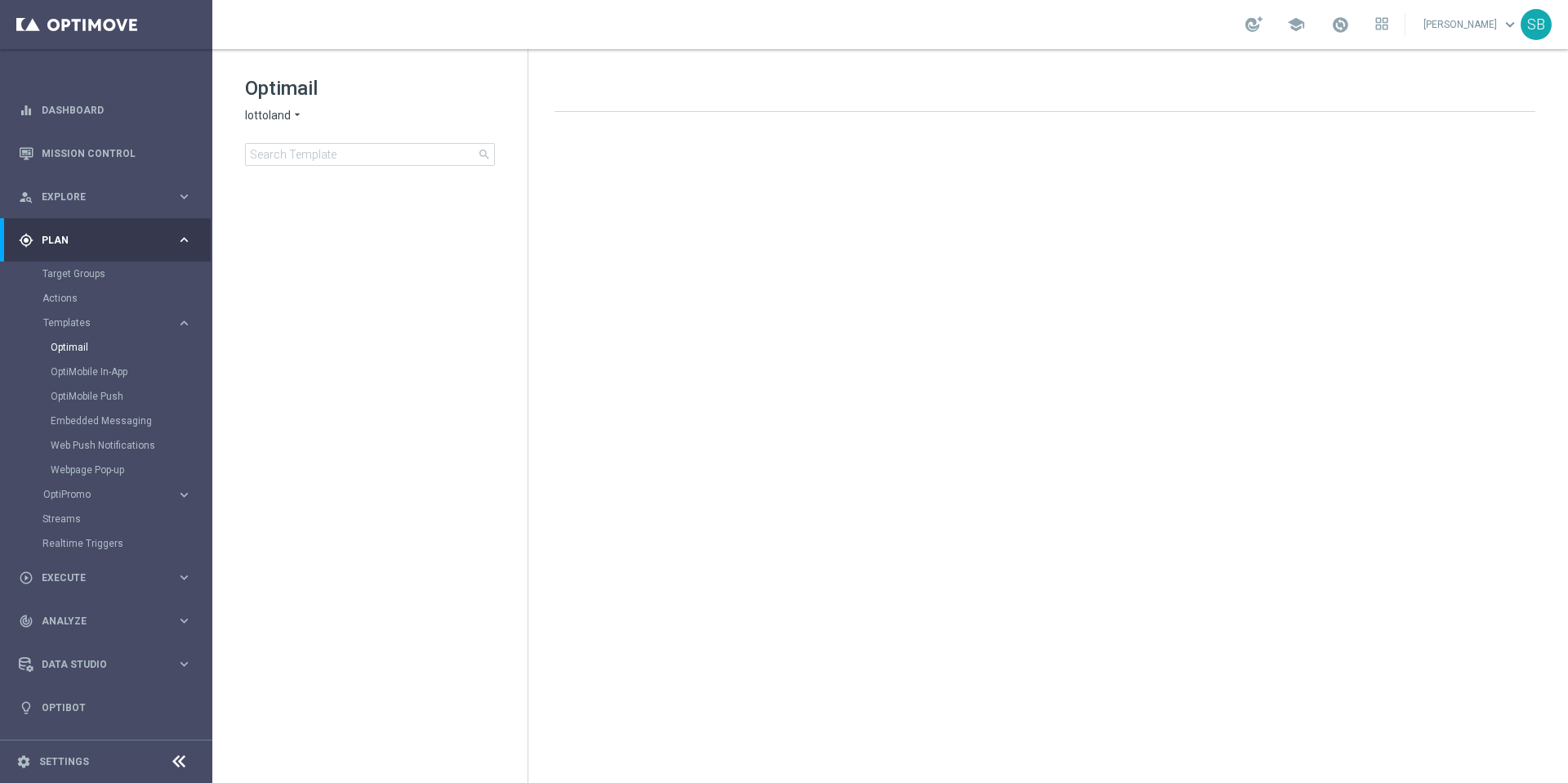
click at [298, 115] on icon "arrow_drop_down" at bounding box center [297, 115] width 13 height 15
click at [0, 0] on span "[DOMAIN_NAME]" at bounding box center [0, 0] width 0 height 0
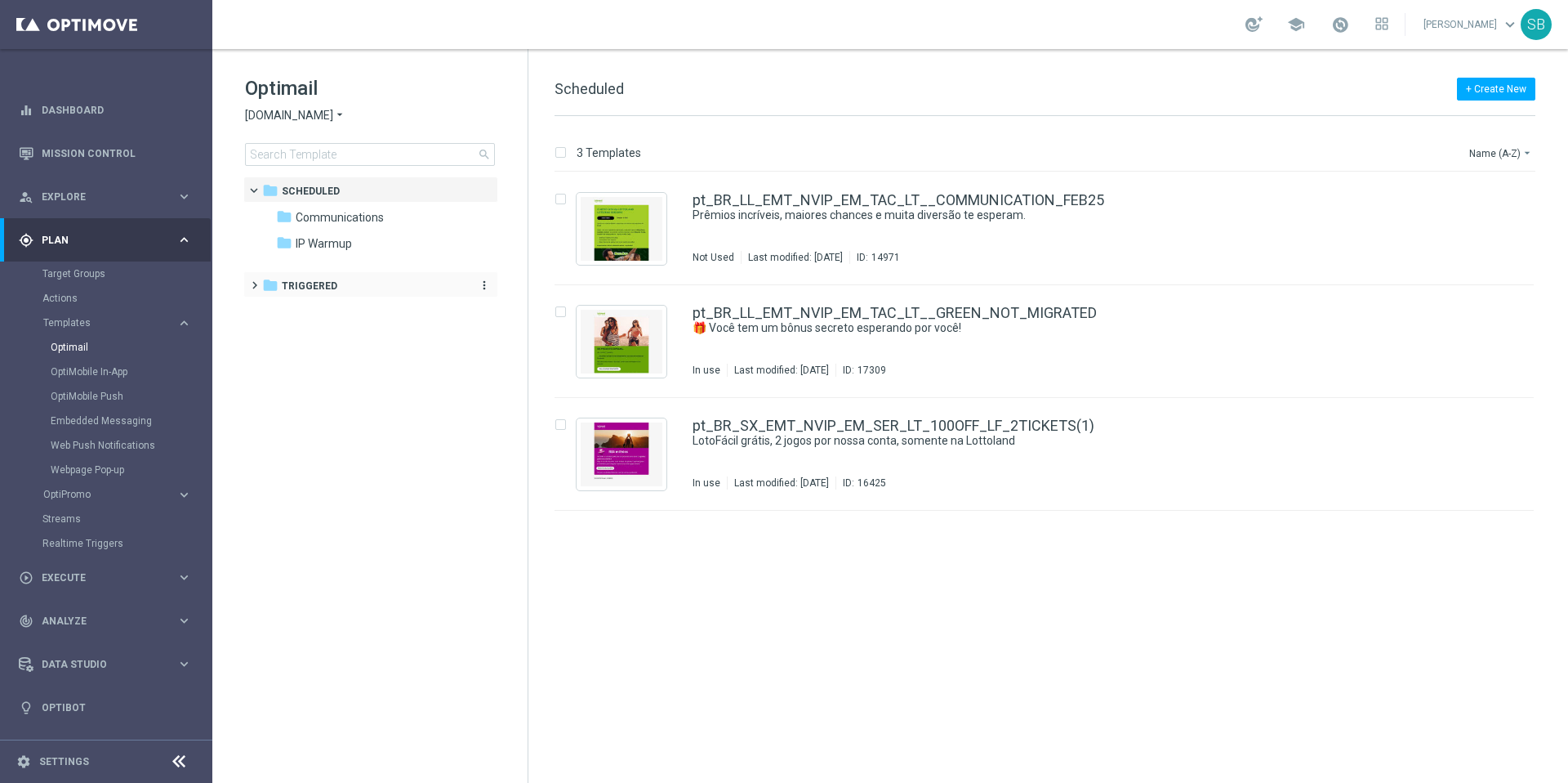
click at [275, 289] on icon "folder" at bounding box center [271, 285] width 16 height 16
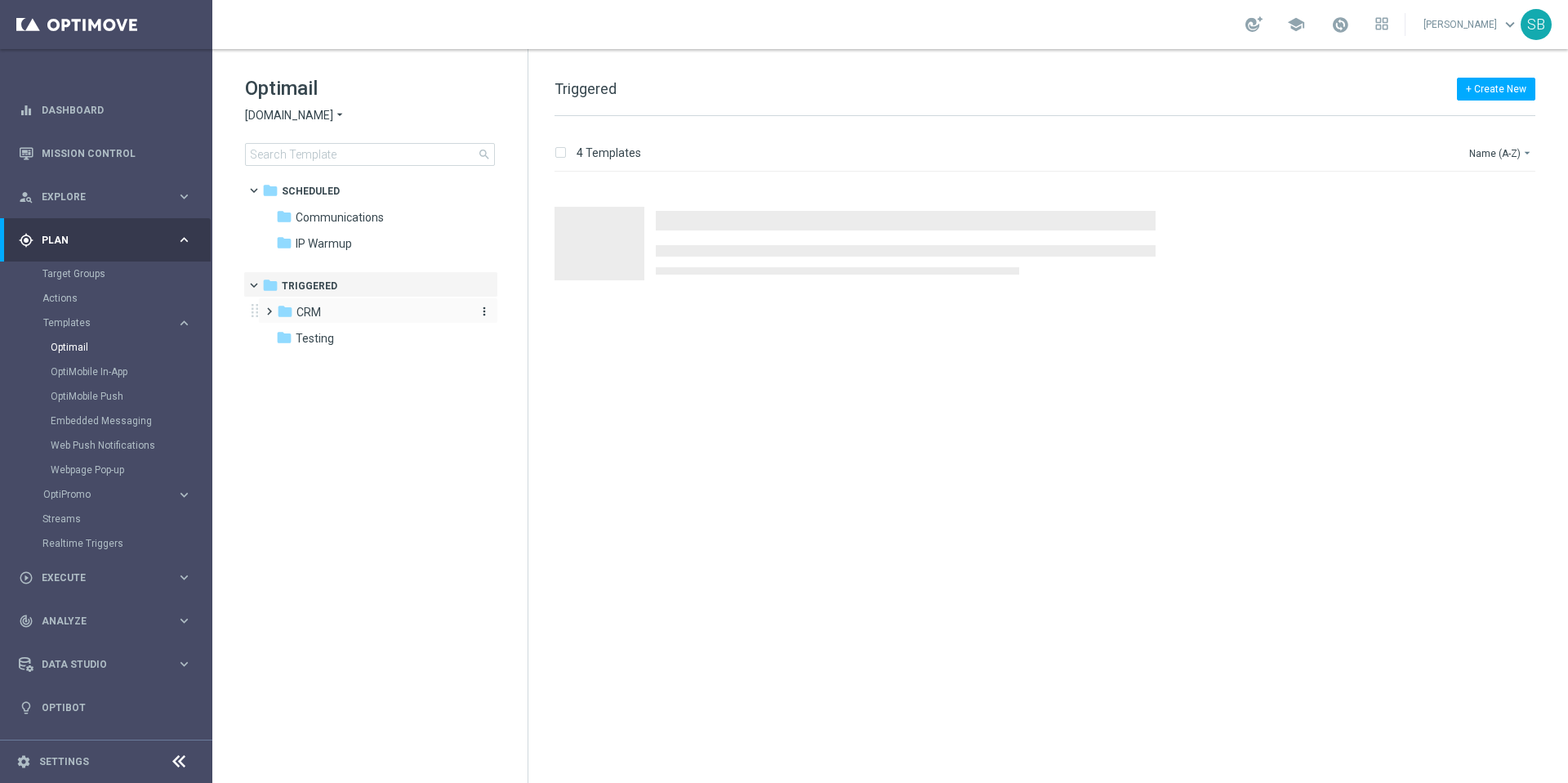
click at [285, 312] on icon "folder" at bounding box center [285, 312] width 16 height 16
click at [300, 339] on icon "folder" at bounding box center [301, 337] width 16 height 16
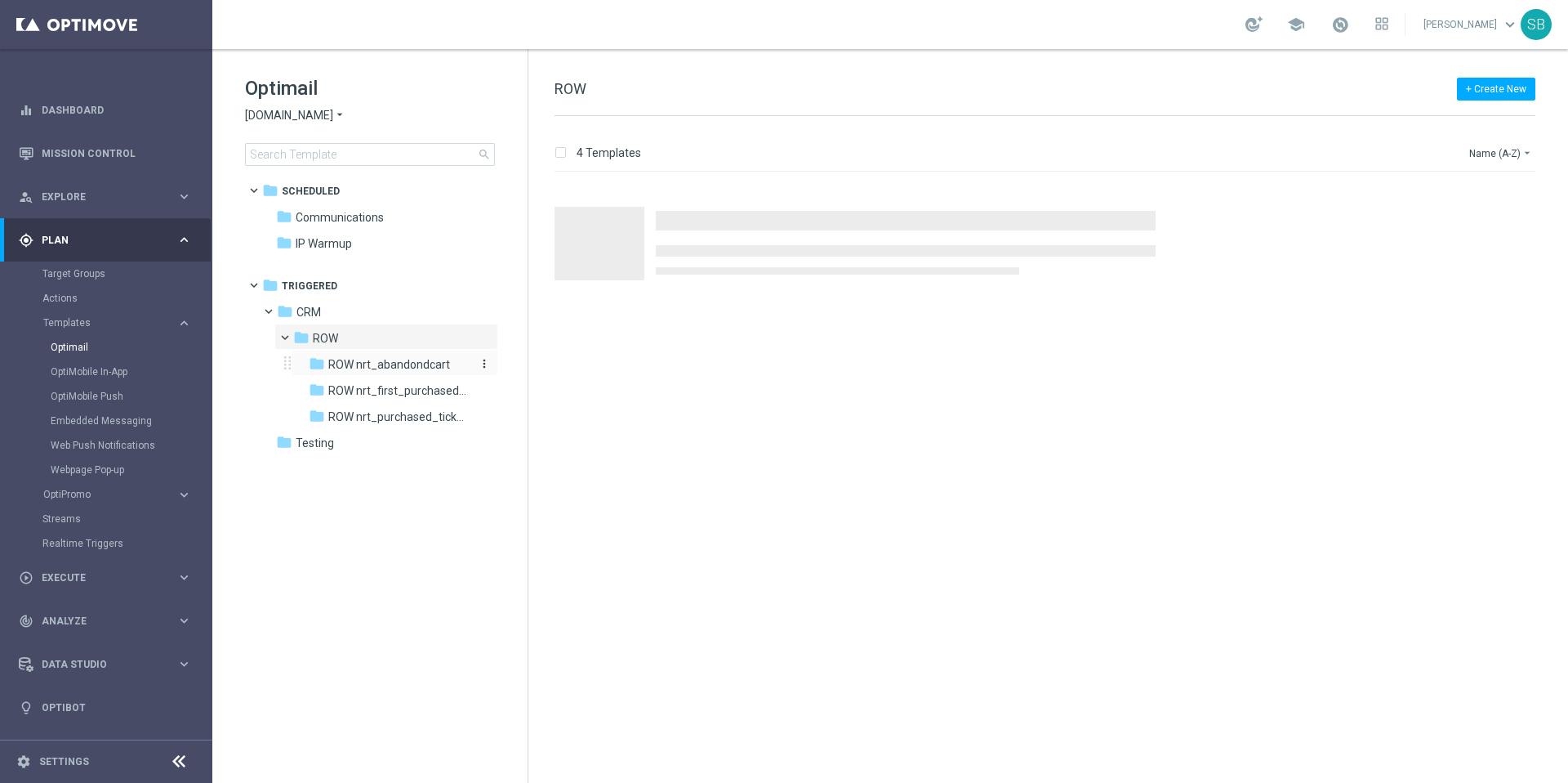
click at [352, 367] on span "ROW nrt_abandondcart" at bounding box center [390, 364] width 122 height 15
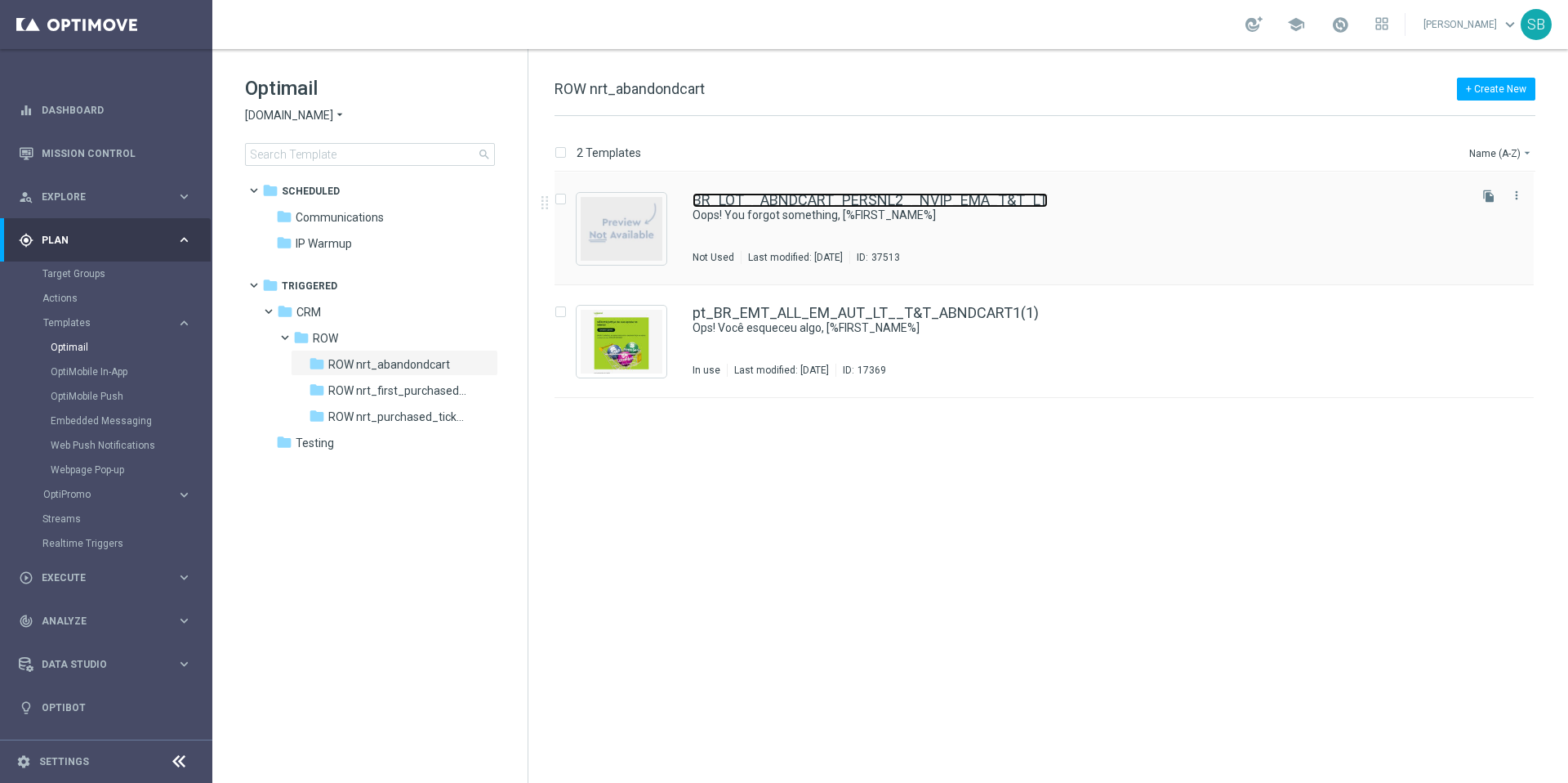
click at [841, 194] on link "BR_LOT__ABNDCART_PERSNL2__NVIP_EMA_T&T_LT" at bounding box center [870, 200] width 355 height 15
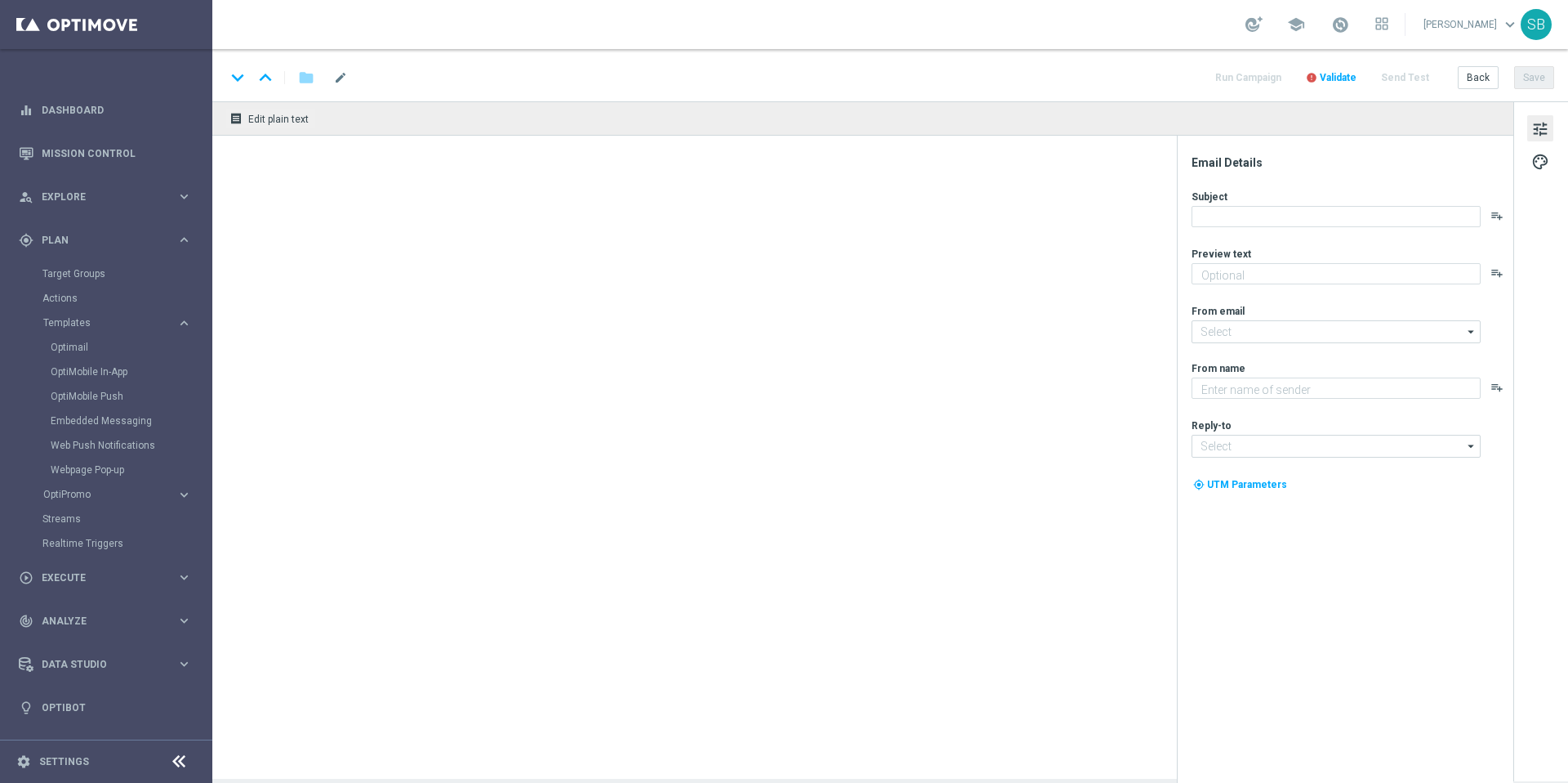
type textarea "Your cart is waiting!"
type input "[EMAIL_ADDRESS][DOMAIN_NAME]"
type textarea "[DOMAIN_NAME]"
type input "[EMAIL_ADDRESS][DOMAIN_NAME]"
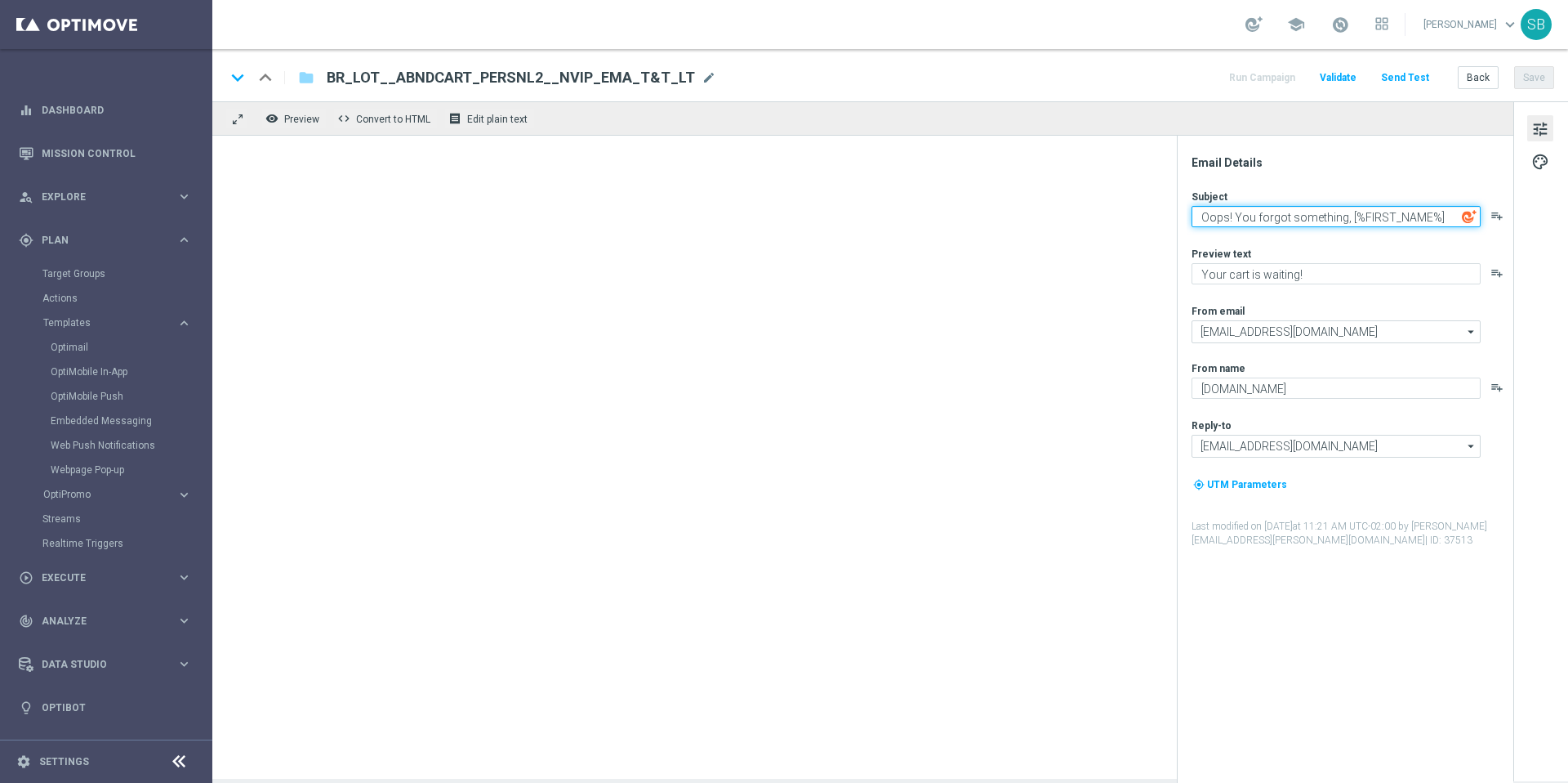
drag, startPoint x: 1200, startPoint y: 223, endPoint x: 1344, endPoint y: 223, distance: 144.0
click at [1344, 223] on textarea "Oops! You forgot something, [%FIRST_NAME%]" at bounding box center [1336, 216] width 289 height 21
click at [1232, 219] on textarea "Oops! You forgot something, [%FIRST_NAME%]" at bounding box center [1336, 216] width 289 height 21
drag, startPoint x: 1198, startPoint y: 219, endPoint x: 1338, endPoint y: 215, distance: 140.1
click at [1338, 215] on textarea "Oops! You forgot something, [%FIRST_NAME%]" at bounding box center [1336, 216] width 289 height 21
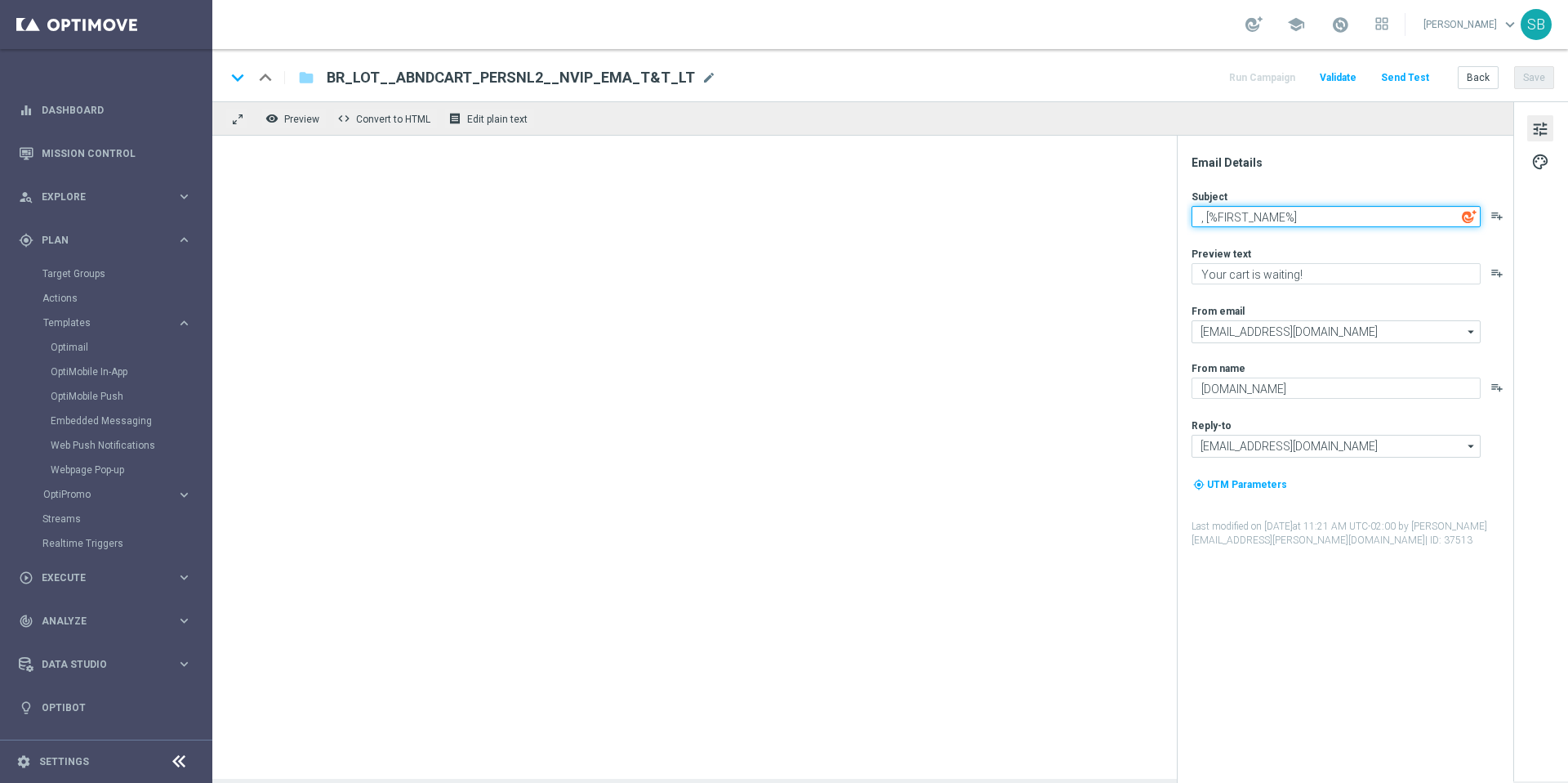
paste textarea "Ops! Você esqueceu alguma coisa"
type textarea "Ops! Você esqueceu alguma coisa, [%FIRST_NAME%]"
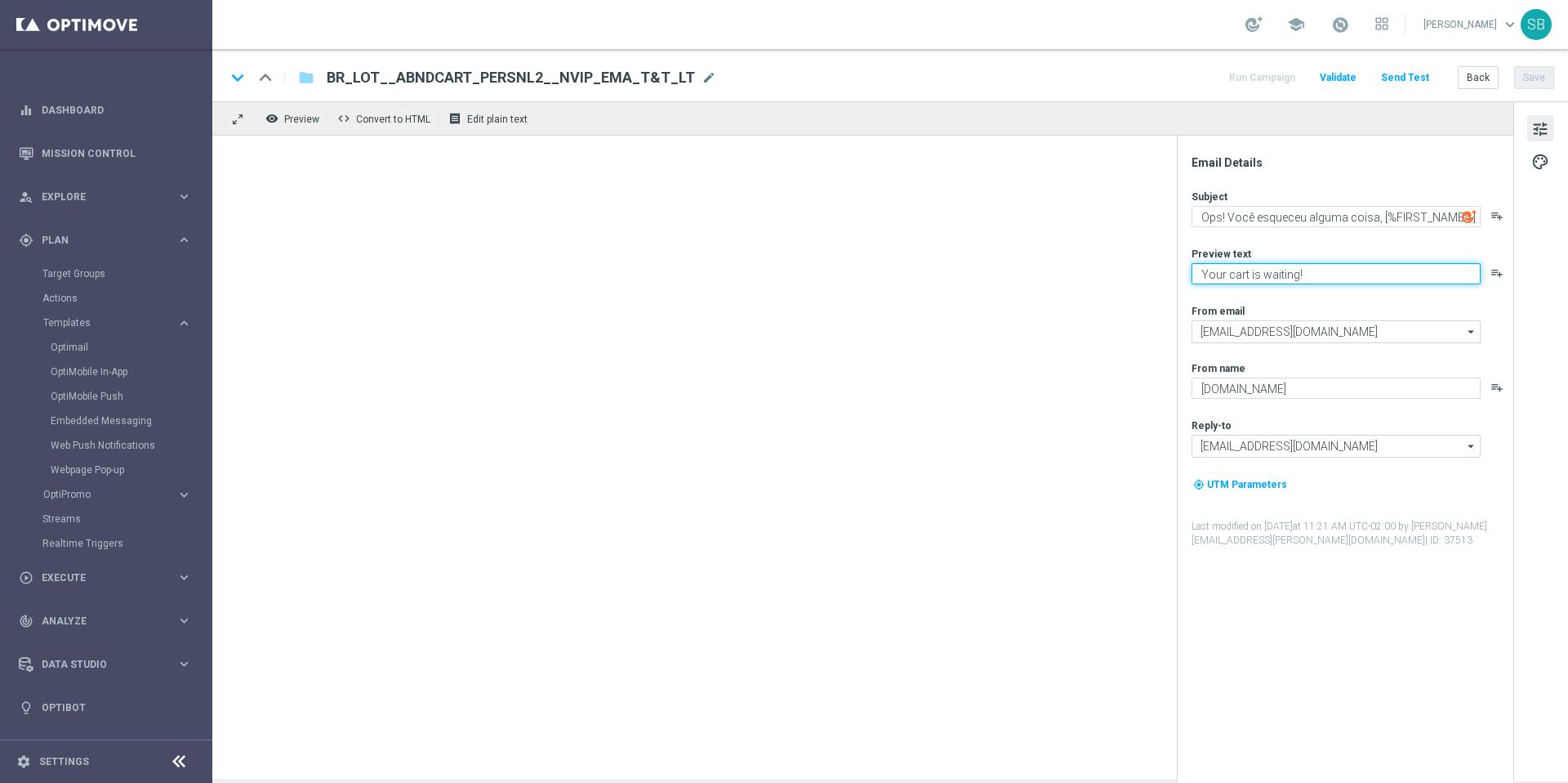
drag, startPoint x: 1304, startPoint y: 278, endPoint x: 1197, endPoint y: 281, distance: 107.0
click at [1197, 281] on textarea "Your cart is waiting!" at bounding box center [1336, 273] width 289 height 21
click at [1306, 279] on textarea "Your cart is waiting!" at bounding box center [1336, 273] width 289 height 21
drag, startPoint x: 1307, startPoint y: 273, endPoint x: 1187, endPoint y: 274, distance: 120.0
click at [1187, 274] on div "Email Details Subject Ops! Você esqueceu alguma coisa, [%FIRST_NAME%] playlist_…" at bounding box center [1349, 469] width 325 height 628
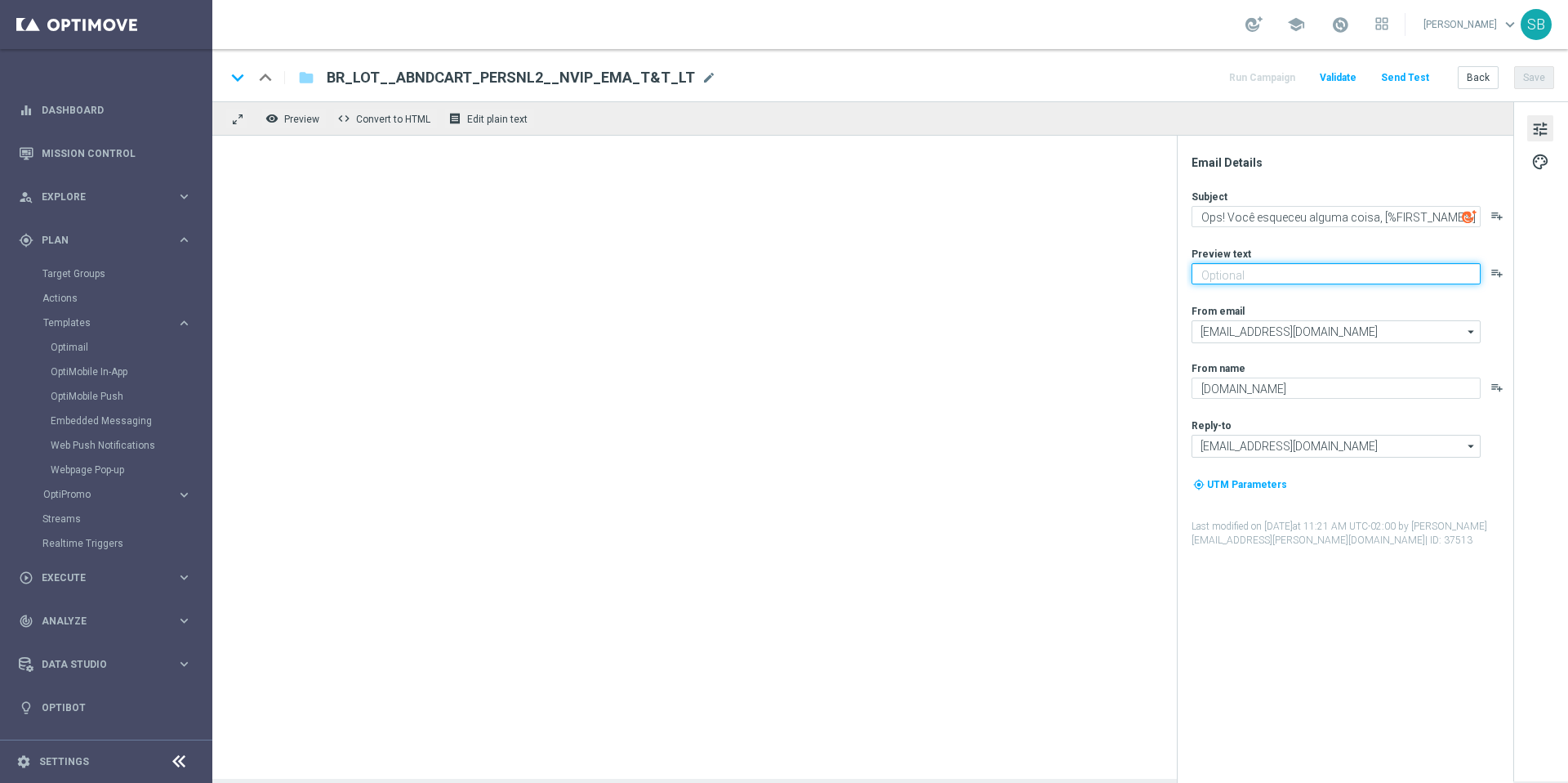
click at [1228, 271] on textarea at bounding box center [1336, 273] width 289 height 21
paste textarea "Seu carrinho está esperando!"
type textarea "Seu carrinho está esperando!"
click at [1058, 461] on div at bounding box center [863, 457] width 1301 height 643
click at [804, 386] on div at bounding box center [863, 457] width 1301 height 643
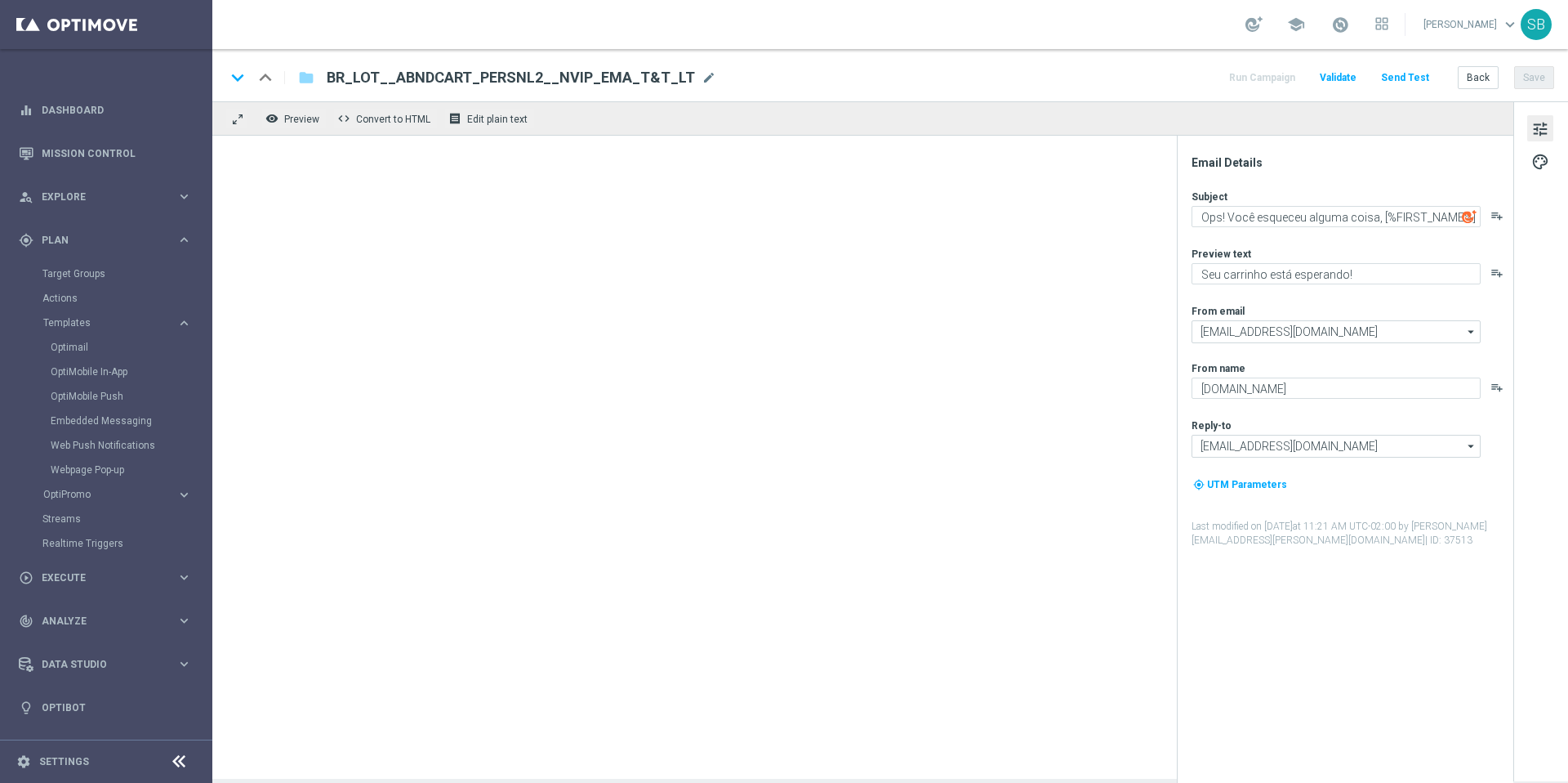
click at [1453, 94] on div "keyboard_arrow_down keyboard_arrow_up folder BR_LOT__ABNDCART_PERSNL2__NVIP_EMA…" at bounding box center [890, 75] width 1356 height 53
click at [1202, 220] on textarea "Ops! Você esqueceu alguma coisa, [%FIRST_NAME%]" at bounding box center [1336, 216] width 289 height 21
drag, startPoint x: 1201, startPoint y: 219, endPoint x: 1375, endPoint y: 215, distance: 174.0
click at [1375, 215] on textarea "Ops! Você esqueceu alguma coisa, [%FIRST_NAME%]" at bounding box center [1336, 216] width 289 height 21
drag, startPoint x: 1356, startPoint y: 273, endPoint x: 1196, endPoint y: 279, distance: 160.1
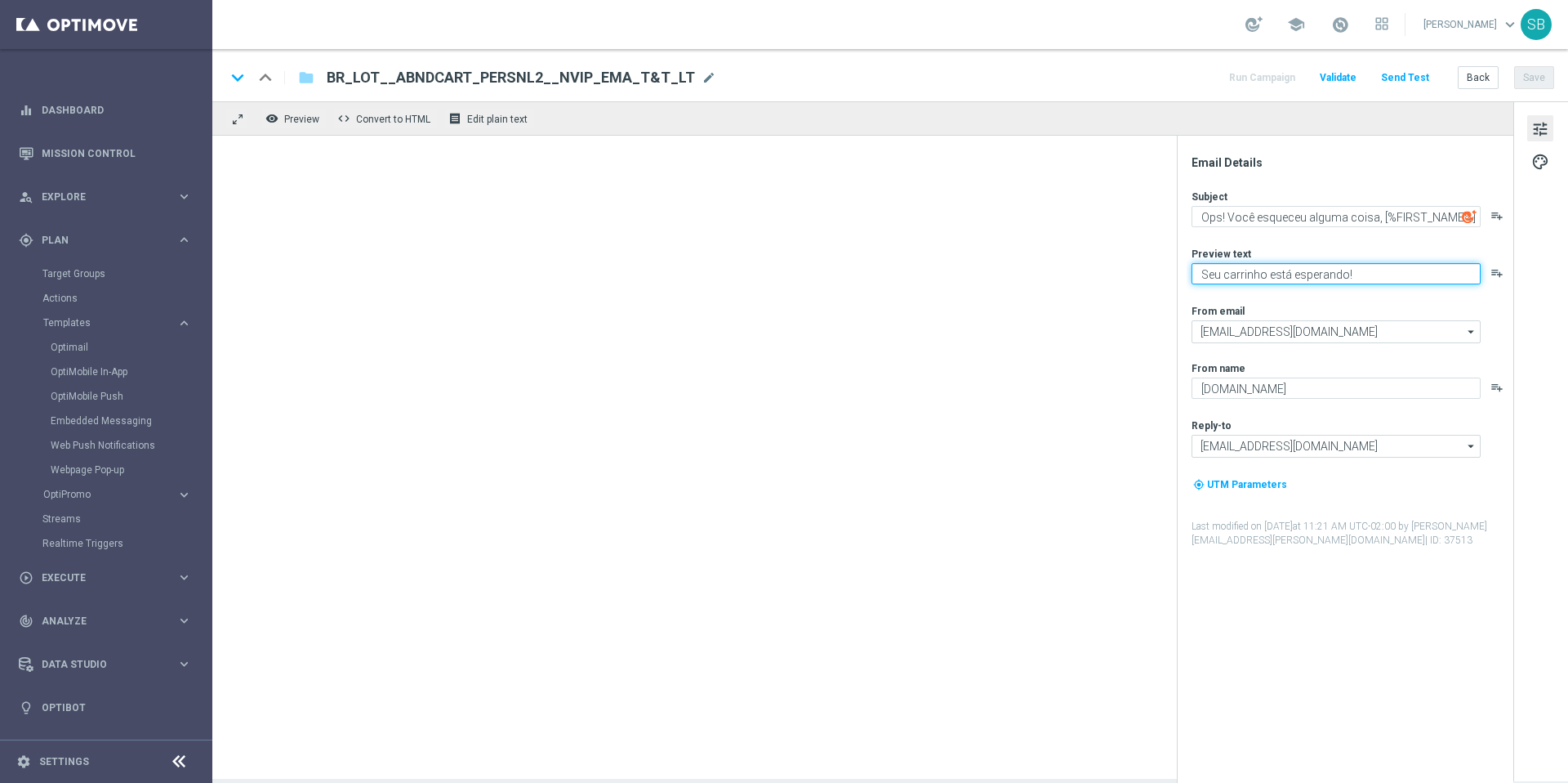
click at [1196, 279] on textarea "Seu carrinho está esperando!" at bounding box center [1336, 273] width 289 height 21
click at [1478, 75] on button "Back" at bounding box center [1477, 77] width 41 height 23
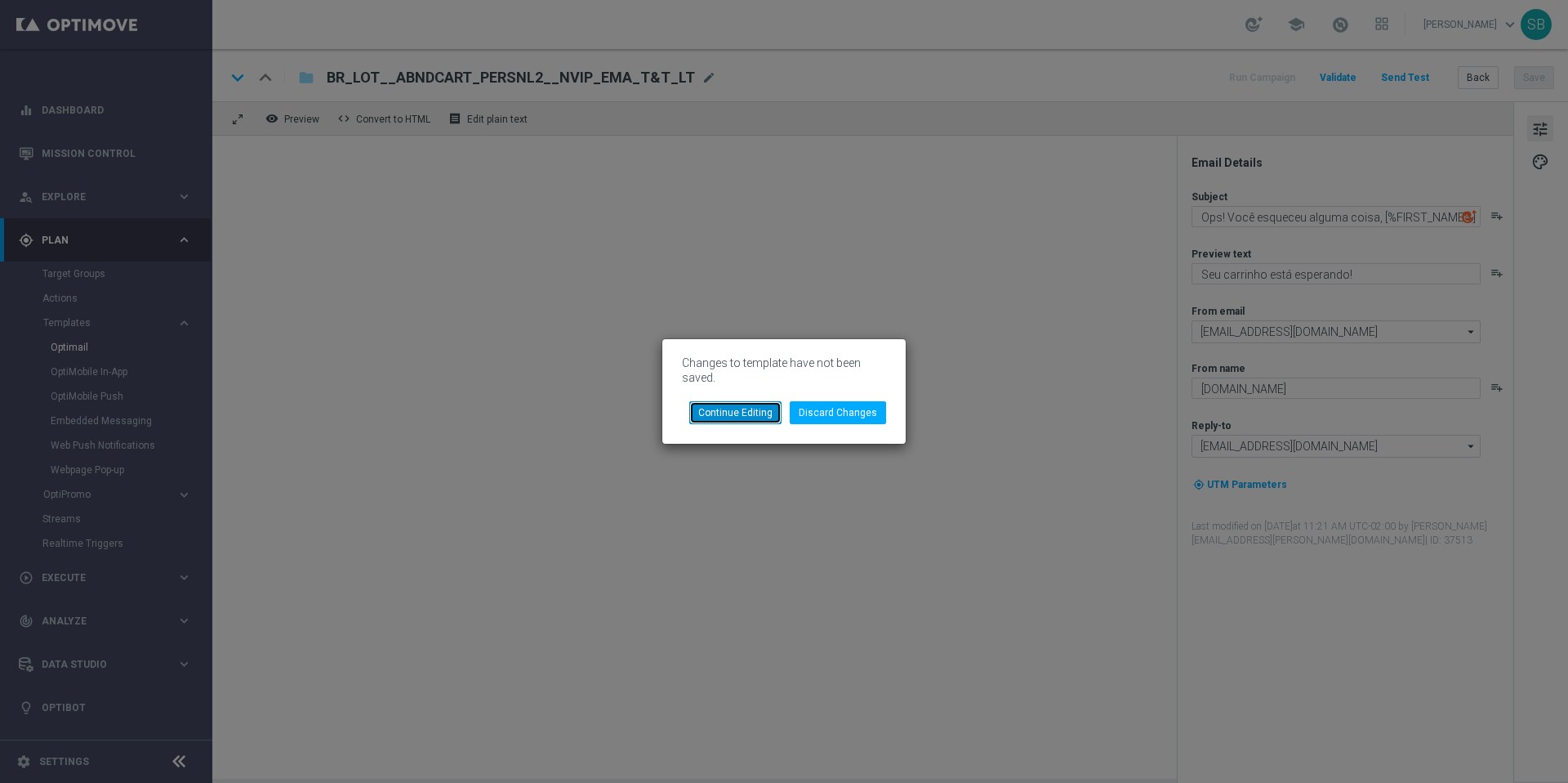
click at [746, 413] on button "Continue Editing" at bounding box center [735, 412] width 93 height 23
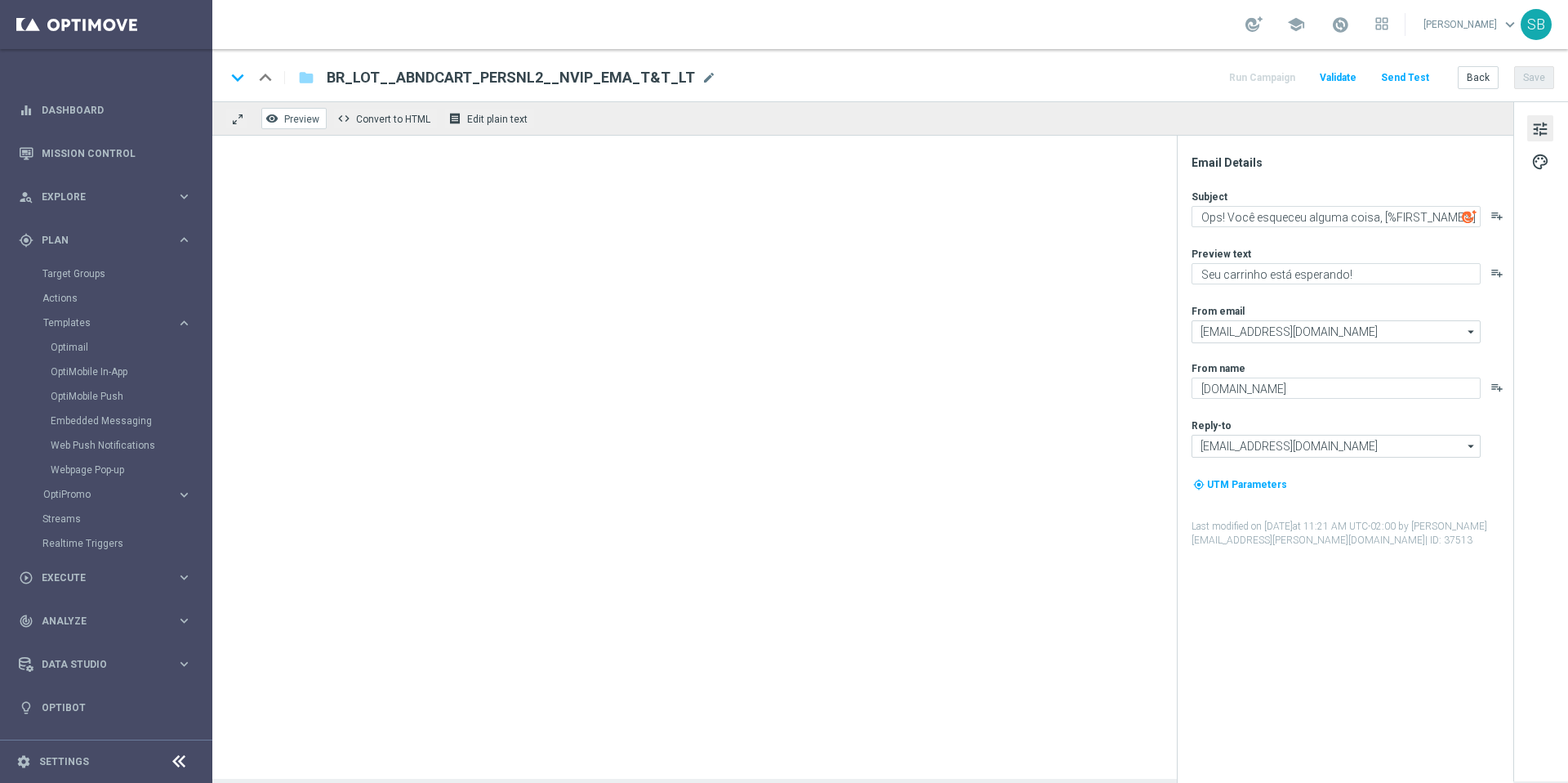
click at [287, 117] on span "Preview" at bounding box center [301, 119] width 35 height 12
click at [1474, 80] on button "Back" at bounding box center [1477, 77] width 41 height 23
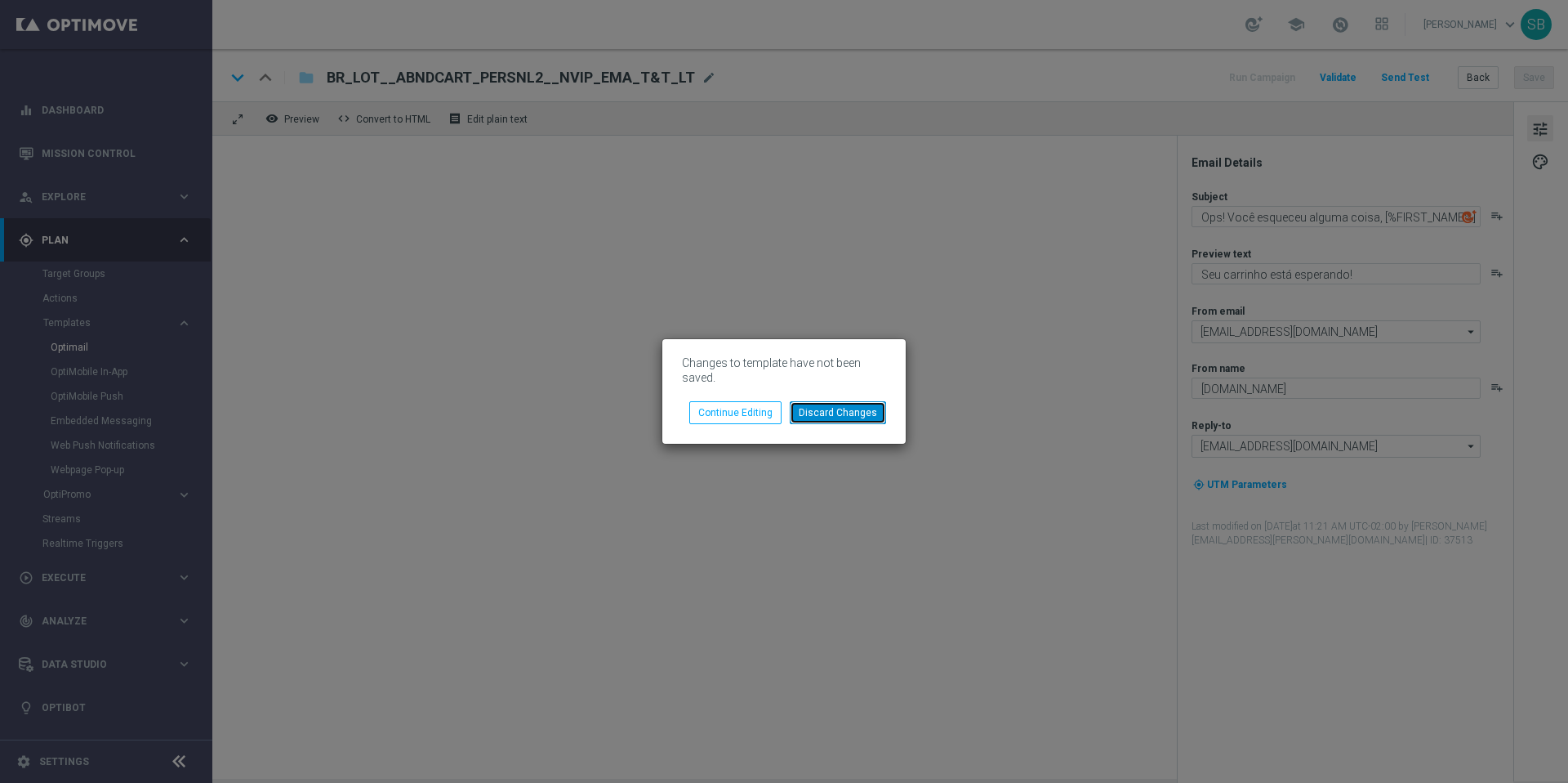
click at [831, 405] on button "Discard Changes" at bounding box center [838, 412] width 96 height 23
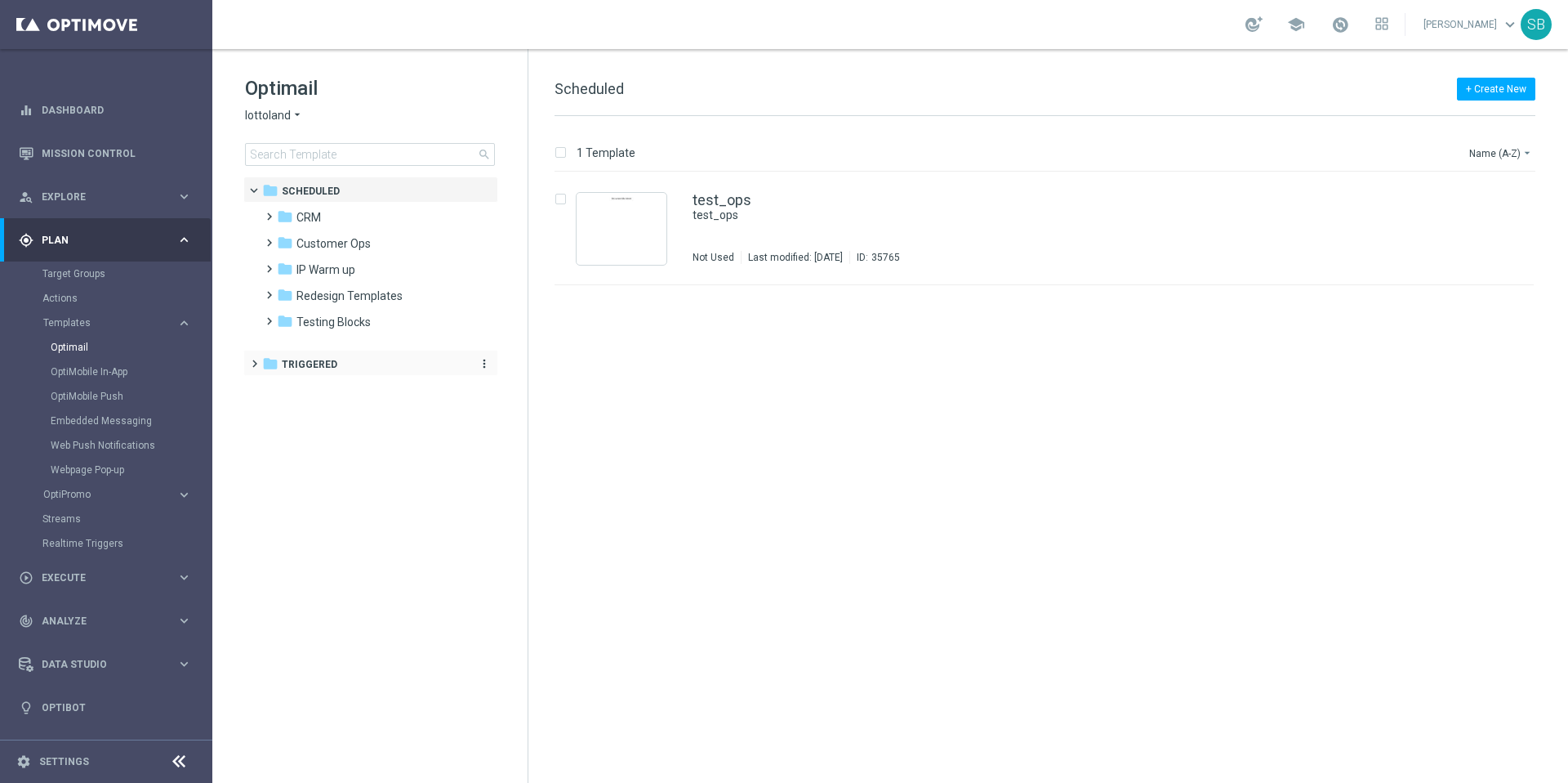
click at [271, 371] on icon "folder" at bounding box center [271, 363] width 16 height 16
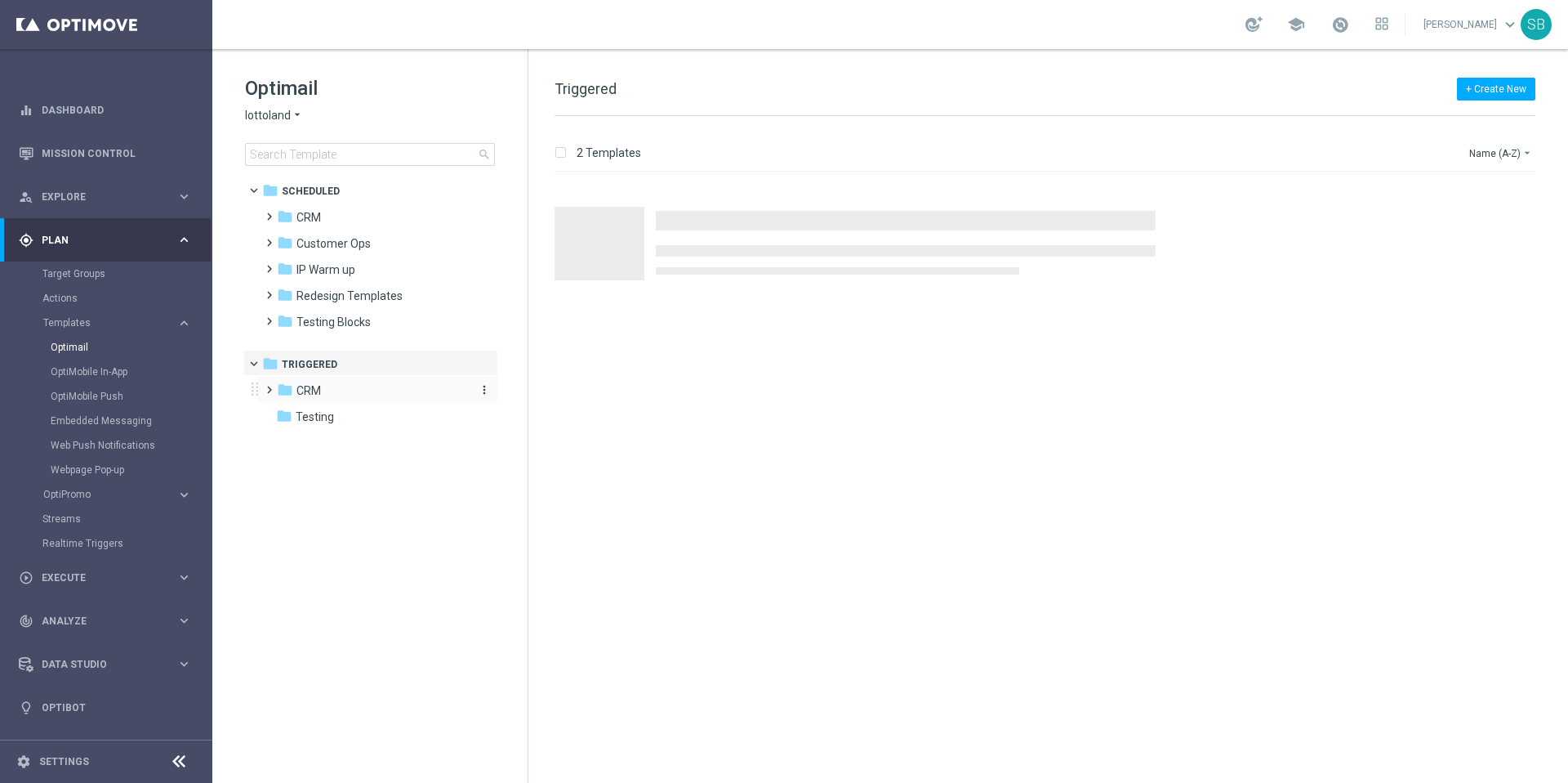
click at [287, 392] on icon "folder" at bounding box center [285, 390] width 16 height 16
click at [301, 465] on icon "folder" at bounding box center [301, 468] width 16 height 16
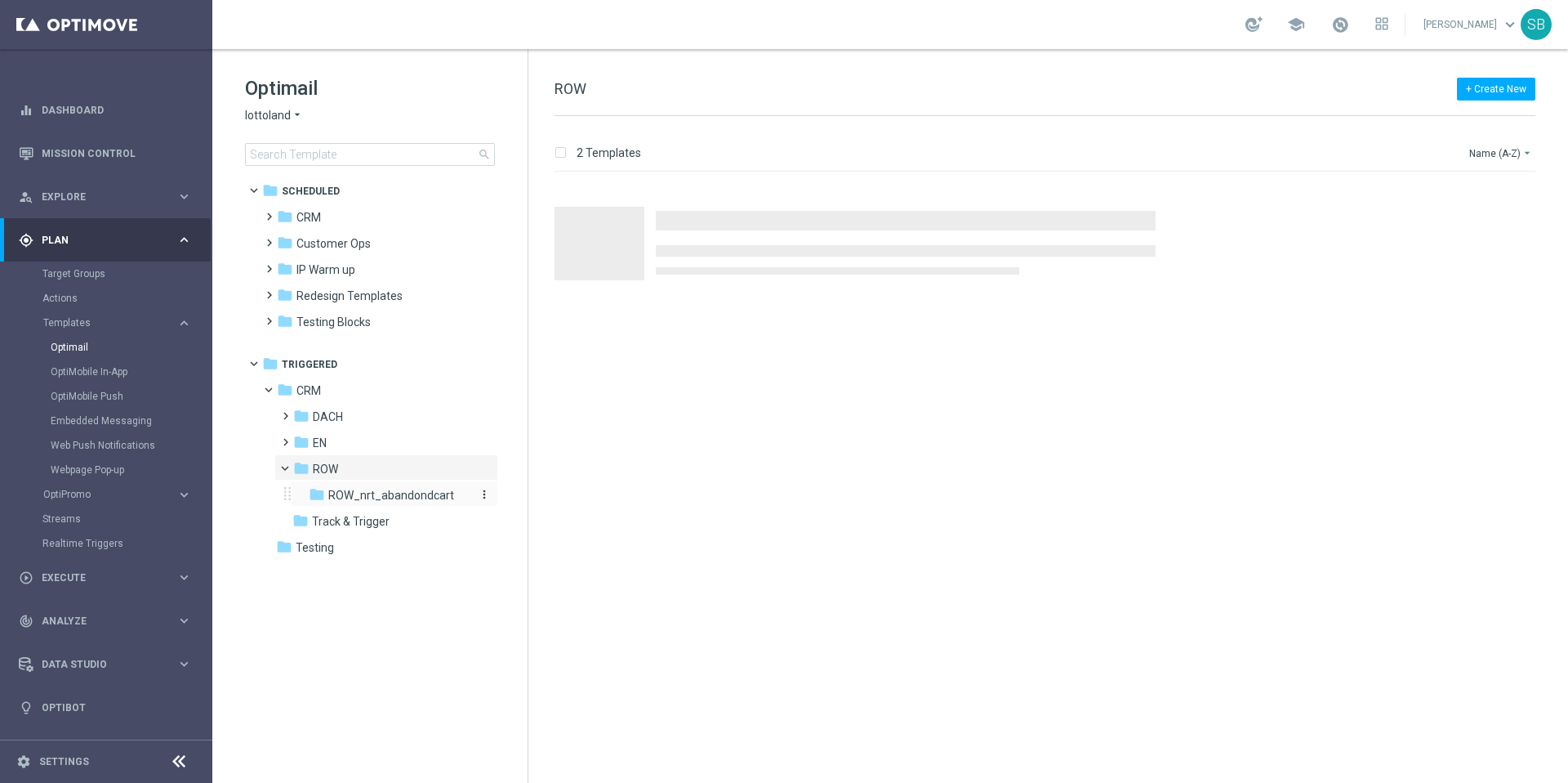
click at [321, 493] on icon "folder" at bounding box center [317, 494] width 16 height 16
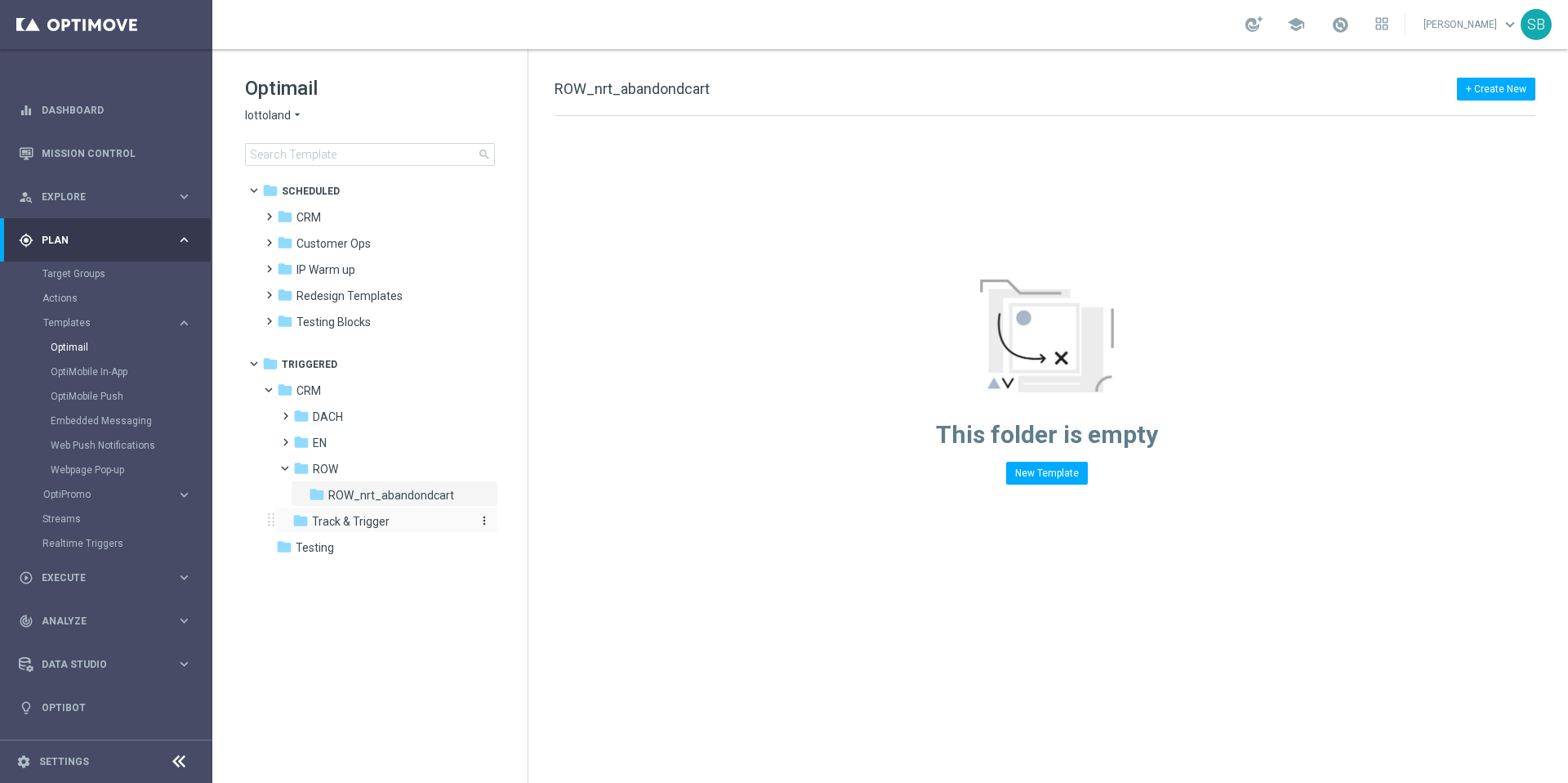
click at [296, 523] on icon "folder" at bounding box center [301, 520] width 16 height 16
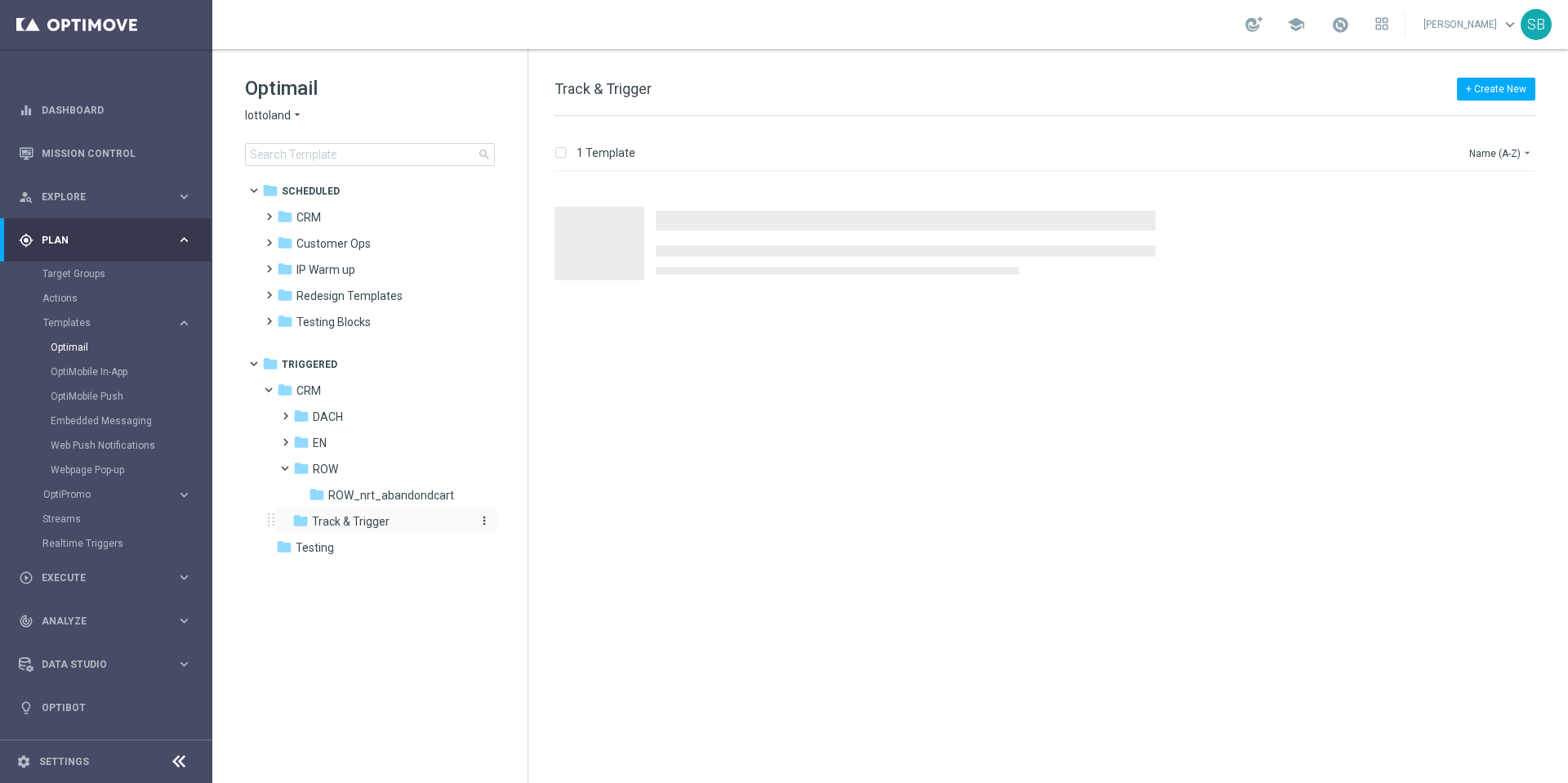
click at [303, 518] on icon "folder" at bounding box center [301, 520] width 16 height 16
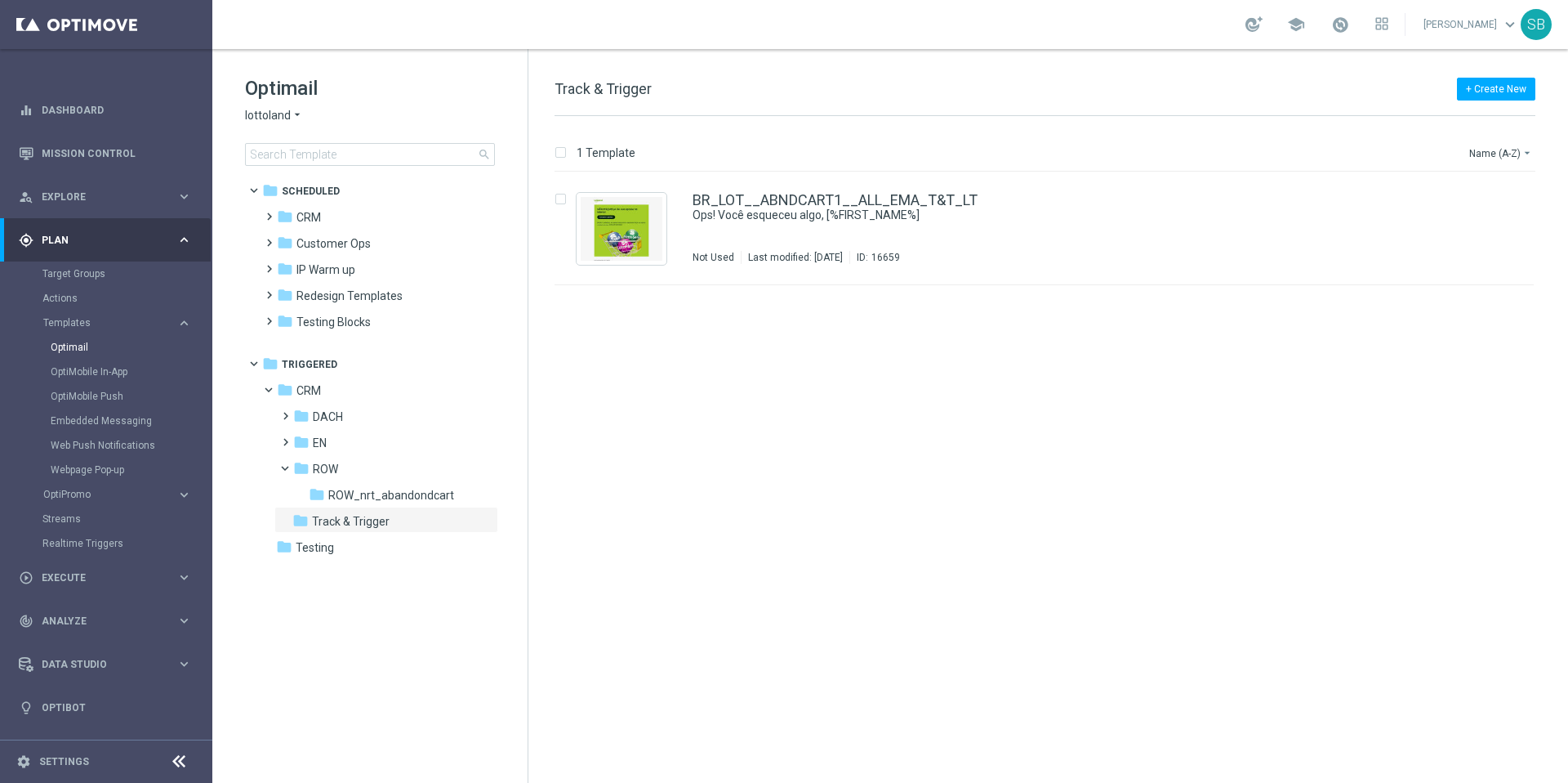
click at [295, 114] on icon "arrow_drop_down" at bounding box center [297, 115] width 13 height 15
click at [0, 0] on span "[DOMAIN_NAME]" at bounding box center [0, 0] width 0 height 0
click at [317, 491] on icon "folder" at bounding box center [317, 494] width 16 height 16
click at [339, 496] on span "ROW_nrt_abandondcart" at bounding box center [391, 495] width 126 height 15
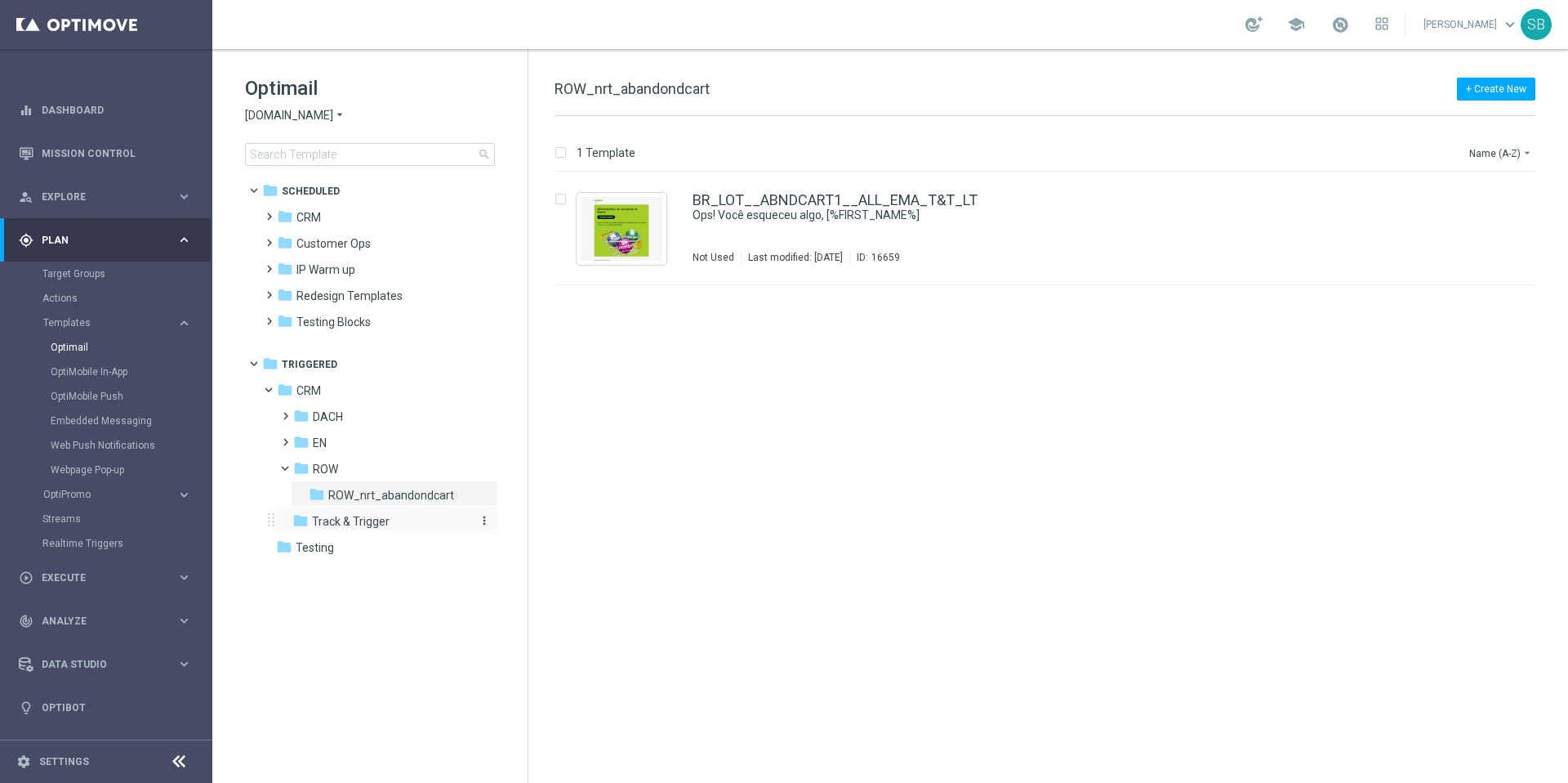
click at [304, 522] on icon "folder" at bounding box center [301, 520] width 16 height 16
click at [308, 467] on icon "folder" at bounding box center [301, 468] width 16 height 16
click at [282, 213] on icon "folder" at bounding box center [285, 216] width 16 height 16
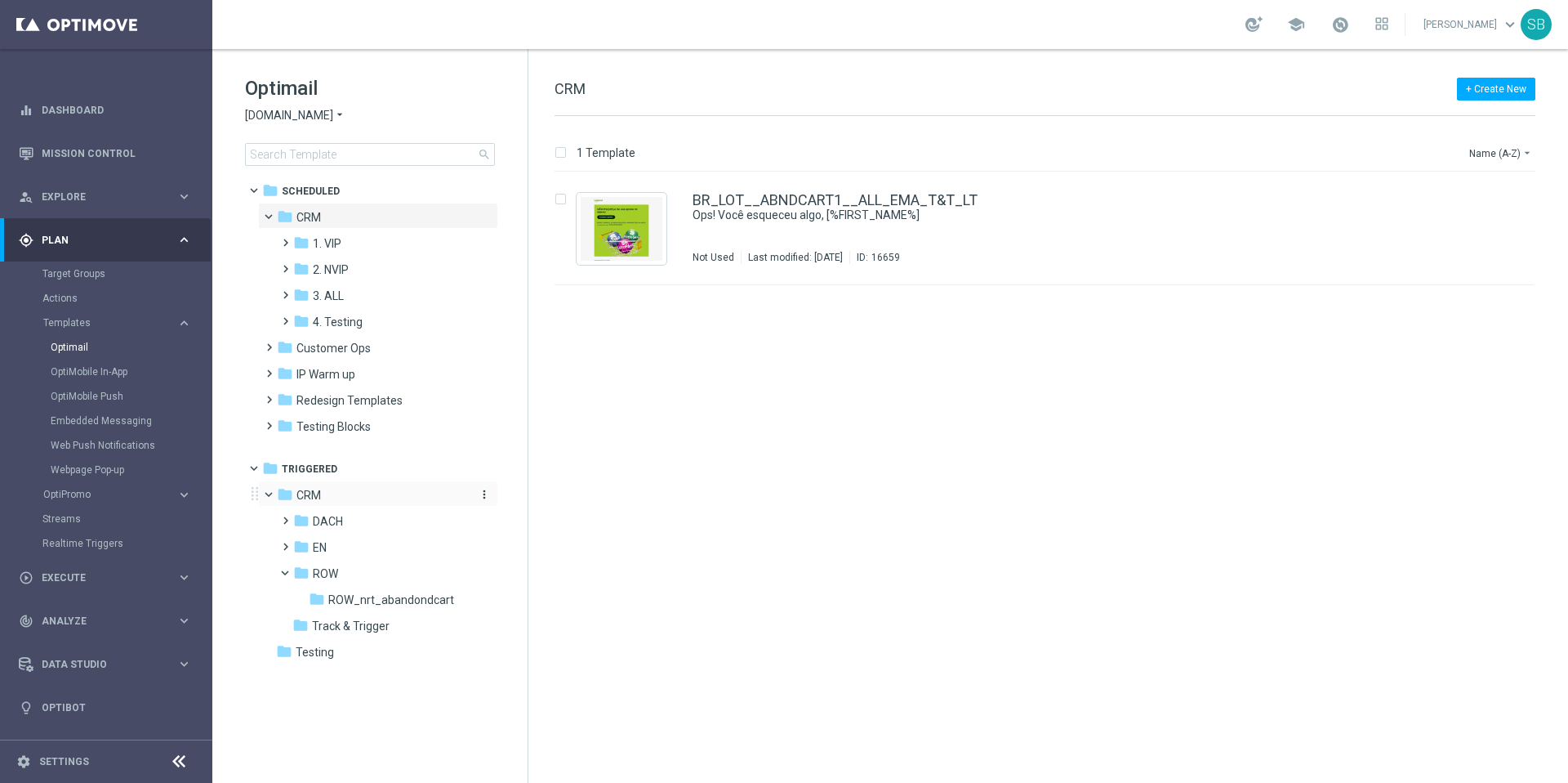
click at [290, 494] on icon "folder" at bounding box center [285, 494] width 16 height 16
click at [322, 598] on icon "folder" at bounding box center [317, 599] width 16 height 16
click at [306, 627] on icon "folder" at bounding box center [301, 625] width 16 height 16
click at [297, 577] on icon "folder" at bounding box center [301, 573] width 16 height 16
click at [289, 573] on span at bounding box center [291, 569] width 6 height 7
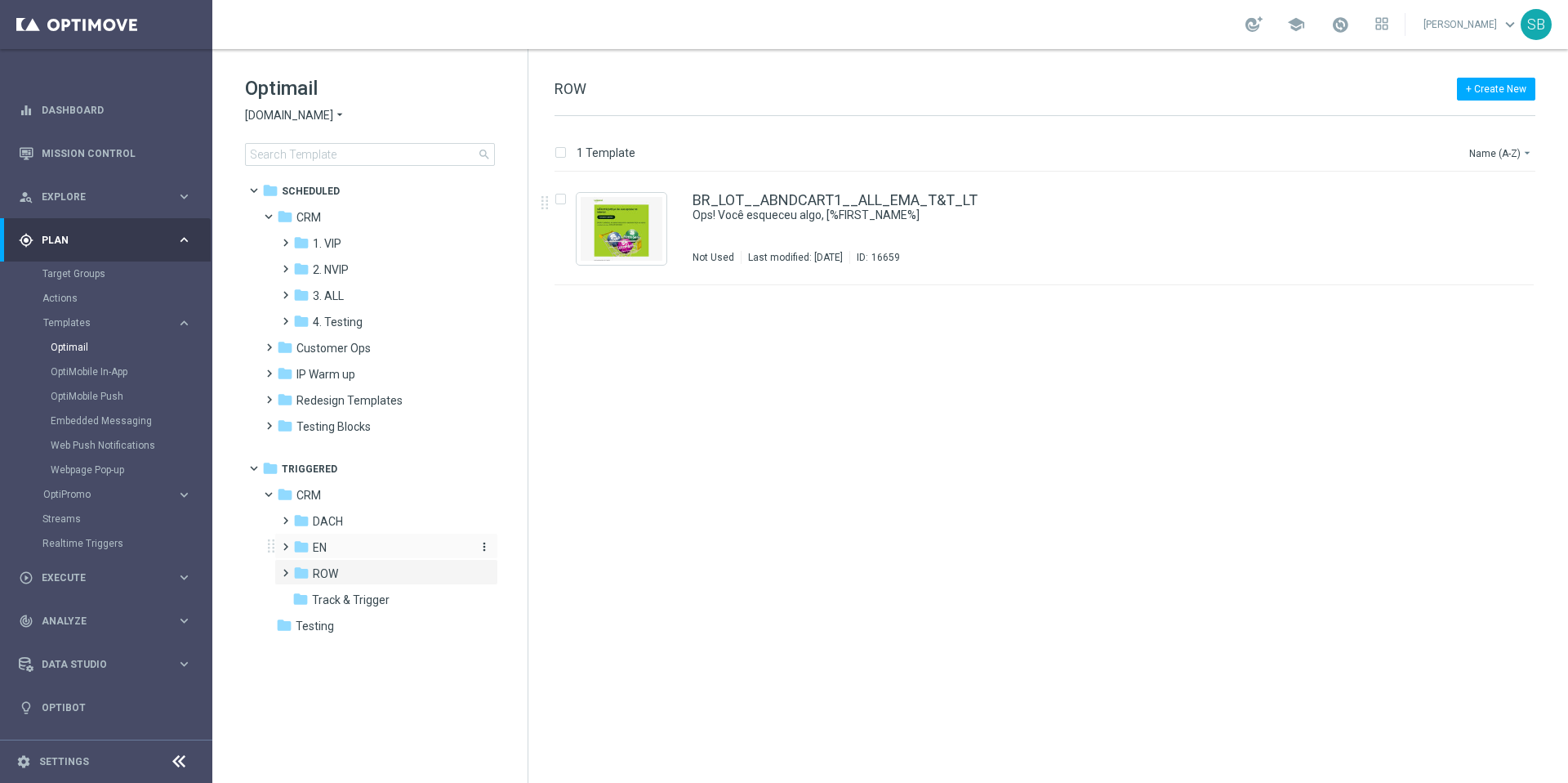
click at [307, 548] on icon "folder" at bounding box center [301, 547] width 16 height 16
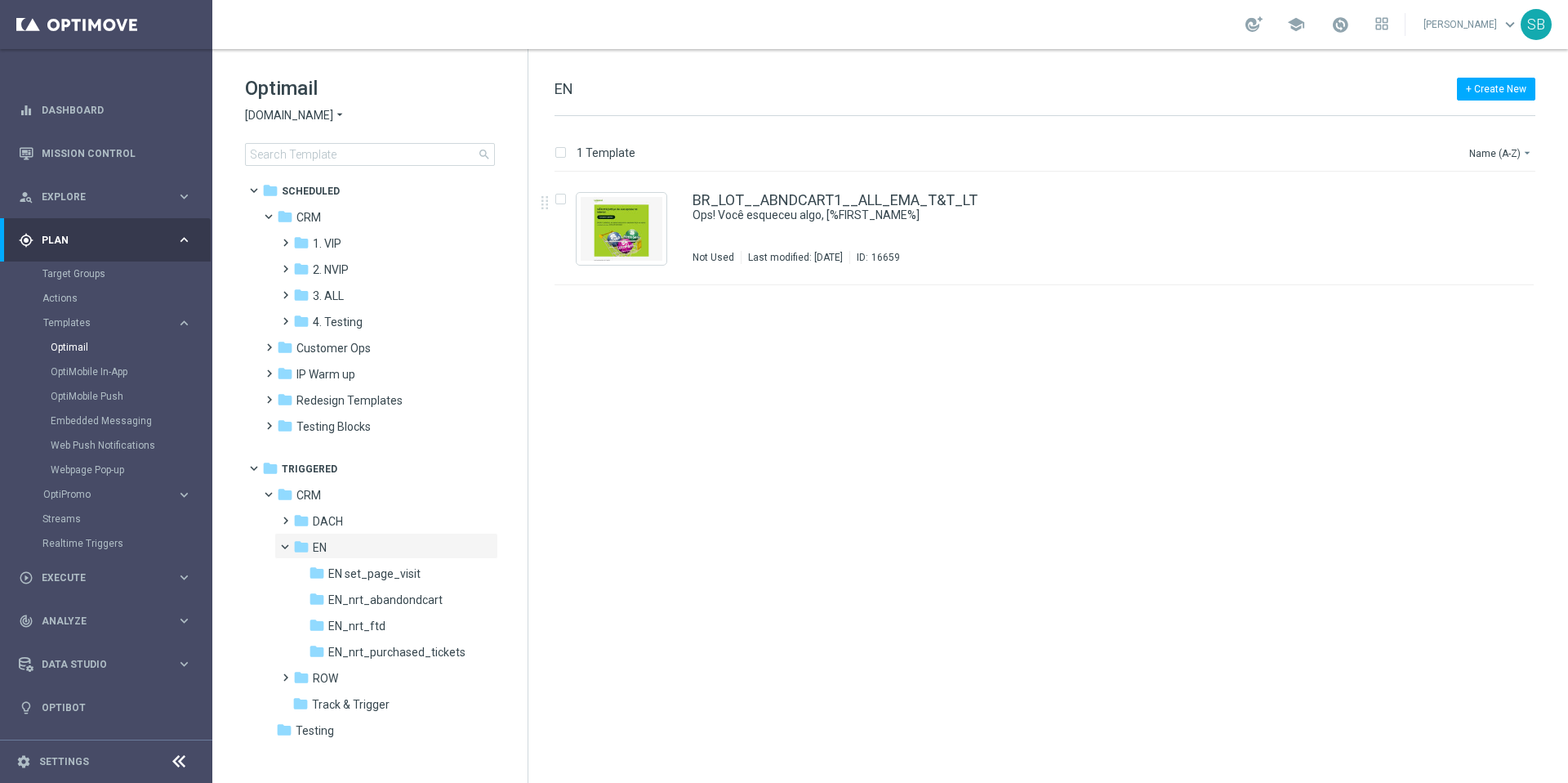
click at [307, 548] on icon "folder" at bounding box center [301, 547] width 16 height 16
click at [336, 116] on icon "arrow_drop_down" at bounding box center [340, 115] width 13 height 15
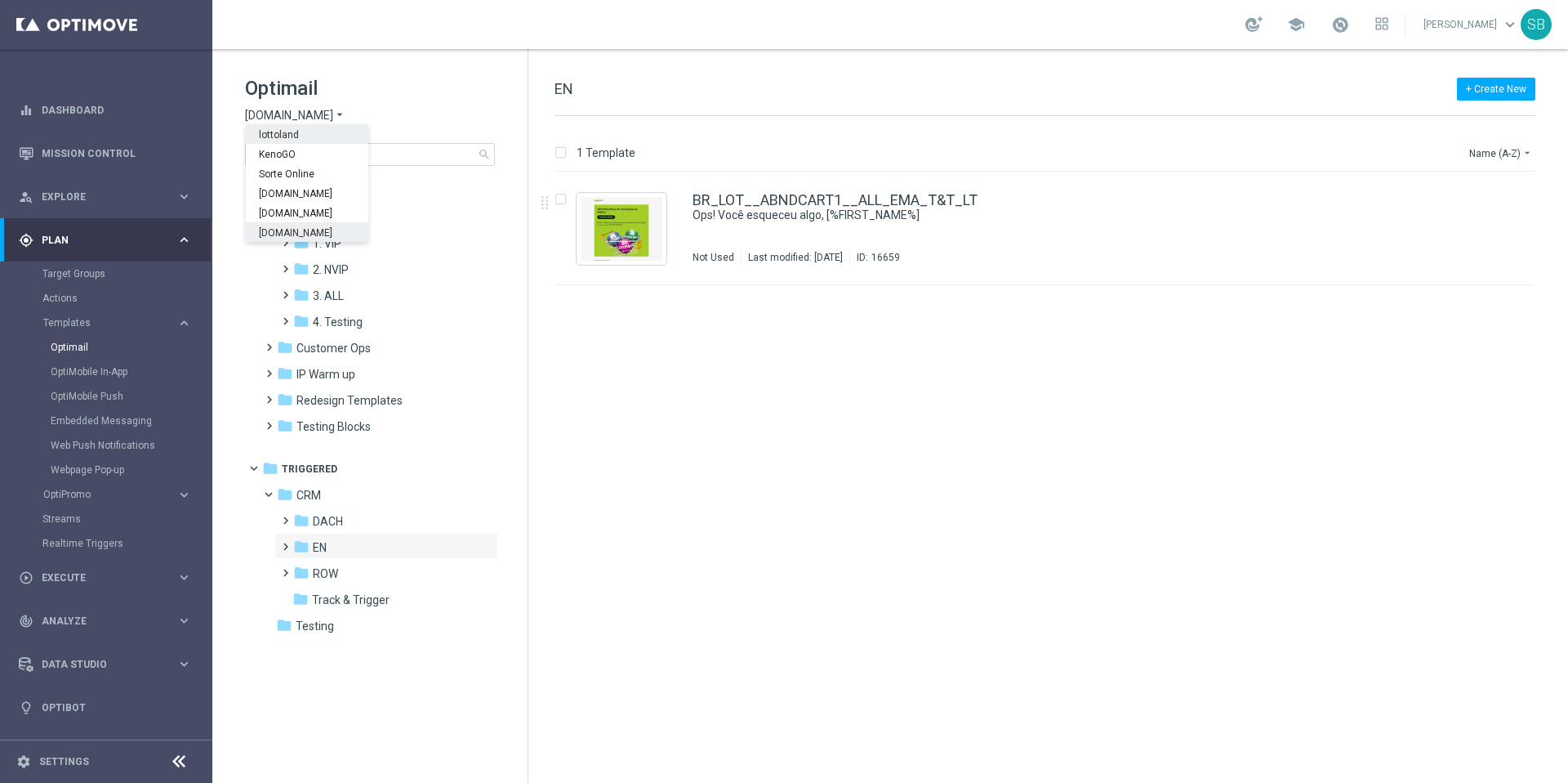
click at [0, 0] on span "lottoland" at bounding box center [0, 0] width 0 height 0
click at [296, 114] on icon "arrow_drop_down" at bounding box center [297, 115] width 13 height 15
click at [0, 0] on span "[DOMAIN_NAME]" at bounding box center [0, 0] width 0 height 0
click at [258, 466] on span at bounding box center [261, 464] width 6 height 7
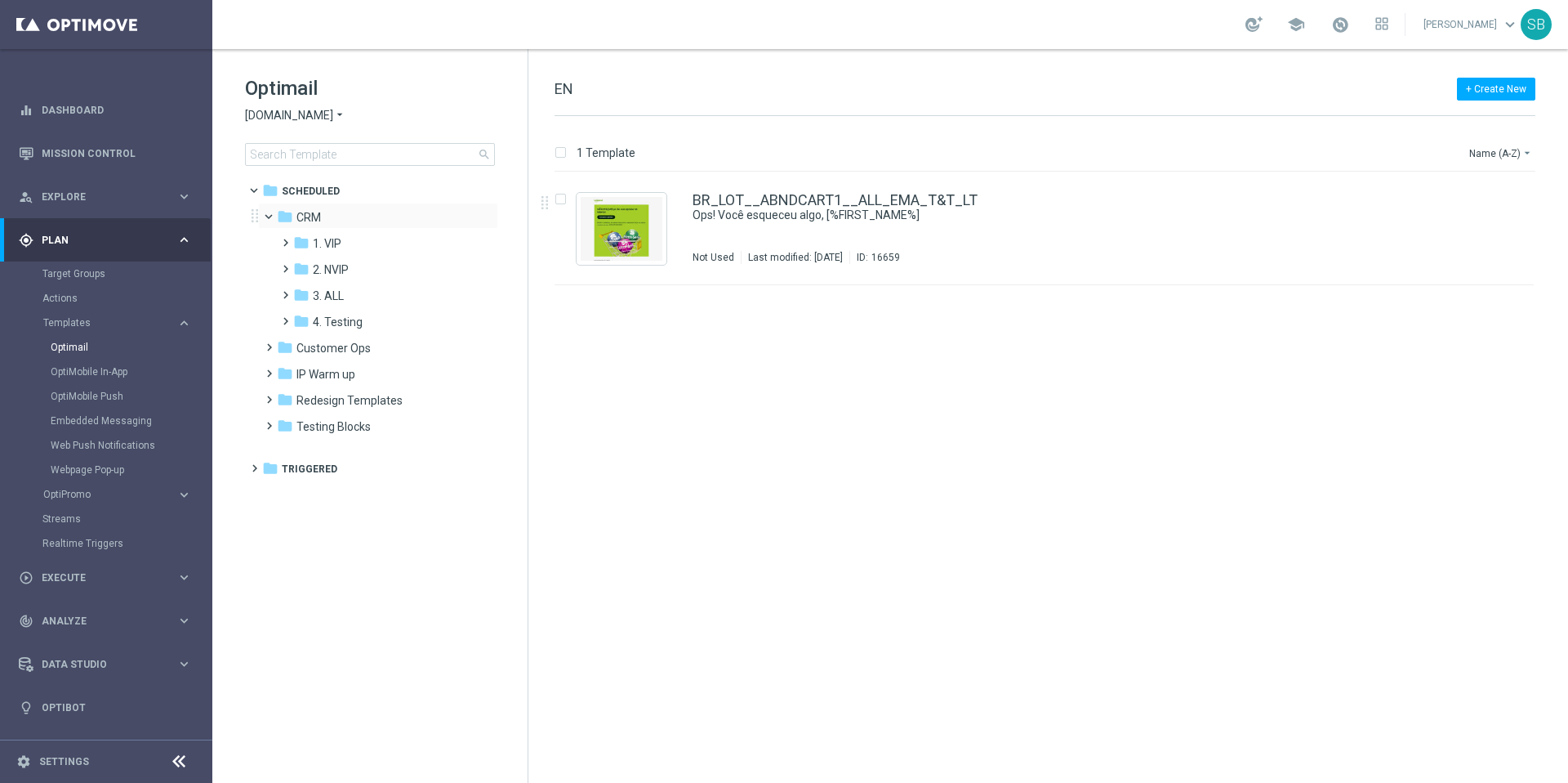
click at [272, 216] on span at bounding box center [275, 213] width 6 height 7
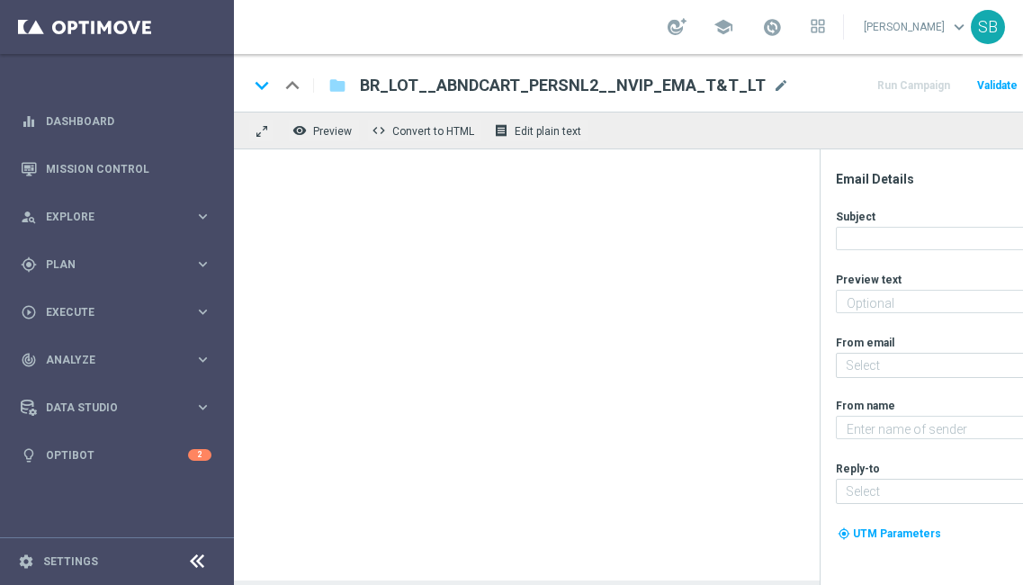
type textarea "Your cart is waiting!"
type textarea "[DOMAIN_NAME]"
type input "[EMAIL_ADDRESS][DOMAIN_NAME]"
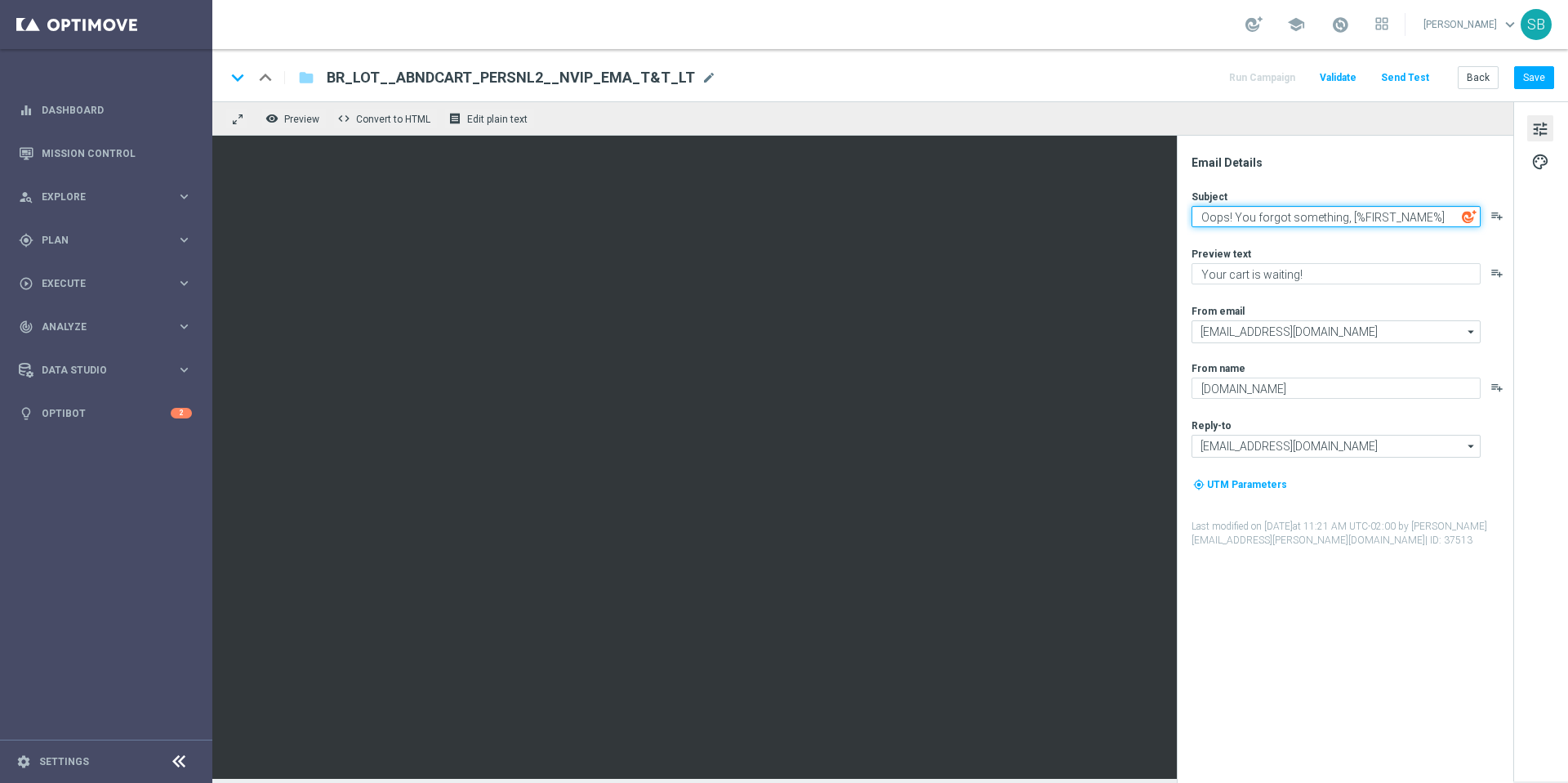
drag, startPoint x: 1200, startPoint y: 218, endPoint x: 1338, endPoint y: 213, distance: 138.1
click at [928, 213] on textarea "Oops! You forgot something, [%FIRST_NAME%]" at bounding box center [1336, 216] width 289 height 21
paste textarea "Ops! Você esqueceu alguma coisa"
type textarea "Ops! Você esqueceu alguma coisa, [%FIRST_NAME%]"
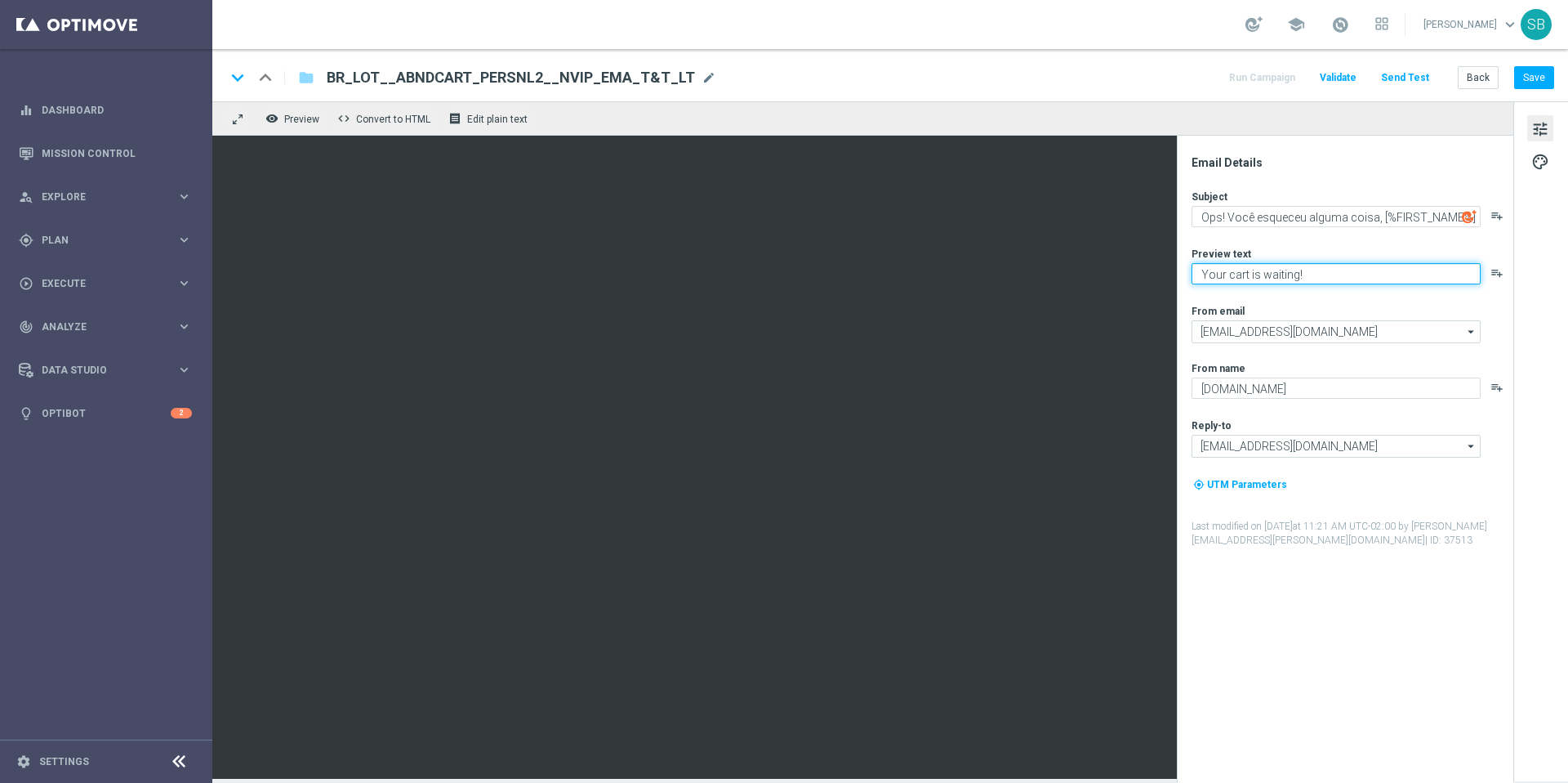
drag, startPoint x: 1309, startPoint y: 274, endPoint x: 1189, endPoint y: 280, distance: 120.1
click at [928, 280] on div "Email Details Subject Ops! Você esqueceu alguma coisa, [%FIRST_NAME%] playlist_…" at bounding box center [1349, 469] width 325 height 628
paste textarea "Seu carrinho está esperando!"
type textarea "Seu carrinho está esperando!"
click at [928, 81] on button "Save" at bounding box center [1534, 77] width 40 height 23
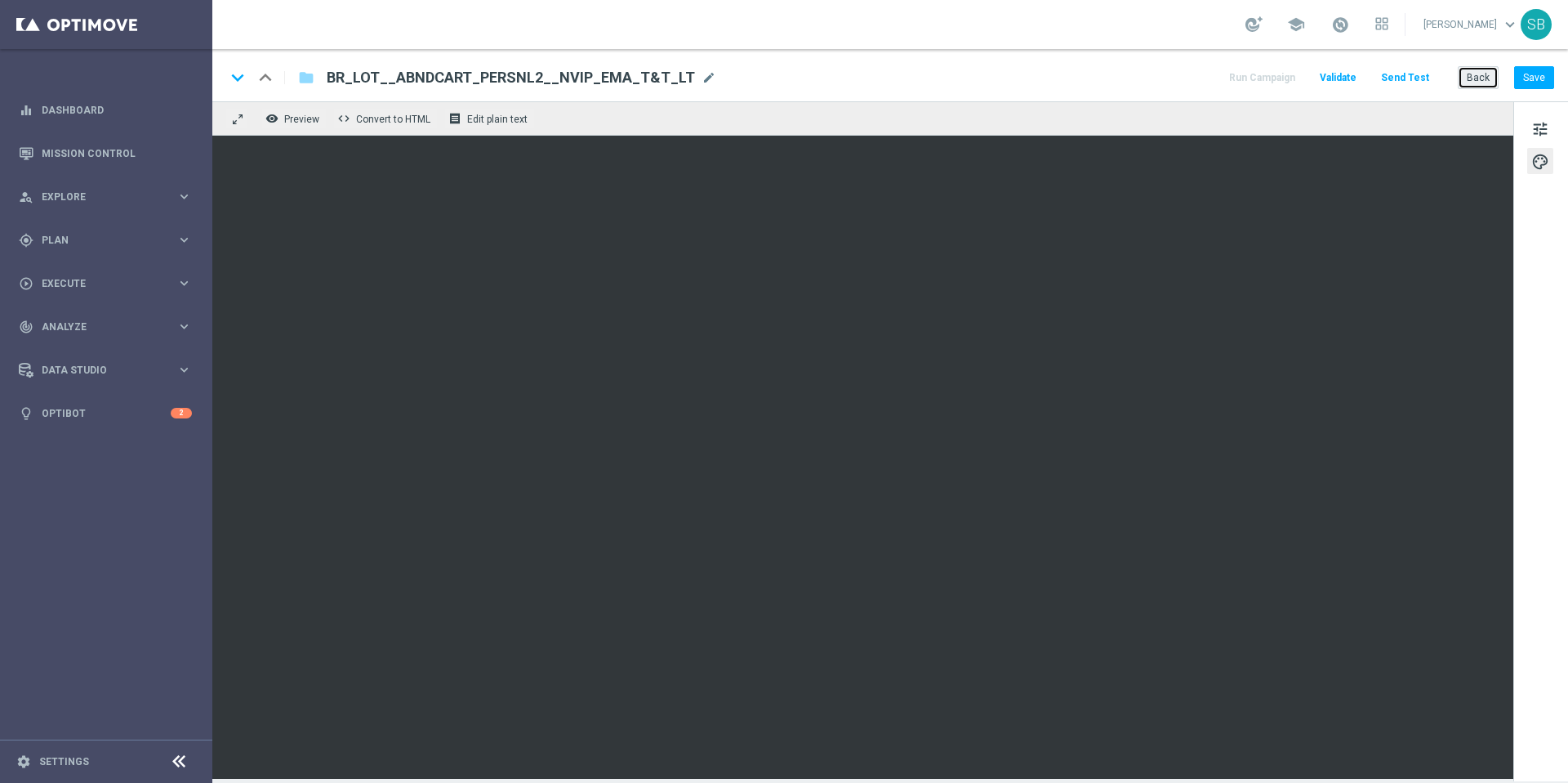
click at [928, 83] on button "Back" at bounding box center [1477, 77] width 41 height 23
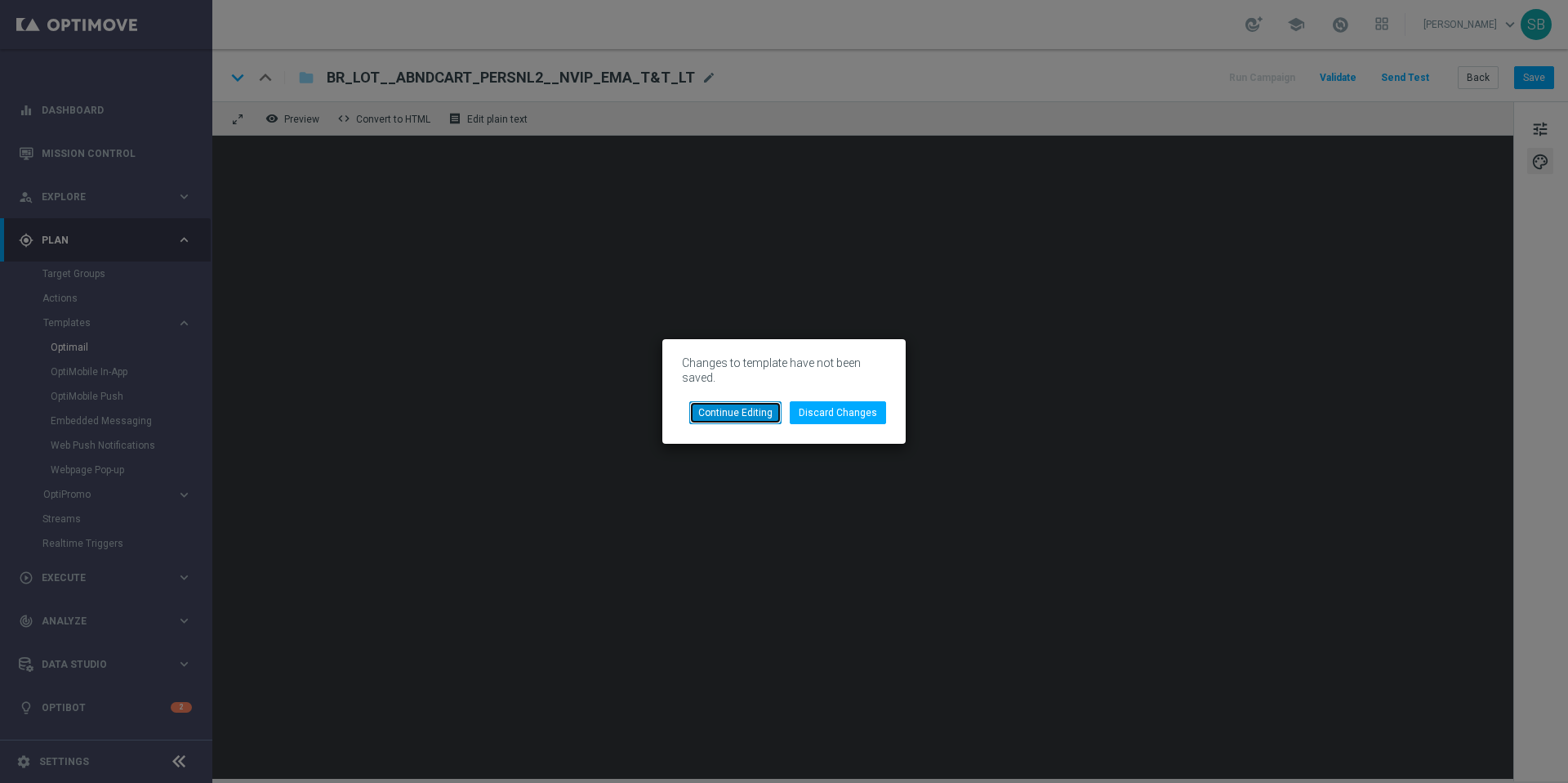
click at [767, 423] on button "Continue Editing" at bounding box center [735, 412] width 93 height 23
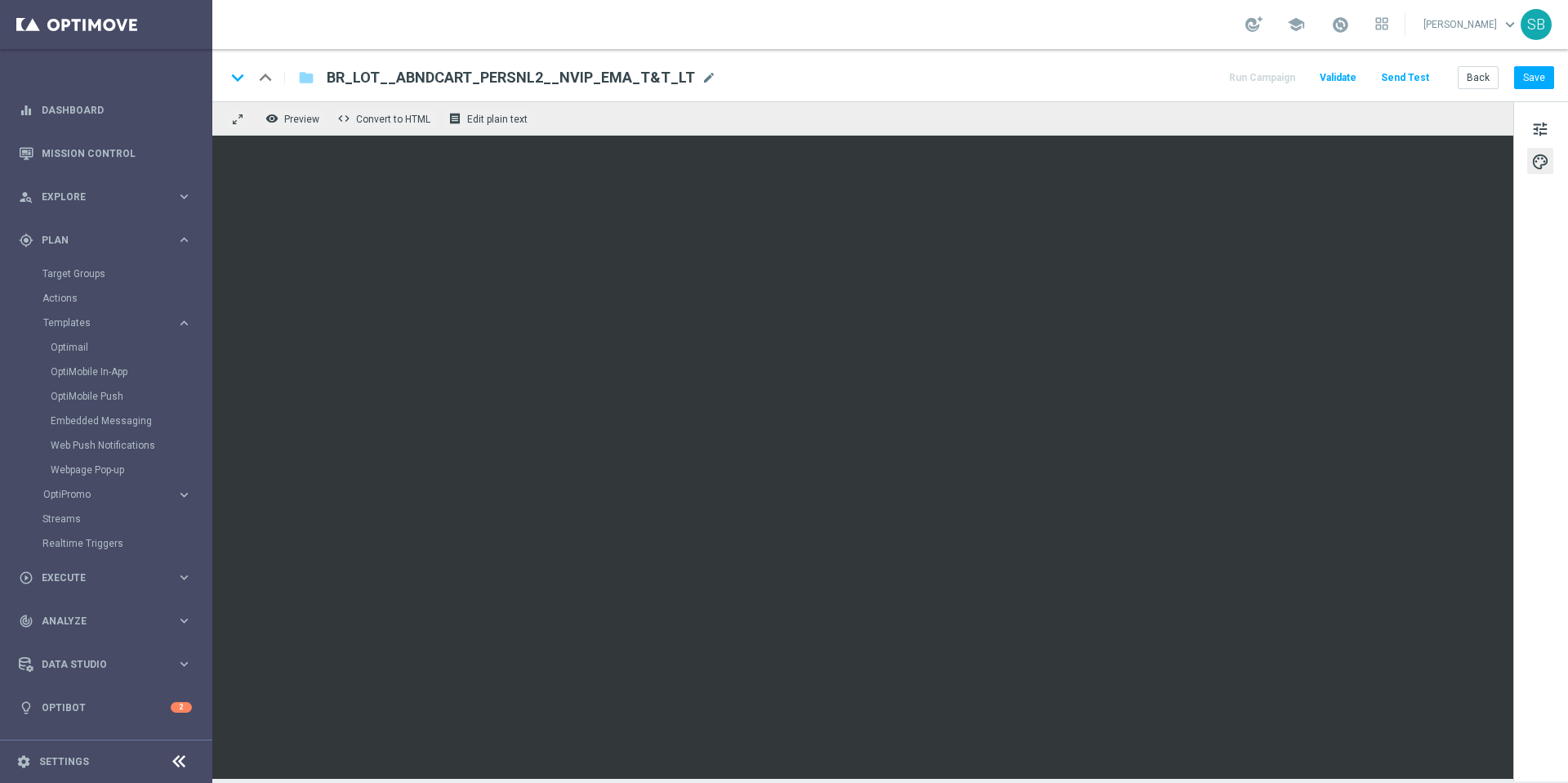
click at [928, 94] on div "keyboard_arrow_down keyboard_arrow_up folder BR_LOT__ABNDCART_PERSNL2__NVIP_EMA…" at bounding box center [890, 75] width 1356 height 53
click at [928, 77] on button "Back" at bounding box center [1477, 77] width 41 height 23
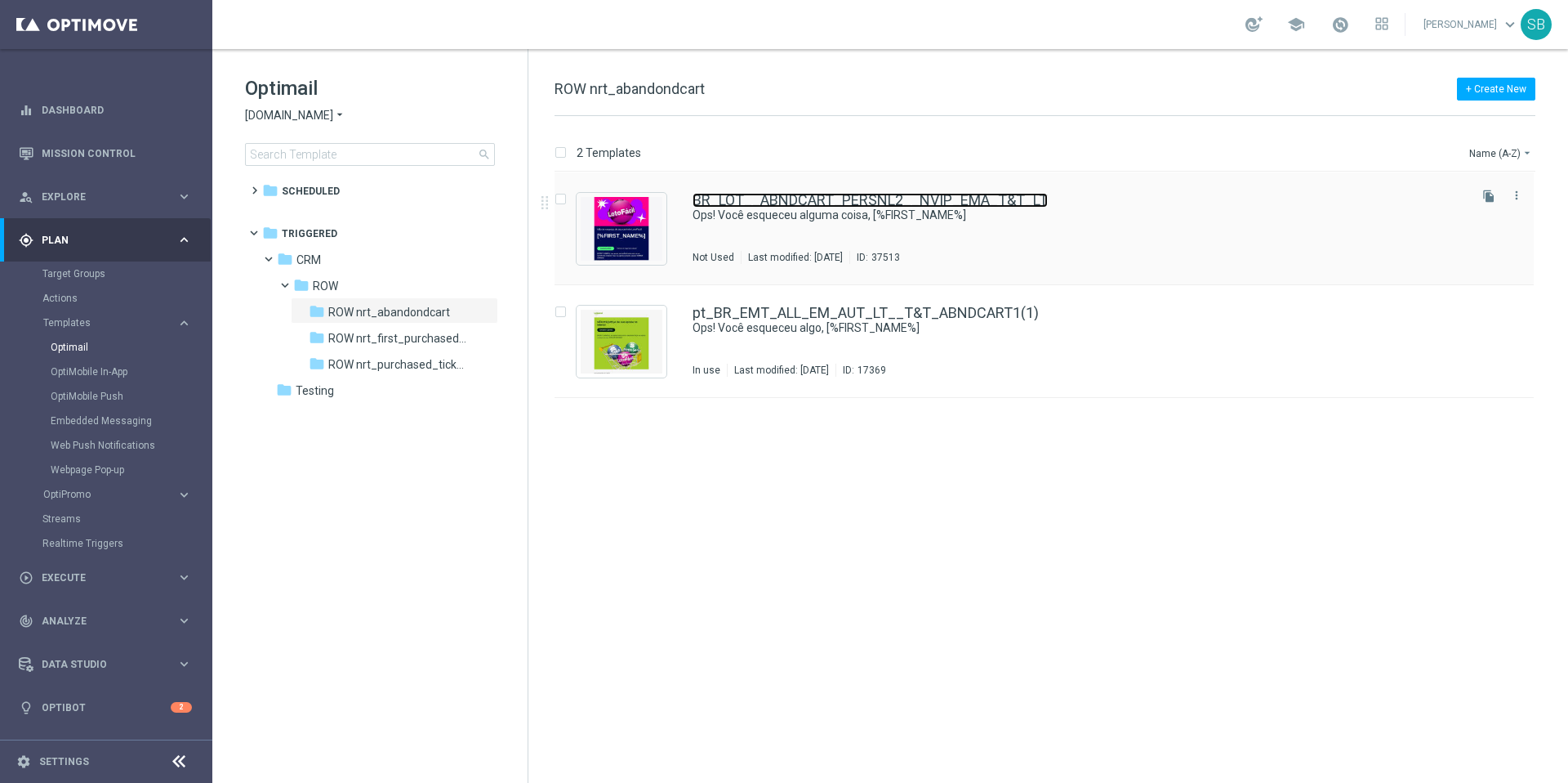
click at [846, 201] on link "BR_LOT__ABNDCART_PERSNL2__NVIP_EMA_T&T_LT" at bounding box center [870, 200] width 355 height 15
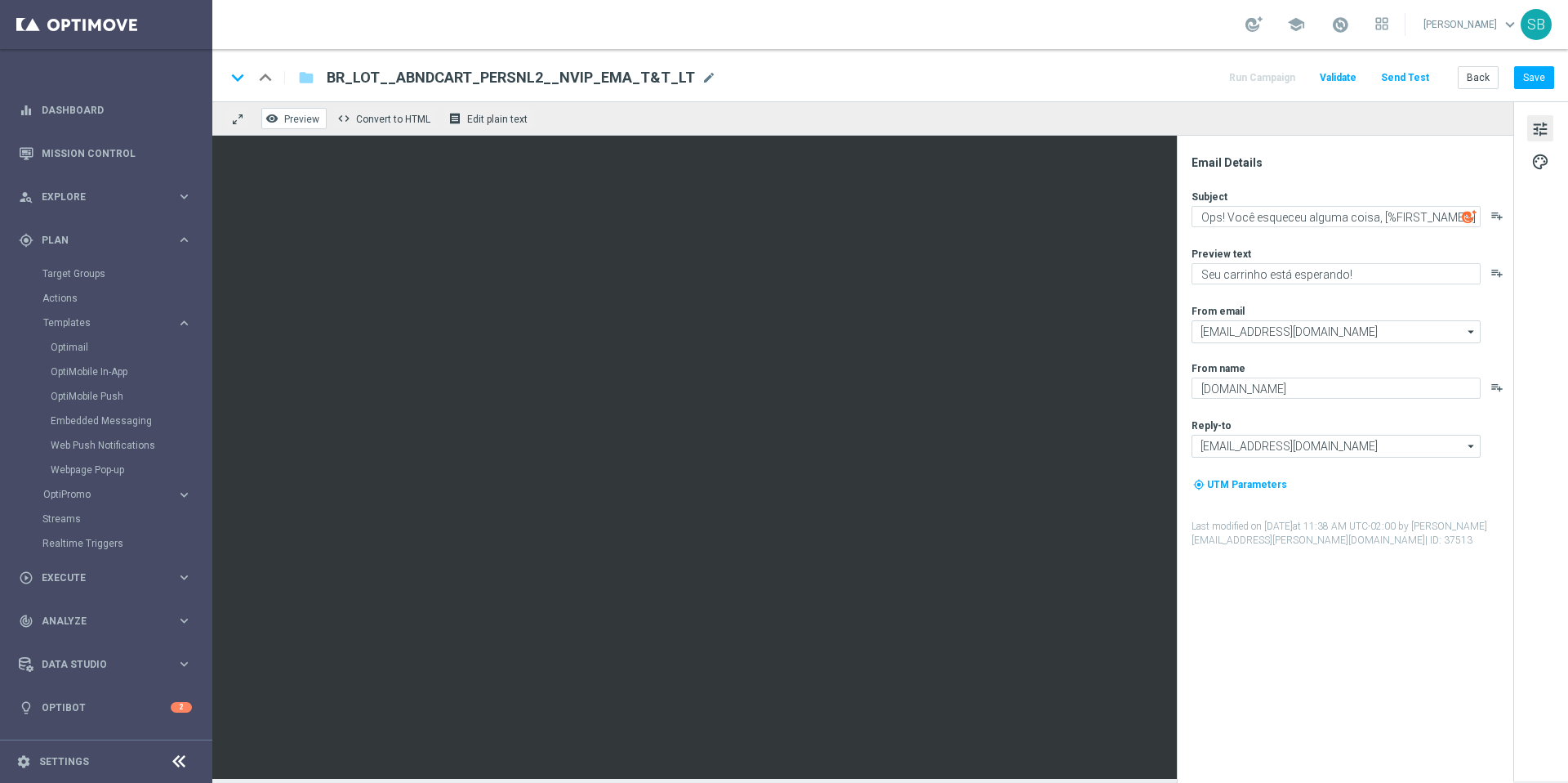
click at [292, 120] on span "Preview" at bounding box center [301, 119] width 35 height 12
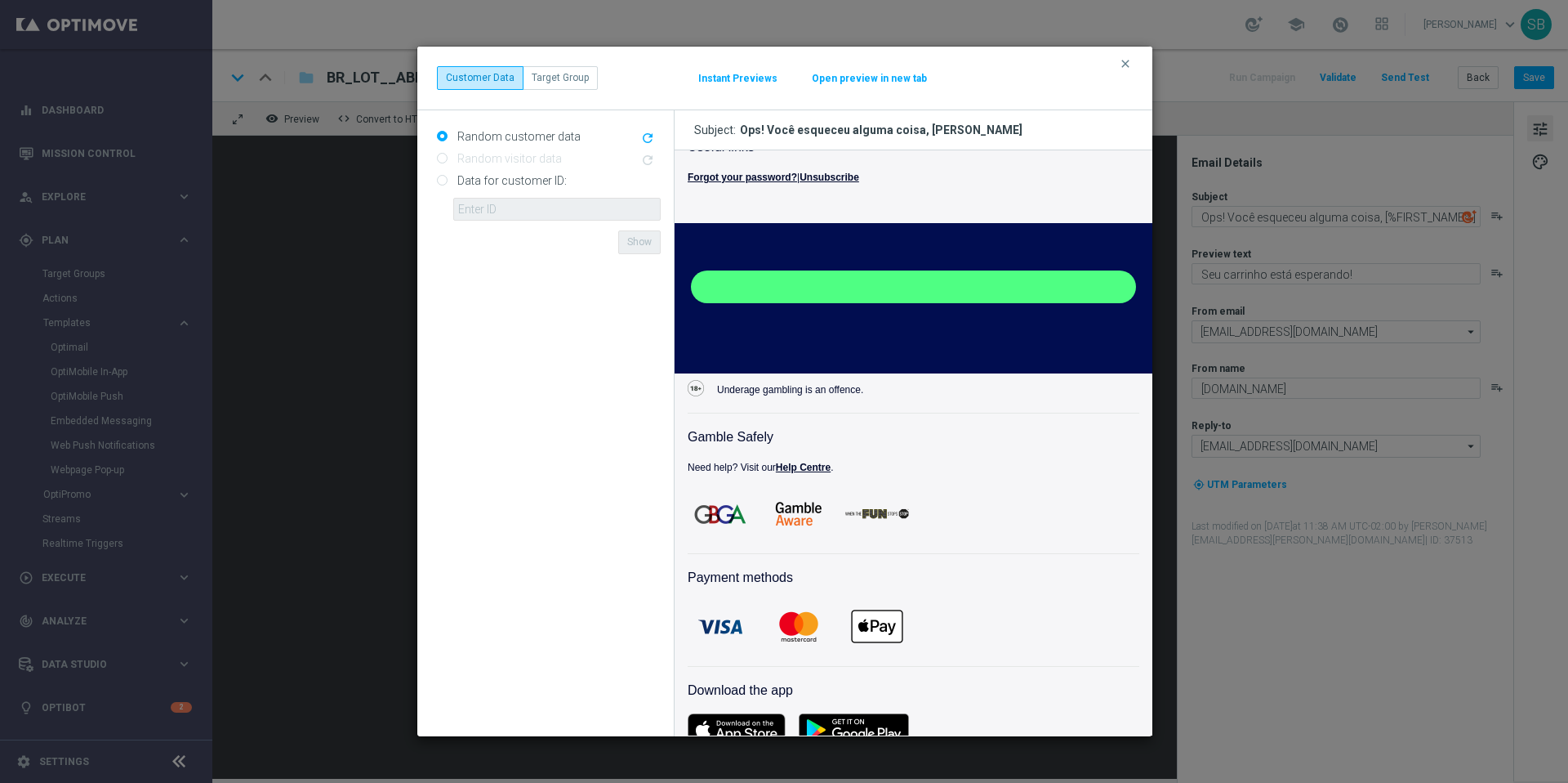
scroll to position [2870, 0]
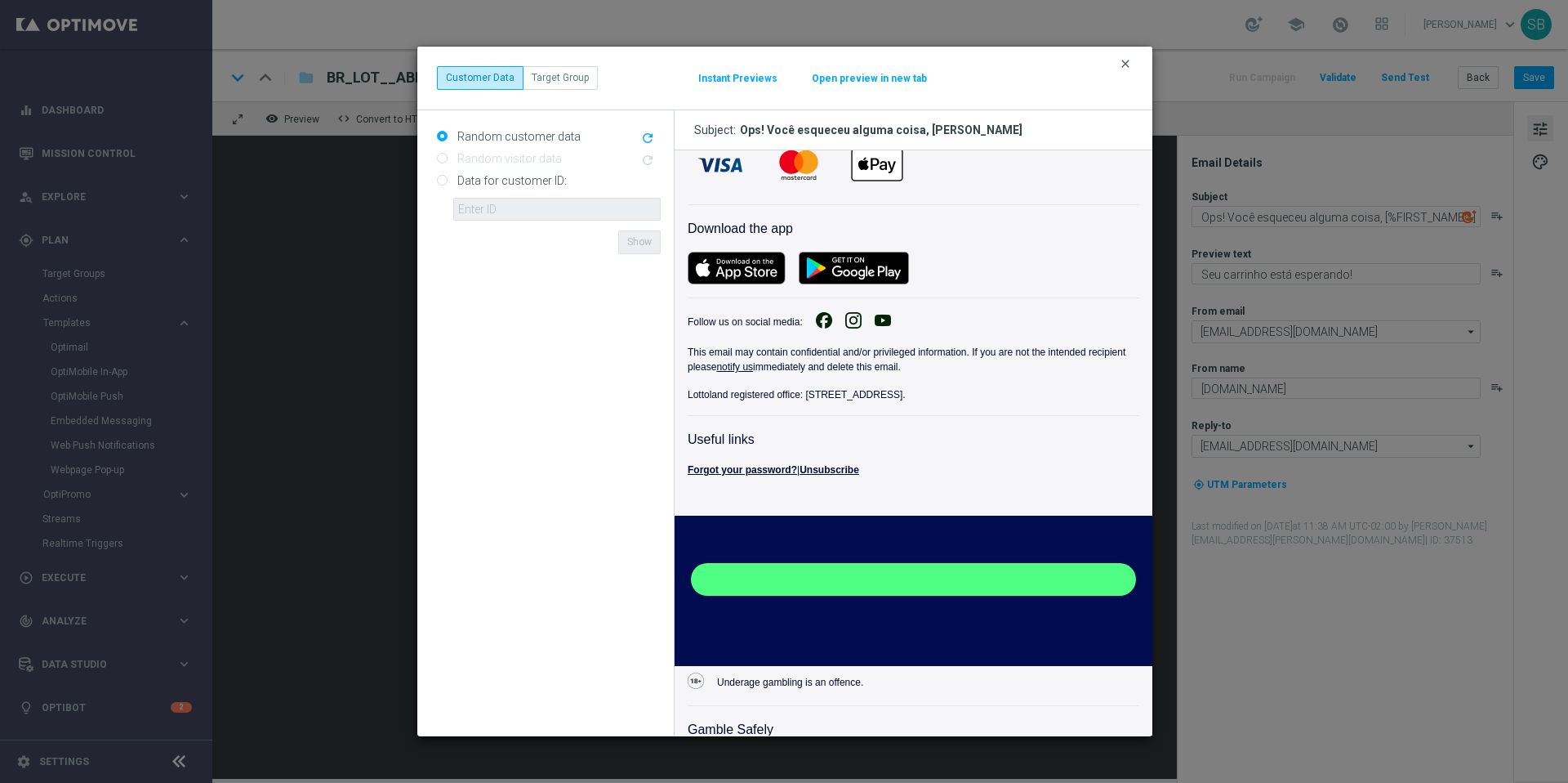
click at [928, 65] on icon "clear" at bounding box center [1125, 64] width 13 height 13
